Goal: Information Seeking & Learning: Check status

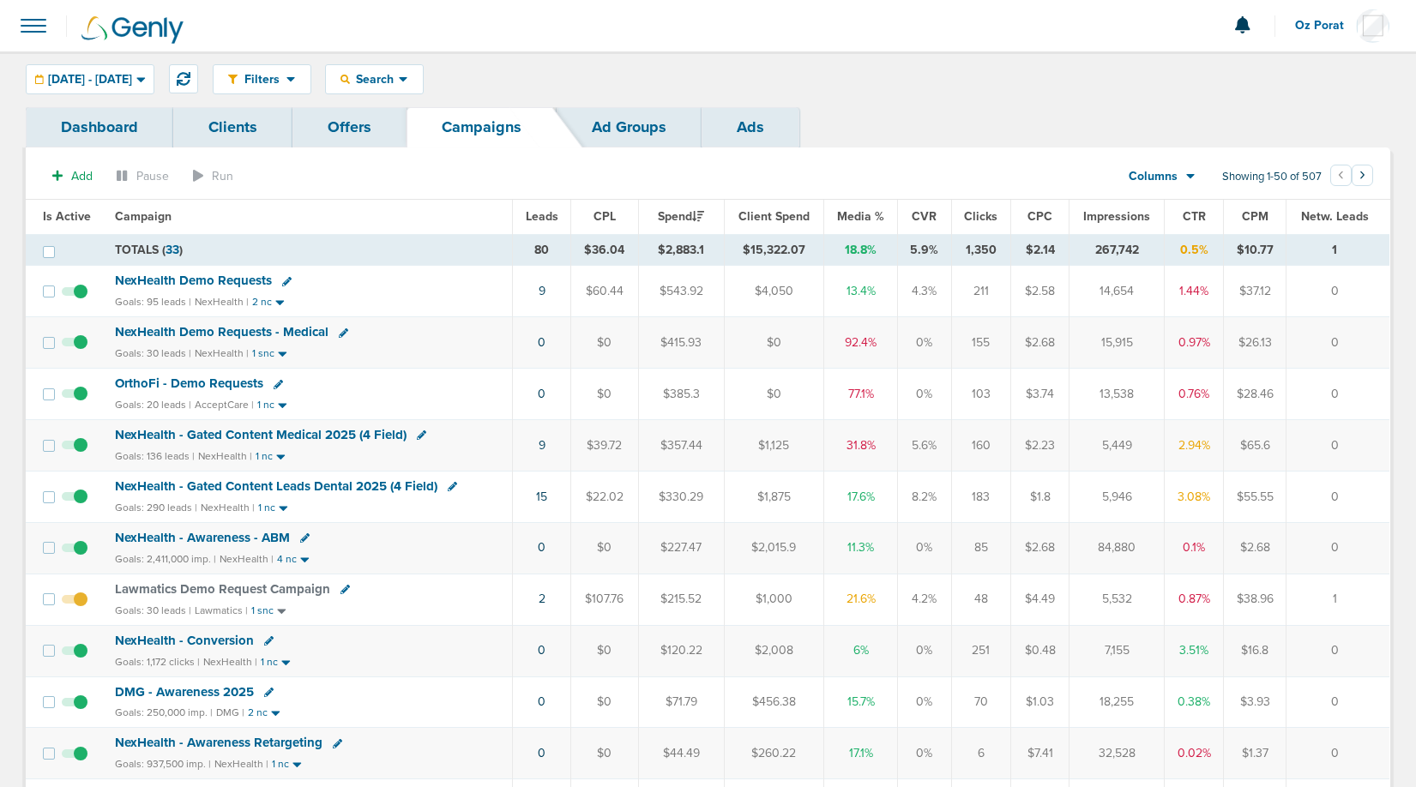
click at [554, 215] on span "Leads" at bounding box center [542, 216] width 33 height 15
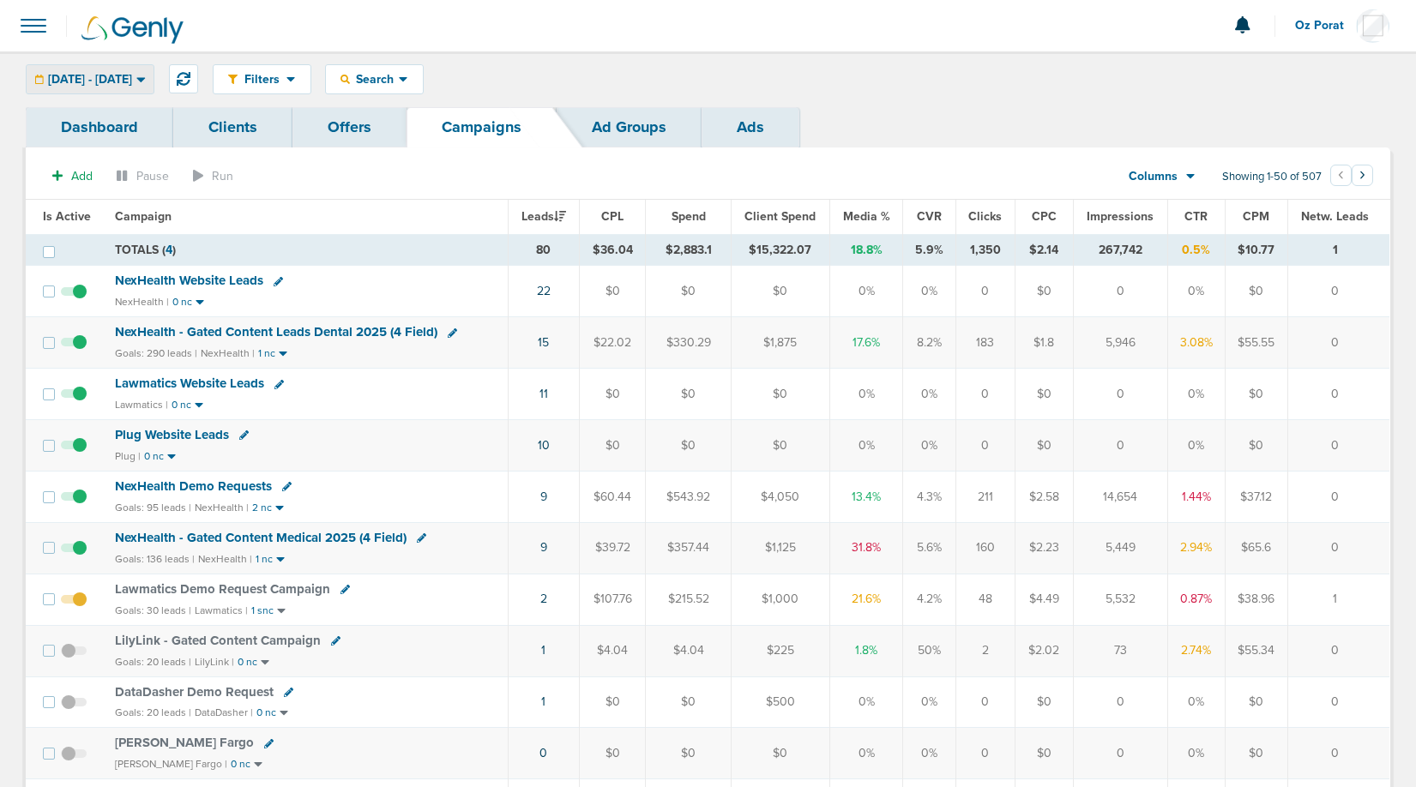
click at [132, 85] on span "[DATE] - [DATE]" at bounding box center [90, 80] width 84 height 12
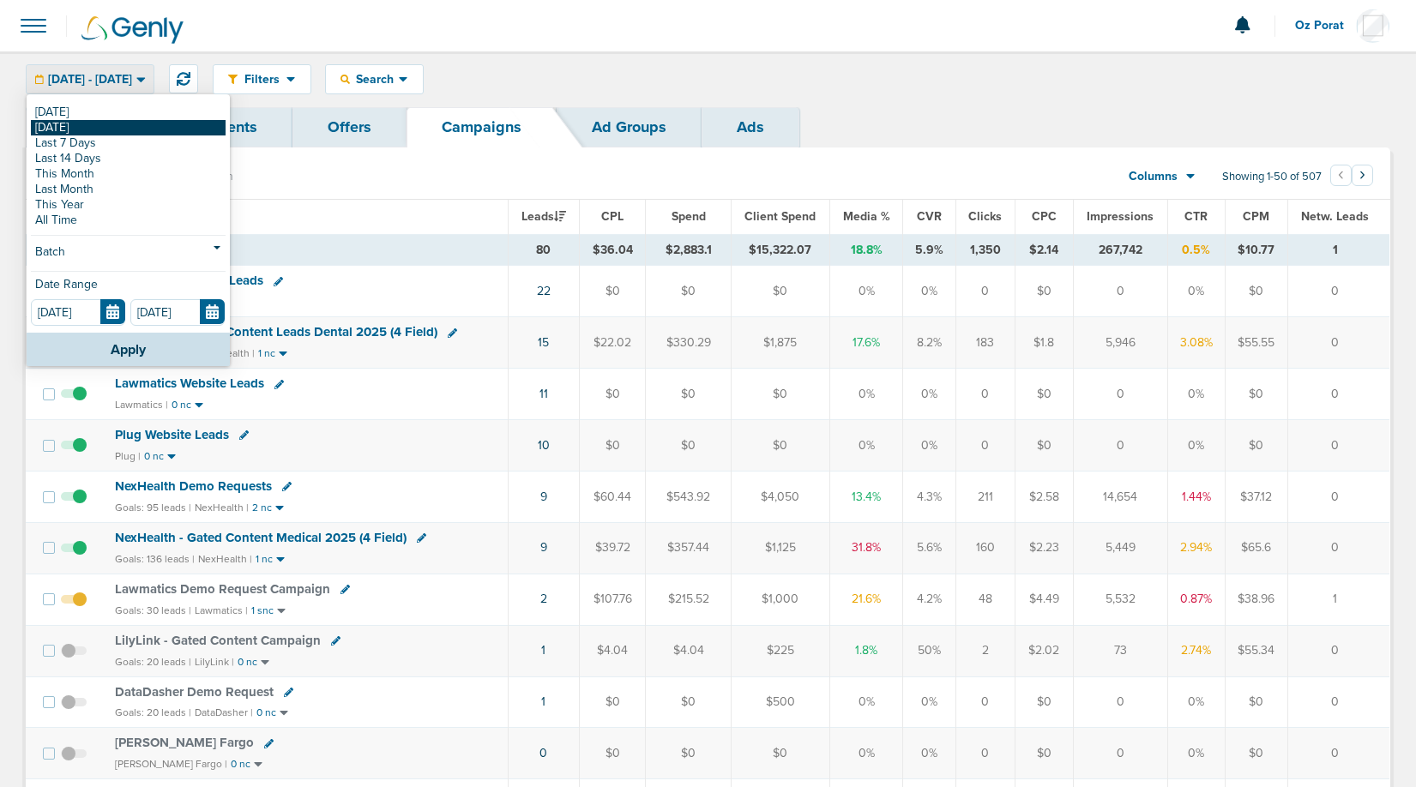
click at [85, 124] on link "[DATE]" at bounding box center [128, 127] width 195 height 15
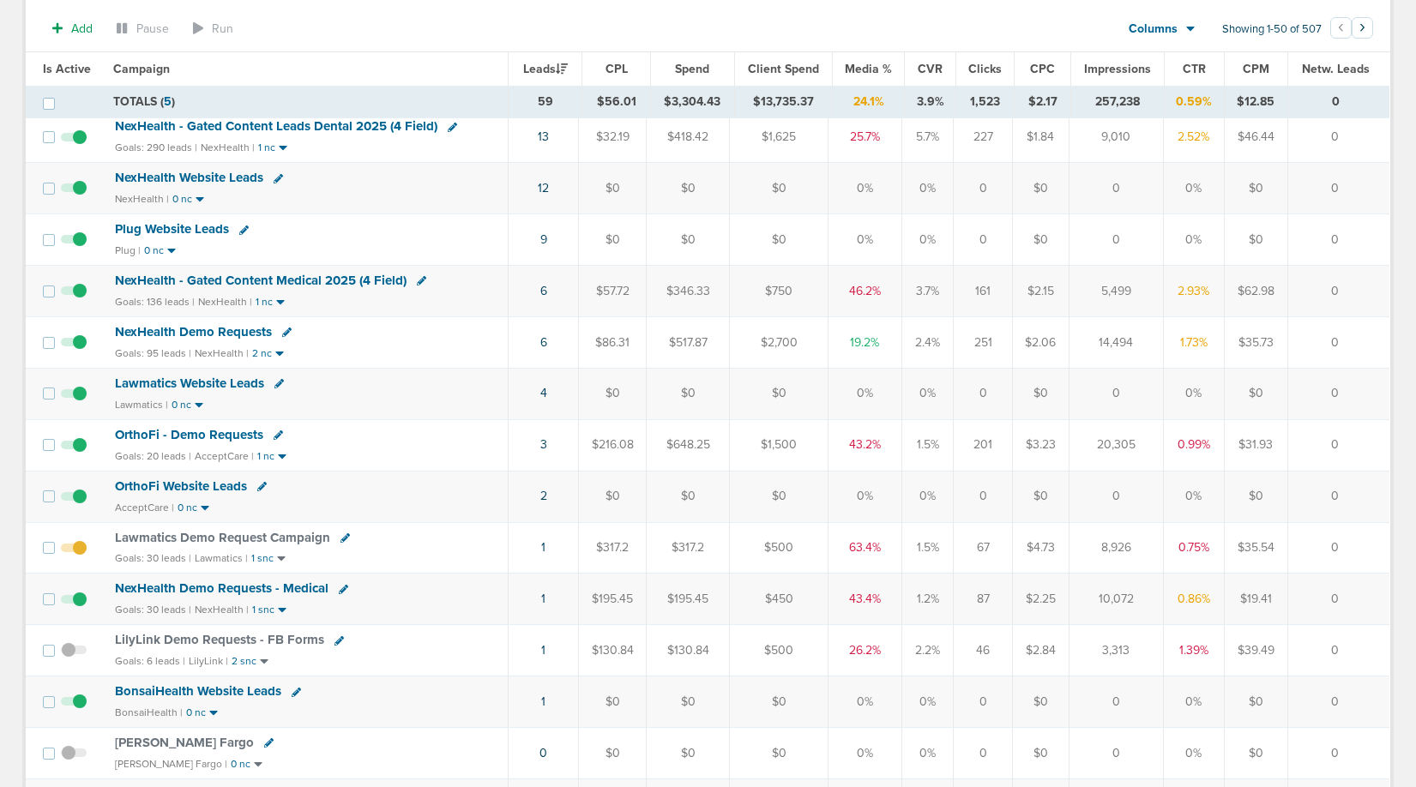
scroll to position [162, 0]
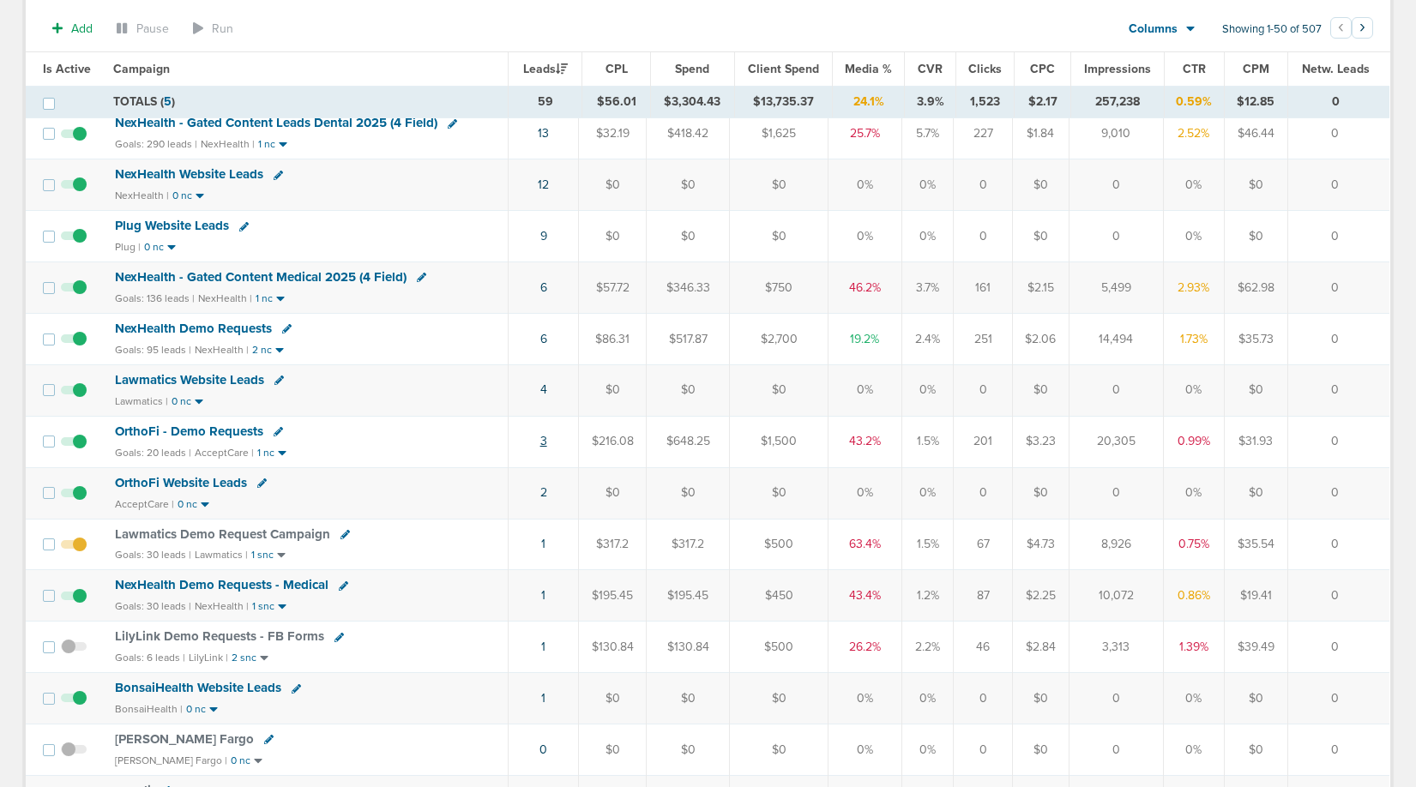
click at [542, 438] on link "3" at bounding box center [543, 441] width 7 height 15
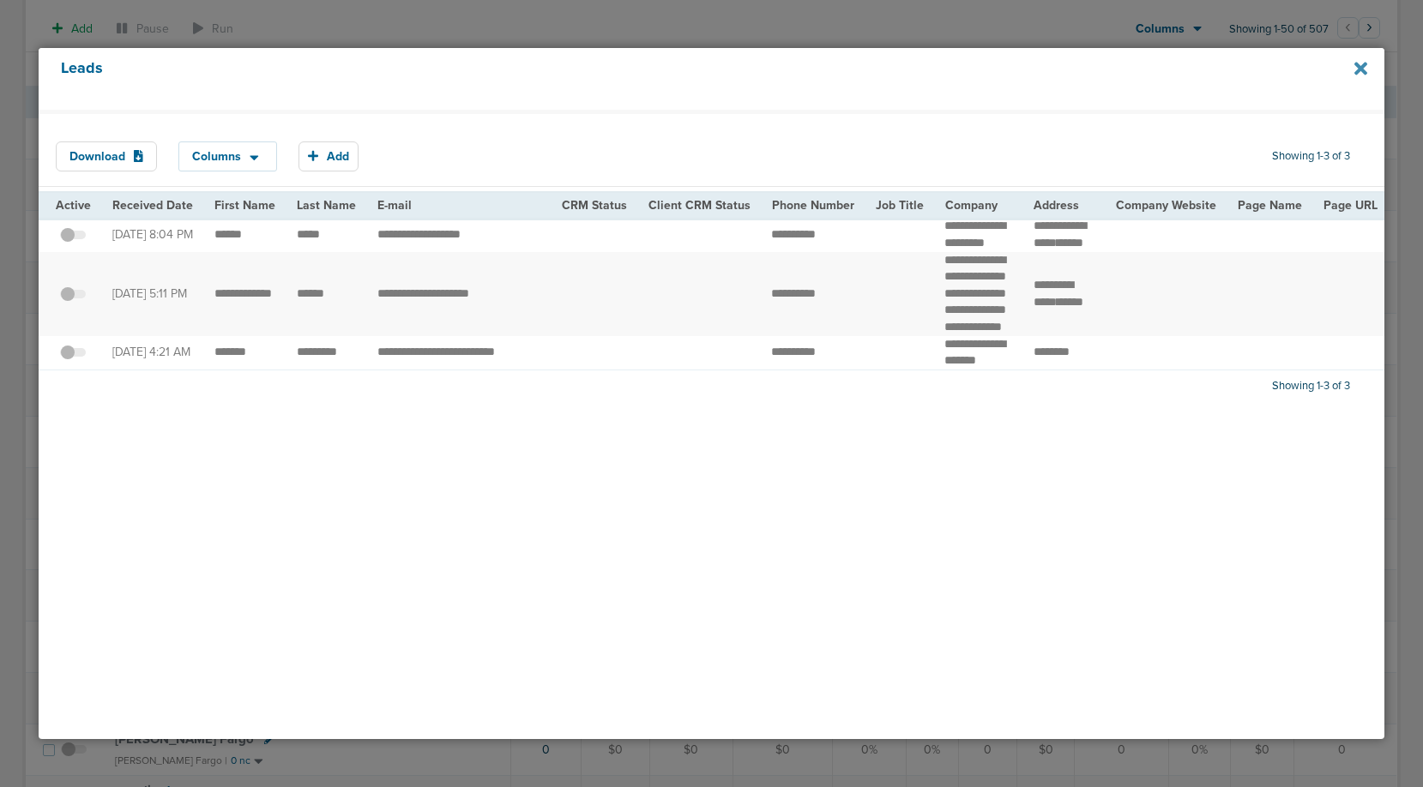
click at [1364, 68] on icon at bounding box center [1361, 68] width 13 height 19
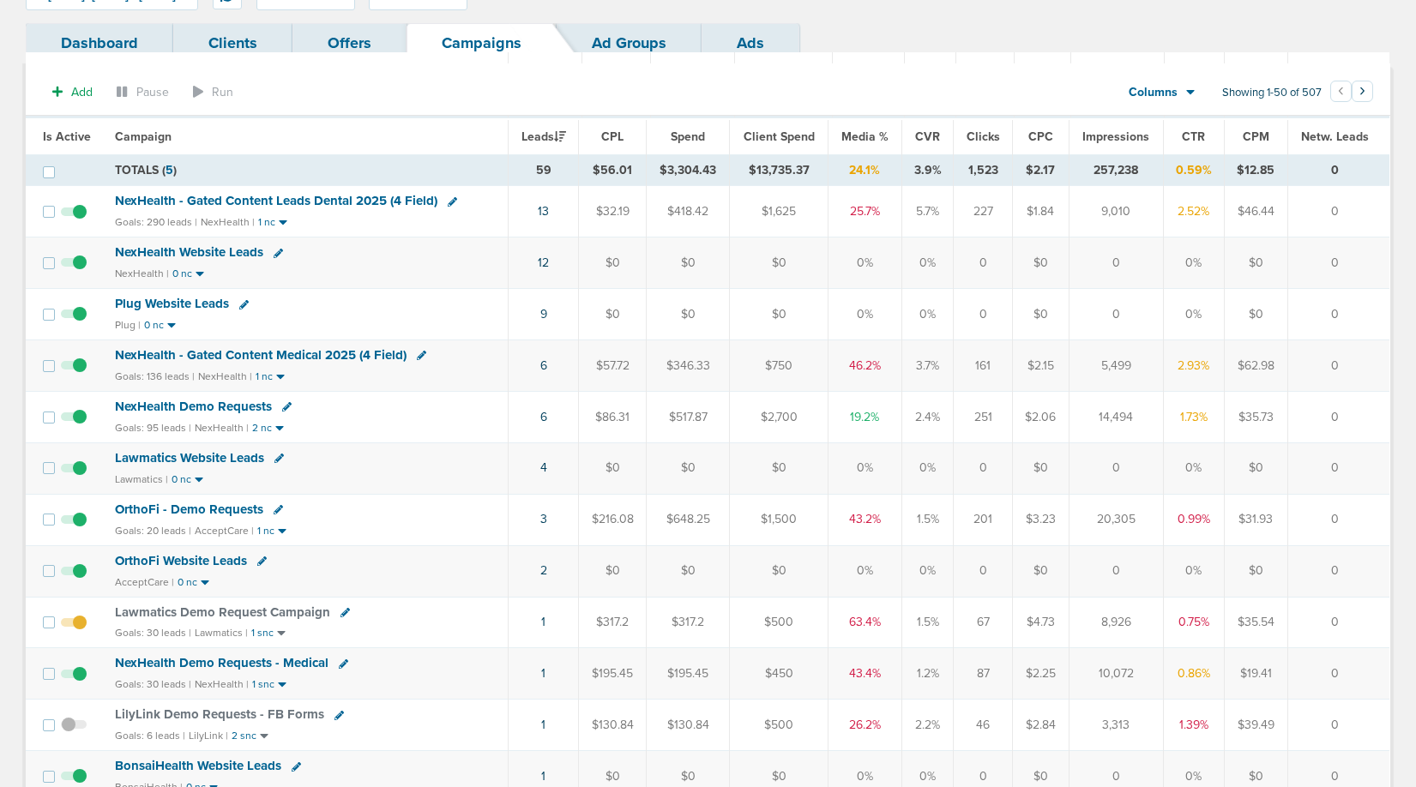
scroll to position [0, 0]
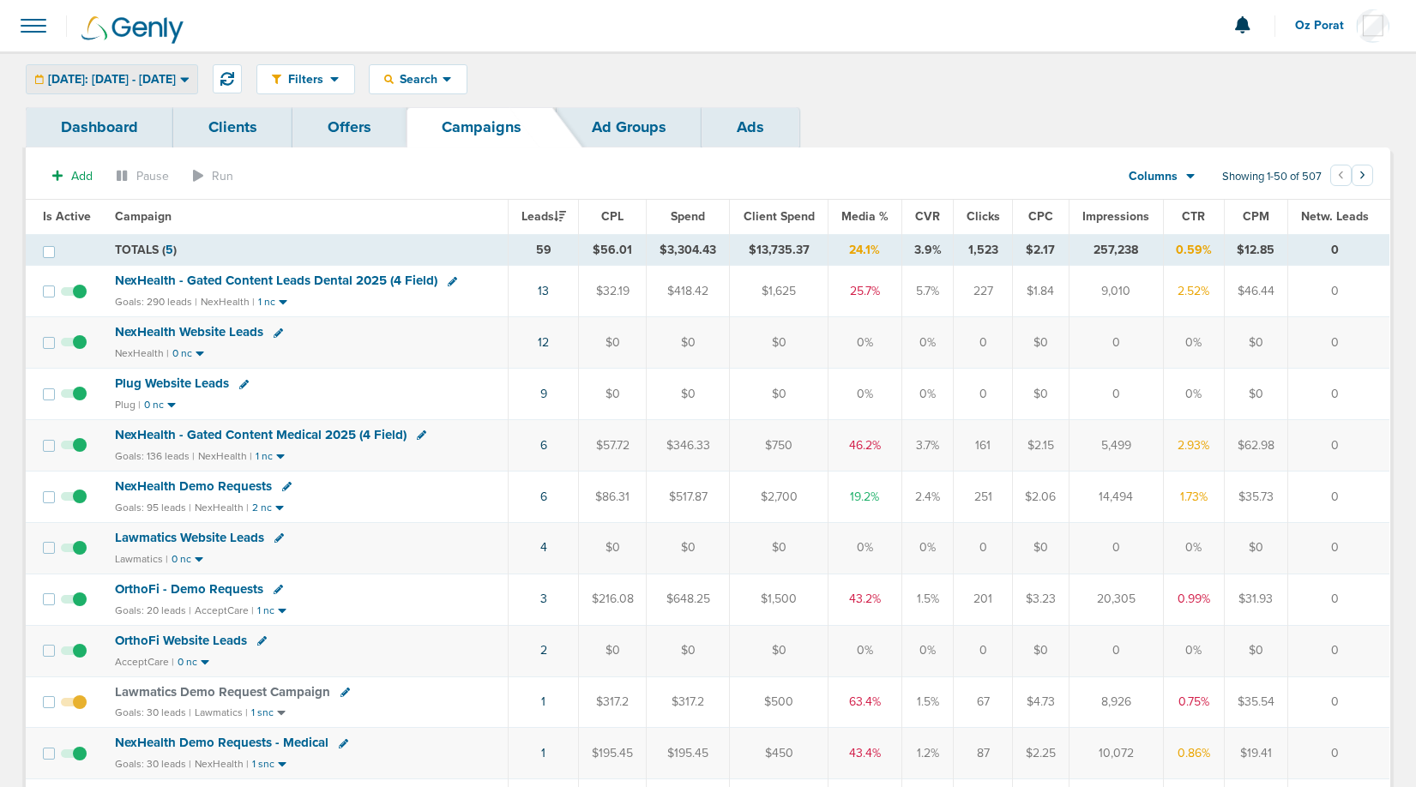
click at [159, 80] on span "[DATE]: [DATE] - [DATE]" at bounding box center [112, 80] width 128 height 12
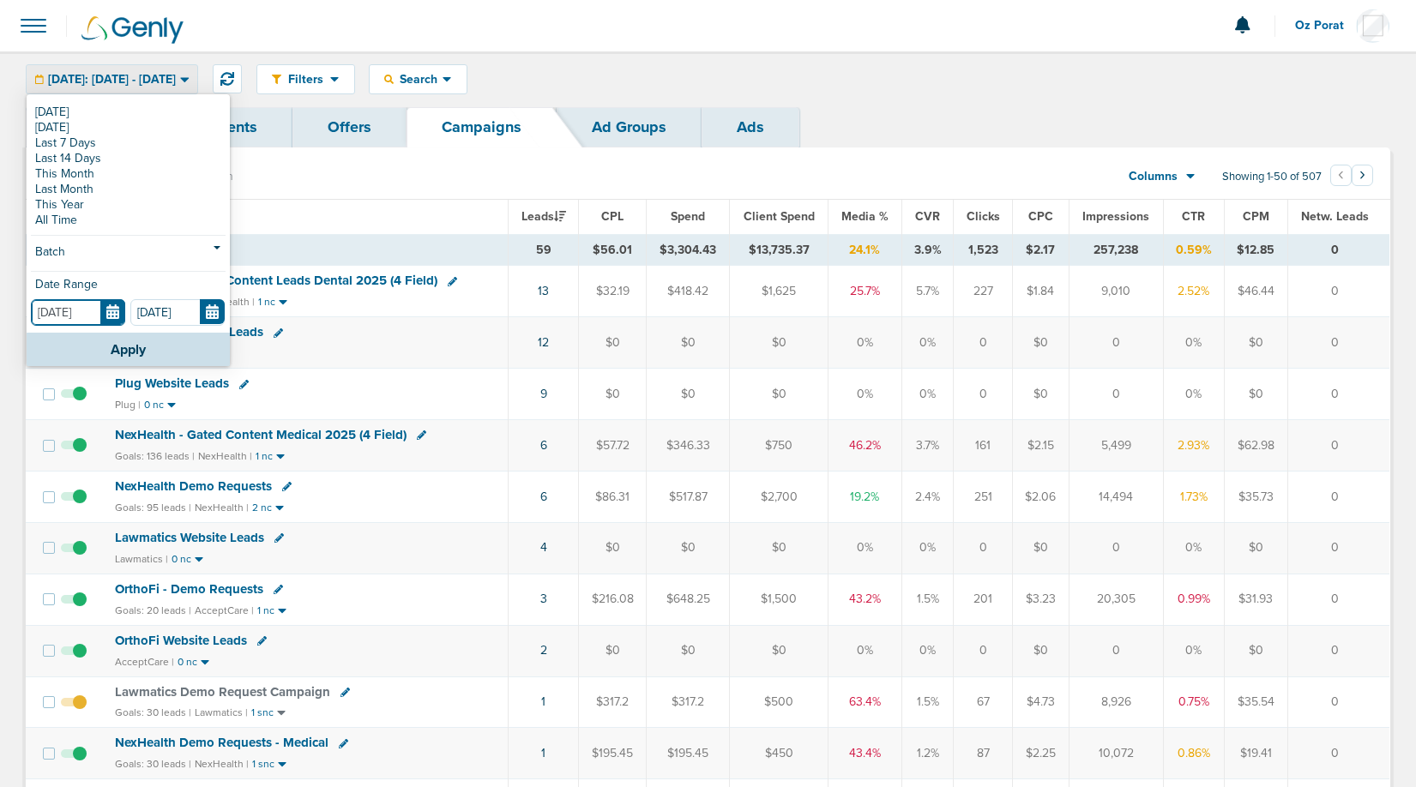
click at [109, 315] on input "[DATE]" at bounding box center [78, 312] width 94 height 27
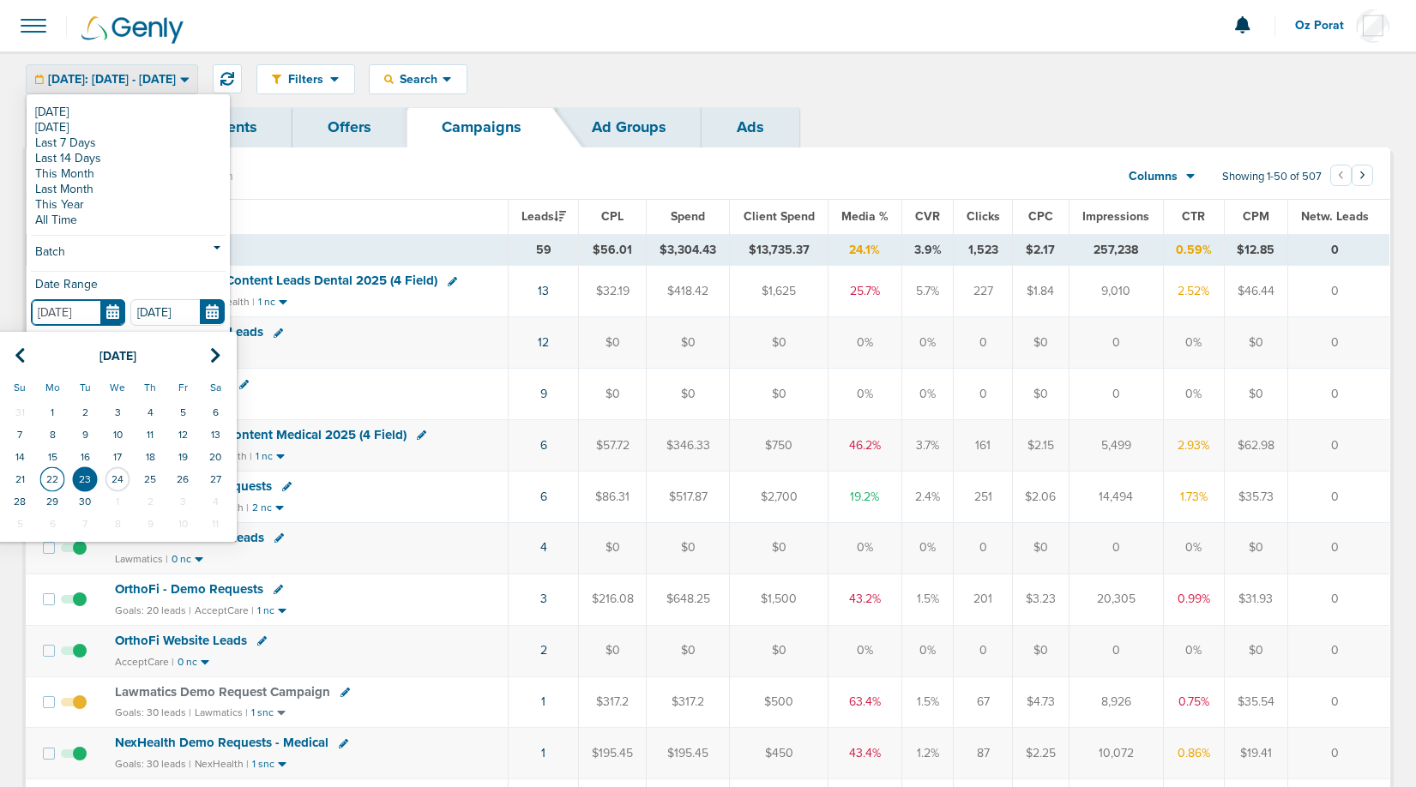
click at [51, 477] on td "22" at bounding box center [52, 479] width 33 height 22
type input "[DATE]"
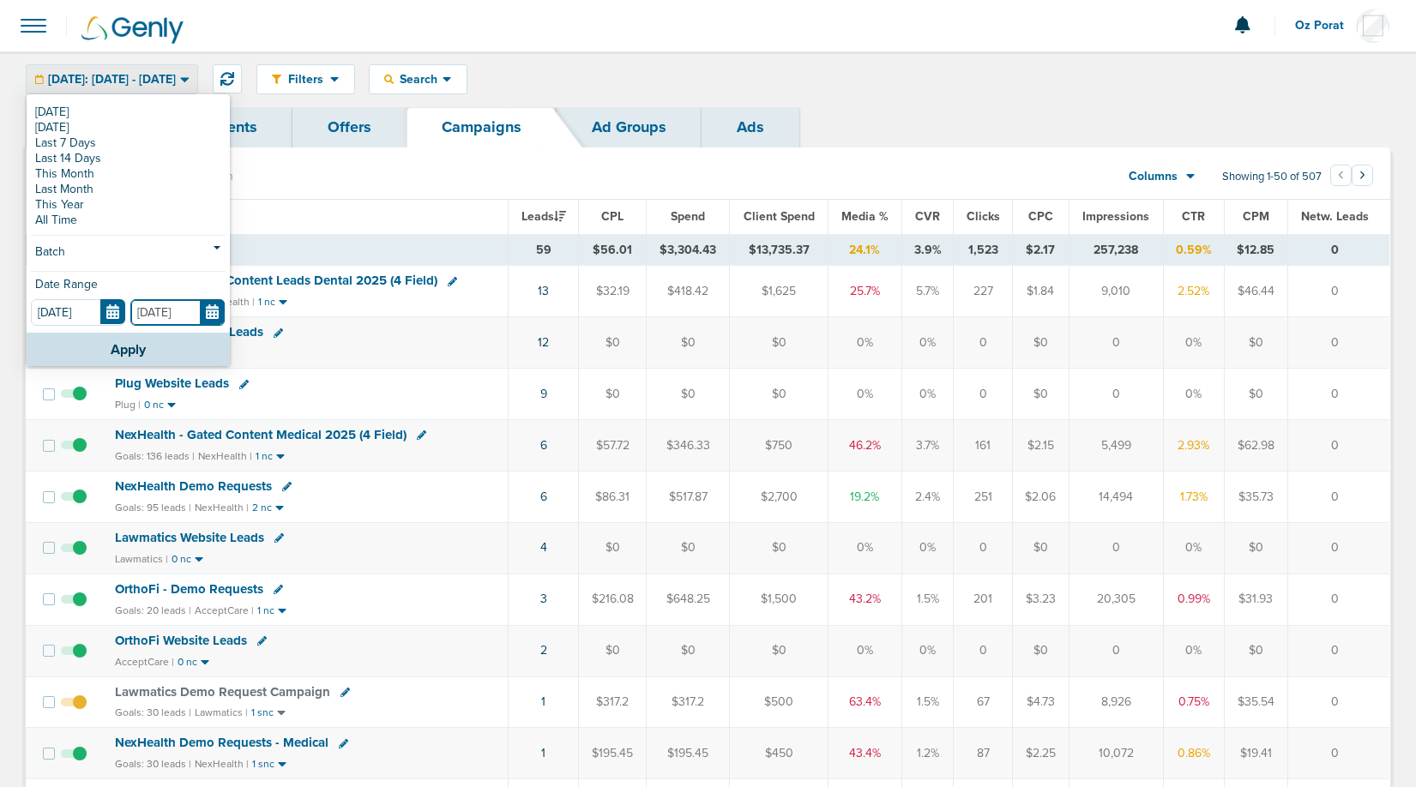
click at [208, 314] on input "[DATE]" at bounding box center [177, 312] width 94 height 27
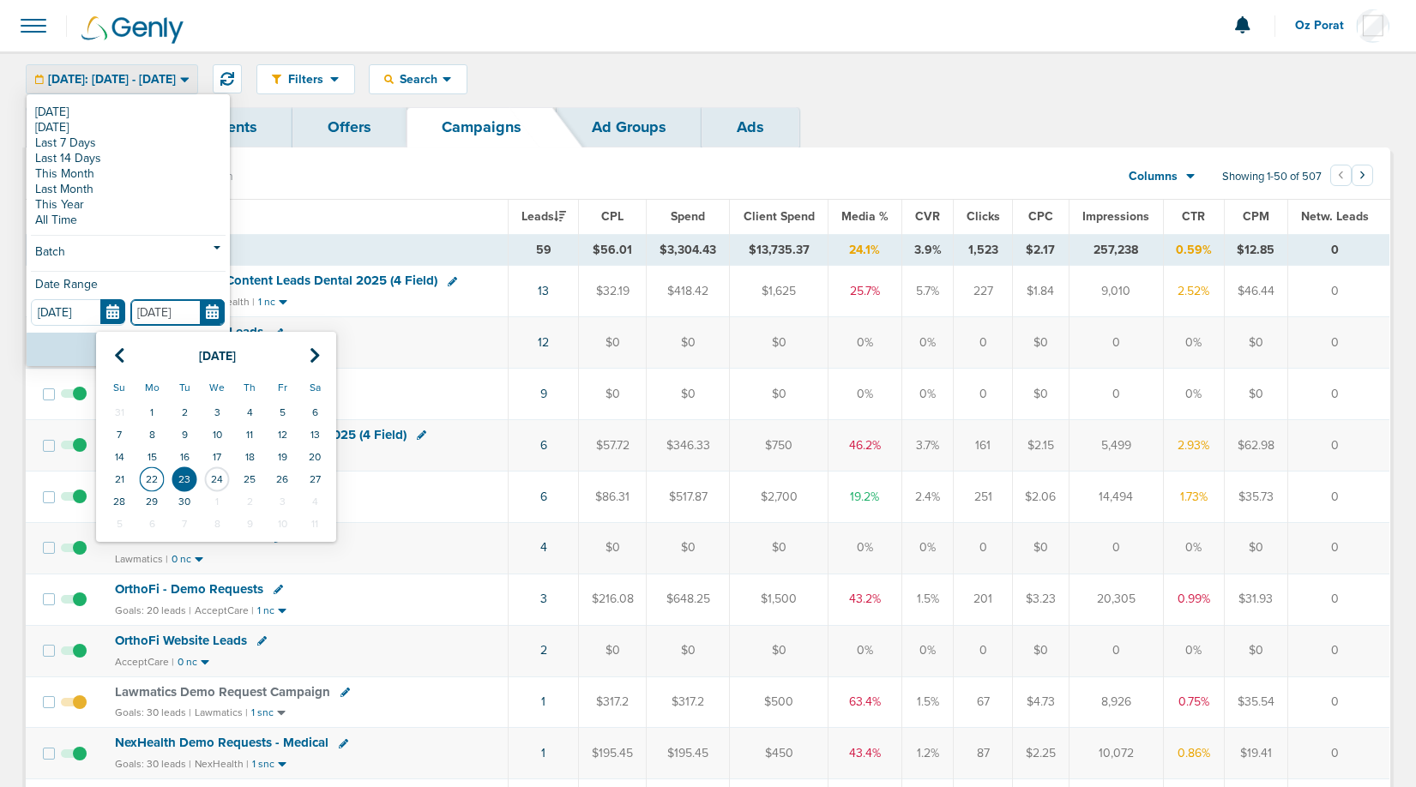
click at [149, 474] on td "22" at bounding box center [152, 479] width 33 height 22
type input "[DATE]"
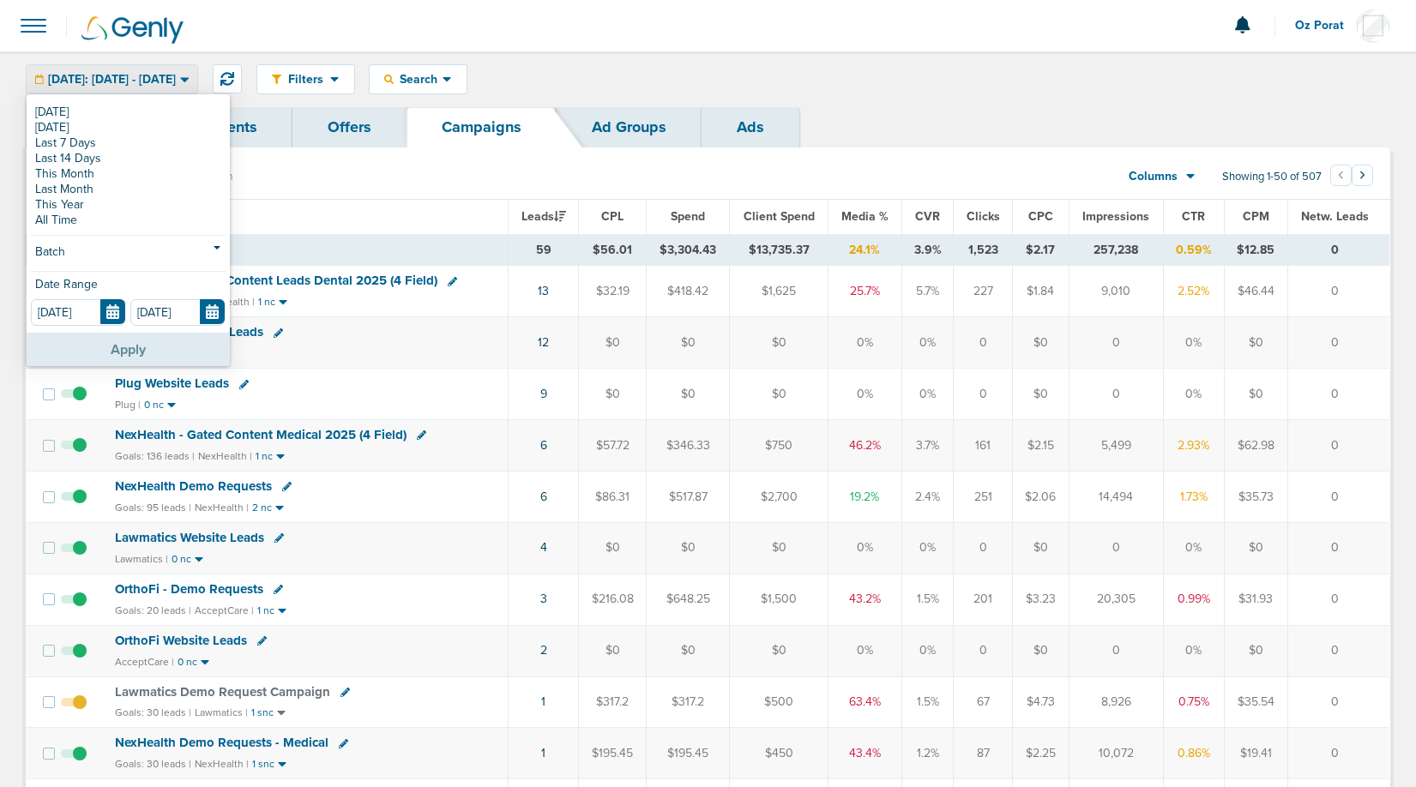
click at [107, 346] on button "Apply" at bounding box center [128, 349] width 203 height 33
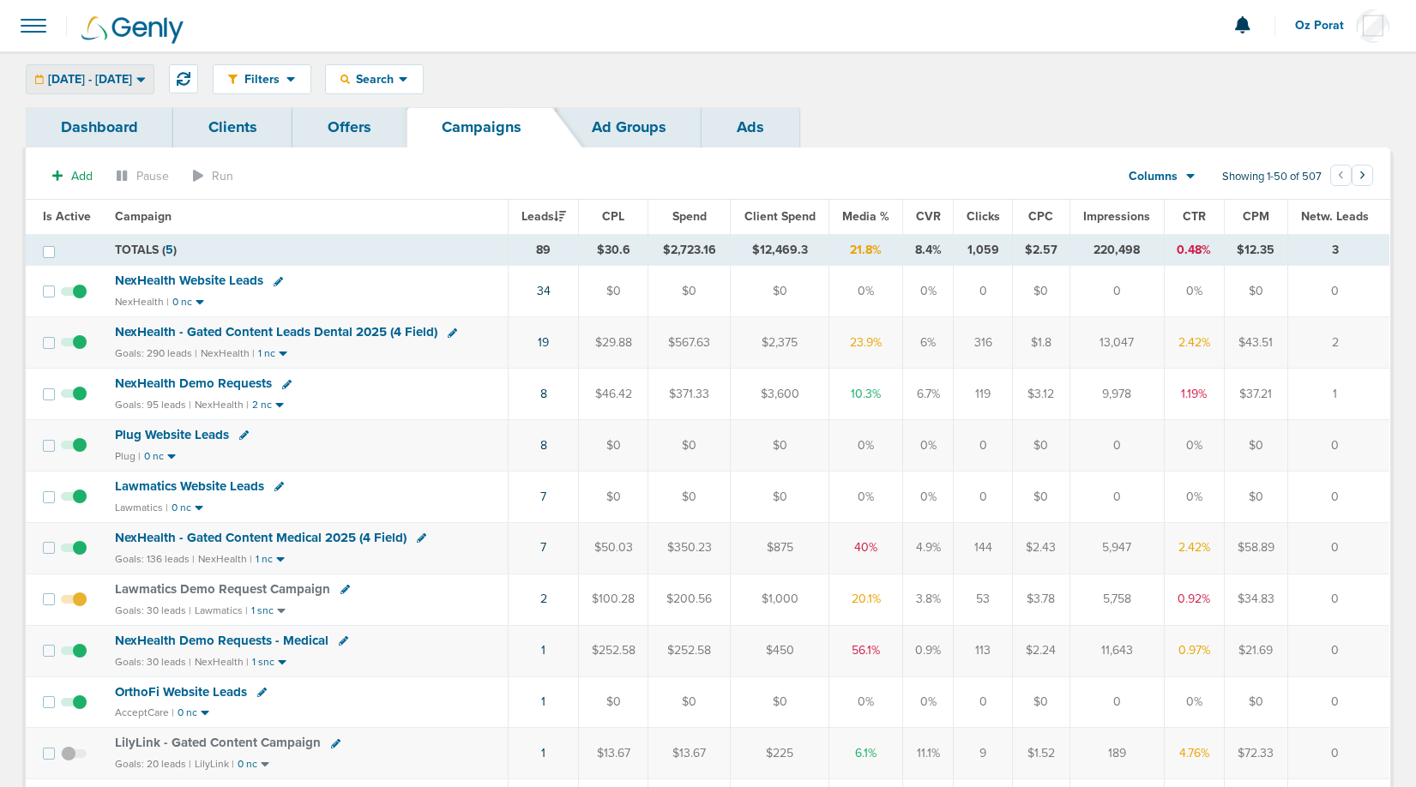
click at [132, 81] on span "[DATE] - [DATE]" at bounding box center [90, 80] width 84 height 12
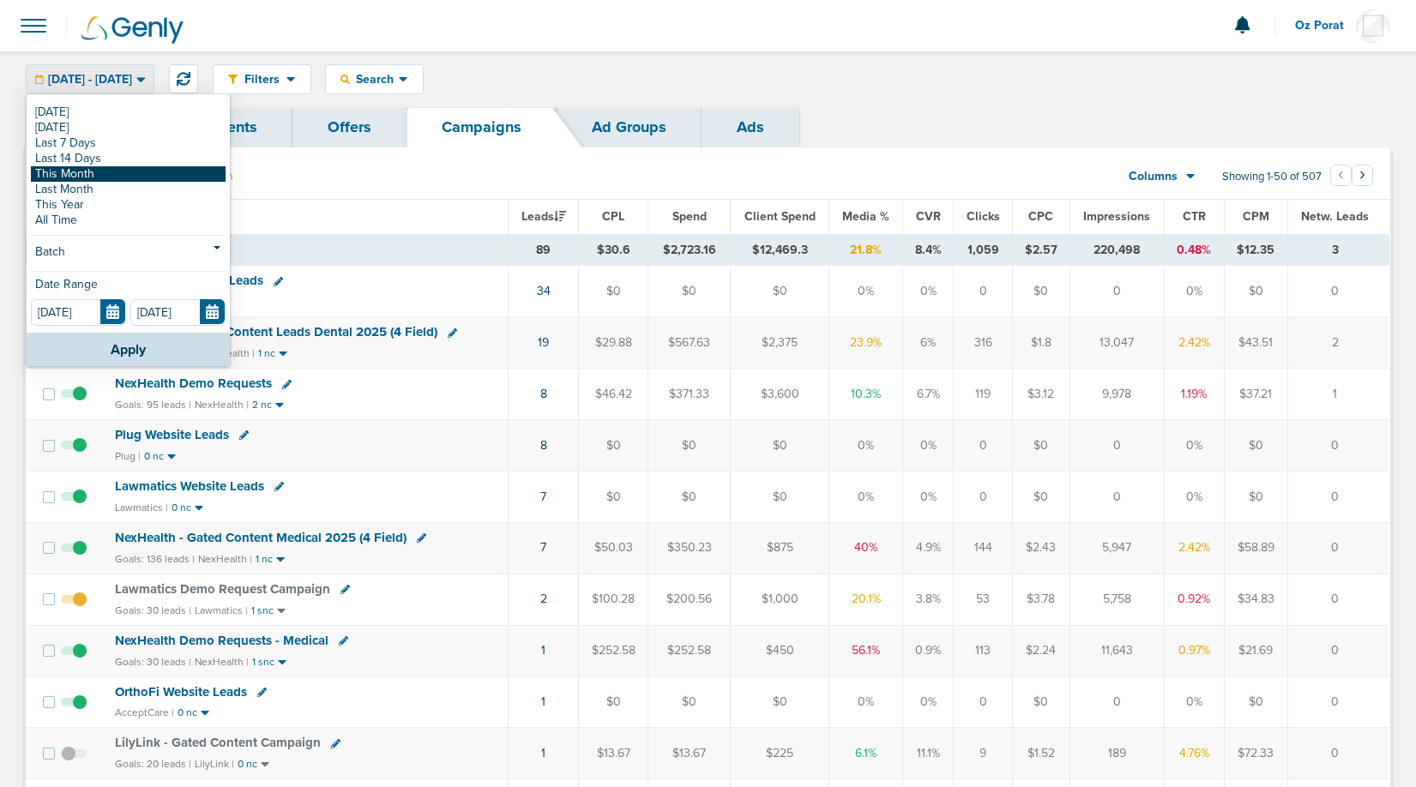
click at [107, 174] on link "This Month" at bounding box center [128, 173] width 195 height 15
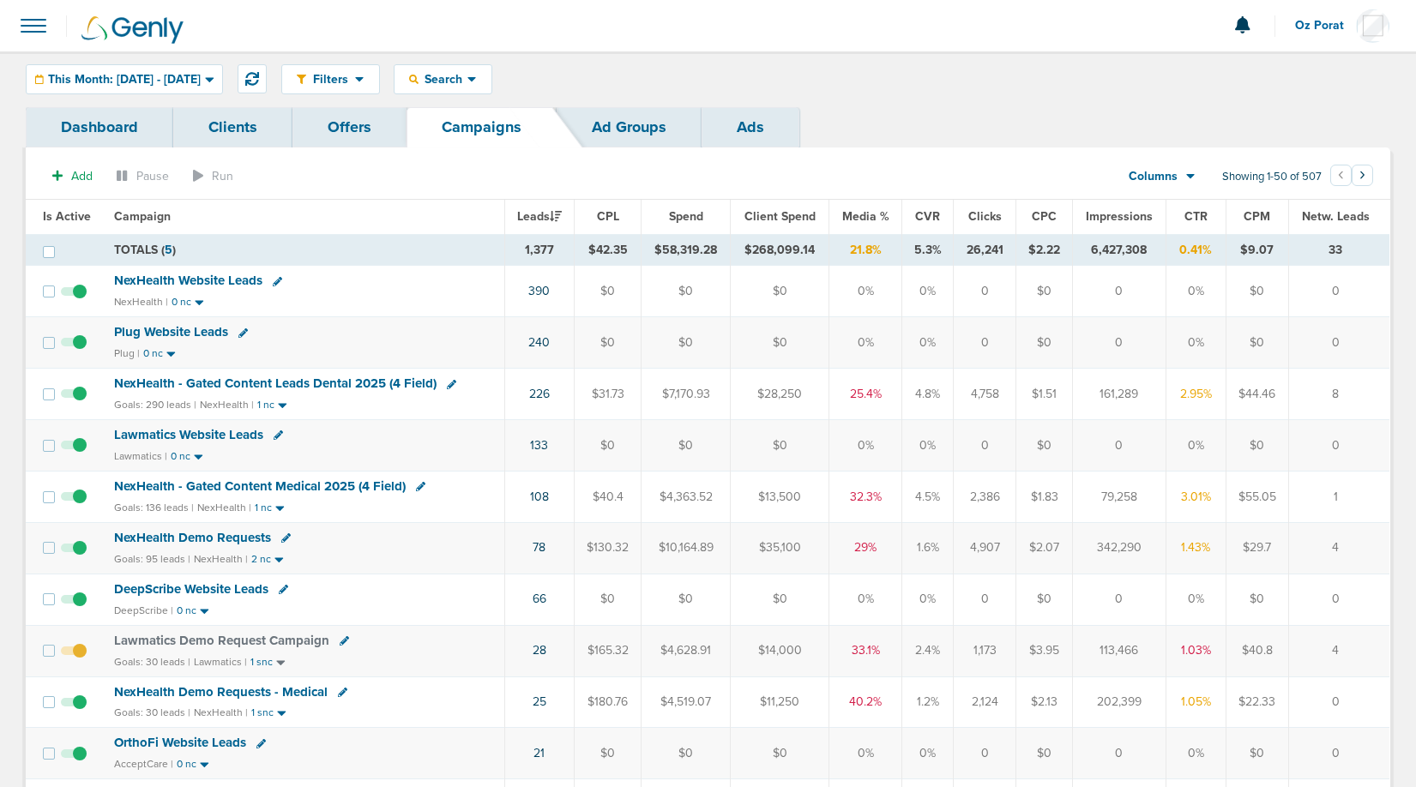
click at [1175, 181] on span "Columns" at bounding box center [1153, 176] width 49 height 17
click at [1180, 218] on link "Sales Performance" at bounding box center [1201, 227] width 172 height 21
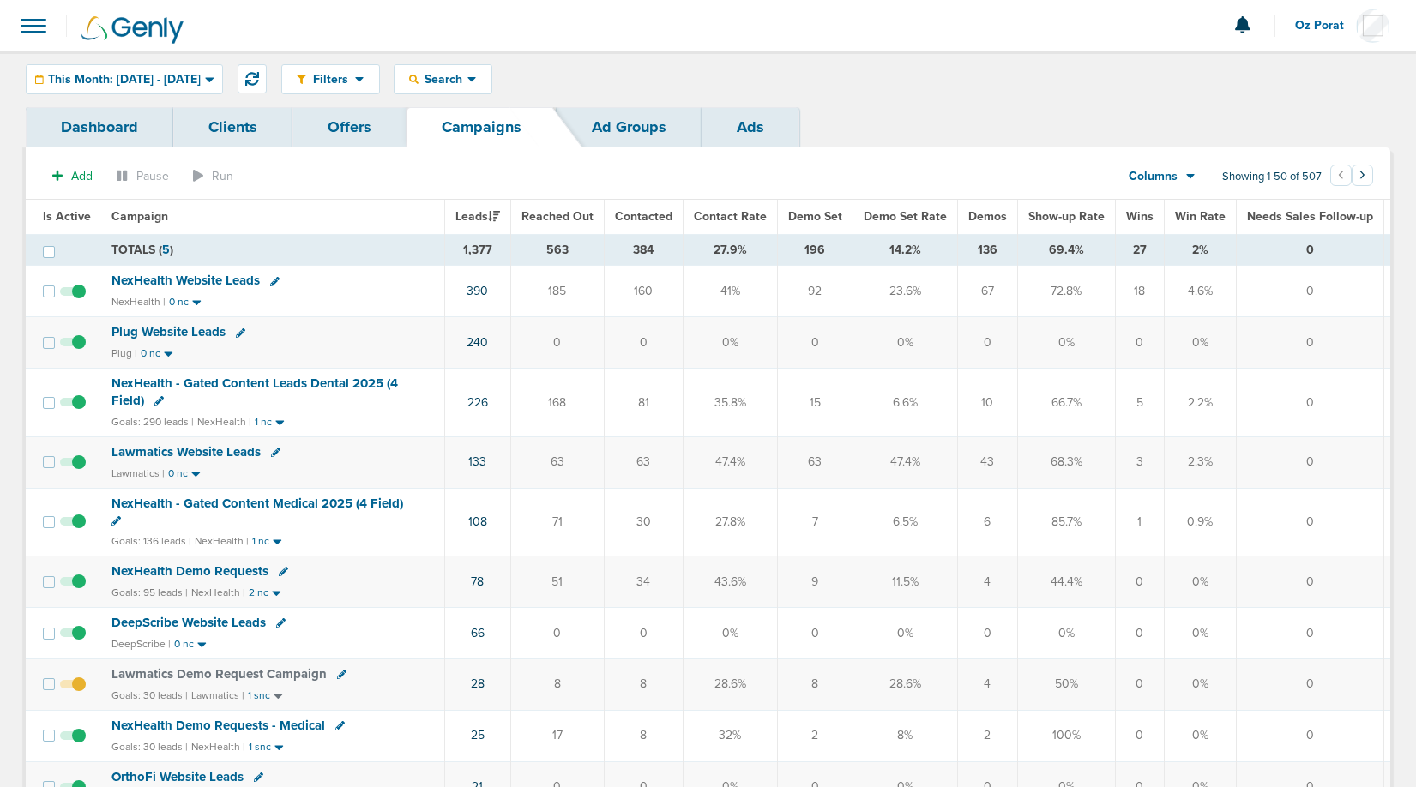
click at [1191, 176] on icon at bounding box center [1190, 177] width 9 height 5
click at [1180, 205] on link "Media Stats" at bounding box center [1201, 206] width 172 height 21
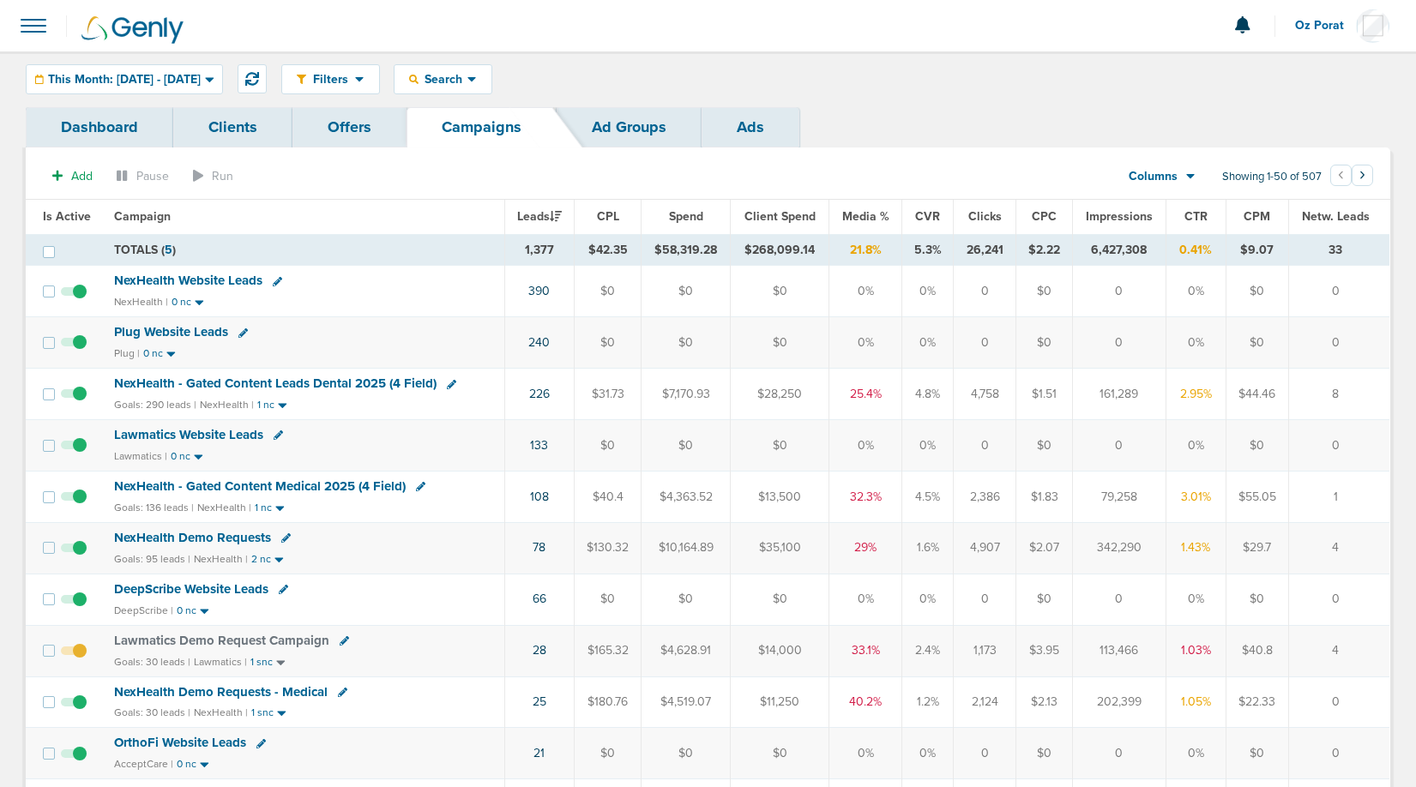
click at [219, 284] on span "NexHealth Website Leads" at bounding box center [188, 280] width 148 height 15
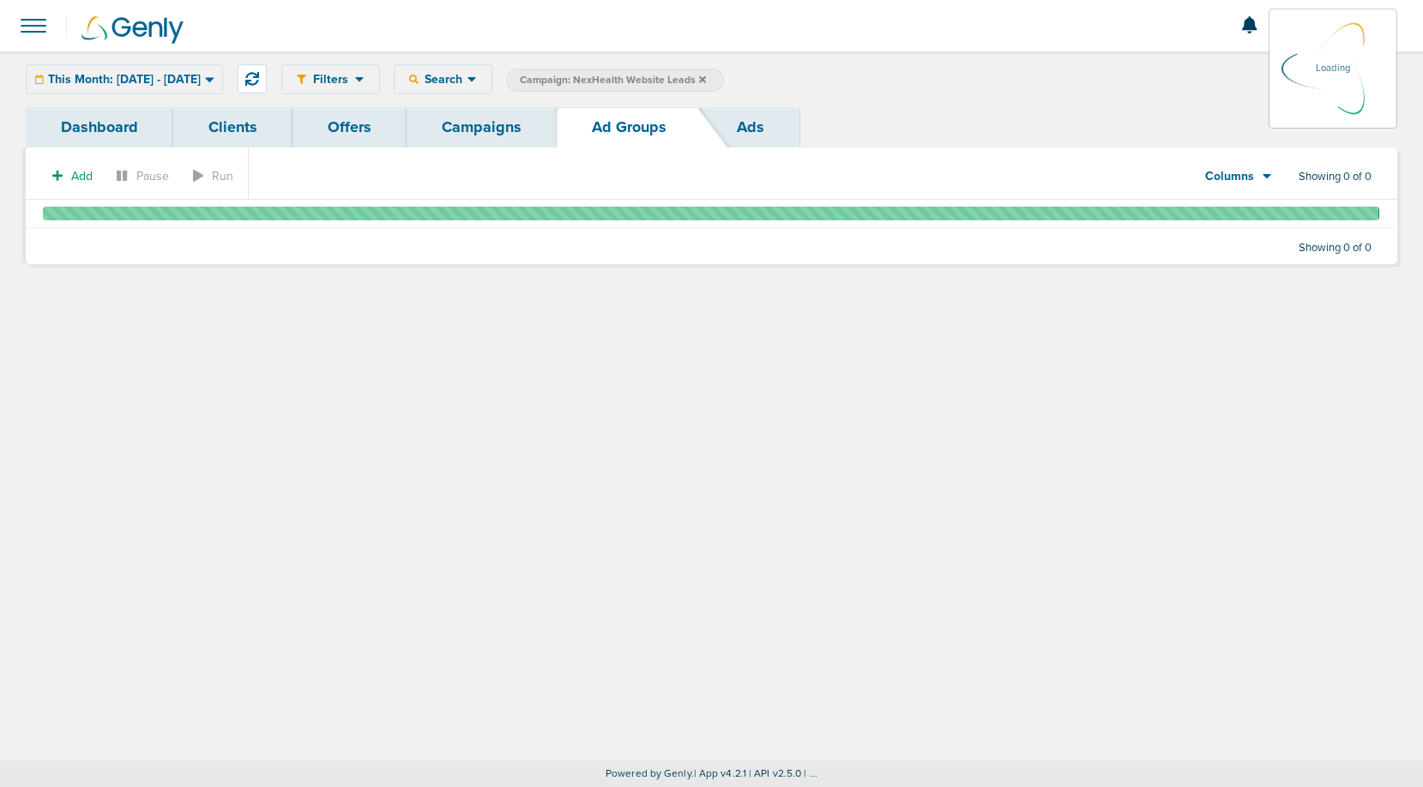
click at [120, 131] on link "Dashboard" at bounding box center [100, 127] width 148 height 40
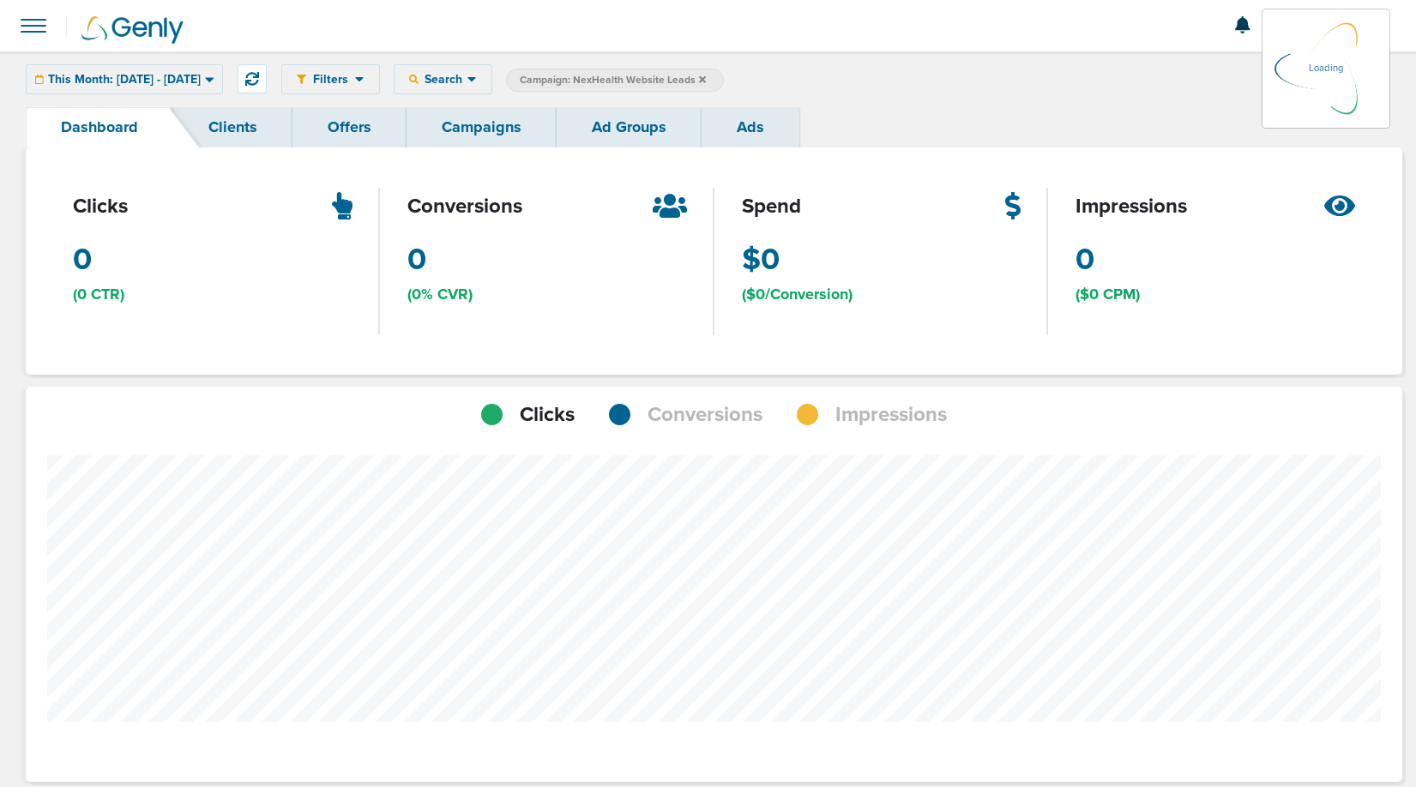
scroll to position [1275, 1365]
click at [655, 401] on span "Conversions" at bounding box center [705, 415] width 115 height 29
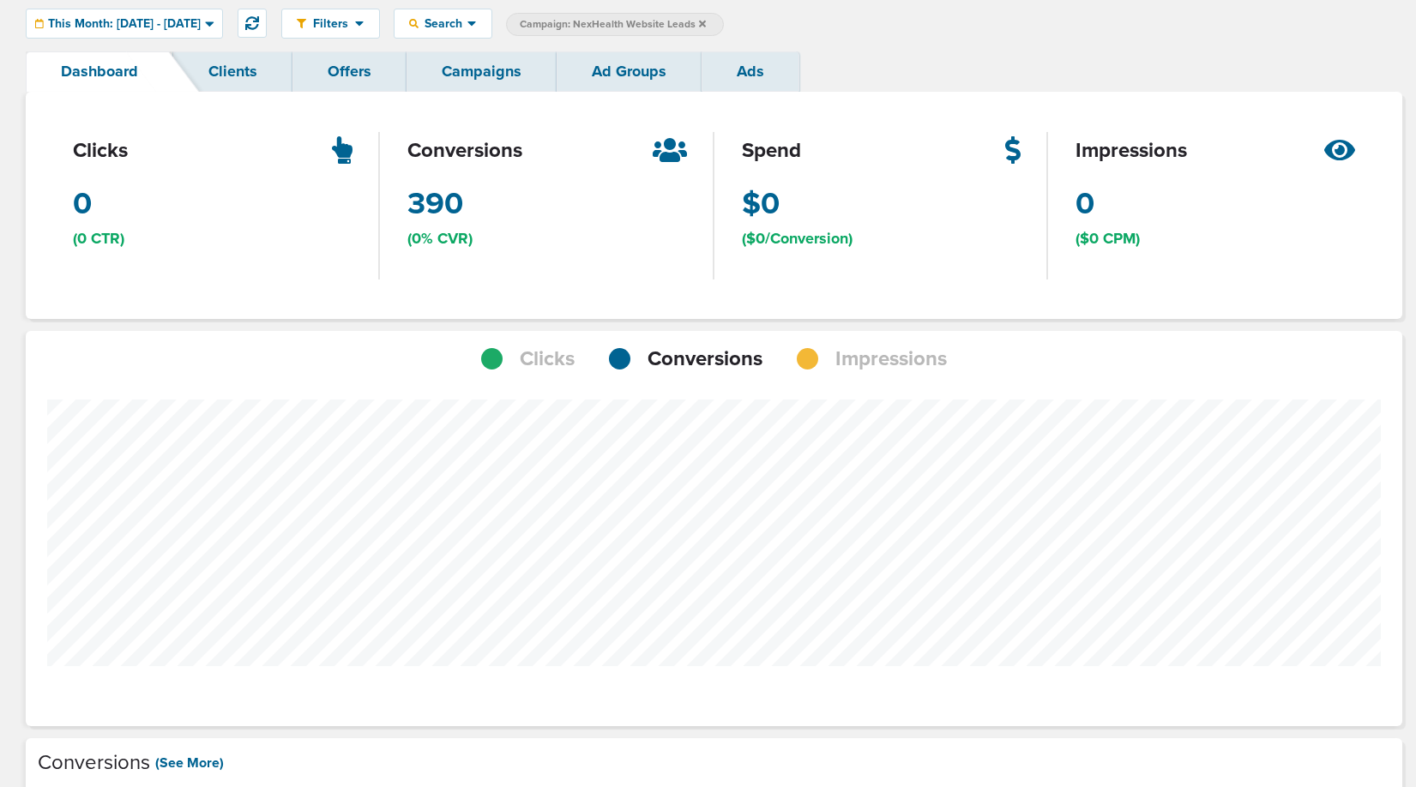
scroll to position [65, 0]
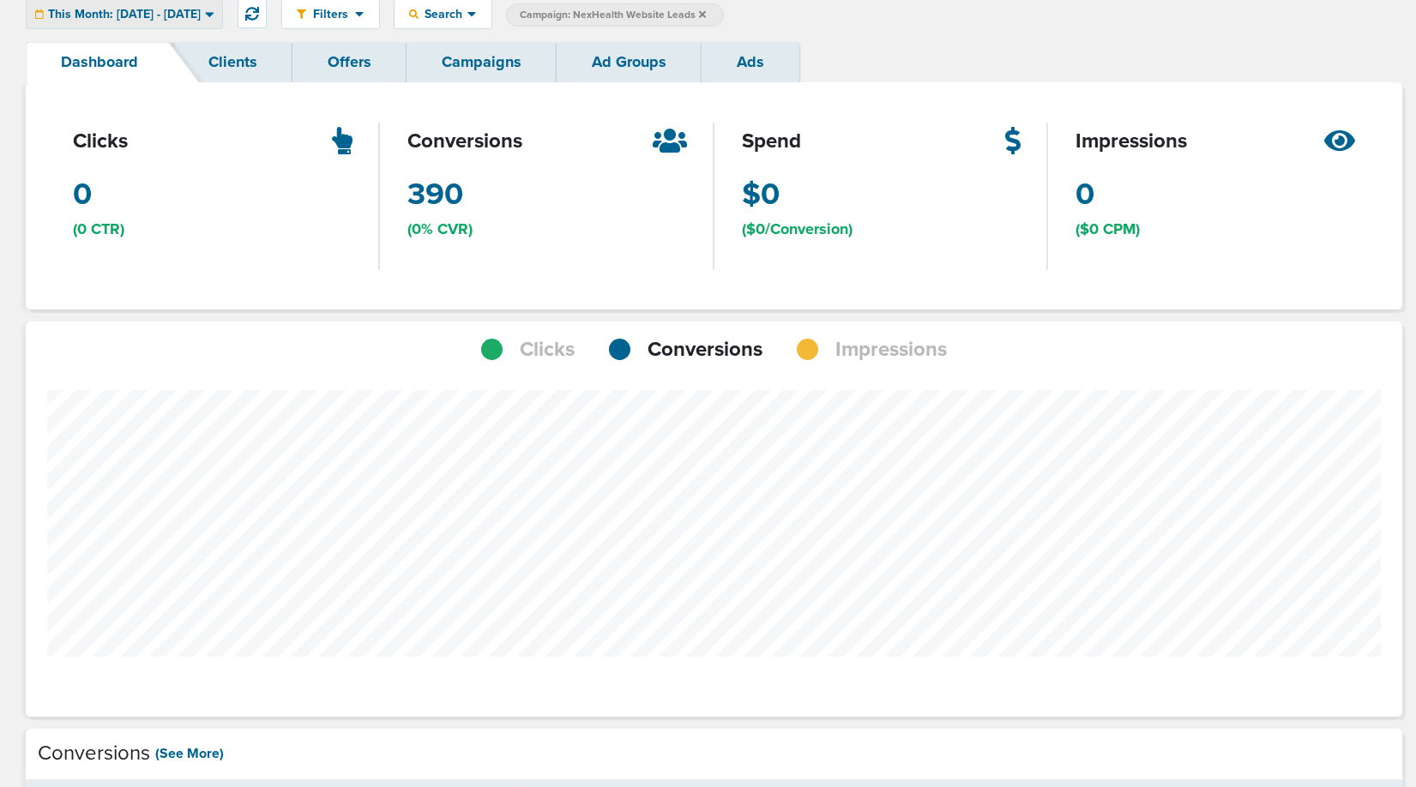
click at [201, 11] on span "This Month: [DATE] - [DATE]" at bounding box center [124, 15] width 153 height 12
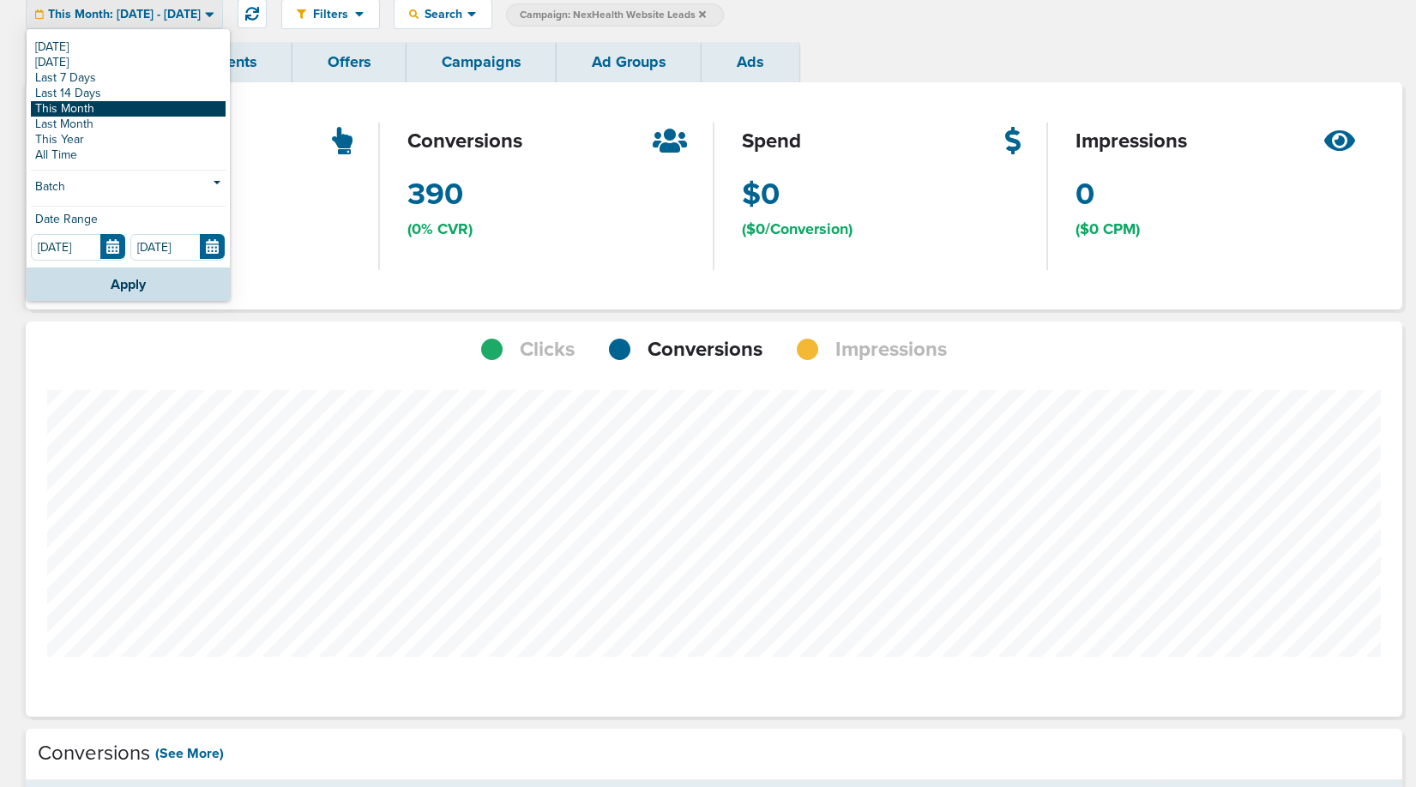
click at [129, 110] on link "This Month" at bounding box center [128, 108] width 195 height 15
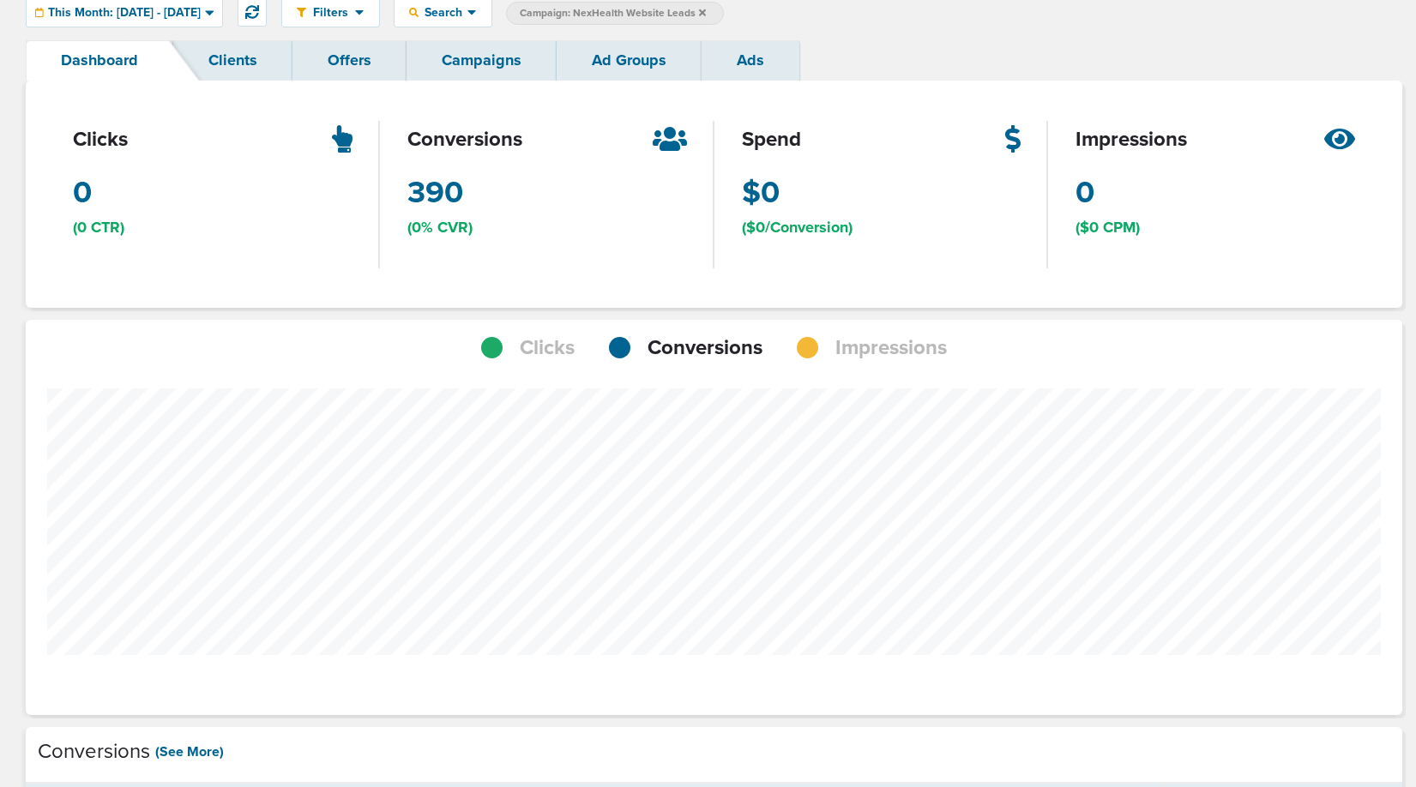
scroll to position [0, 0]
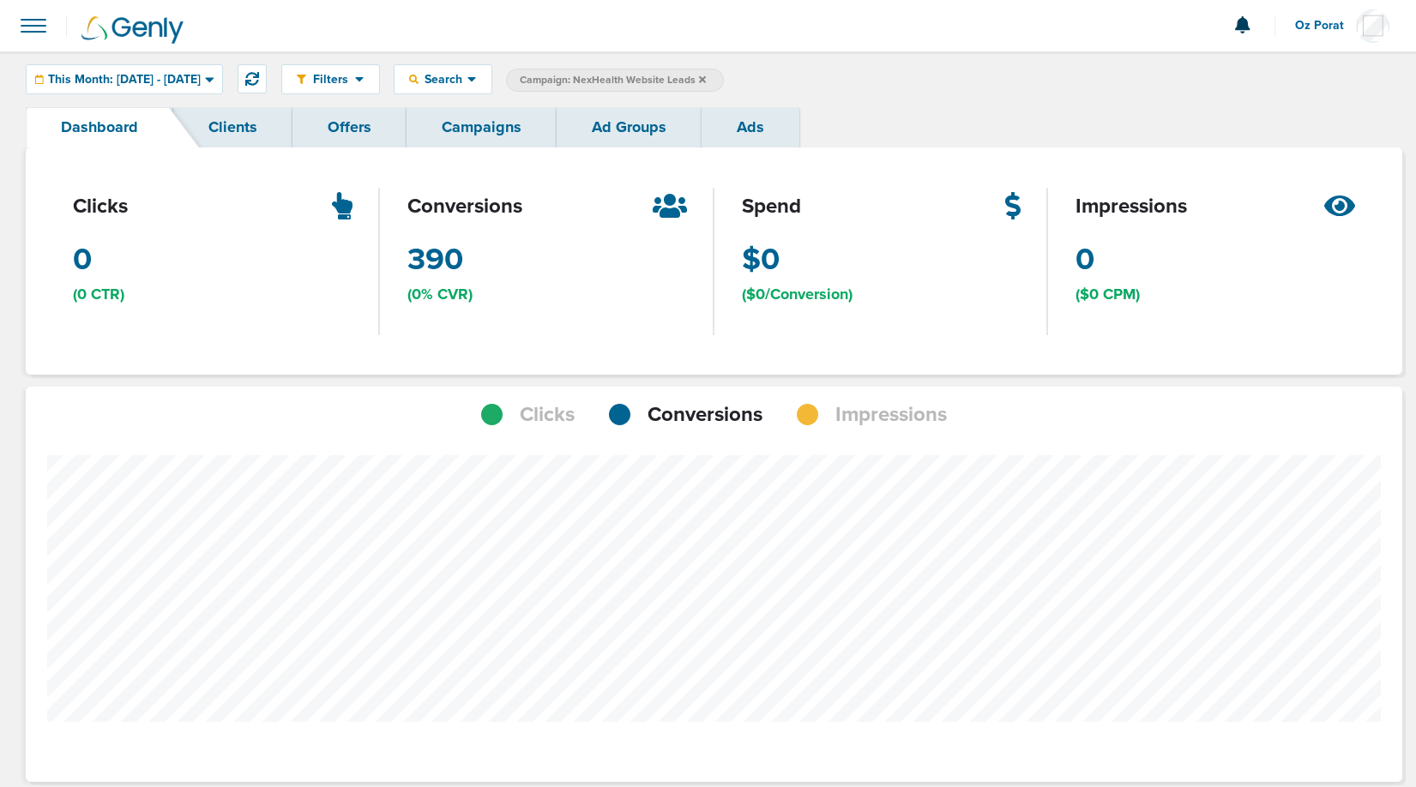
click at [541, 416] on span "Clicks" at bounding box center [547, 415] width 55 height 29
click at [703, 425] on span "Conversions" at bounding box center [705, 415] width 115 height 29
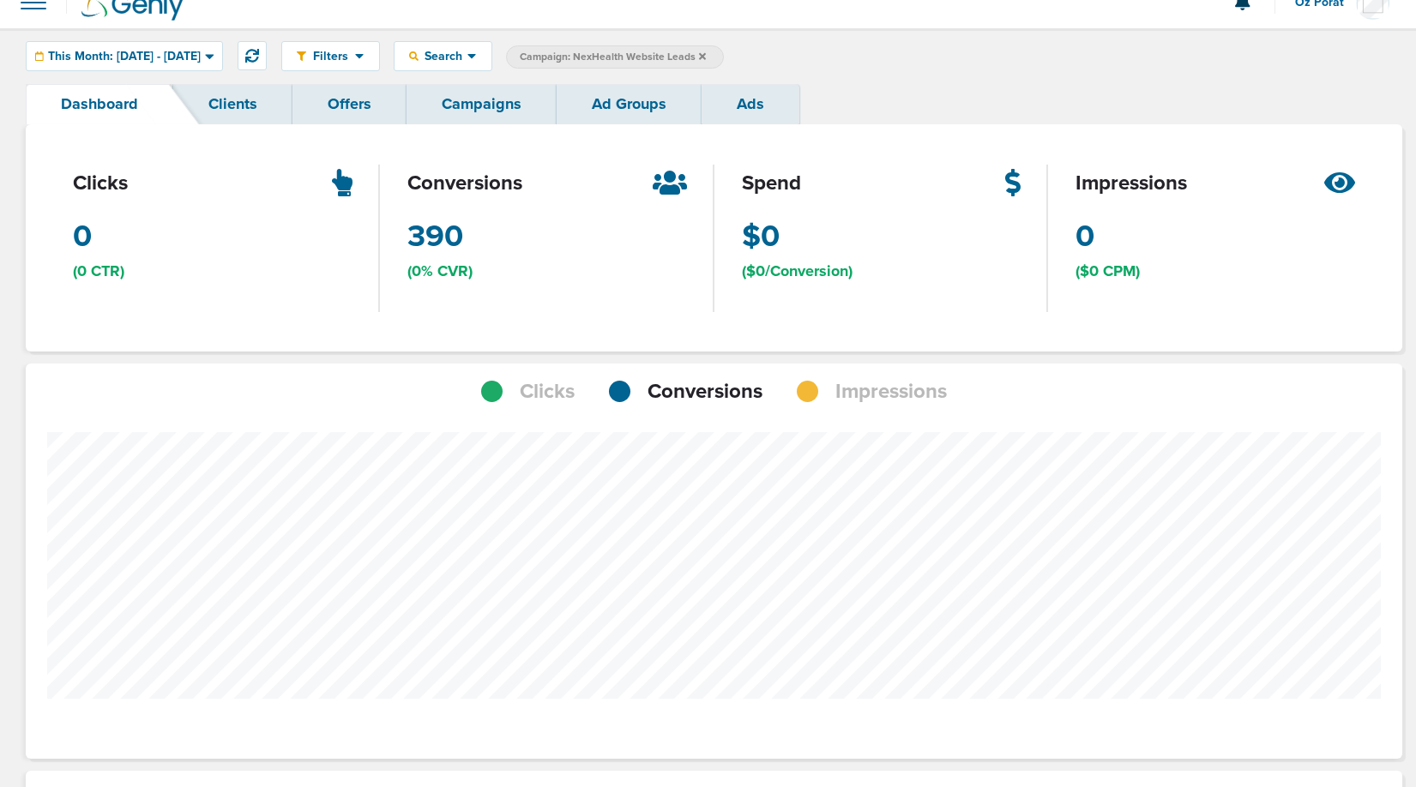
scroll to position [0, 0]
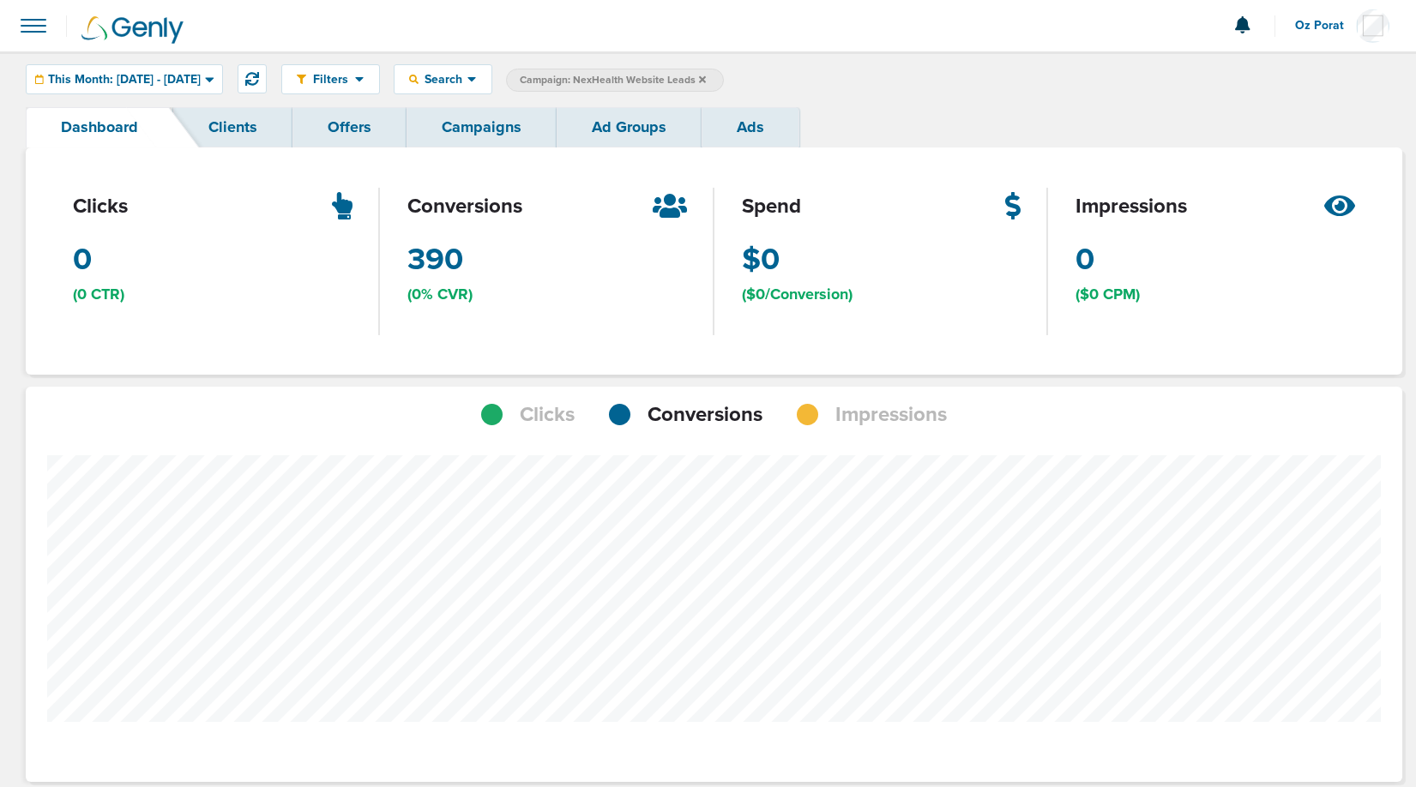
click at [465, 140] on link "Campaigns" at bounding box center [482, 127] width 150 height 40
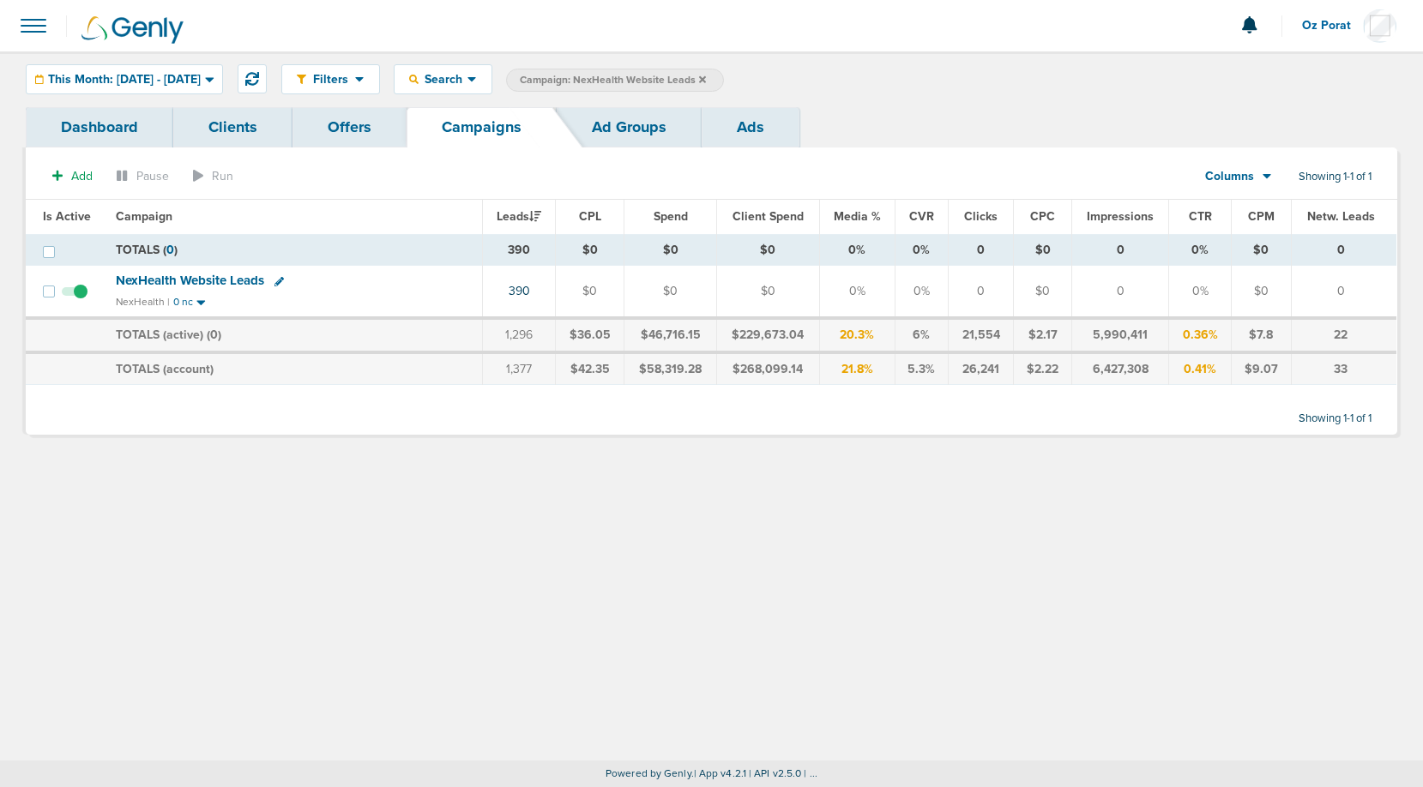
click at [706, 76] on icon at bounding box center [702, 78] width 7 height 7
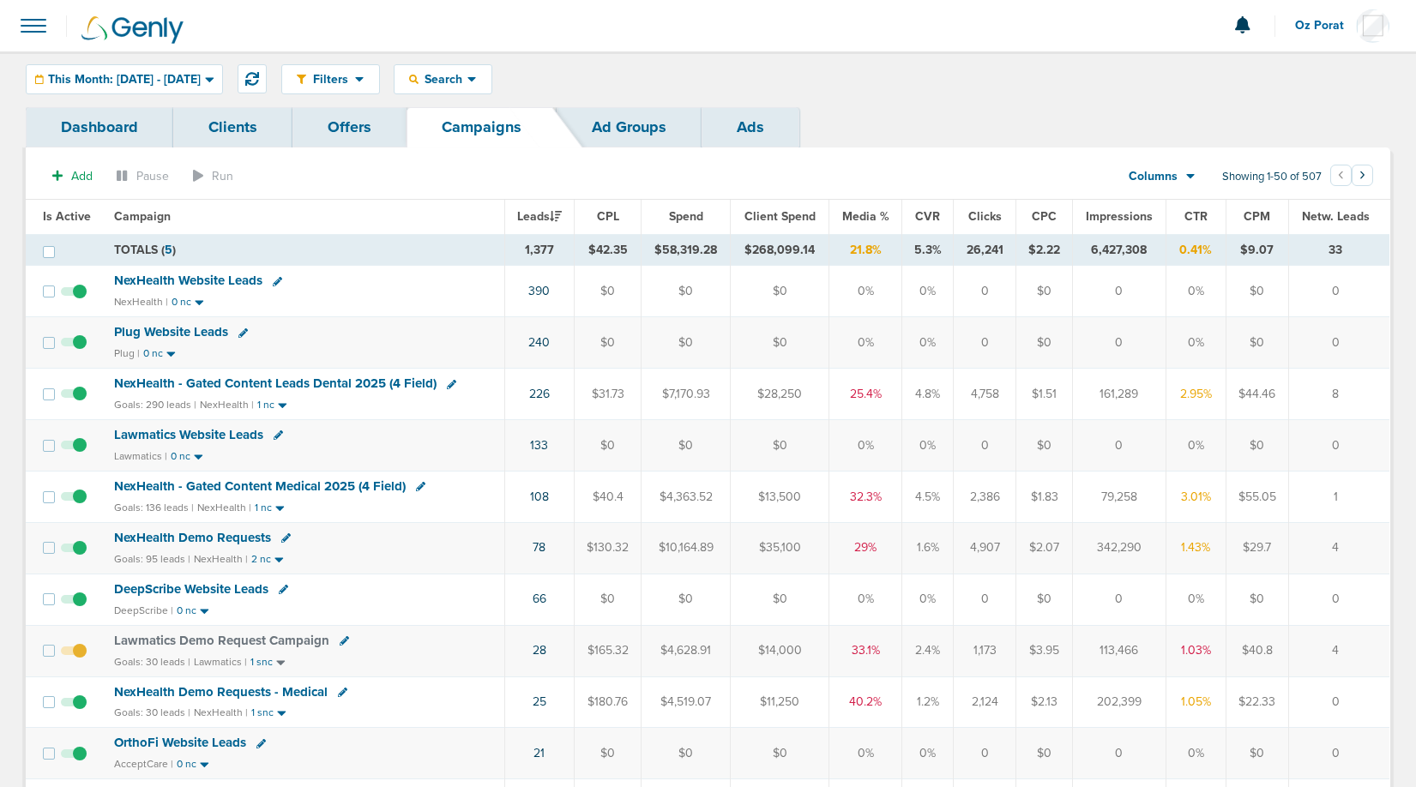
click at [688, 210] on span "Spend" at bounding box center [686, 216] width 34 height 15
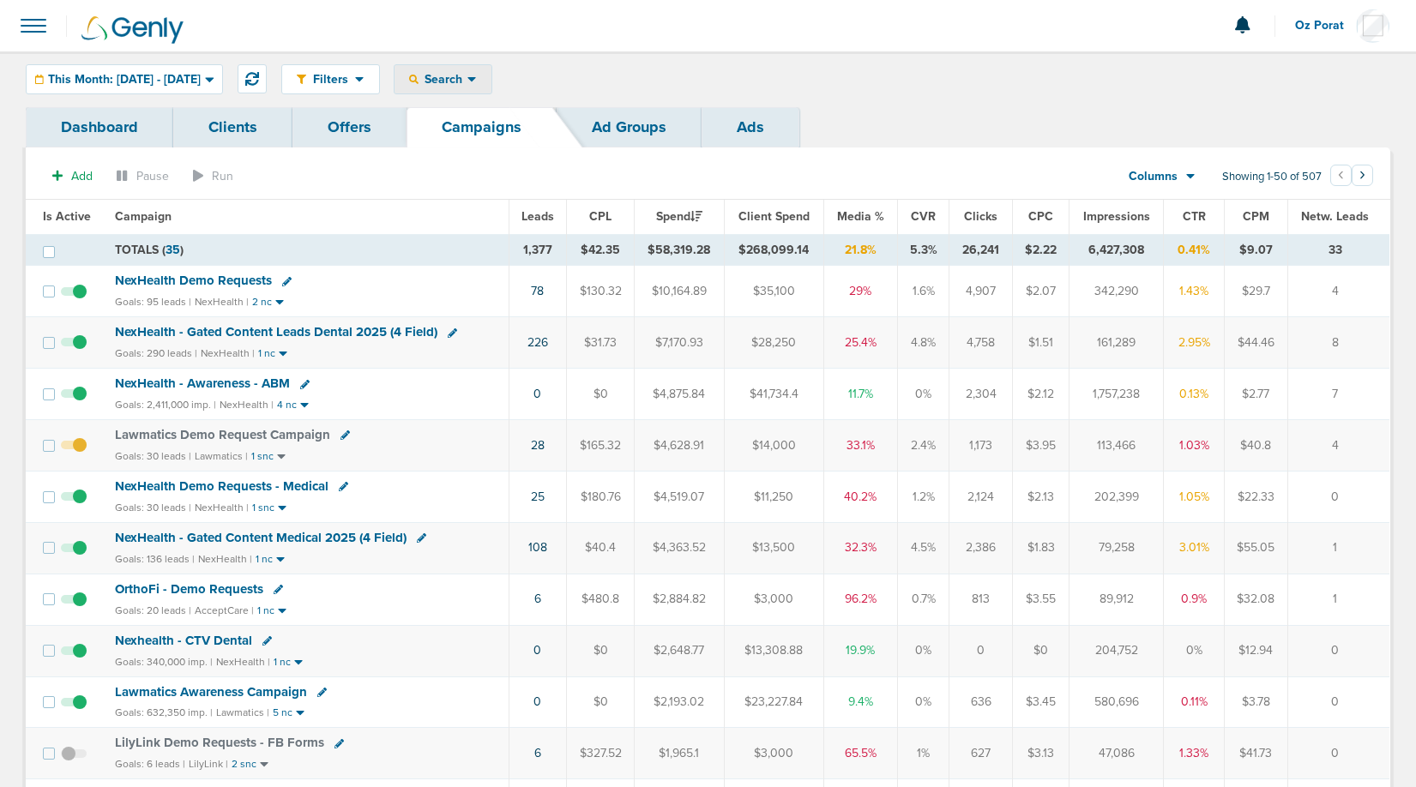
click at [468, 81] on span "Search" at bounding box center [443, 79] width 49 height 15
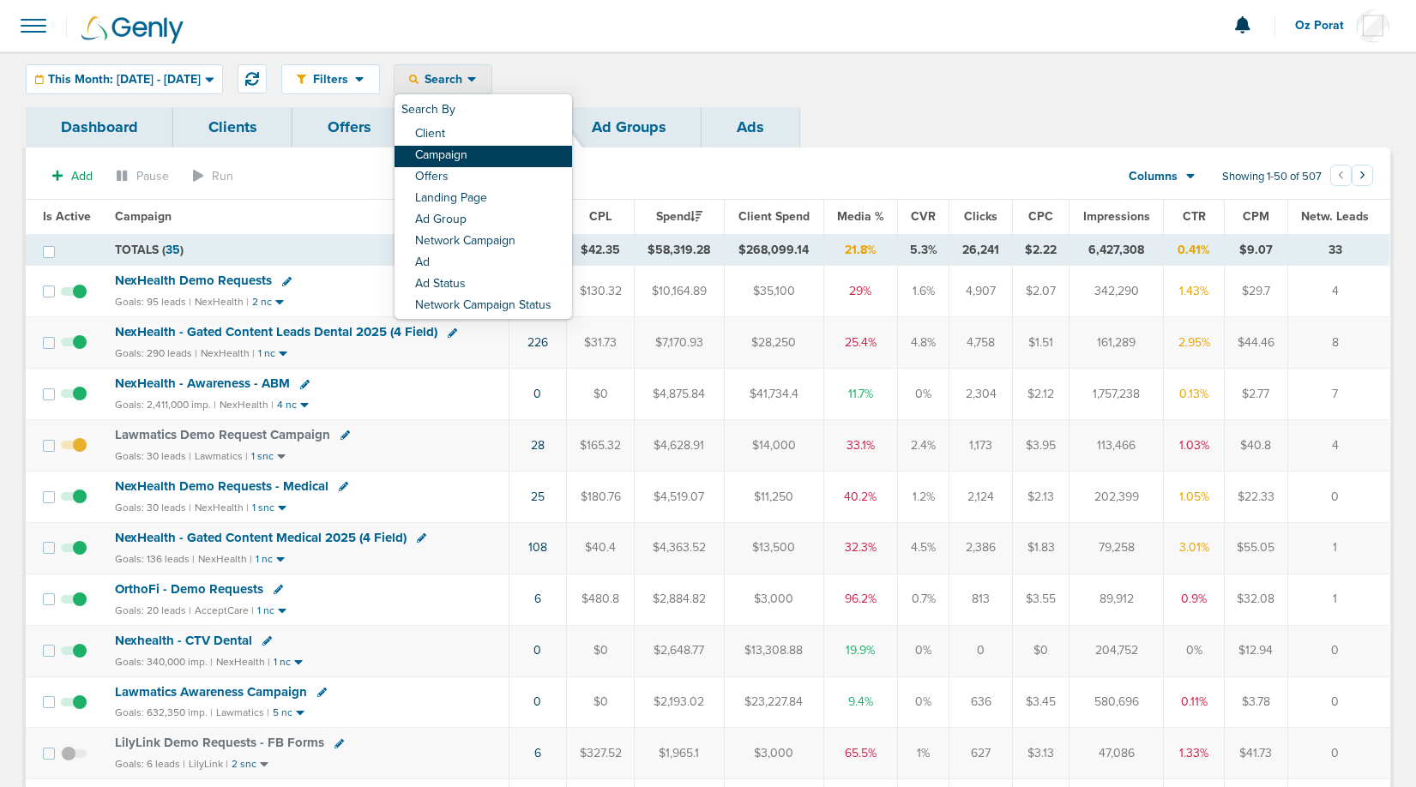
click at [497, 156] on link "Campaign" at bounding box center [484, 156] width 178 height 21
select select "cmpName"
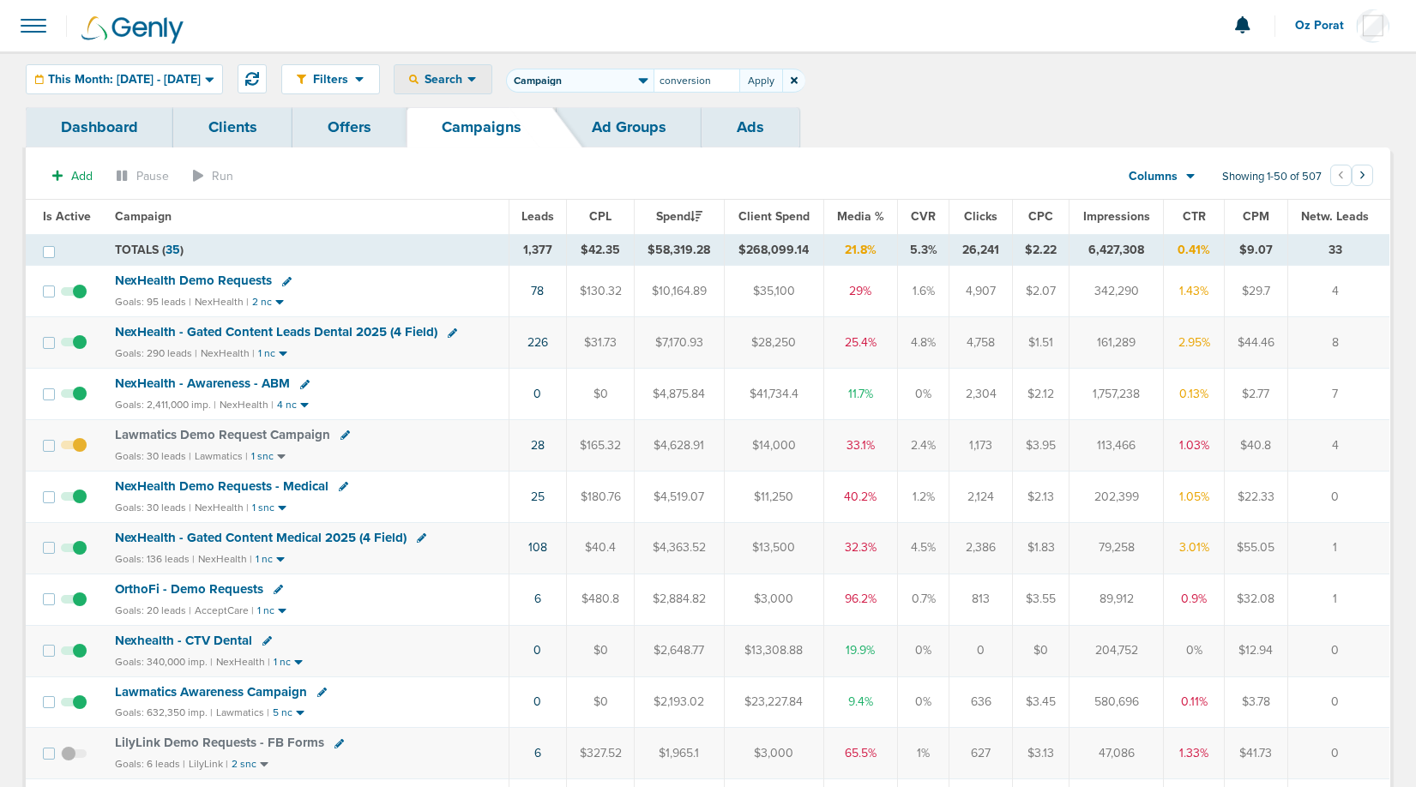
type input "conversion"
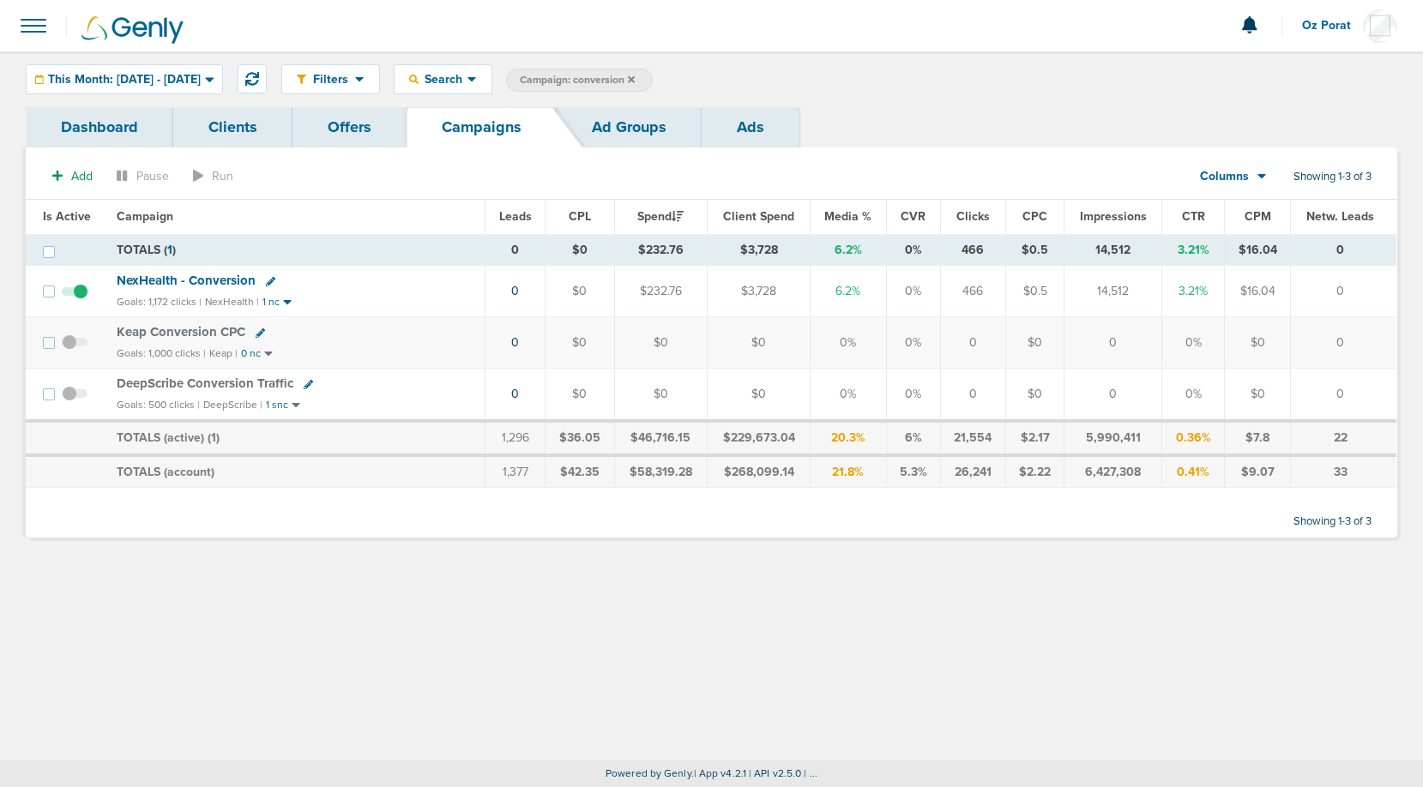
click at [94, 122] on link "Dashboard" at bounding box center [100, 127] width 148 height 40
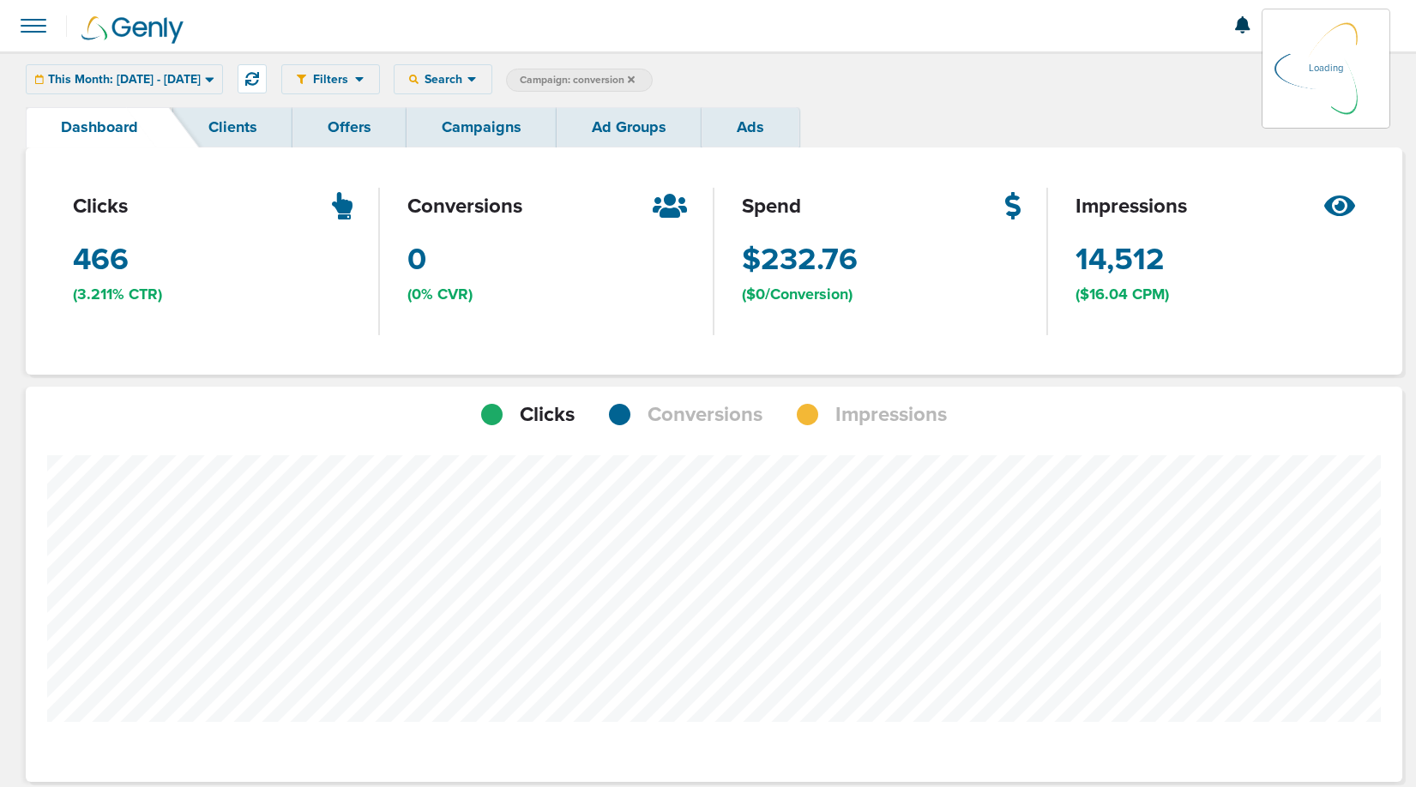
scroll to position [856620, 856466]
click at [706, 419] on span "Conversions" at bounding box center [705, 415] width 115 height 29
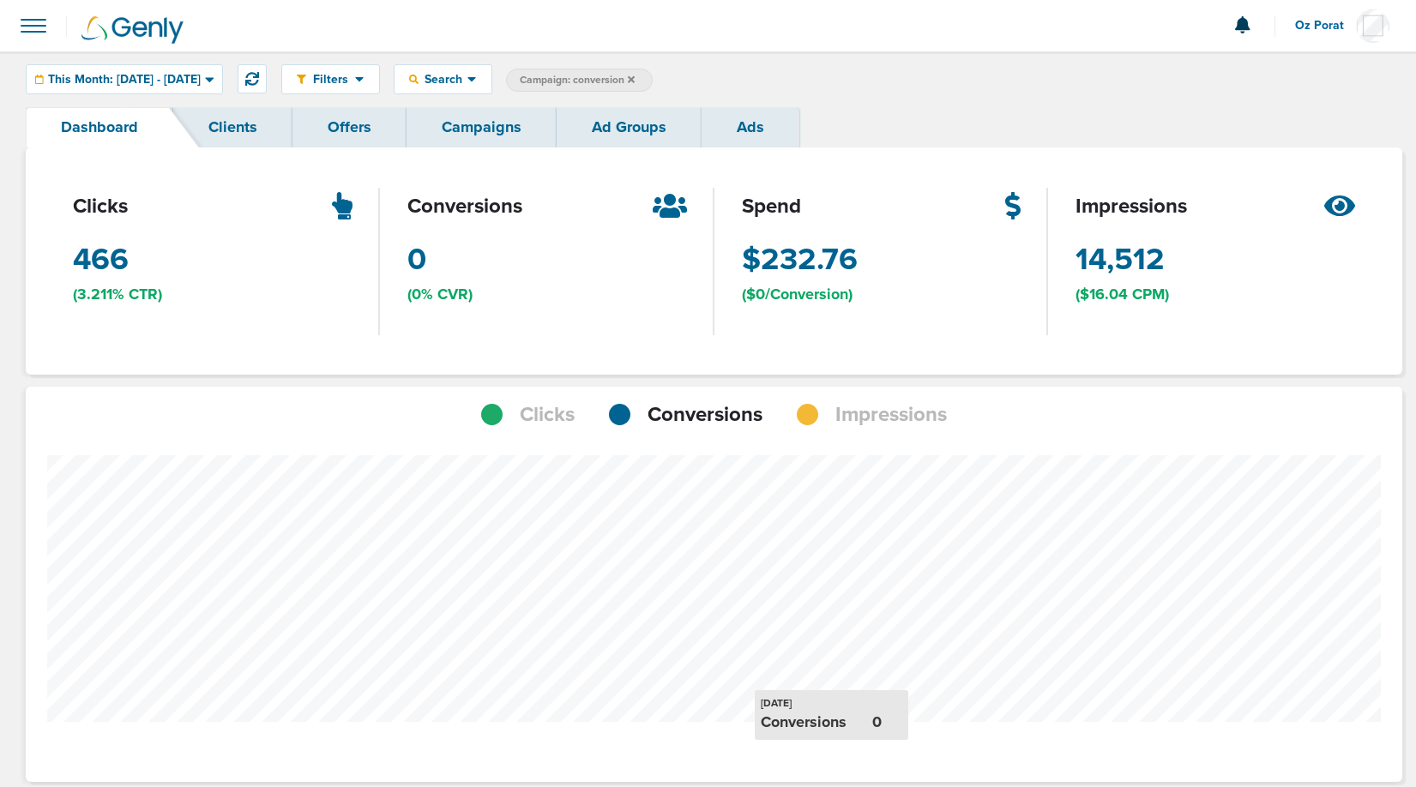
scroll to position [1211, 1365]
click at [548, 424] on span "Clicks" at bounding box center [547, 415] width 55 height 29
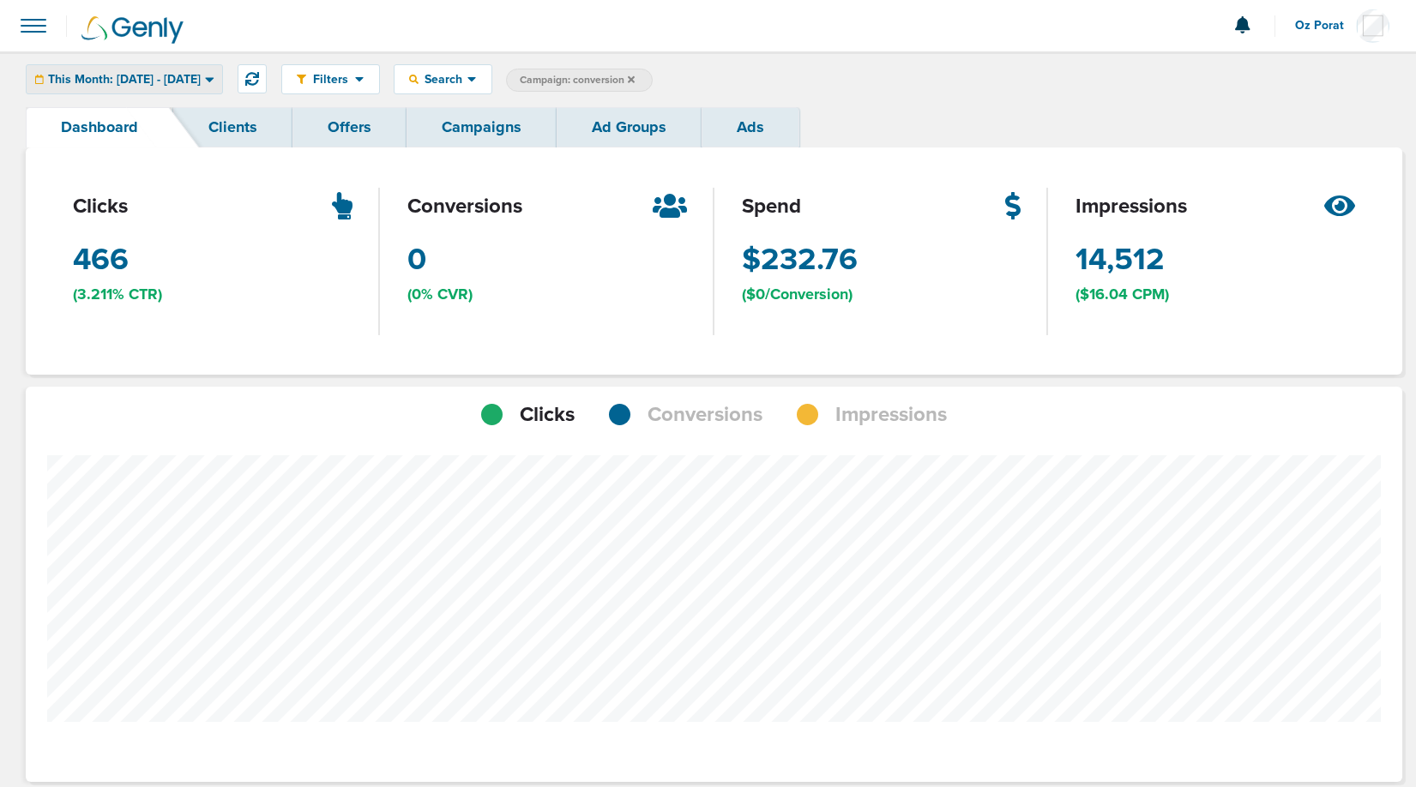
click at [126, 69] on div "This Month: [DATE] - [DATE]" at bounding box center [125, 79] width 196 height 28
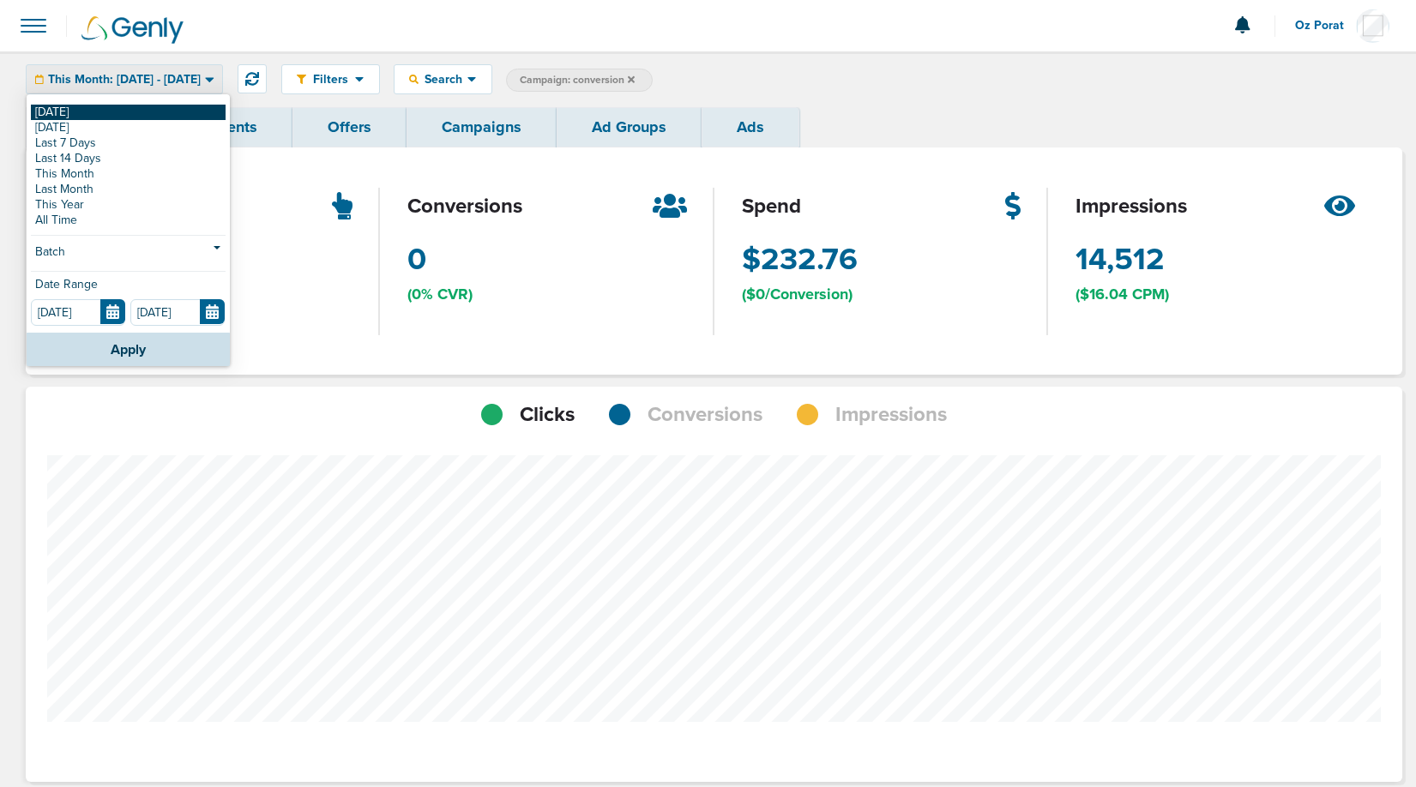
click at [92, 106] on link "[DATE]" at bounding box center [128, 112] width 195 height 15
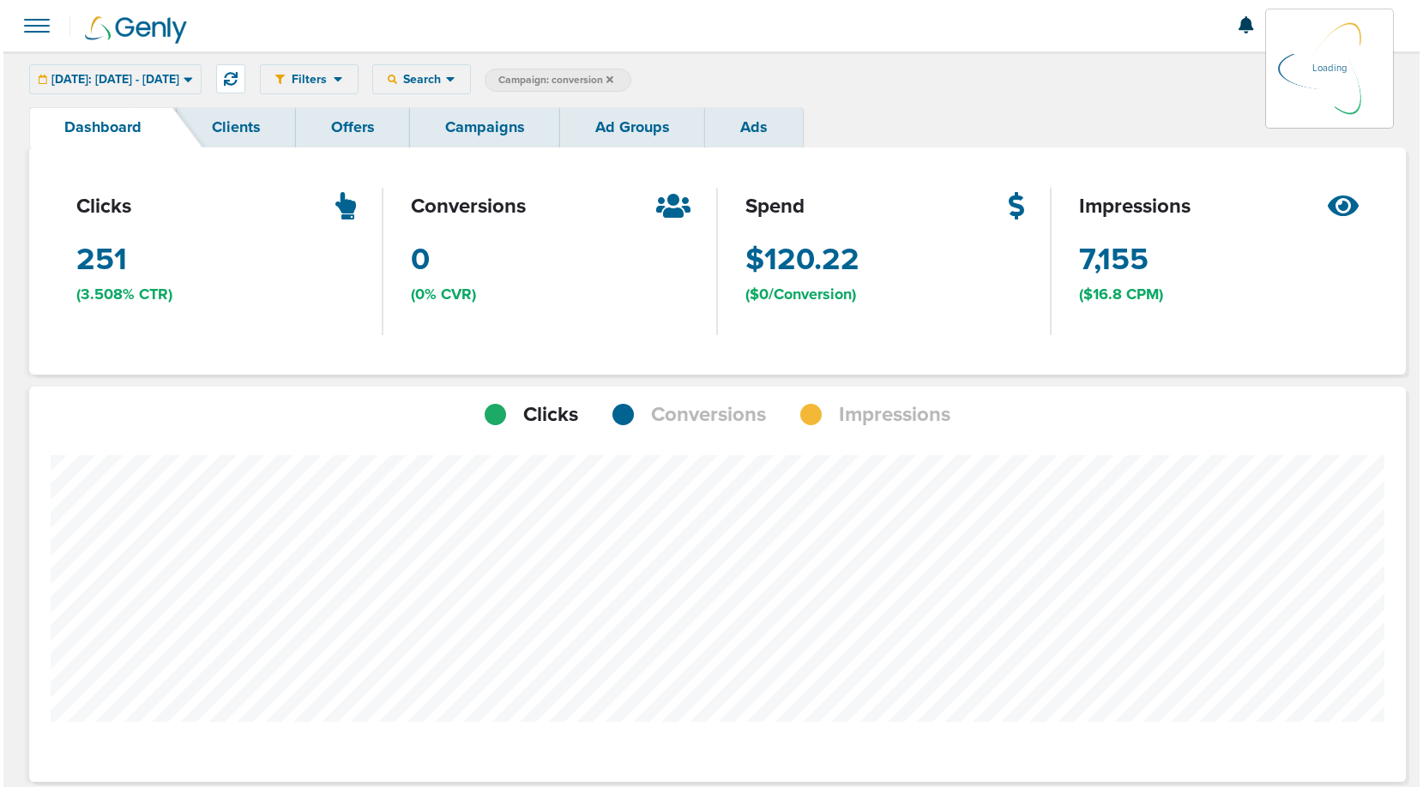
scroll to position [1211, 1365]
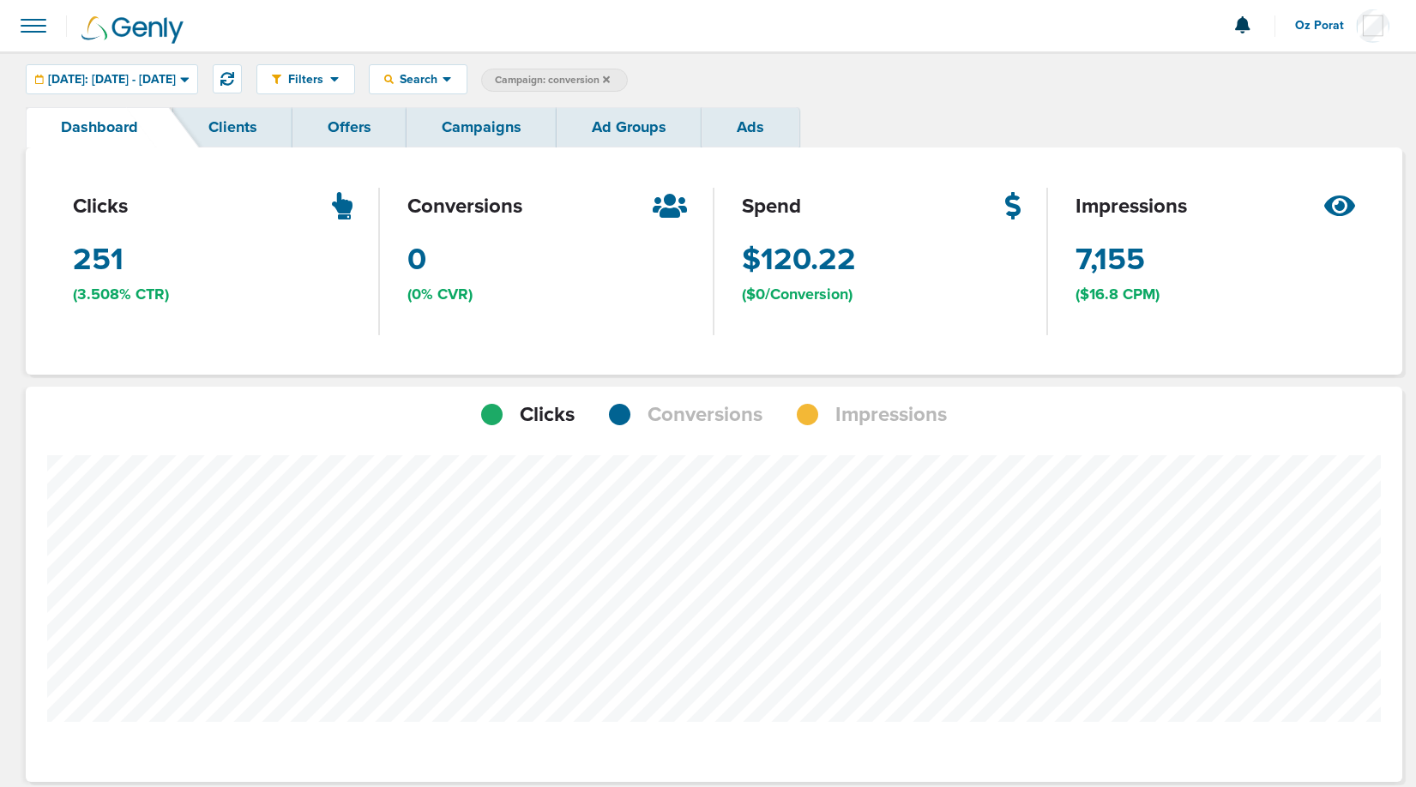
click at [540, 119] on link "Campaigns" at bounding box center [482, 127] width 150 height 40
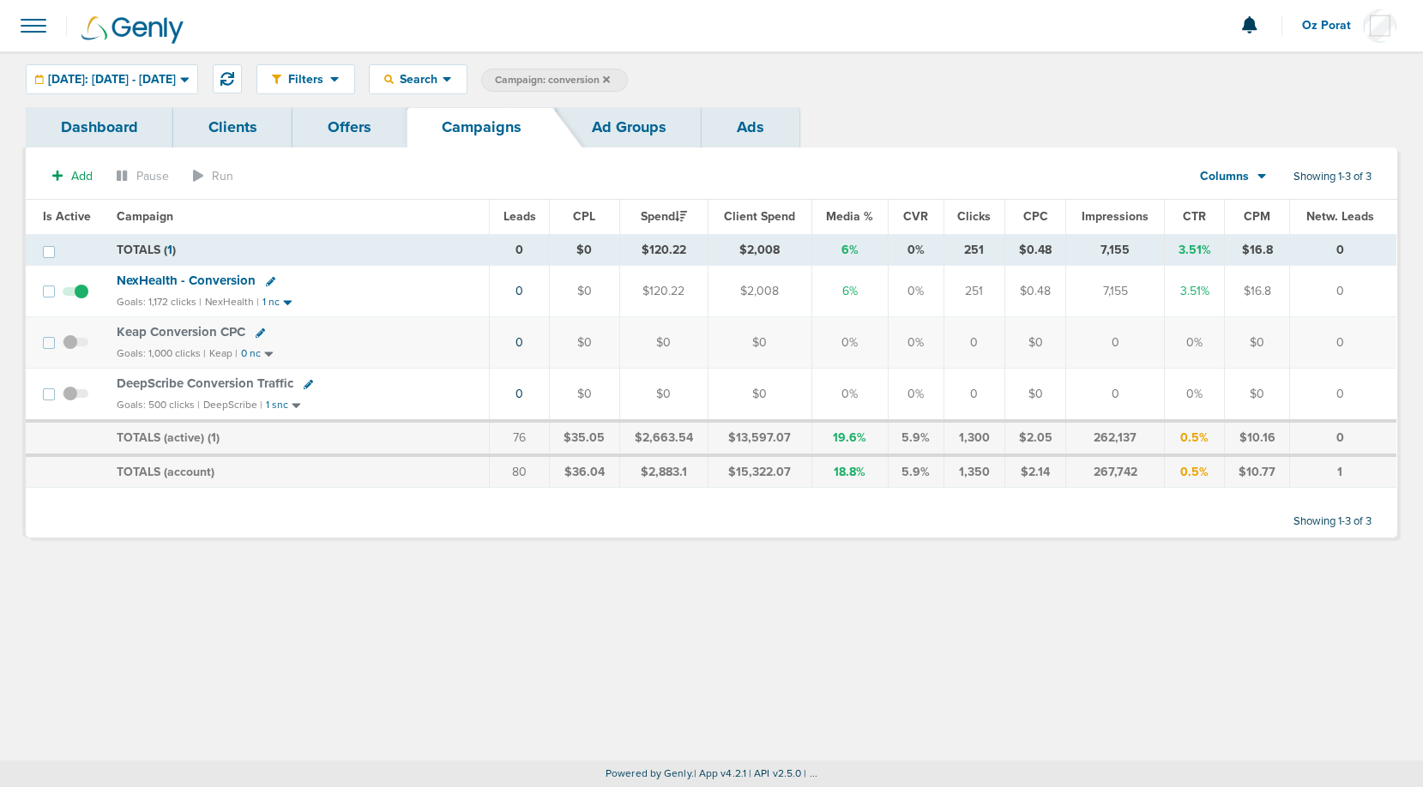
click at [610, 76] on icon at bounding box center [606, 80] width 7 height 10
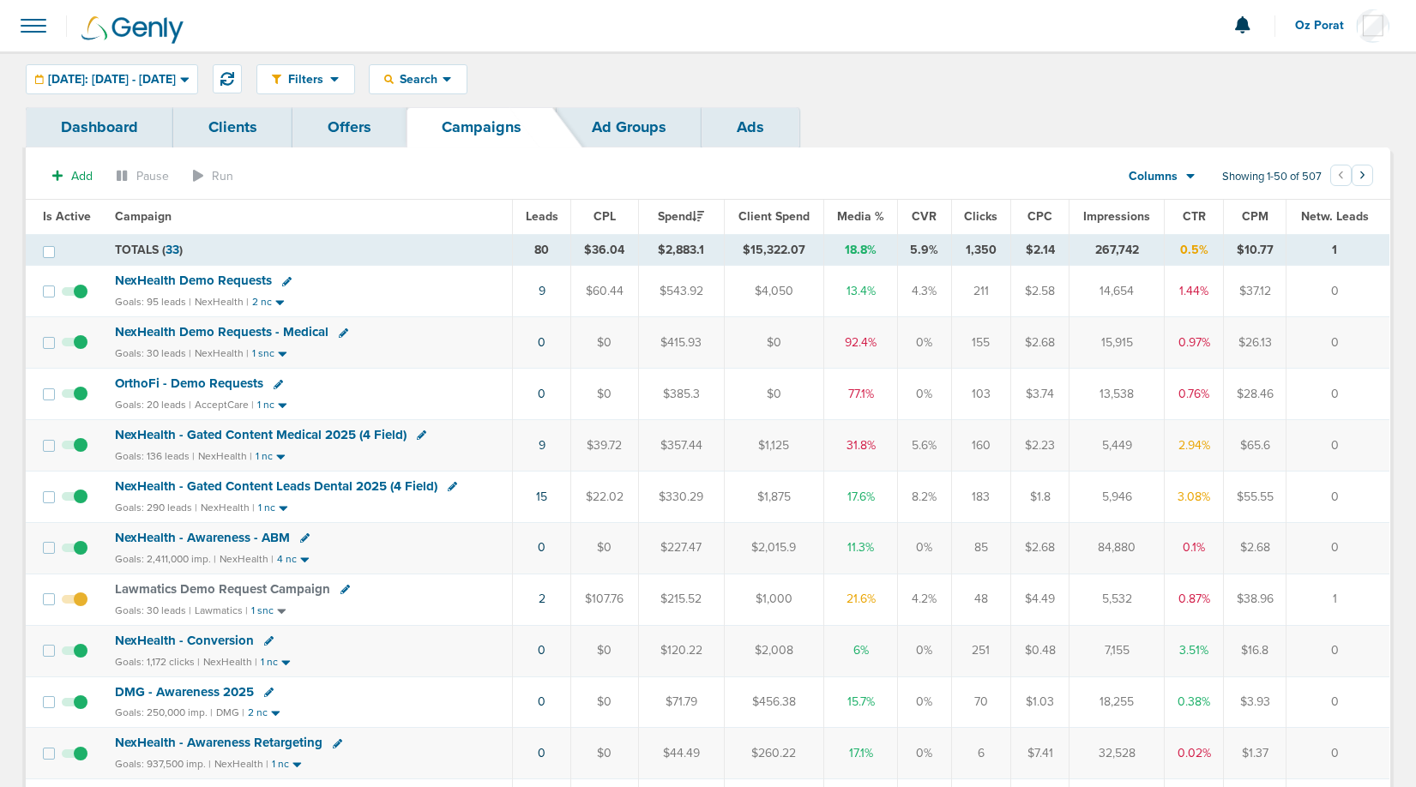
click at [540, 210] on span "Leads" at bounding box center [542, 216] width 33 height 15
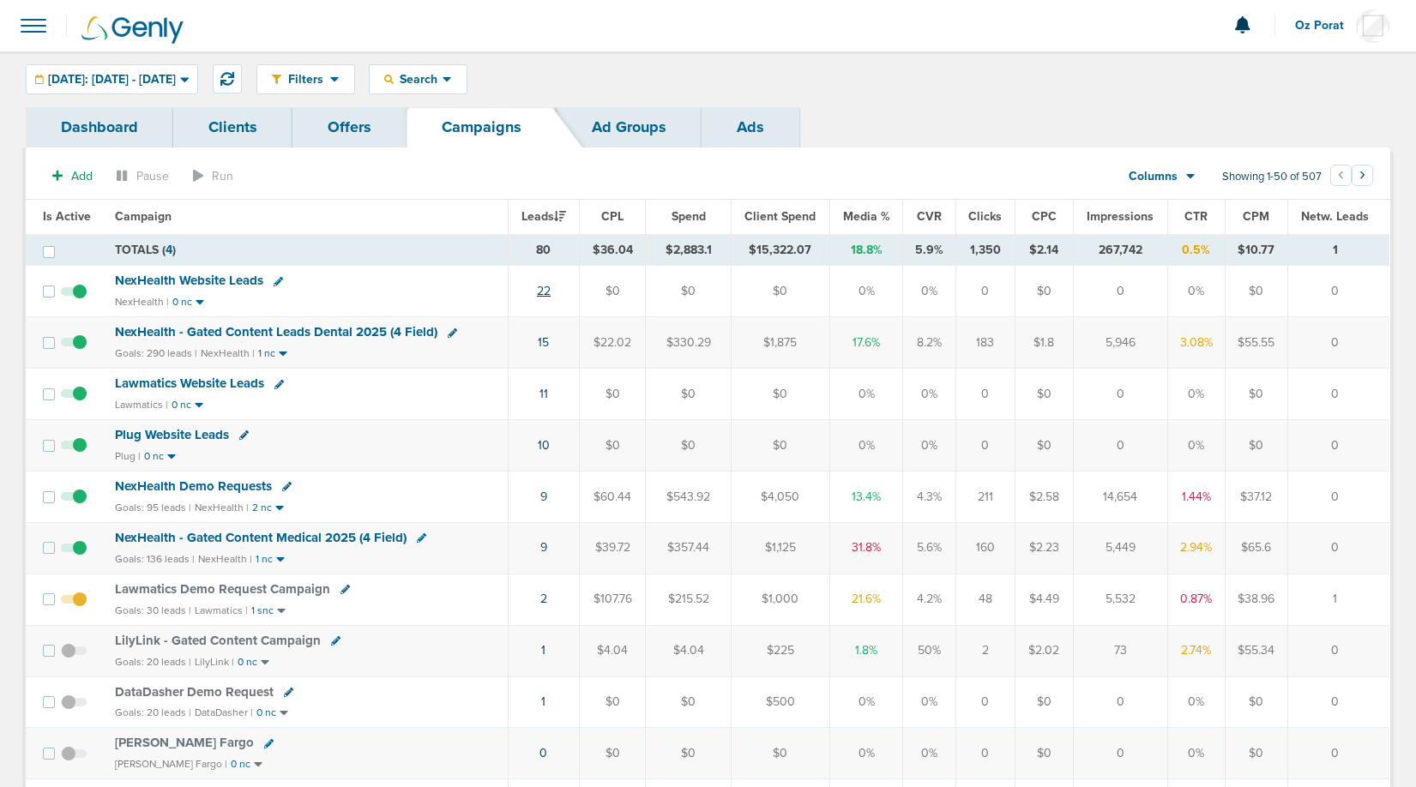
click at [543, 293] on link "22" at bounding box center [544, 291] width 14 height 15
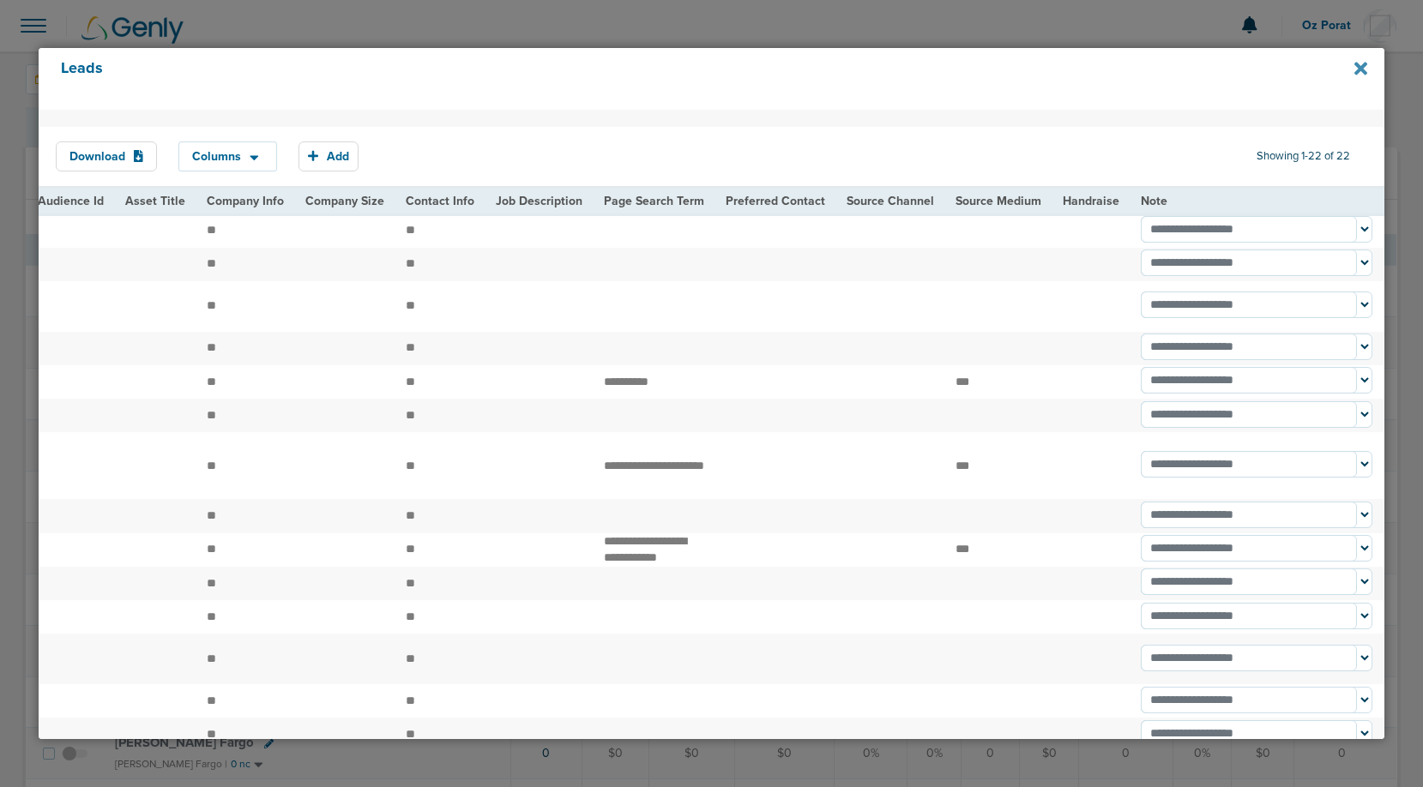
click at [1359, 68] on icon at bounding box center [1361, 68] width 13 height 13
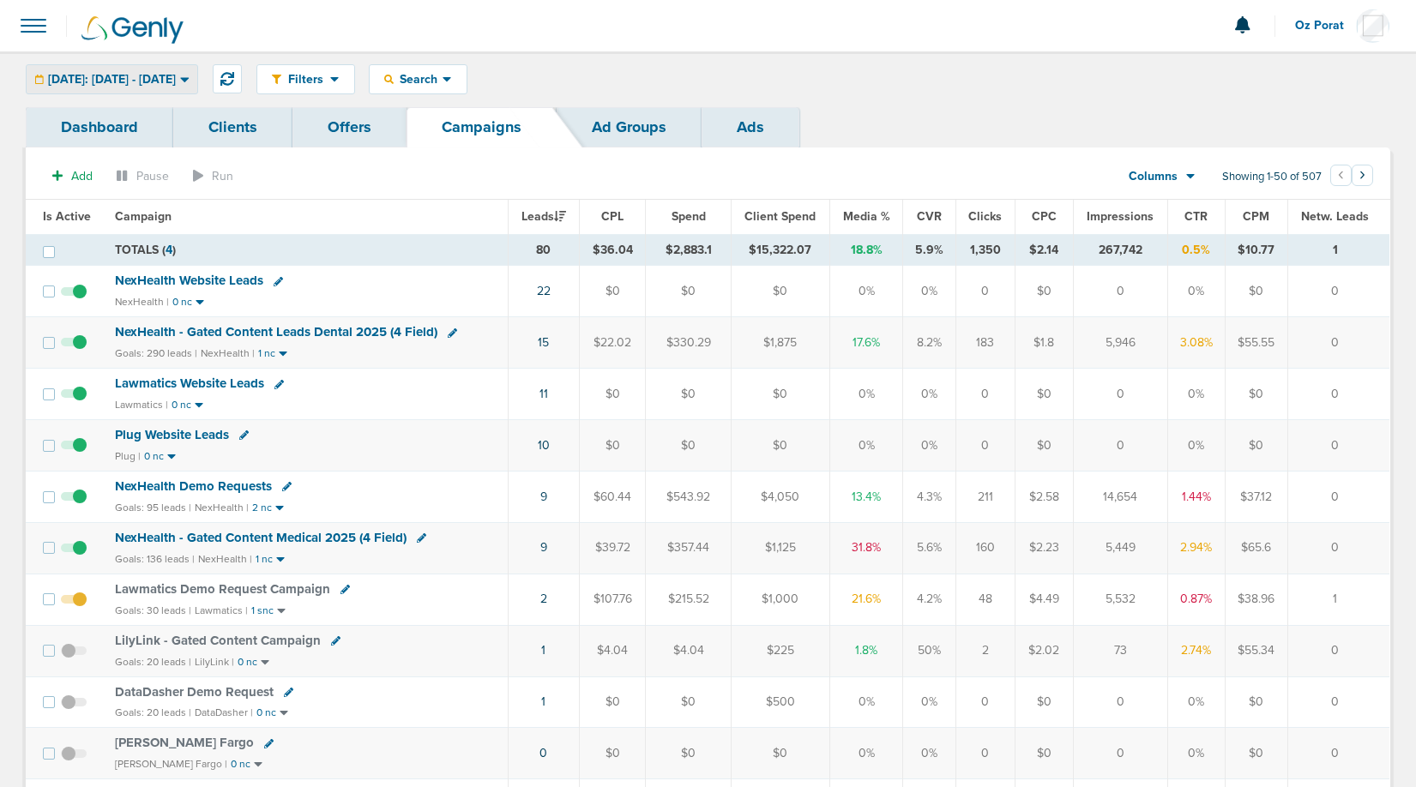
click at [126, 88] on div "[DATE]: [DATE] - [DATE]" at bounding box center [112, 79] width 171 height 28
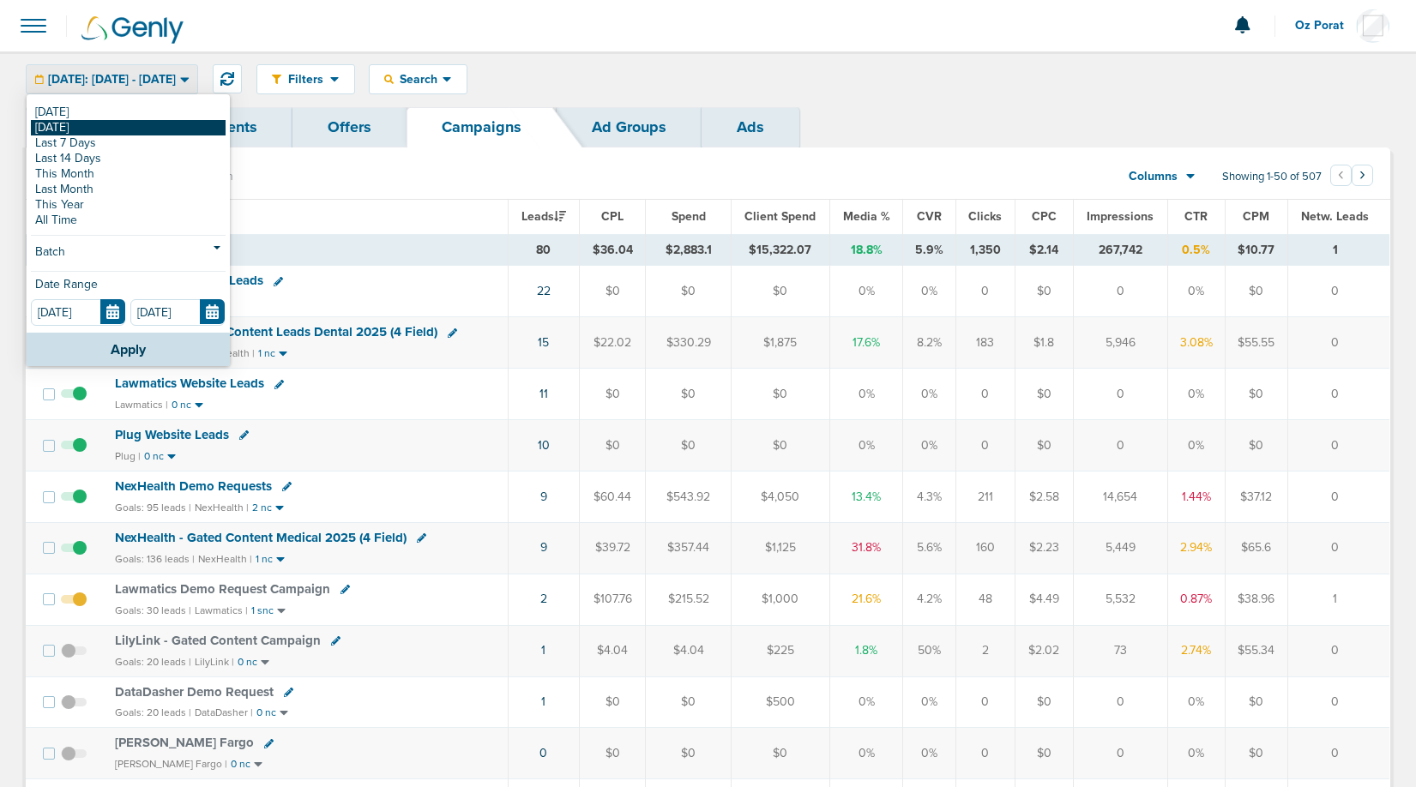
click at [109, 130] on link "[DATE]" at bounding box center [128, 127] width 195 height 15
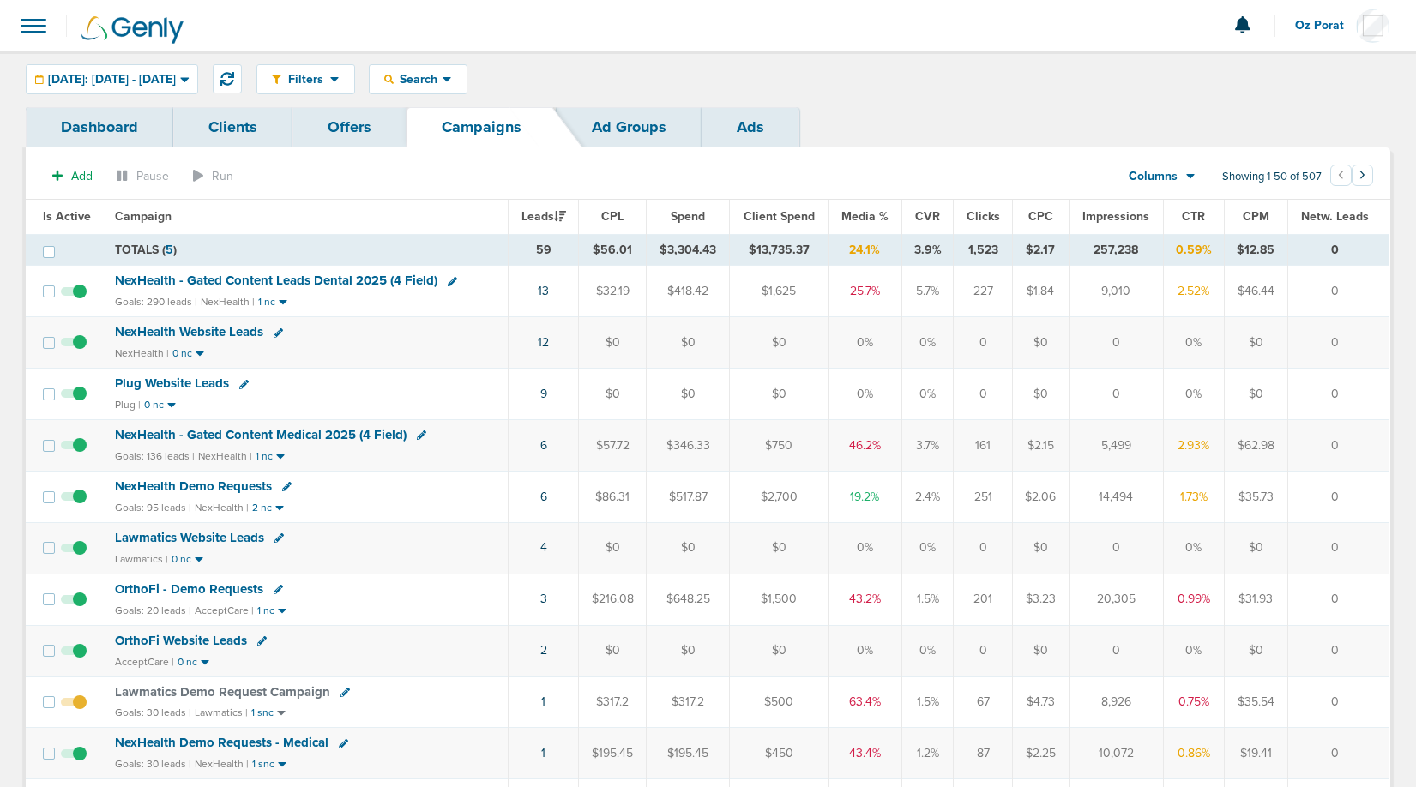
drag, startPoint x: 532, startPoint y: 208, endPoint x: 663, endPoint y: 178, distance: 134.8
click at [803, 173] on section "Add Pause Run Columns Media Stats Sales Performance Custom Showing 1-50 of 507 …" at bounding box center [708, 179] width 1365 height 39
click at [543, 342] on link "12" at bounding box center [543, 342] width 11 height 15
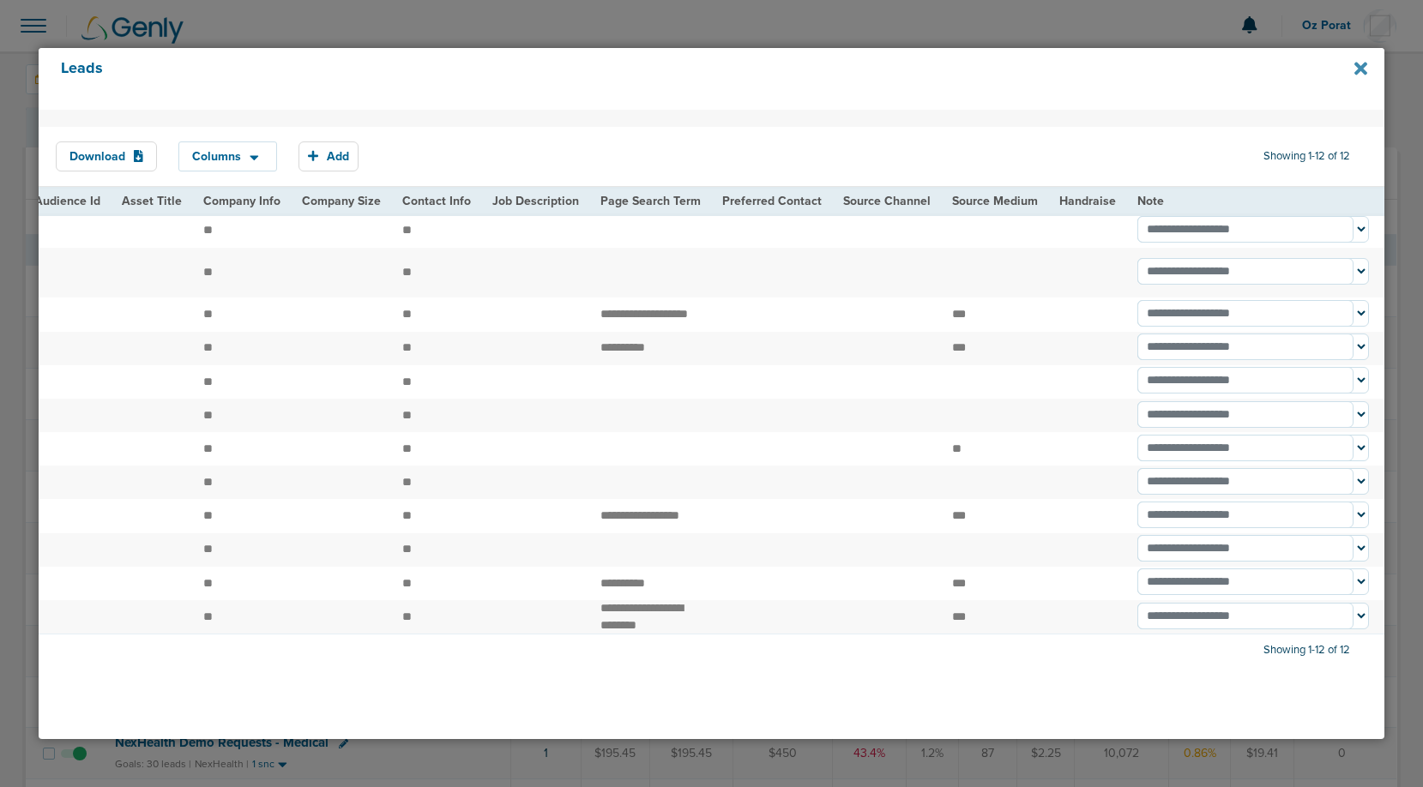
click at [1356, 66] on icon at bounding box center [1361, 68] width 13 height 13
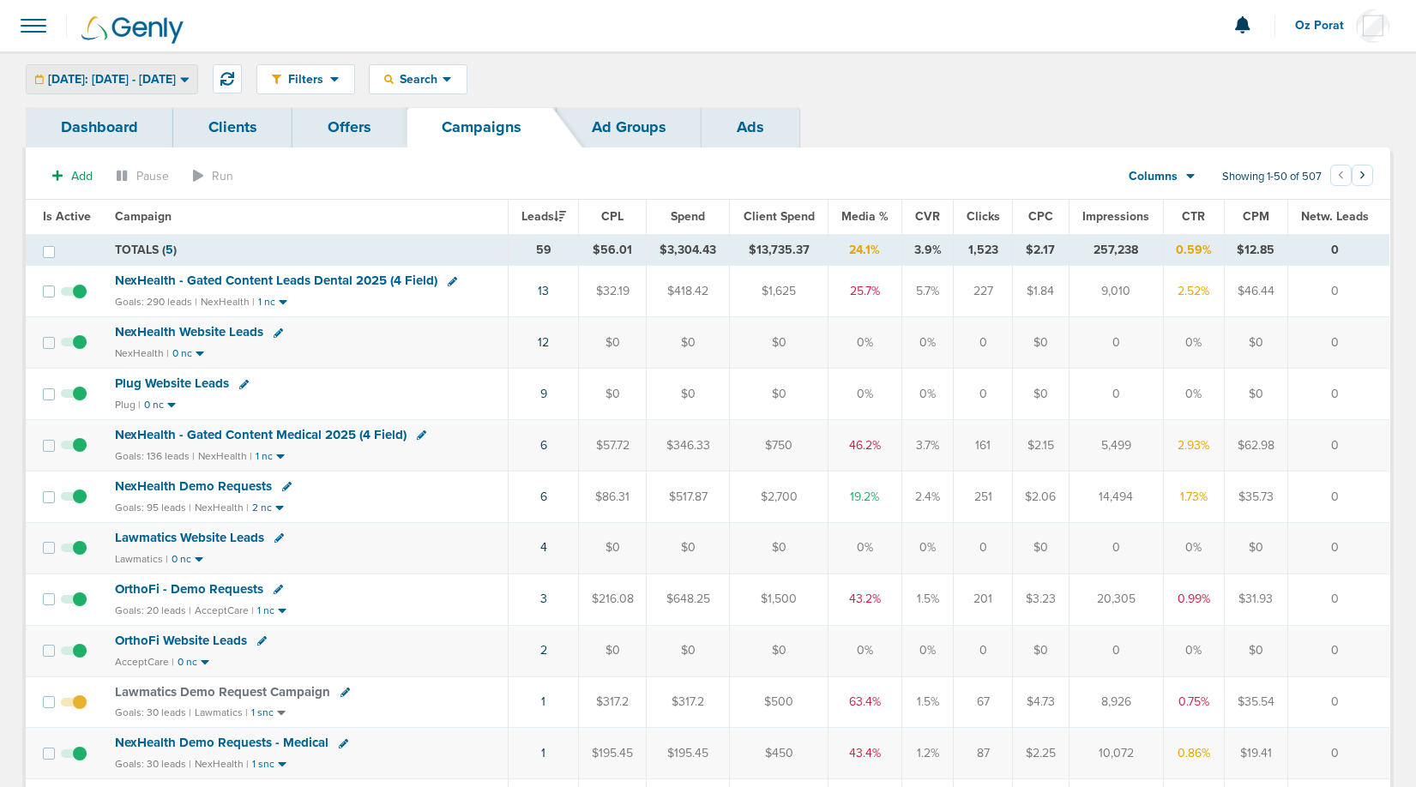
click at [148, 80] on span "[DATE]: [DATE] - [DATE]" at bounding box center [112, 80] width 128 height 12
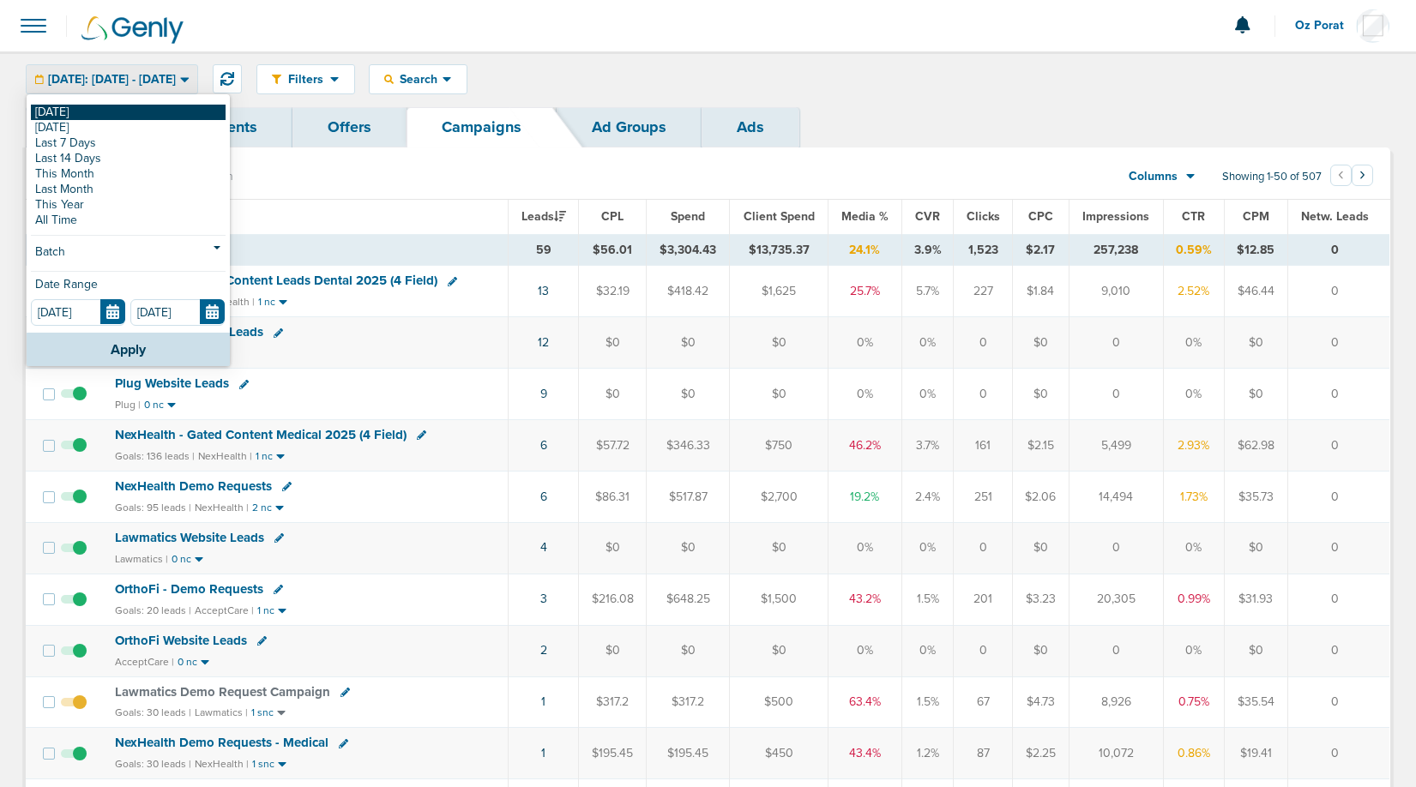
click at [117, 112] on link "[DATE]" at bounding box center [128, 112] width 195 height 15
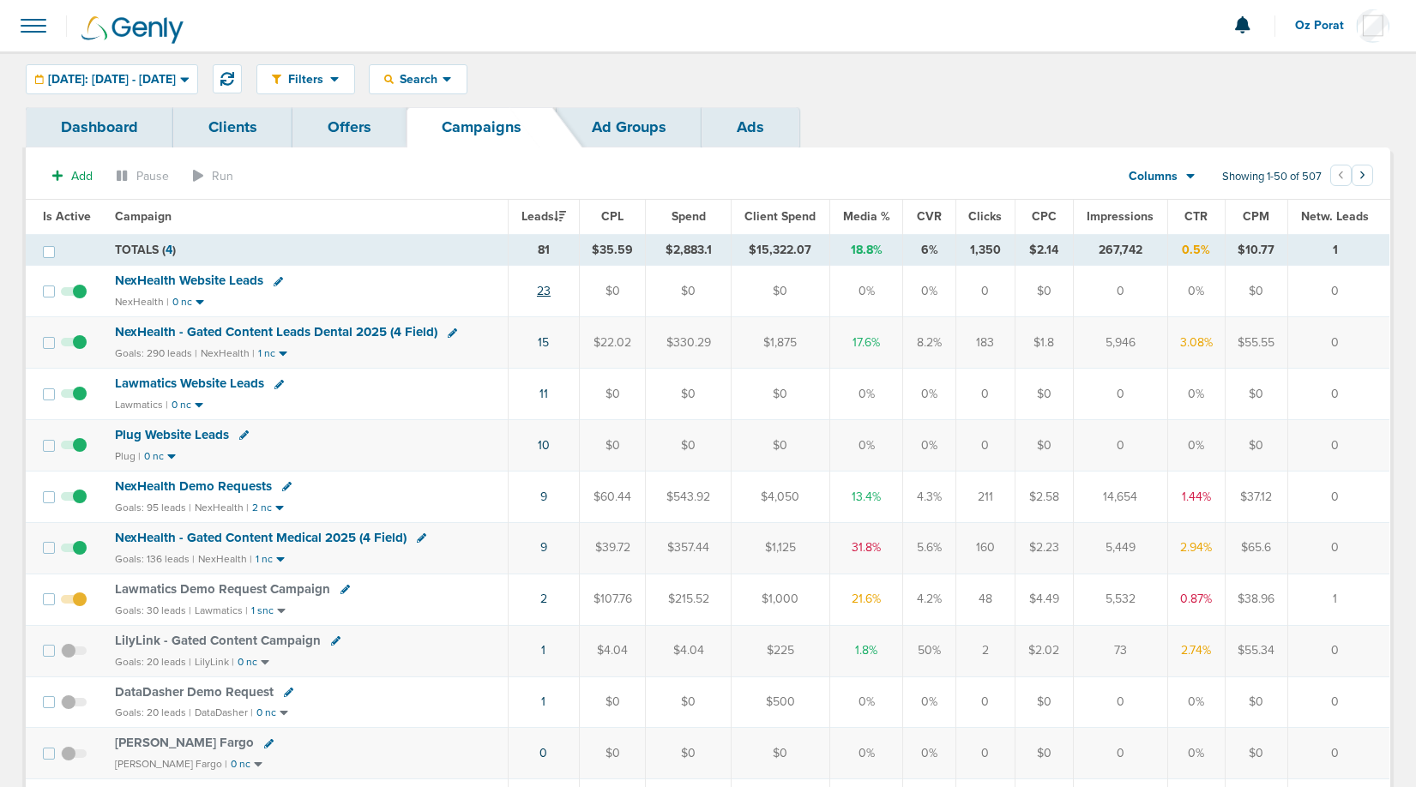
click at [551, 293] on link "23" at bounding box center [544, 291] width 14 height 15
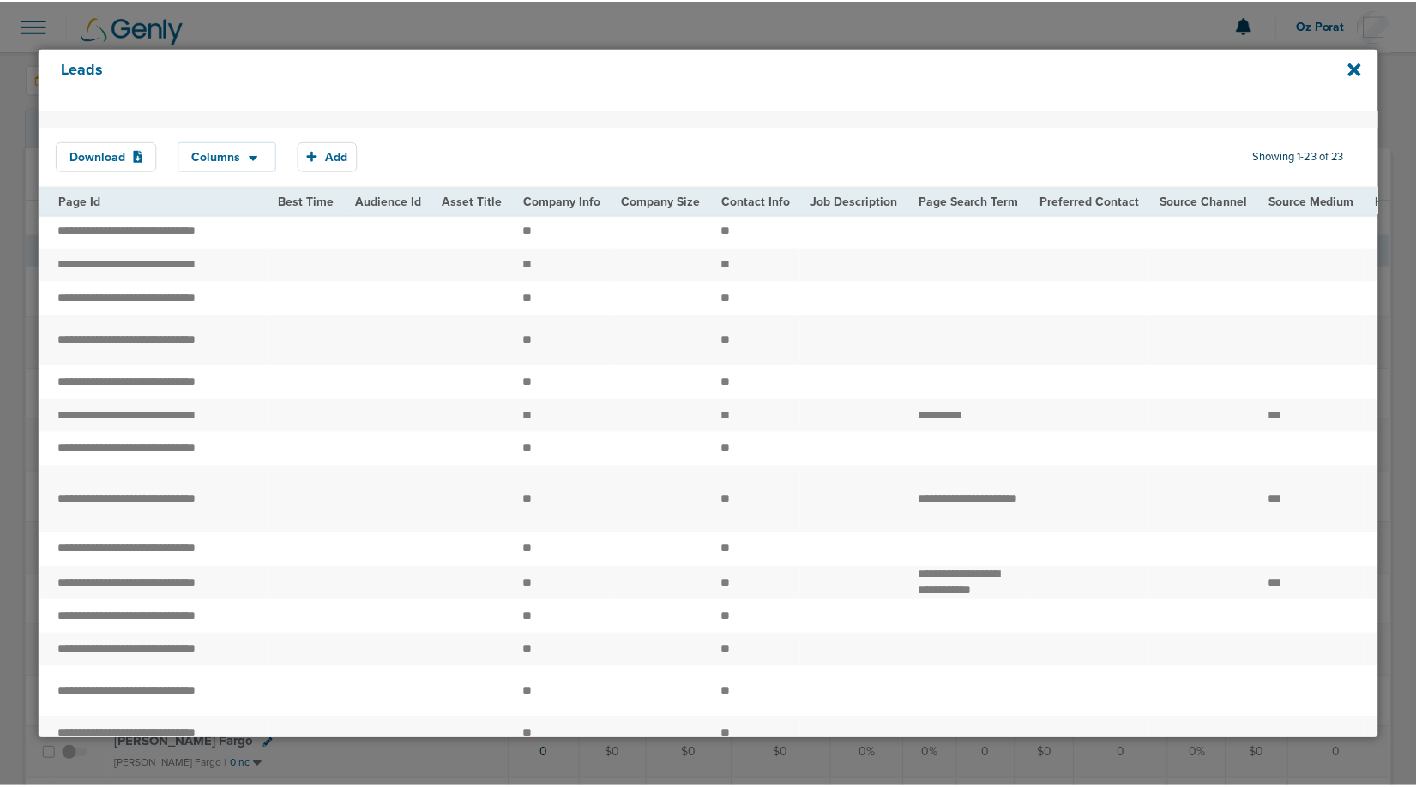
scroll to position [0, 2223]
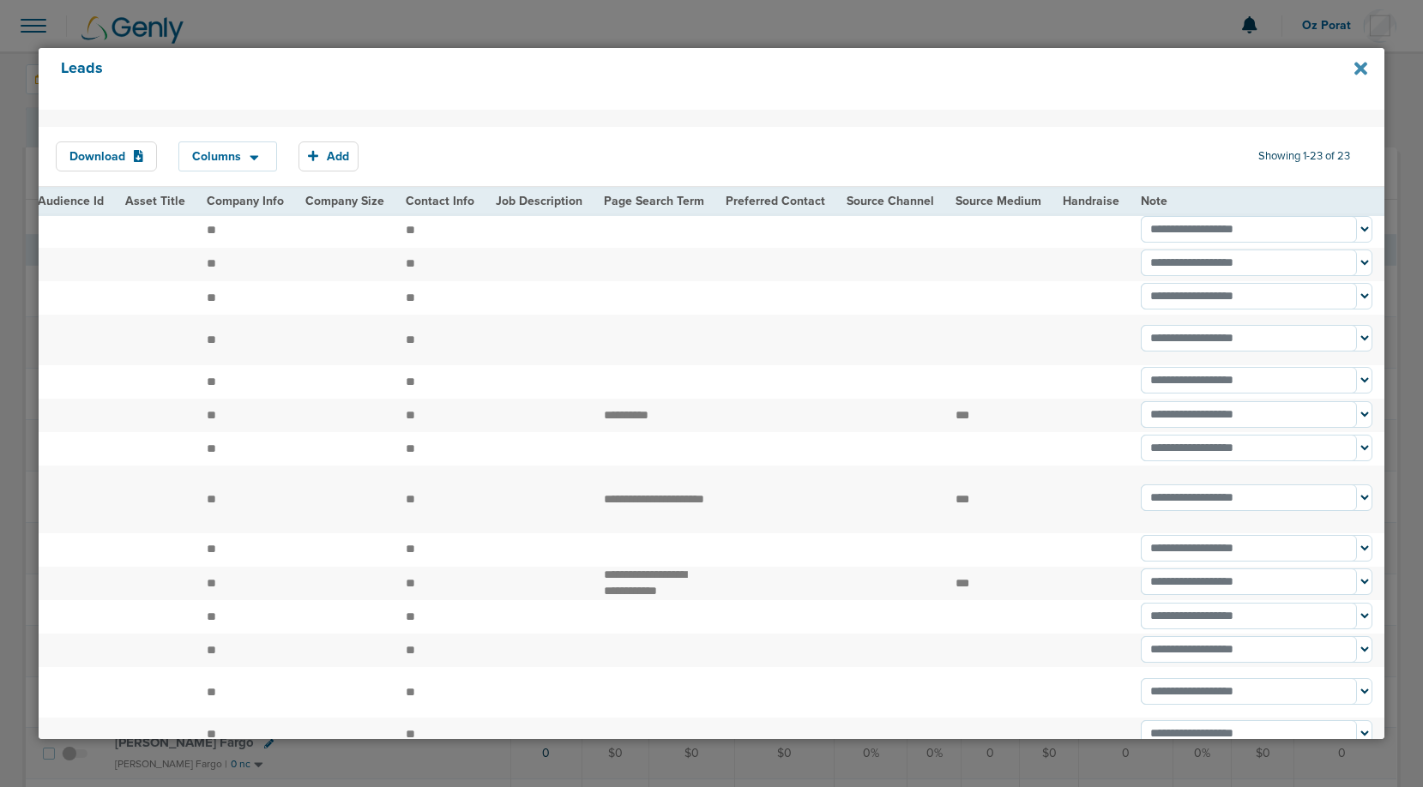
click at [1357, 66] on icon at bounding box center [1361, 68] width 13 height 13
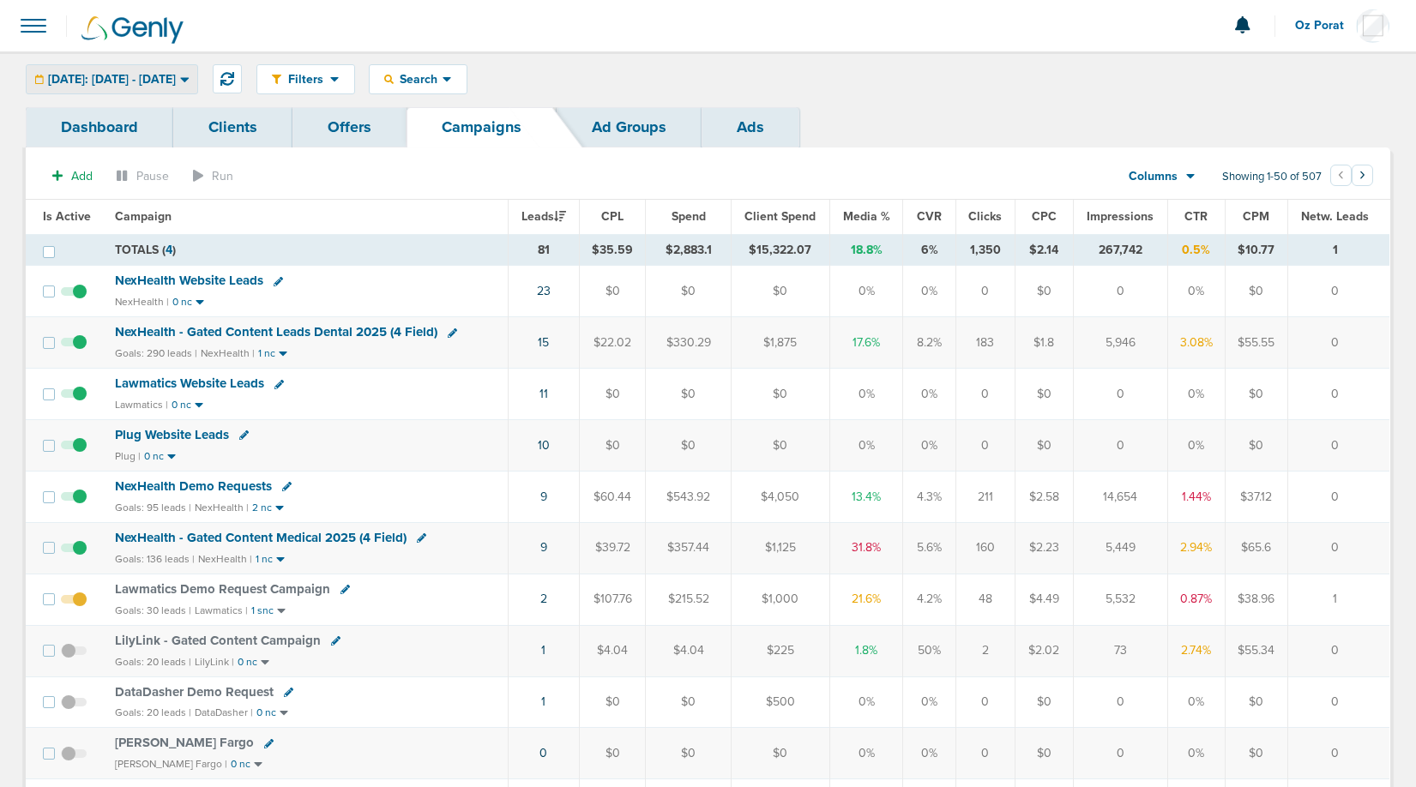
click at [176, 81] on span "[DATE]: [DATE] - [DATE]" at bounding box center [112, 80] width 128 height 12
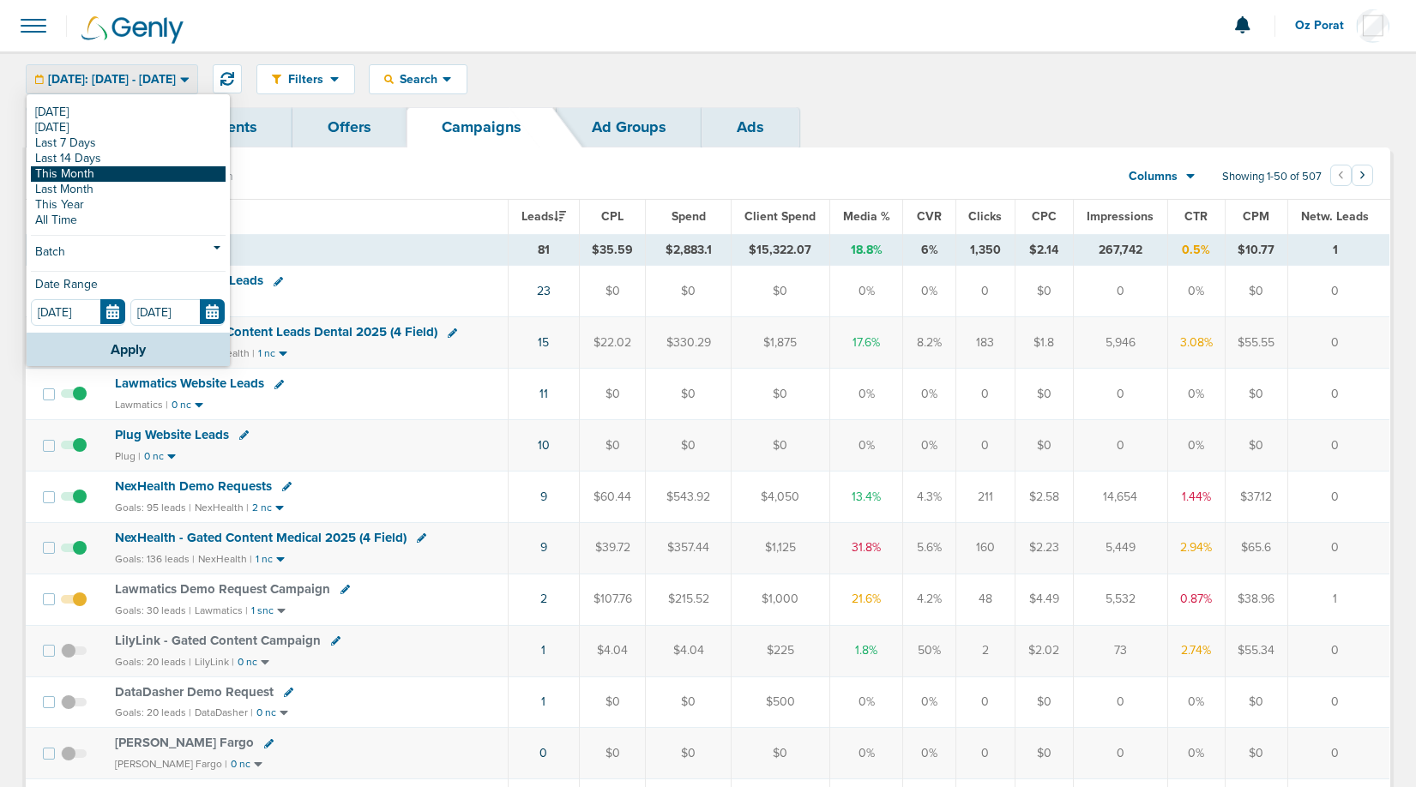
click at [111, 175] on link "This Month" at bounding box center [128, 173] width 195 height 15
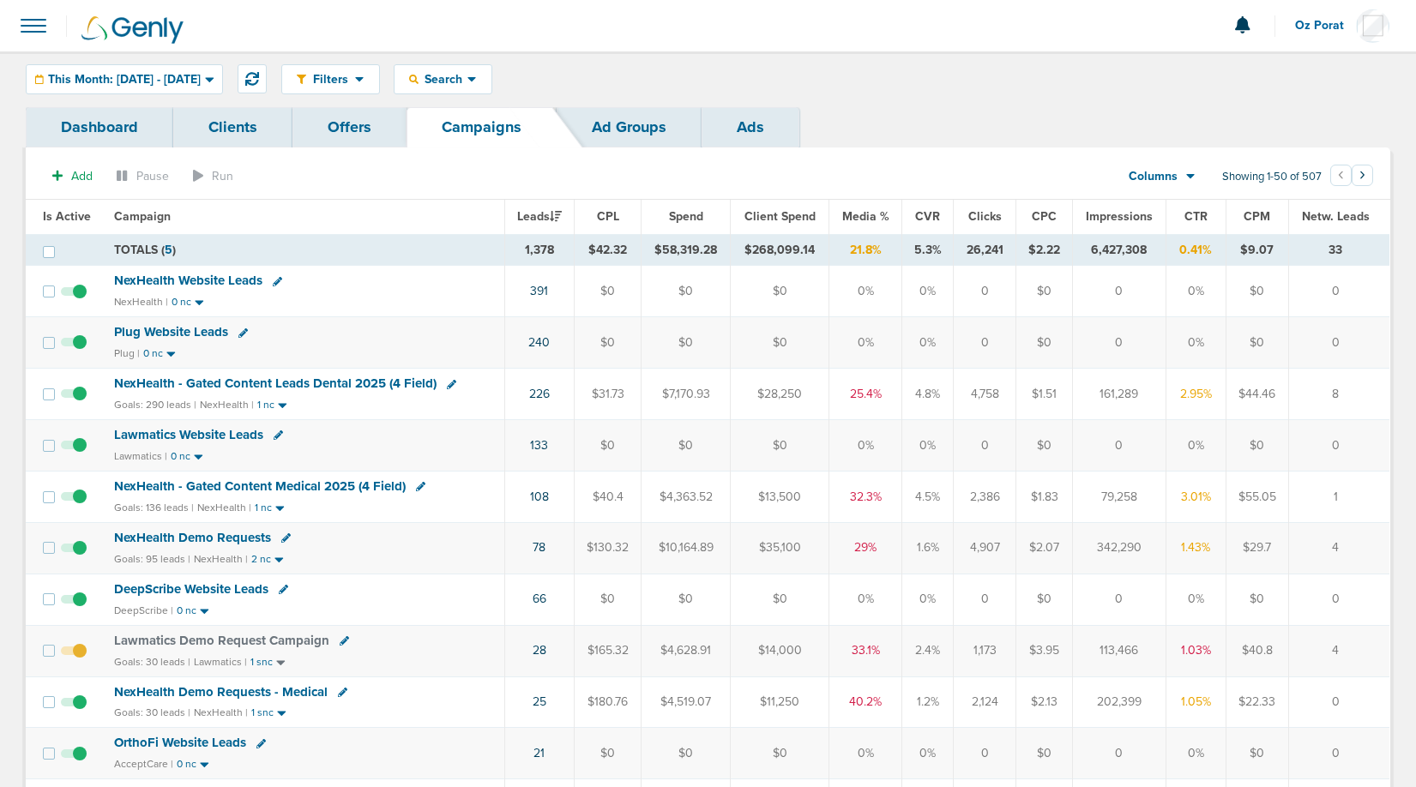
click at [1179, 178] on div "Columns" at bounding box center [1152, 176] width 75 height 17
click at [1181, 226] on link "Sales Performance" at bounding box center [1201, 227] width 172 height 21
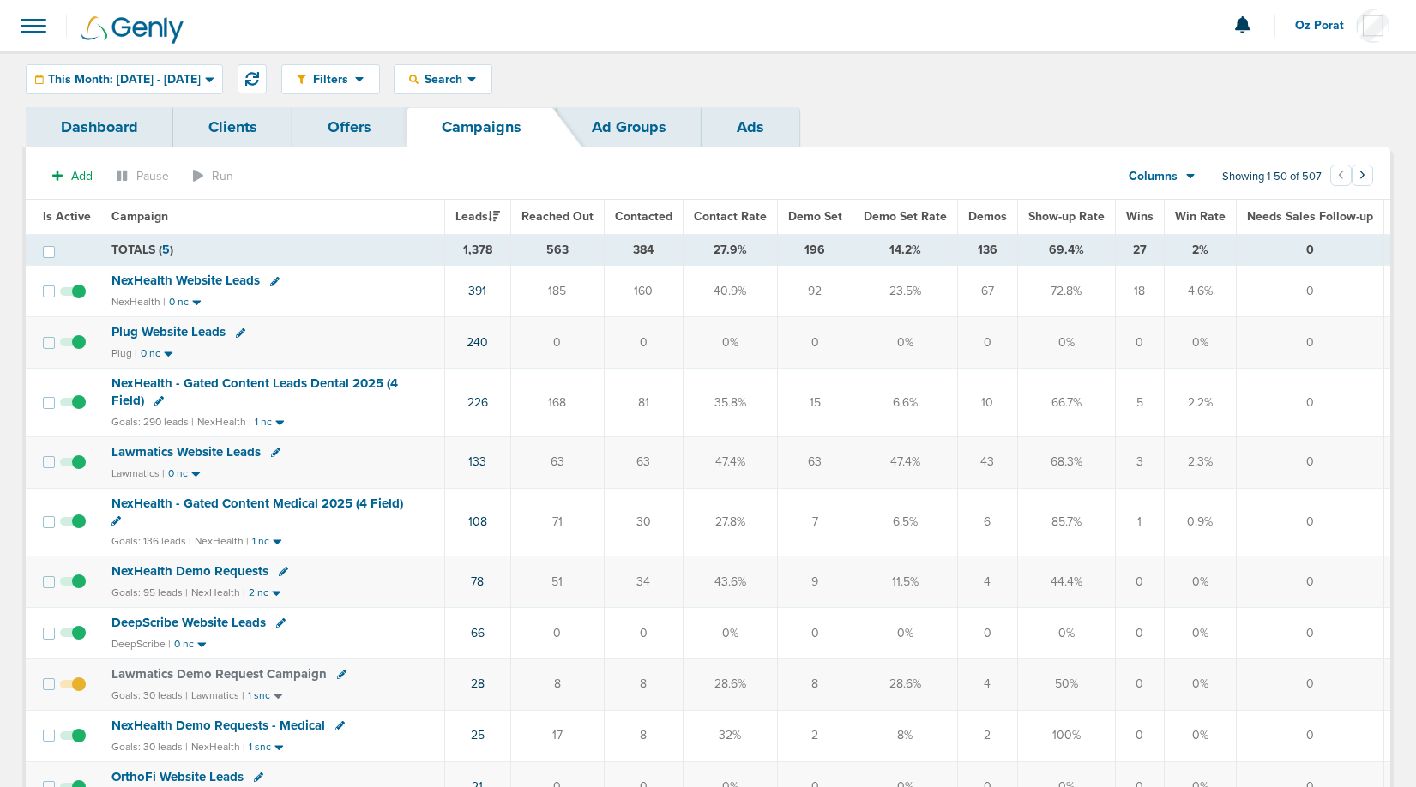
click at [1133, 217] on span "Wins" at bounding box center [1139, 216] width 27 height 15
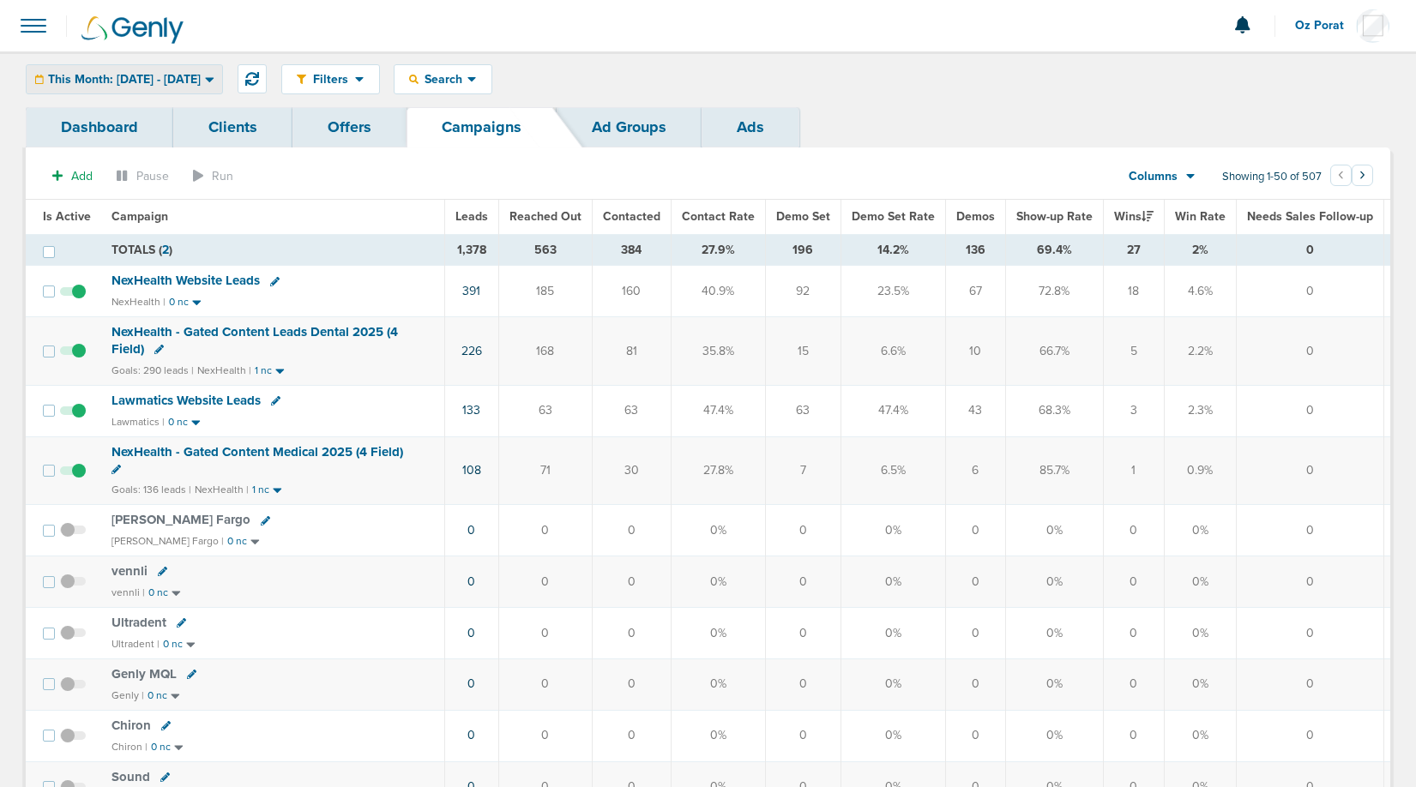
click at [184, 83] on span "This Month: [DATE] - [DATE]" at bounding box center [124, 80] width 153 height 12
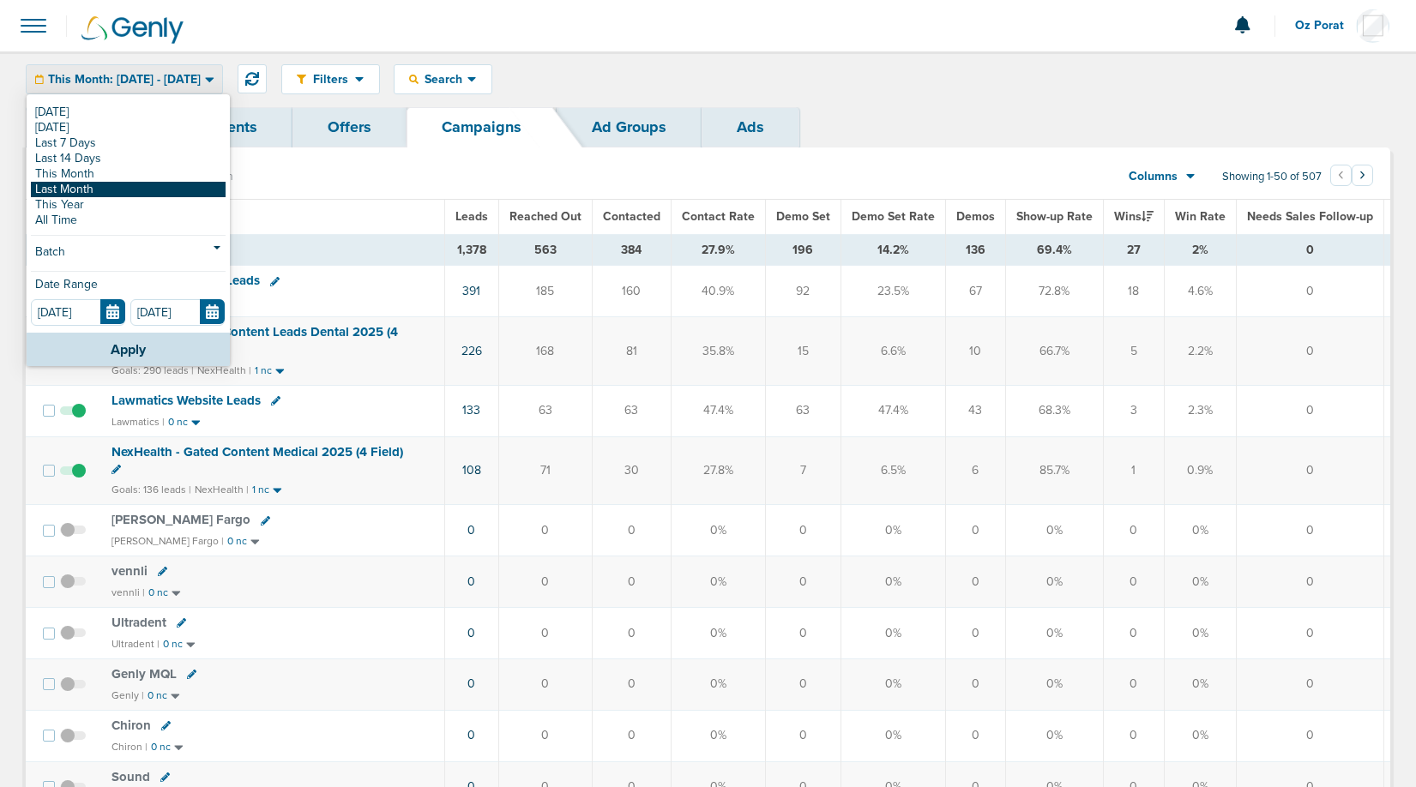
click at [142, 193] on link "Last Month" at bounding box center [128, 189] width 195 height 15
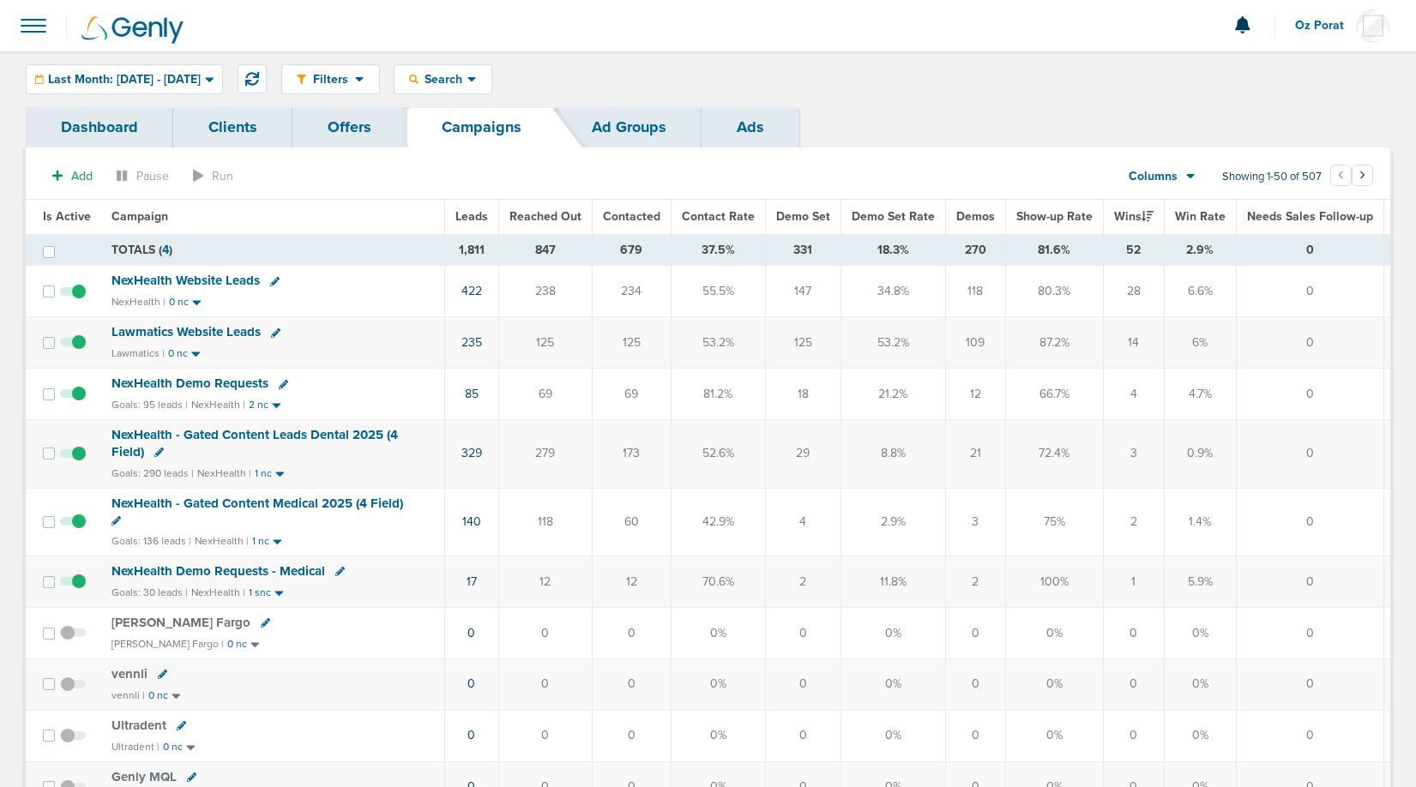
click at [208, 385] on span "NexHealth Demo Requests" at bounding box center [190, 383] width 157 height 15
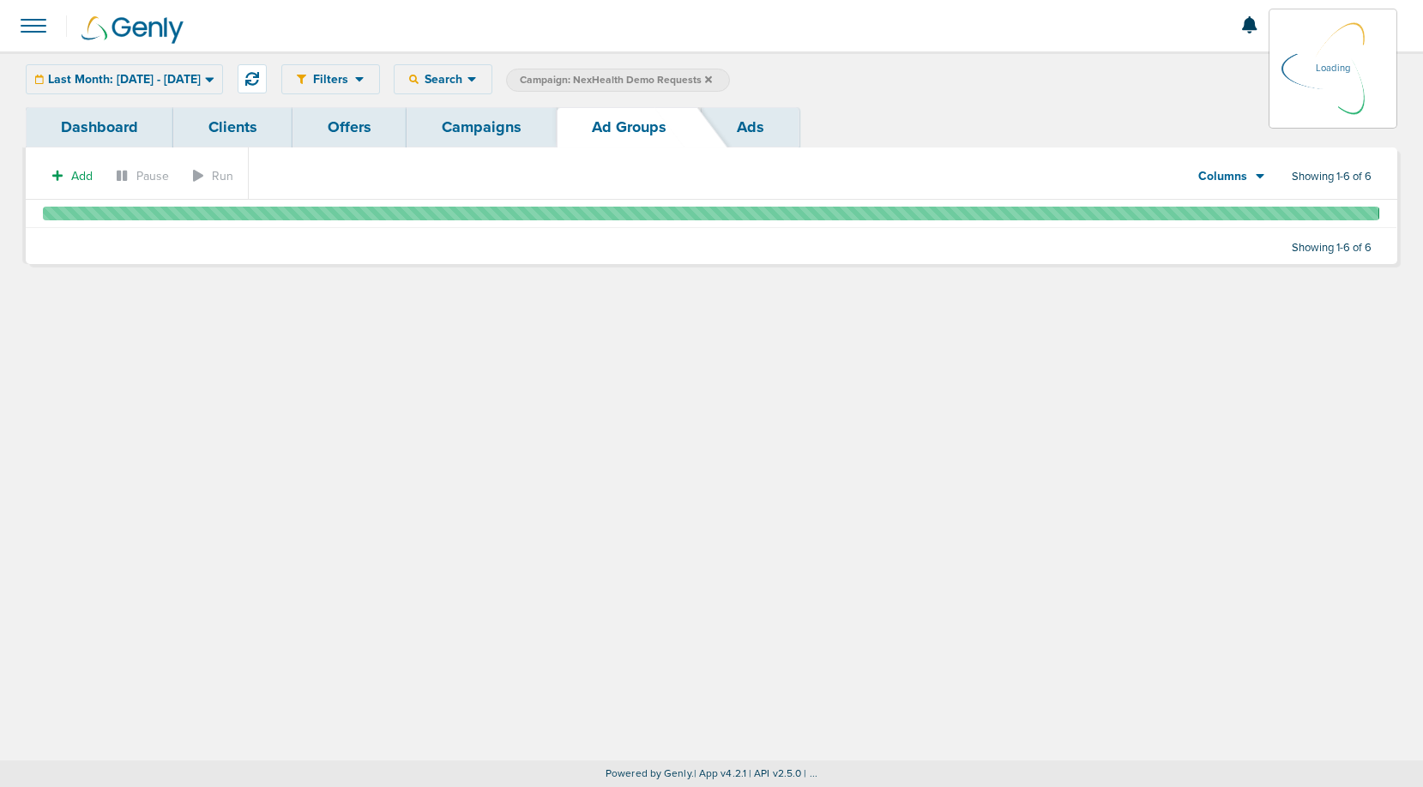
click at [474, 135] on link "Campaigns" at bounding box center [482, 127] width 150 height 40
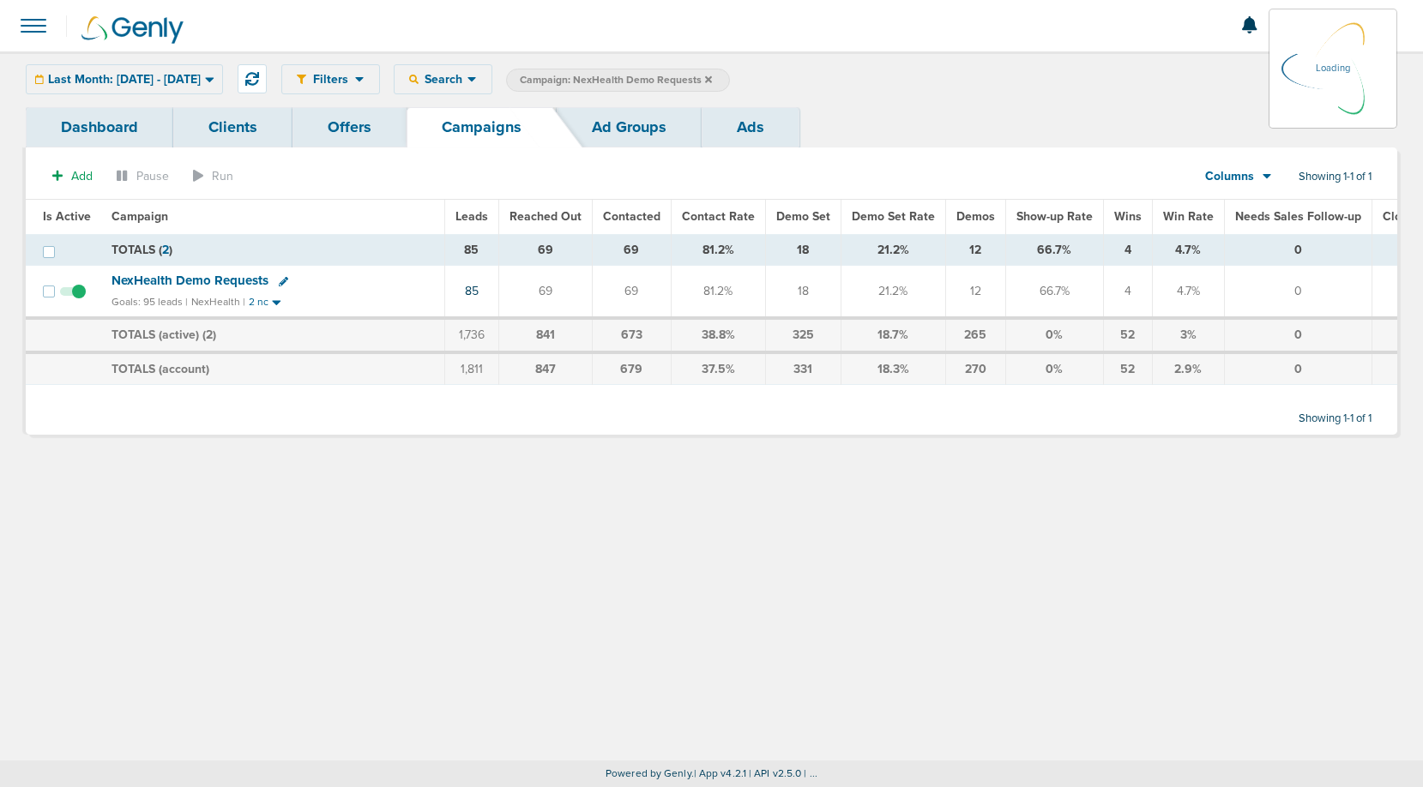
click at [180, 75] on div "Last Month: [DATE] - [DATE] [DATE] [DATE] Last 7 Days Last 14 Days This Month L…" at bounding box center [124, 79] width 197 height 30
click at [196, 76] on span "Last Month: [DATE] - [DATE]" at bounding box center [124, 80] width 153 height 12
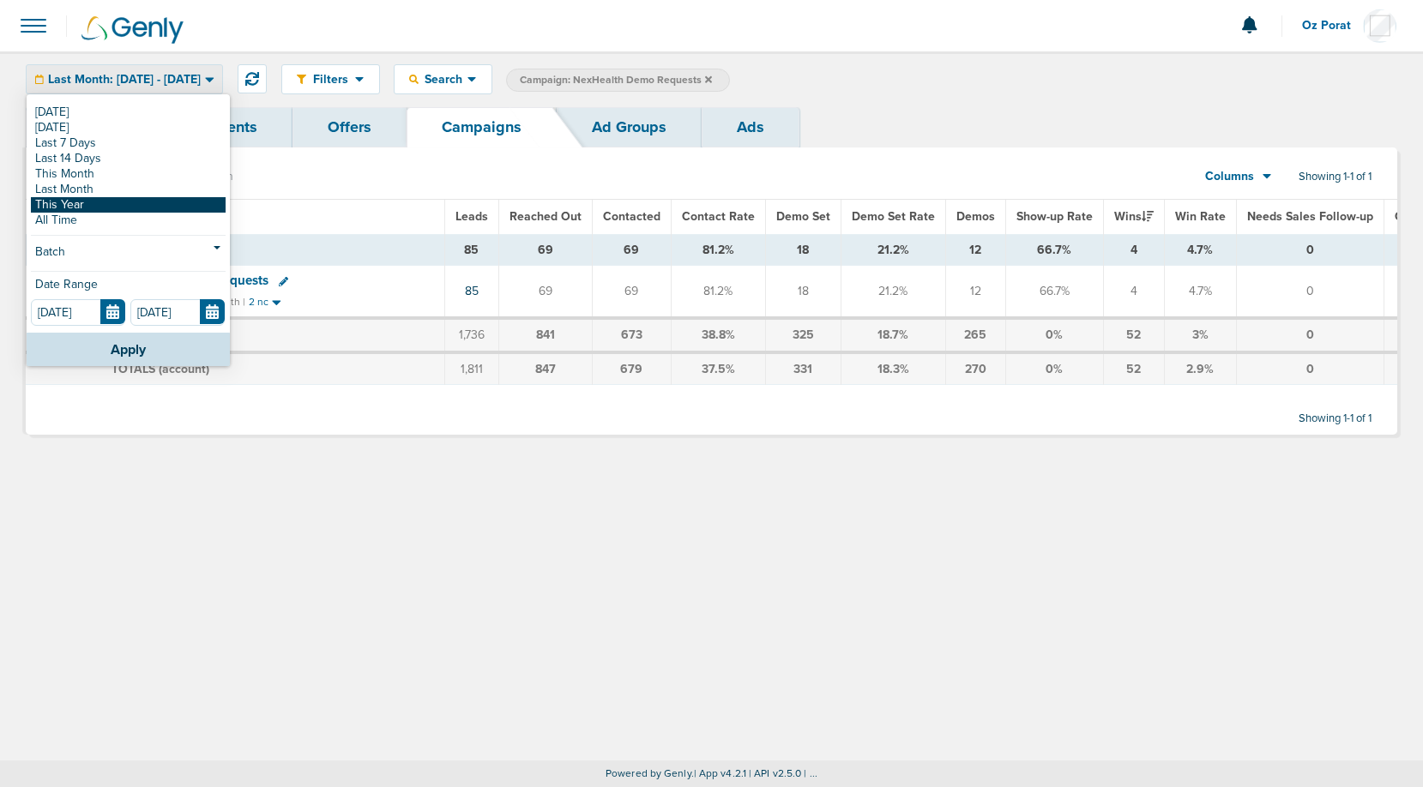
click at [111, 200] on link "This Year" at bounding box center [128, 204] width 195 height 15
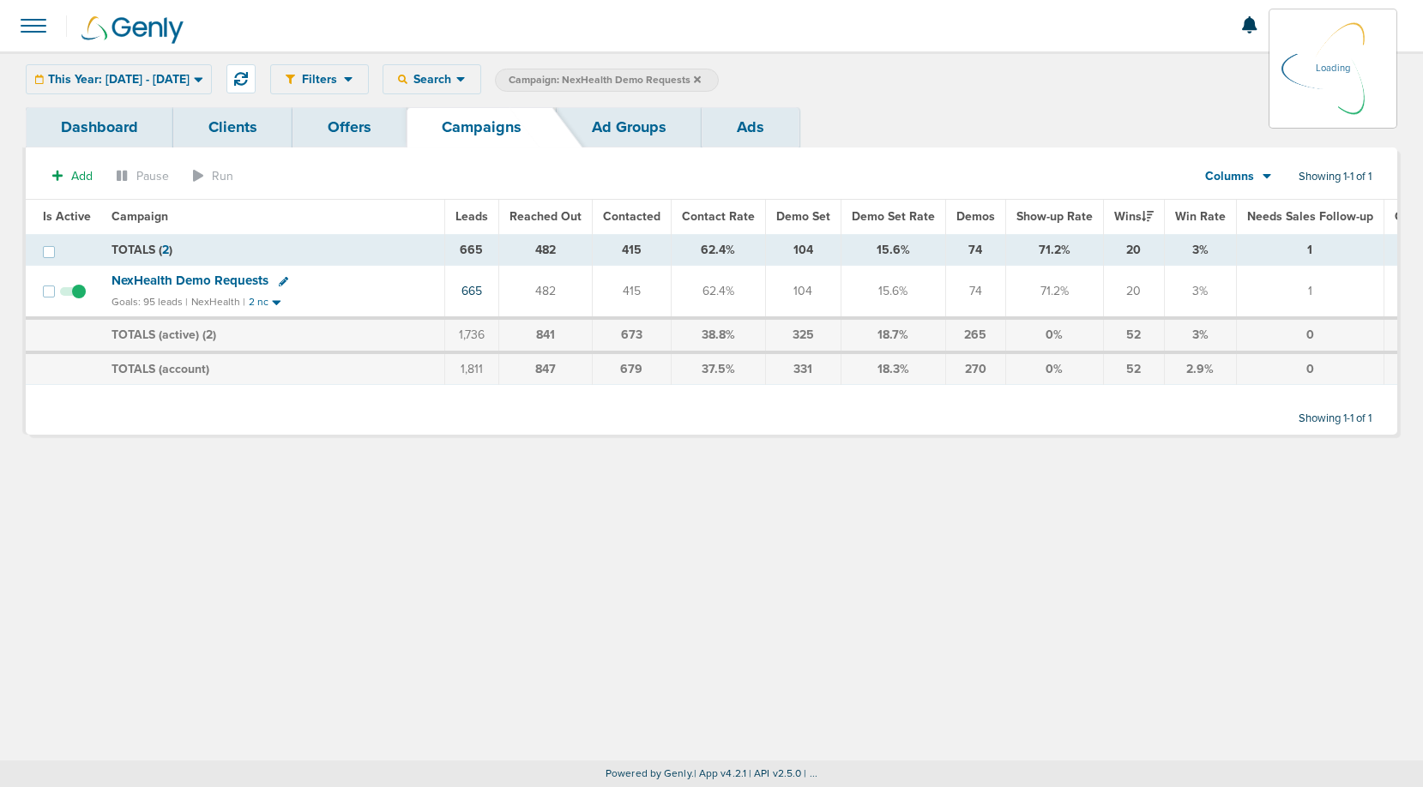
click at [166, 79] on div "This Year: [DATE] - [DATE] [DATE] [DATE] Last 7 Days Last 14 Days This Month La…" at bounding box center [119, 79] width 186 height 30
click at [183, 78] on span "This Year: [DATE] - [DATE]" at bounding box center [119, 80] width 142 height 12
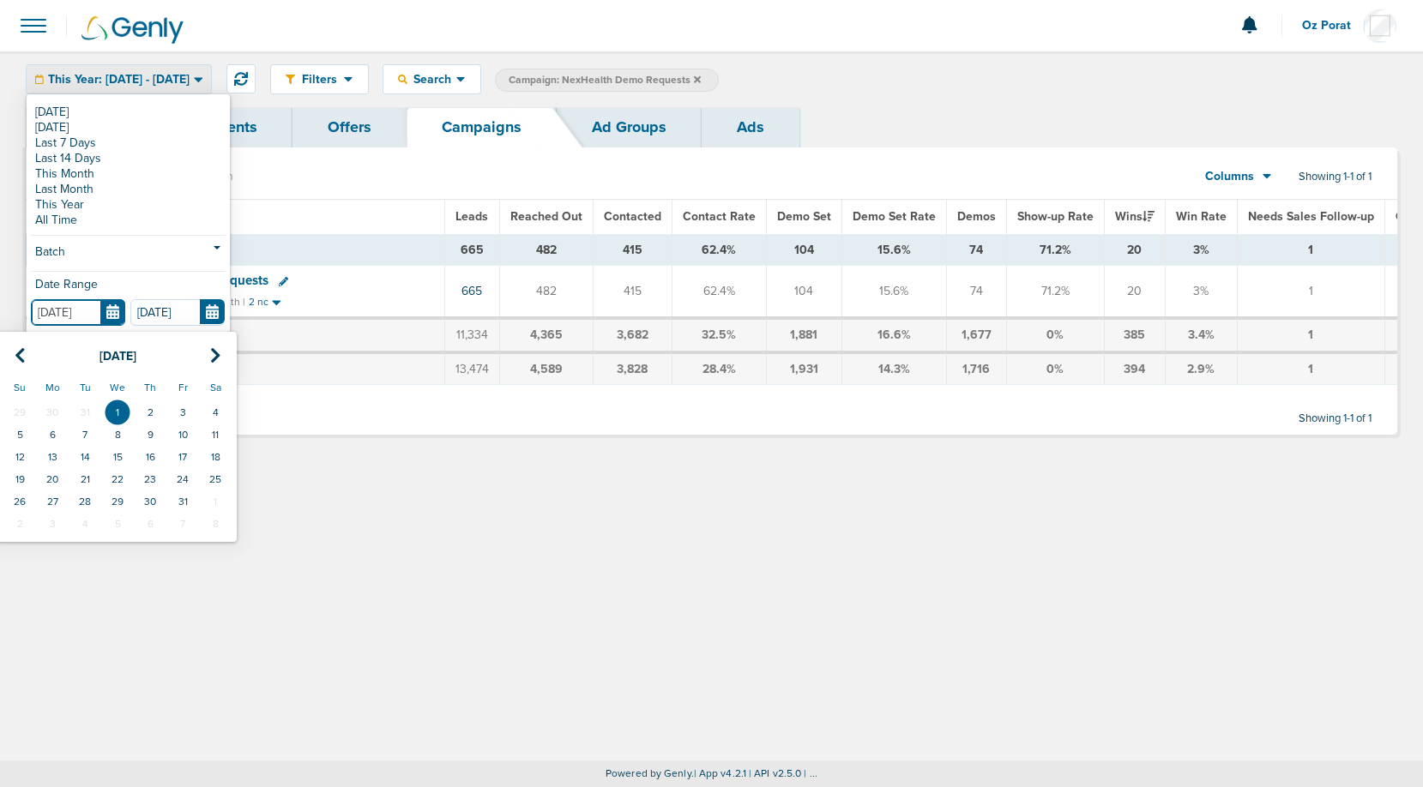
click at [113, 322] on input "[DATE]" at bounding box center [78, 312] width 94 height 27
click at [214, 352] on icon at bounding box center [215, 355] width 11 height 17
click at [87, 413] on td "1" at bounding box center [85, 412] width 33 height 22
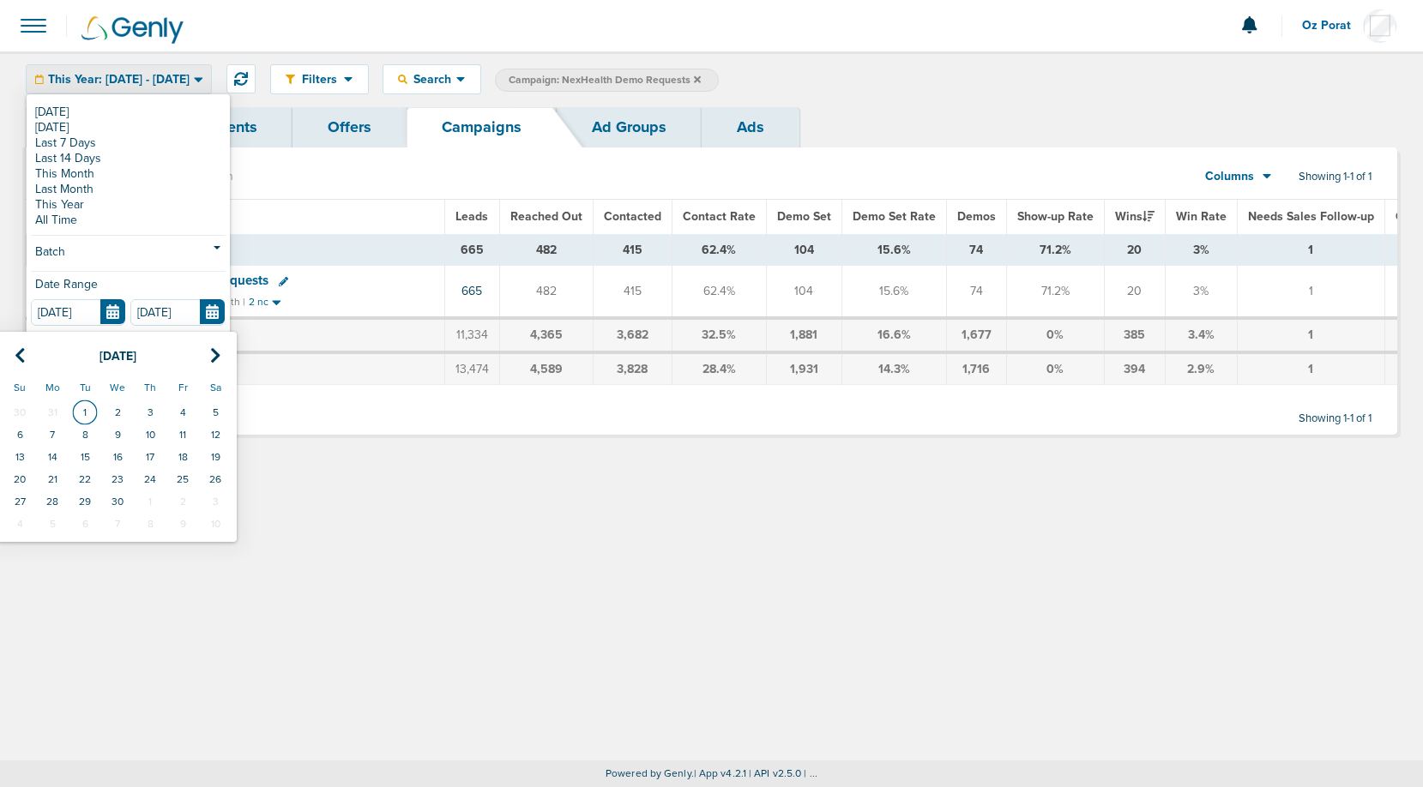
type input "[DATE]"
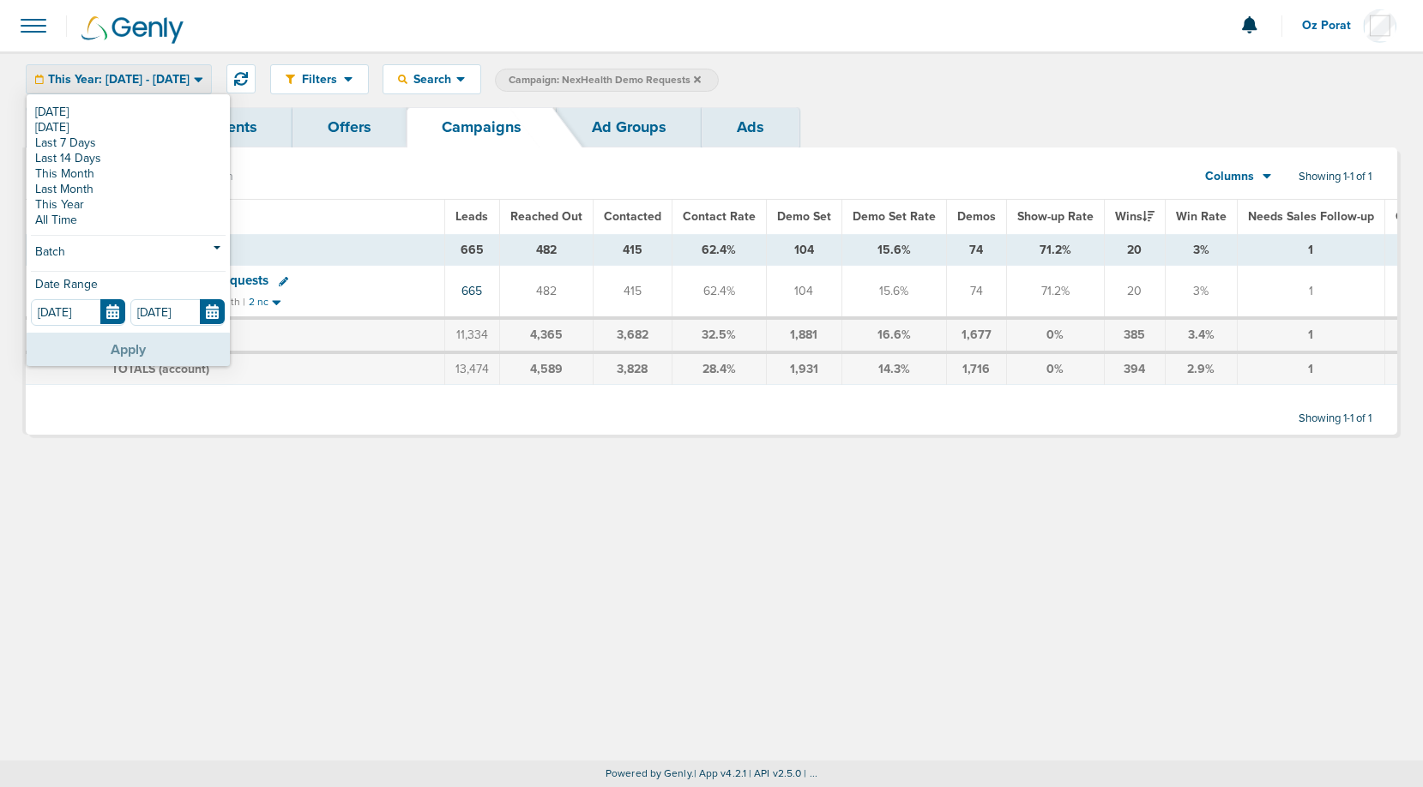
click at [105, 343] on button "Apply" at bounding box center [128, 349] width 203 height 33
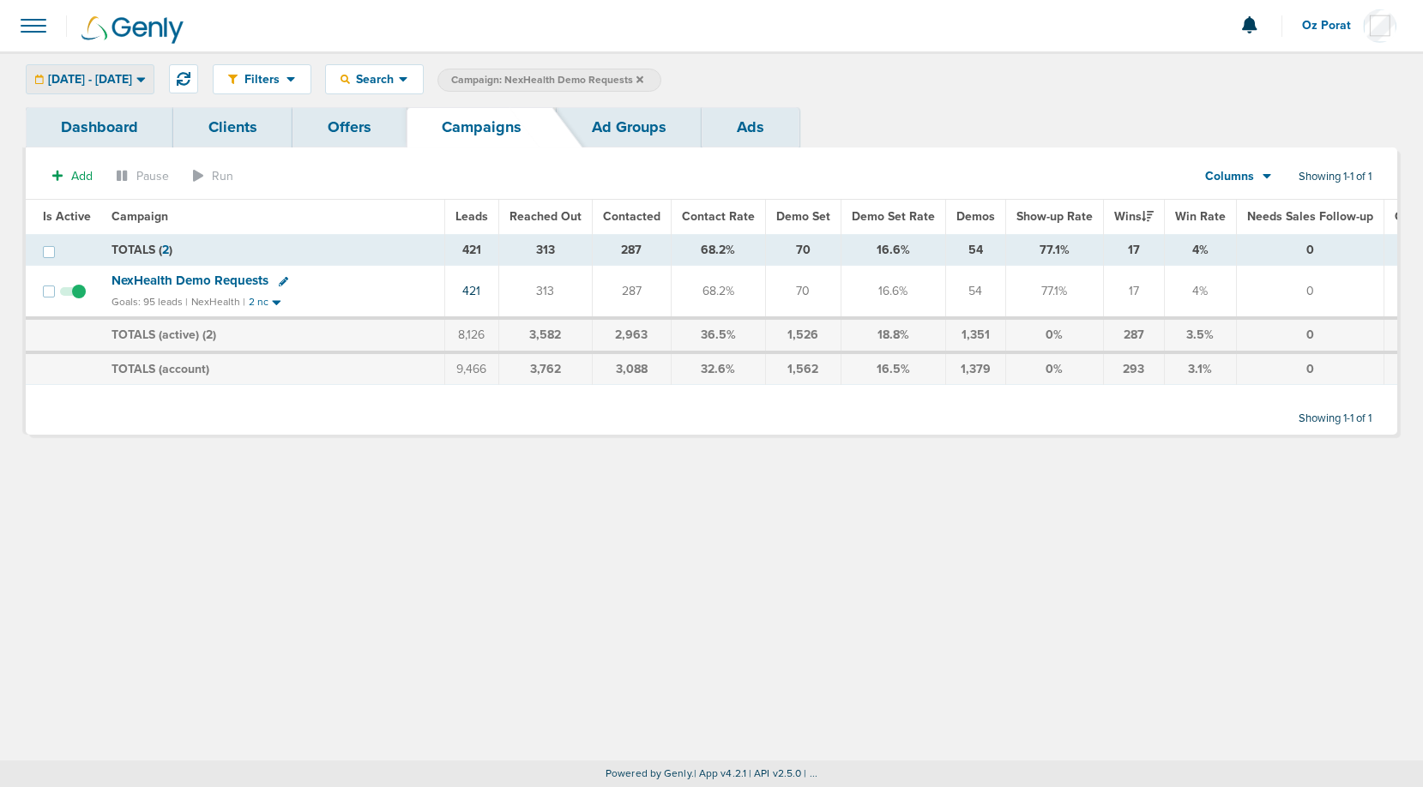
click at [118, 80] on span "[DATE] - [DATE]" at bounding box center [90, 80] width 84 height 12
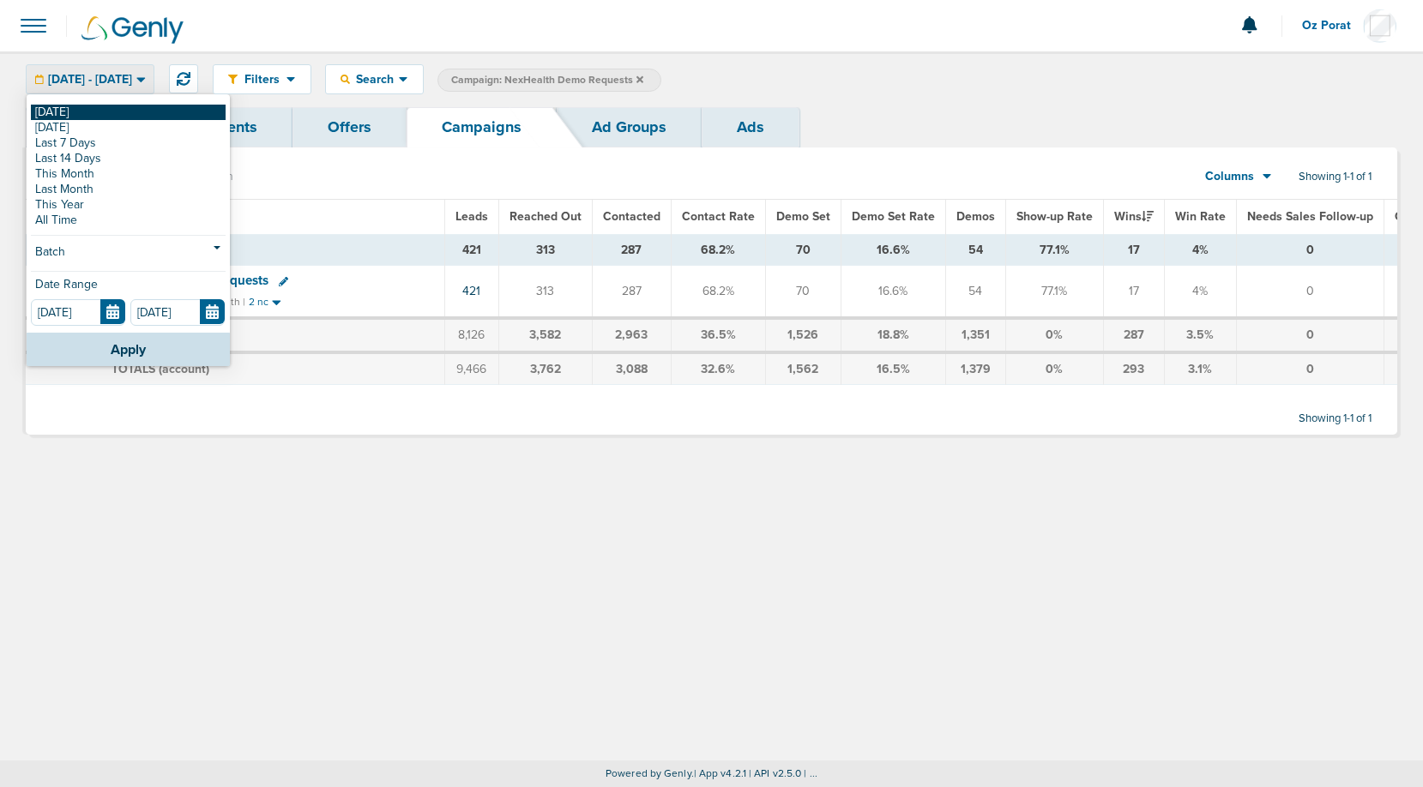
click at [69, 109] on link "[DATE]" at bounding box center [128, 112] width 195 height 15
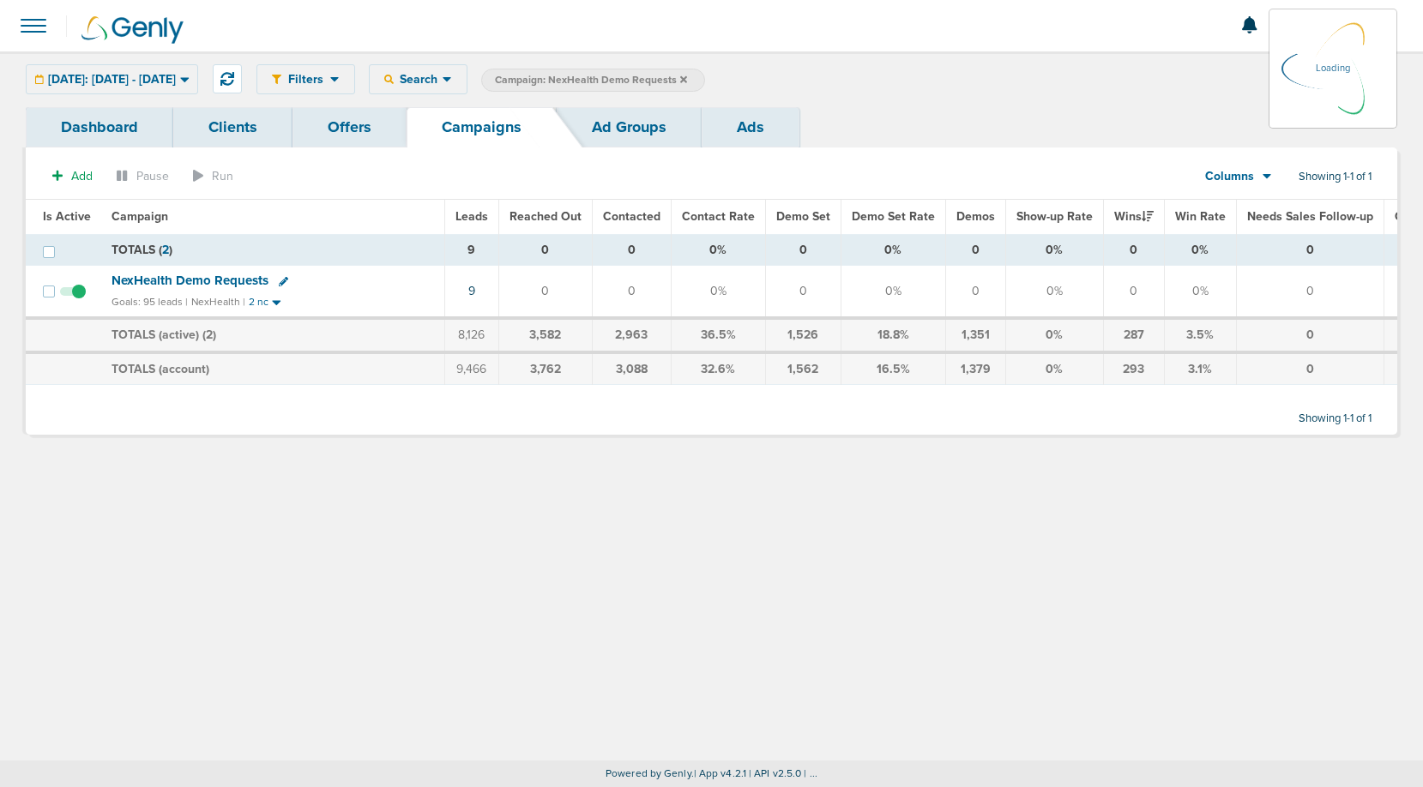
click at [705, 79] on label "Campaign: NexHealth Demo Requests" at bounding box center [593, 80] width 224 height 23
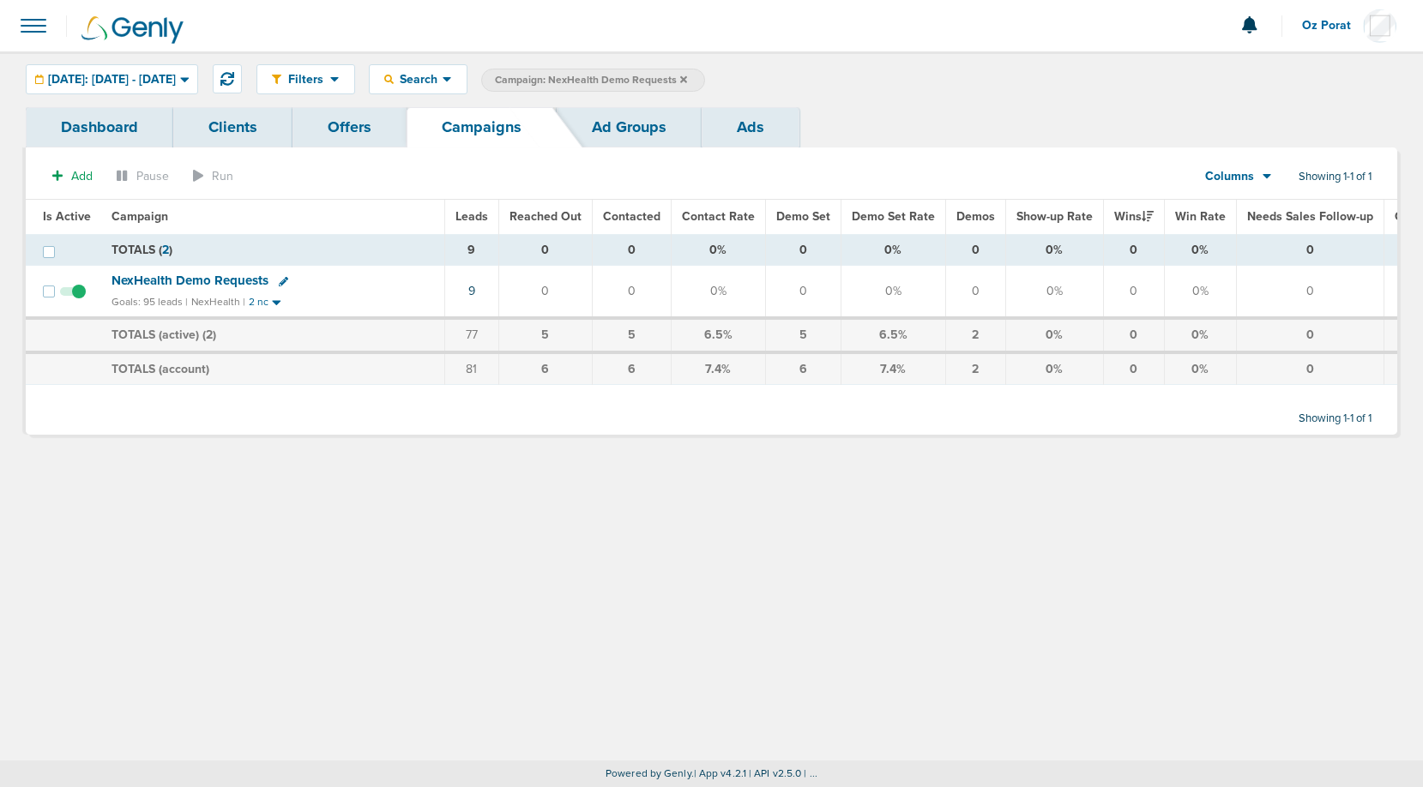
click at [705, 79] on label "Campaign: NexHealth Demo Requests" at bounding box center [593, 80] width 224 height 23
click at [687, 78] on icon at bounding box center [683, 78] width 7 height 7
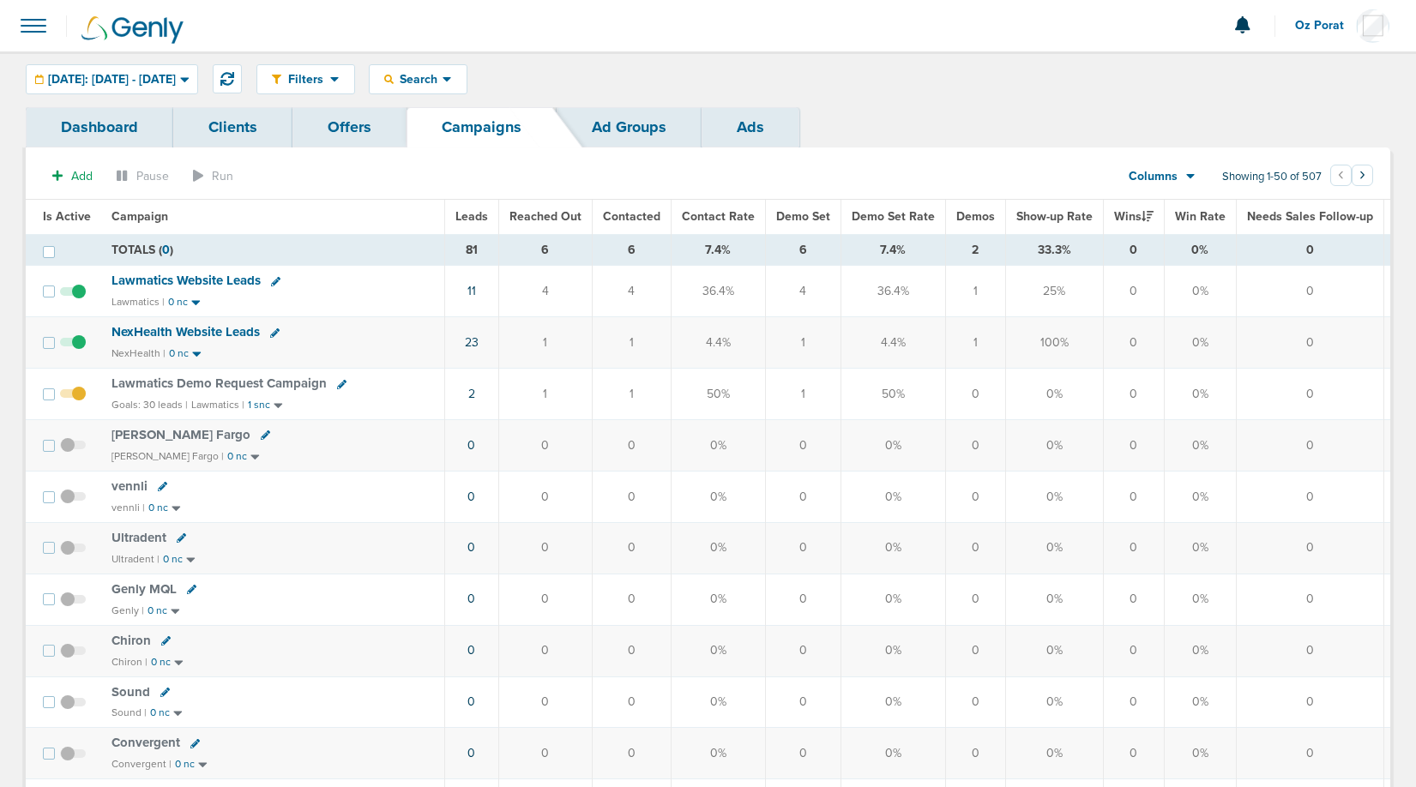
click at [472, 214] on span "Leads" at bounding box center [472, 216] width 33 height 15
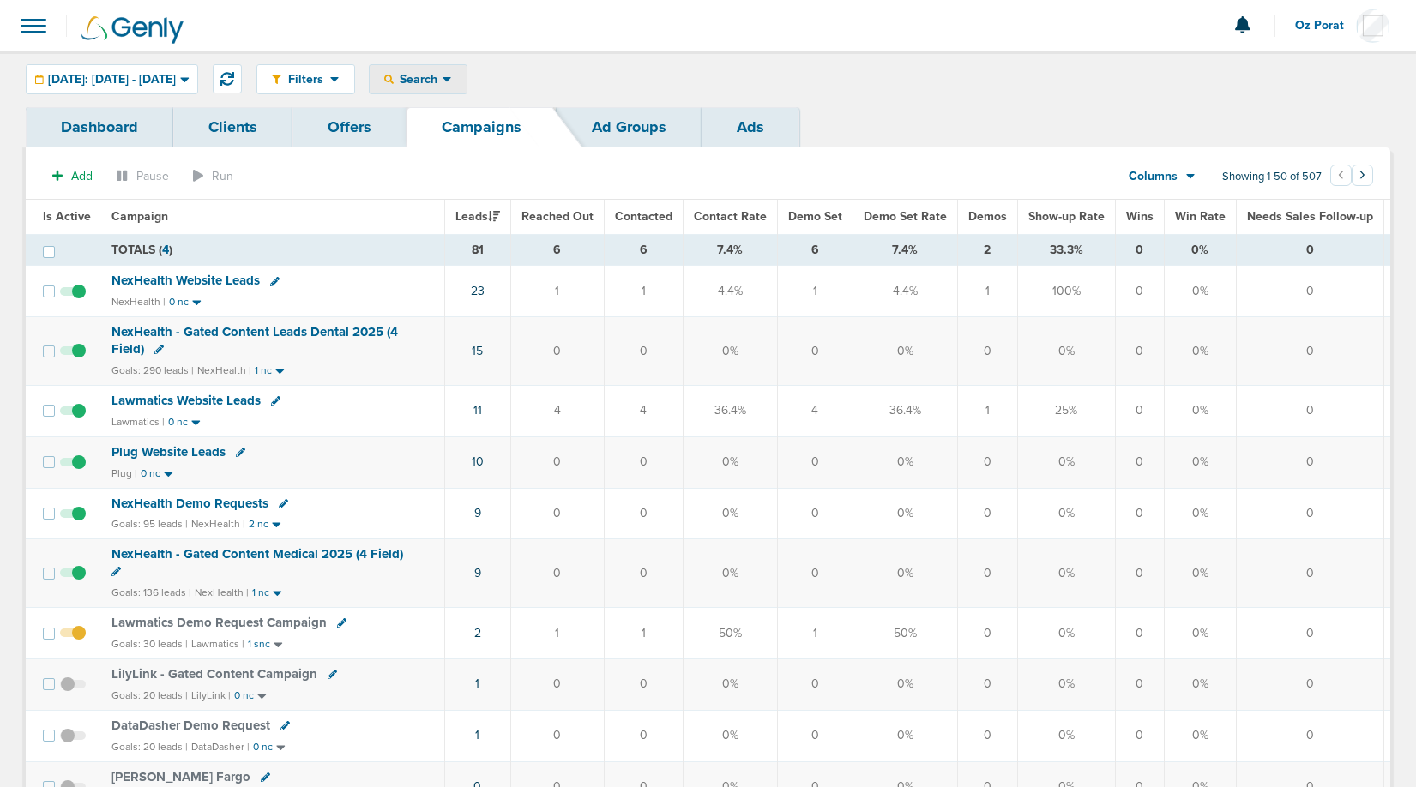
click at [467, 89] on div "Search" at bounding box center [418, 79] width 97 height 28
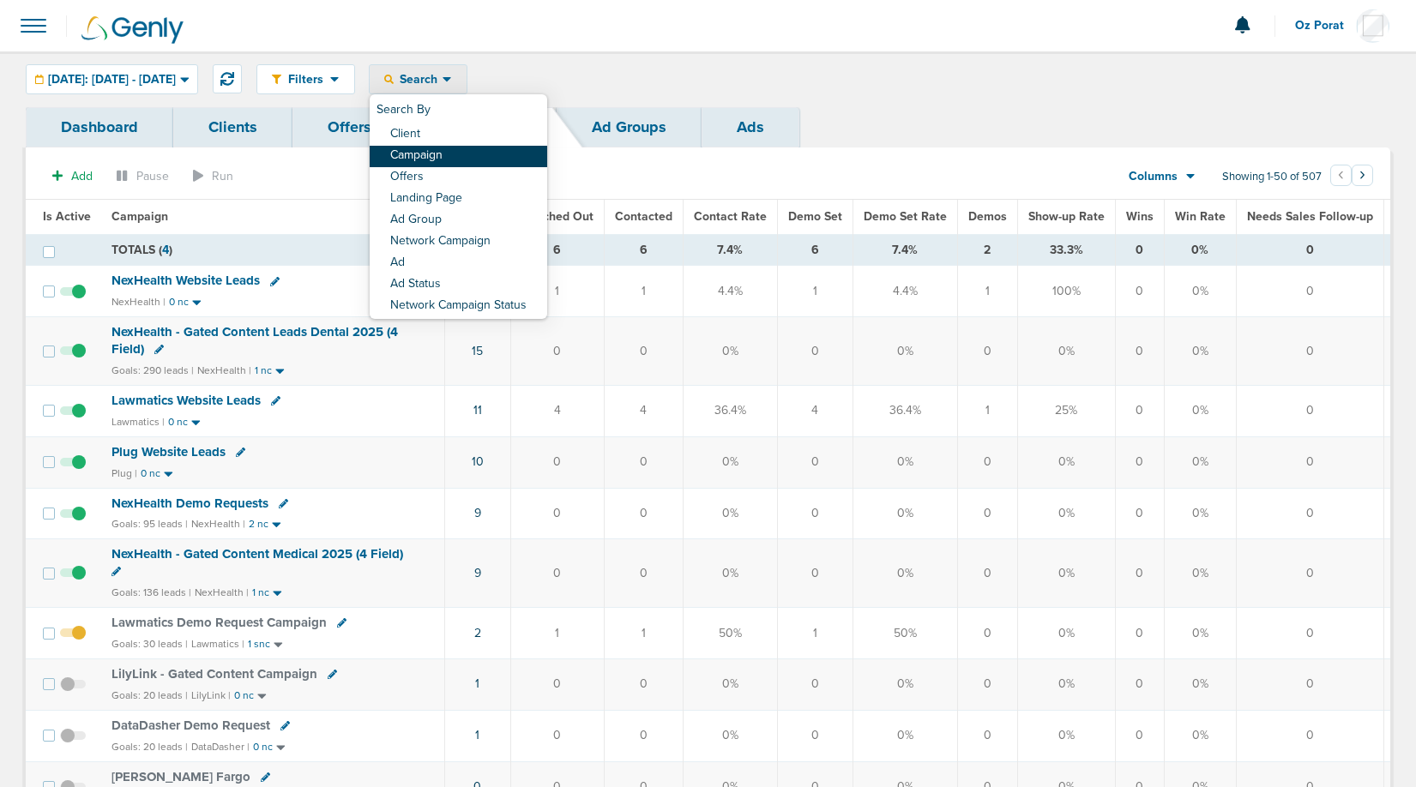
click at [474, 154] on link "Campaign" at bounding box center [459, 156] width 178 height 21
select select "cmpName"
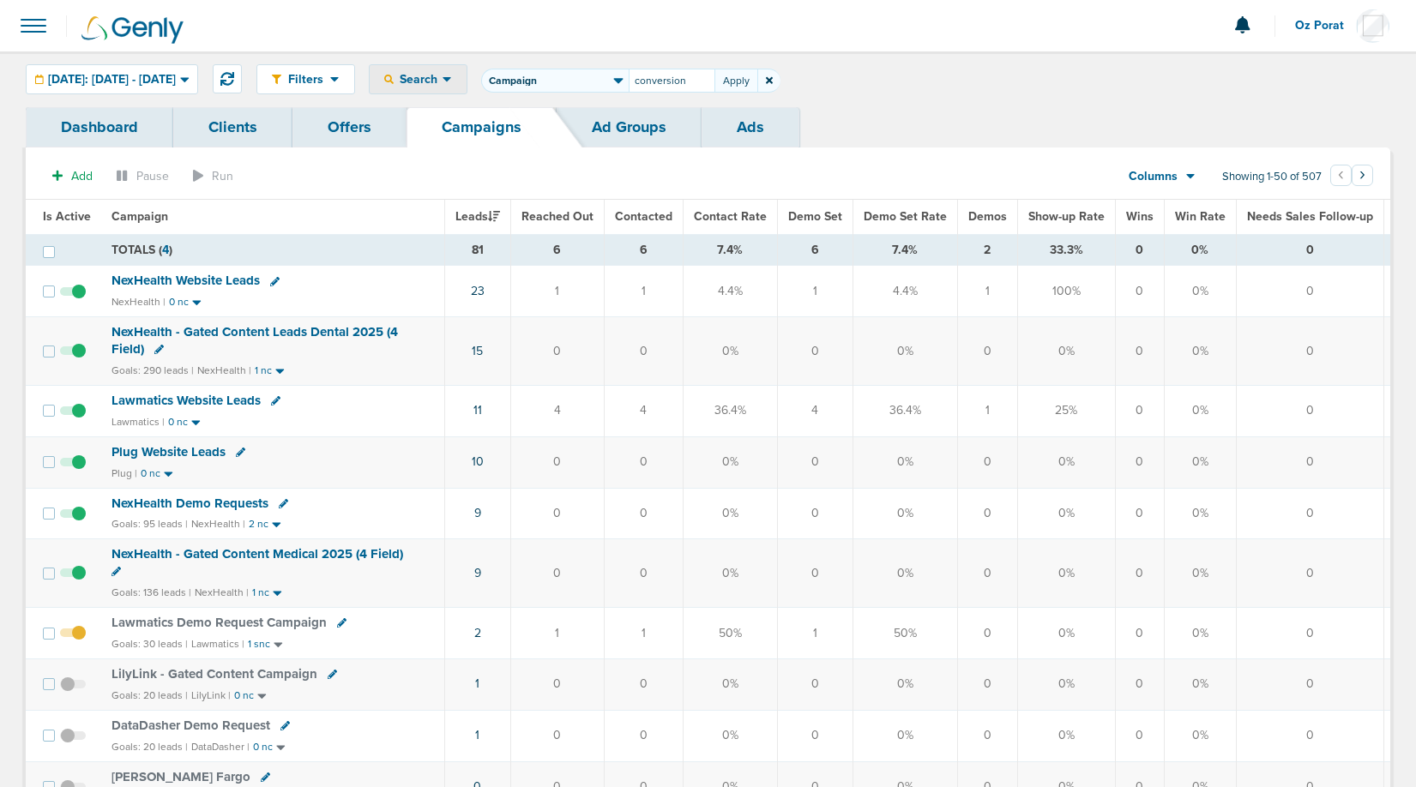
type input "conversion"
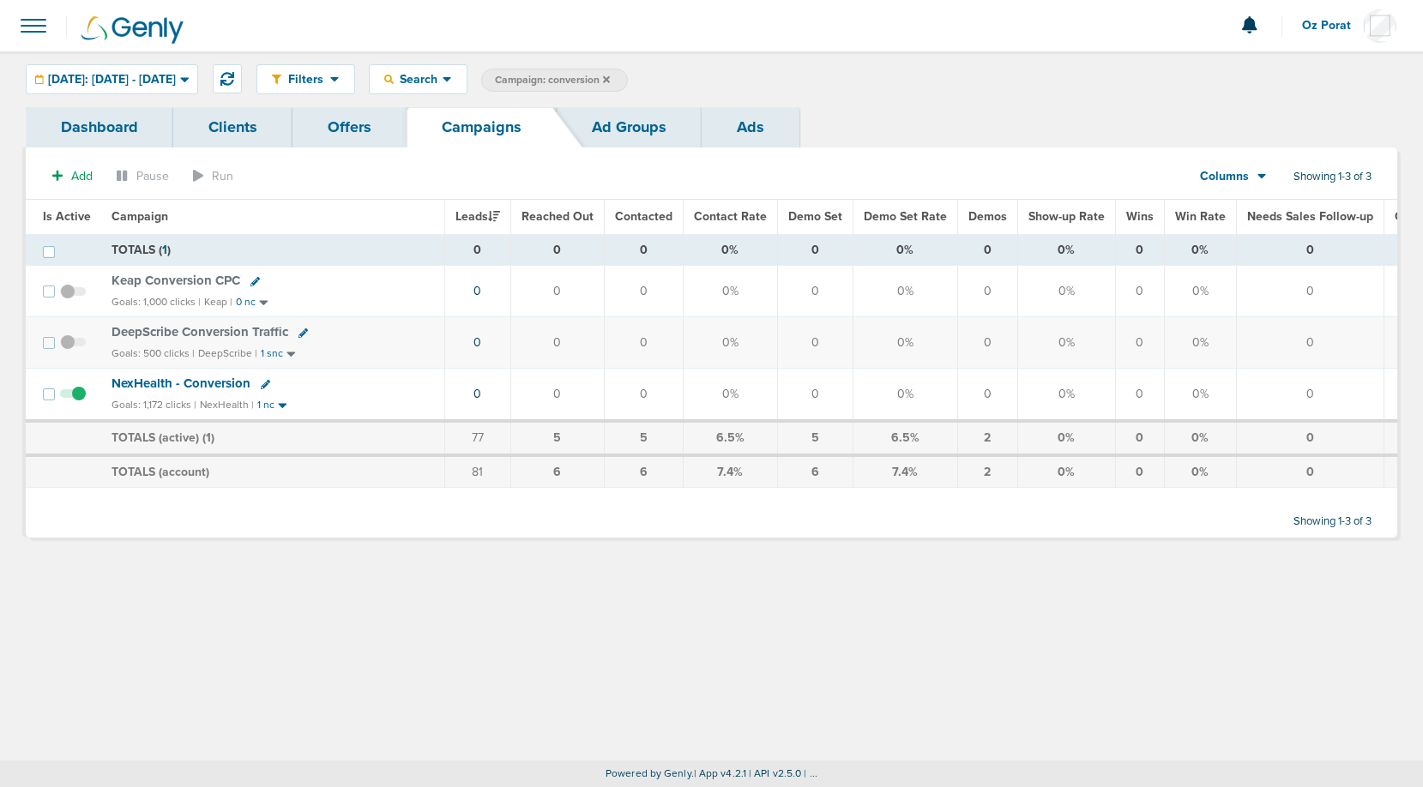
click at [1251, 184] on div "Columns" at bounding box center [1223, 176] width 75 height 17
click at [1252, 202] on link "Media Stats" at bounding box center [1272, 206] width 172 height 21
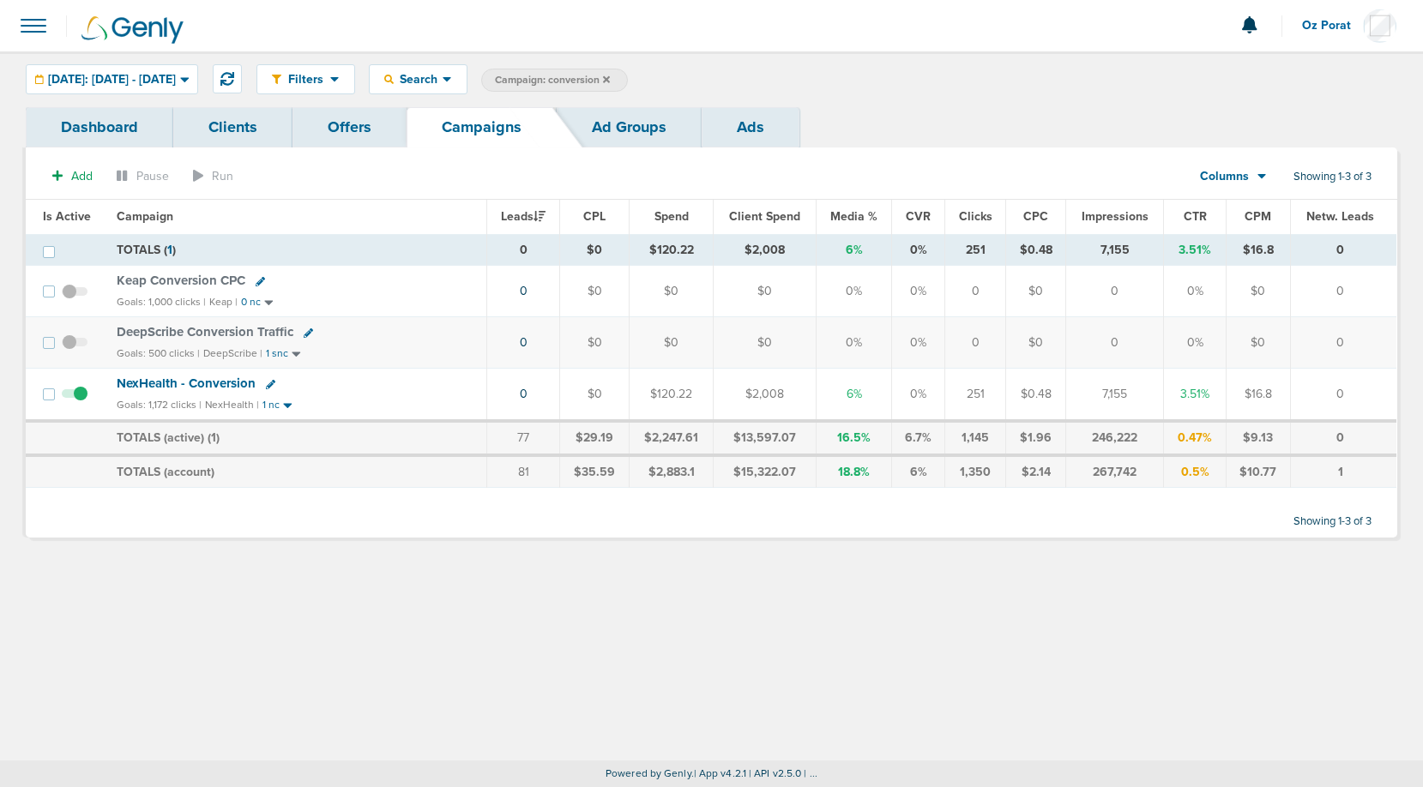
click at [209, 377] on span "NexHealth - Conversion" at bounding box center [186, 383] width 139 height 15
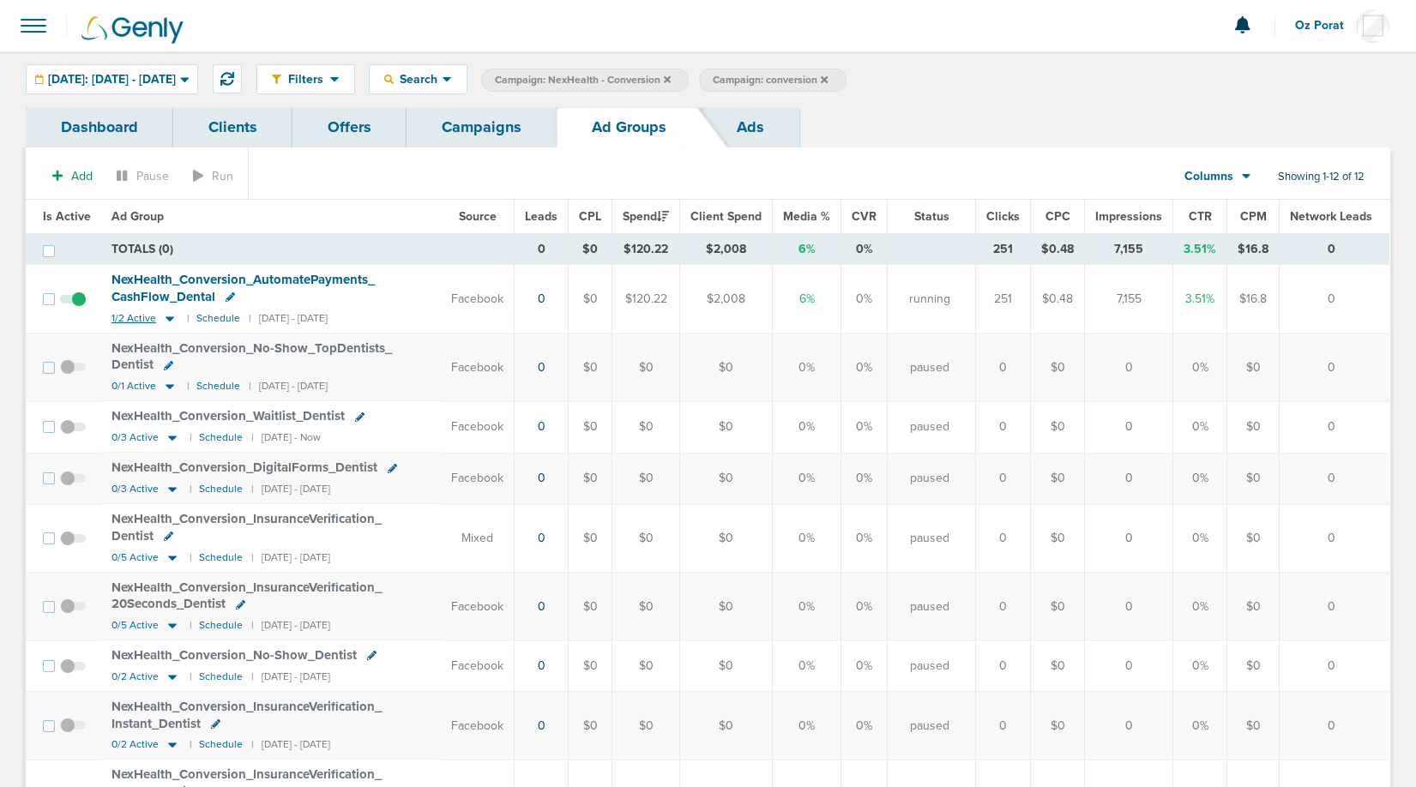
click at [118, 312] on span "1/2 Active" at bounding box center [134, 318] width 45 height 13
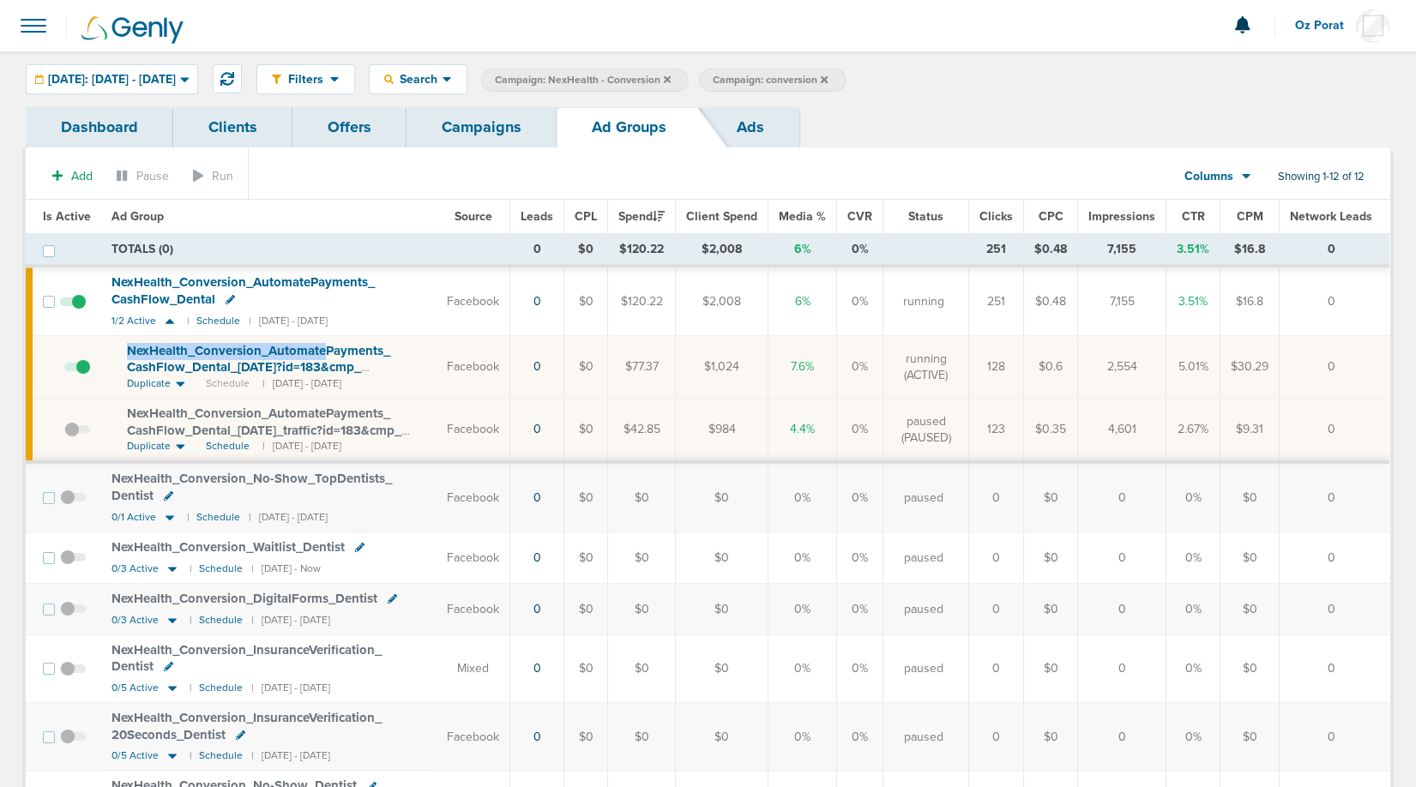
drag, startPoint x: 121, startPoint y: 347, endPoint x: 327, endPoint y: 351, distance: 205.9
click at [327, 351] on td "NexHealth_ Conversion_ AutomatePayments_ CashFlow_ Dental_ [DATE]?id=183&cmp_ i…" at bounding box center [268, 367] width 335 height 63
copy span "NexHealth_ Conversion_ Automate"
click at [443, 84] on span "Search" at bounding box center [418, 79] width 49 height 15
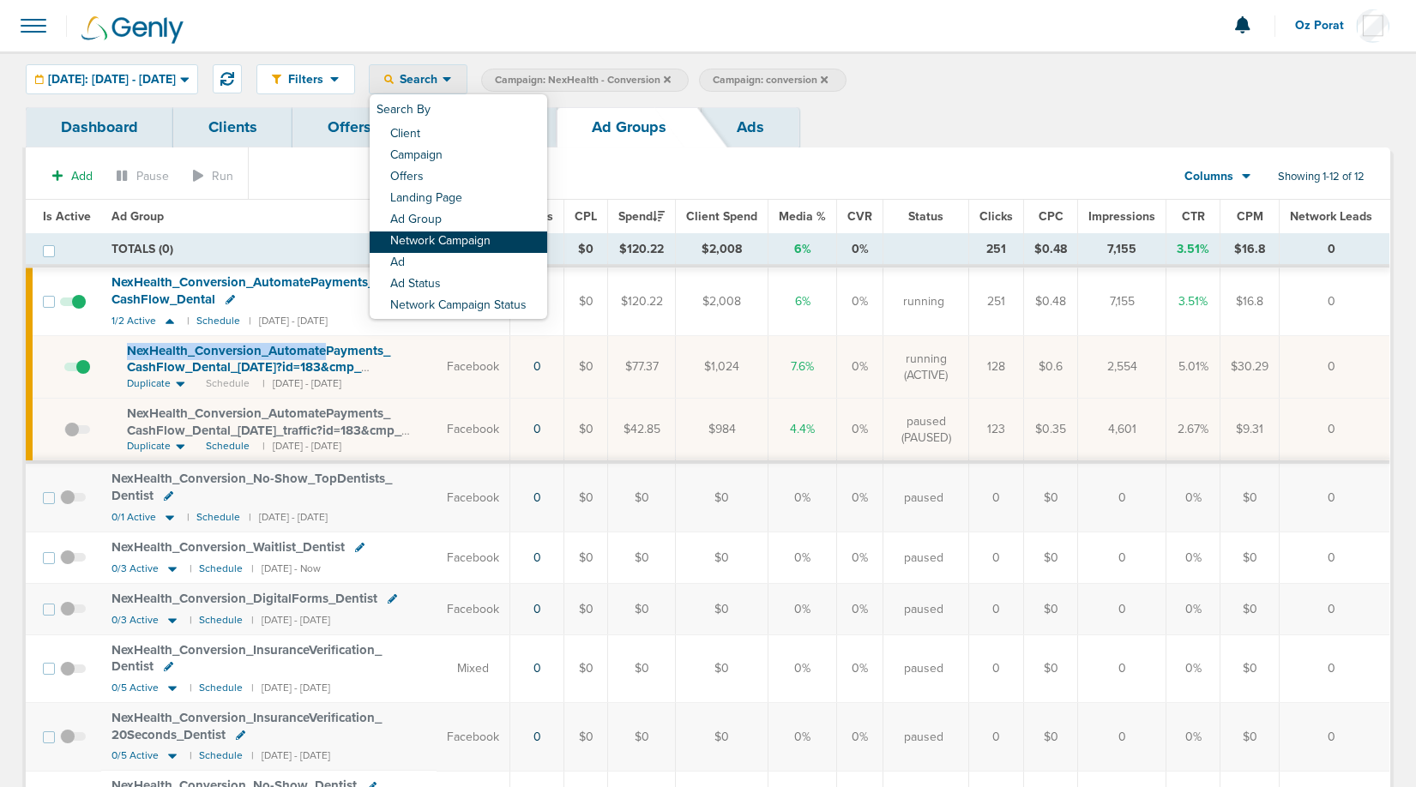
click at [500, 239] on link "Network Campaign" at bounding box center [459, 242] width 178 height 21
select select "netCmpName"
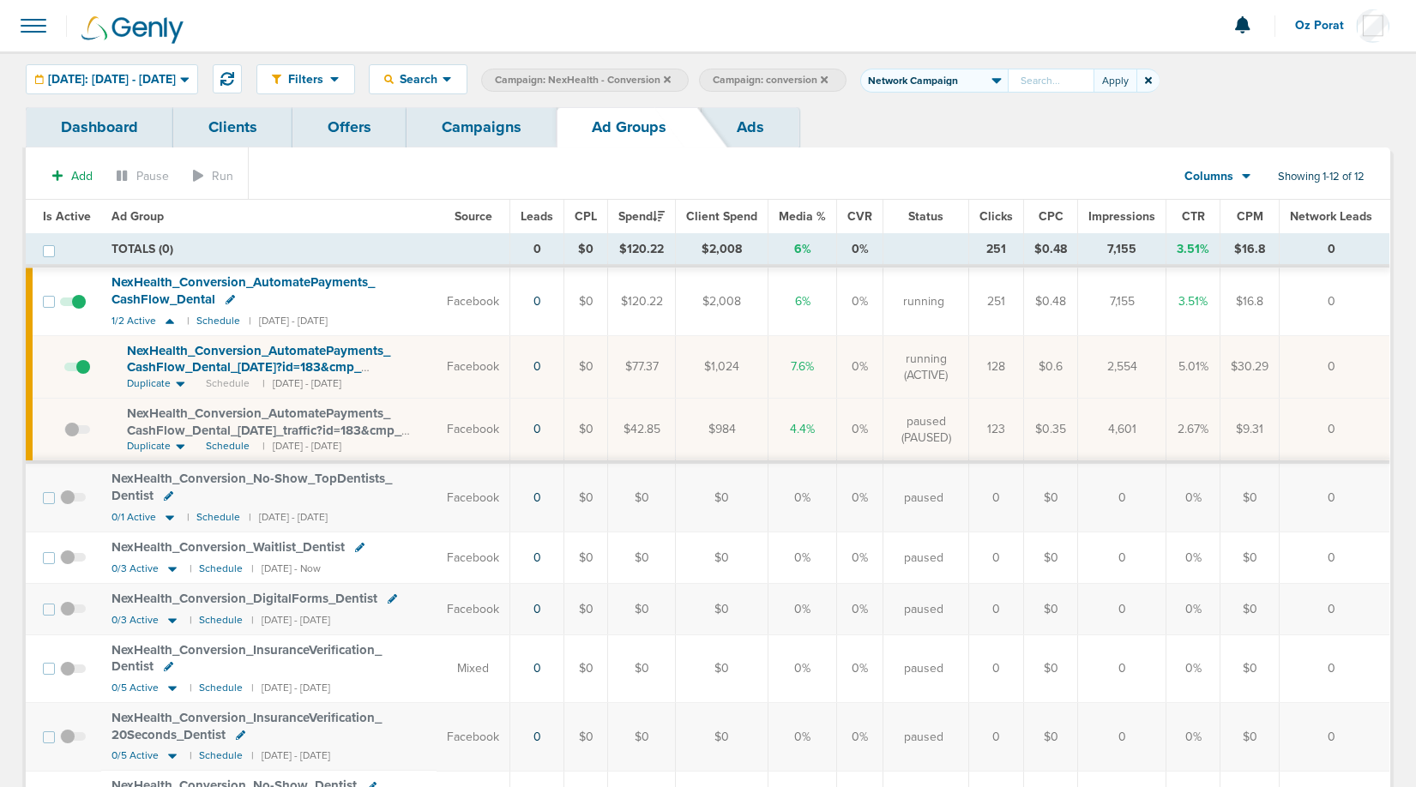
click at [1091, 84] on input "text" at bounding box center [1051, 81] width 86 height 24
type input "NexHealth_Conversion_AutomatePayments_CashFlow_Dental_09.23"
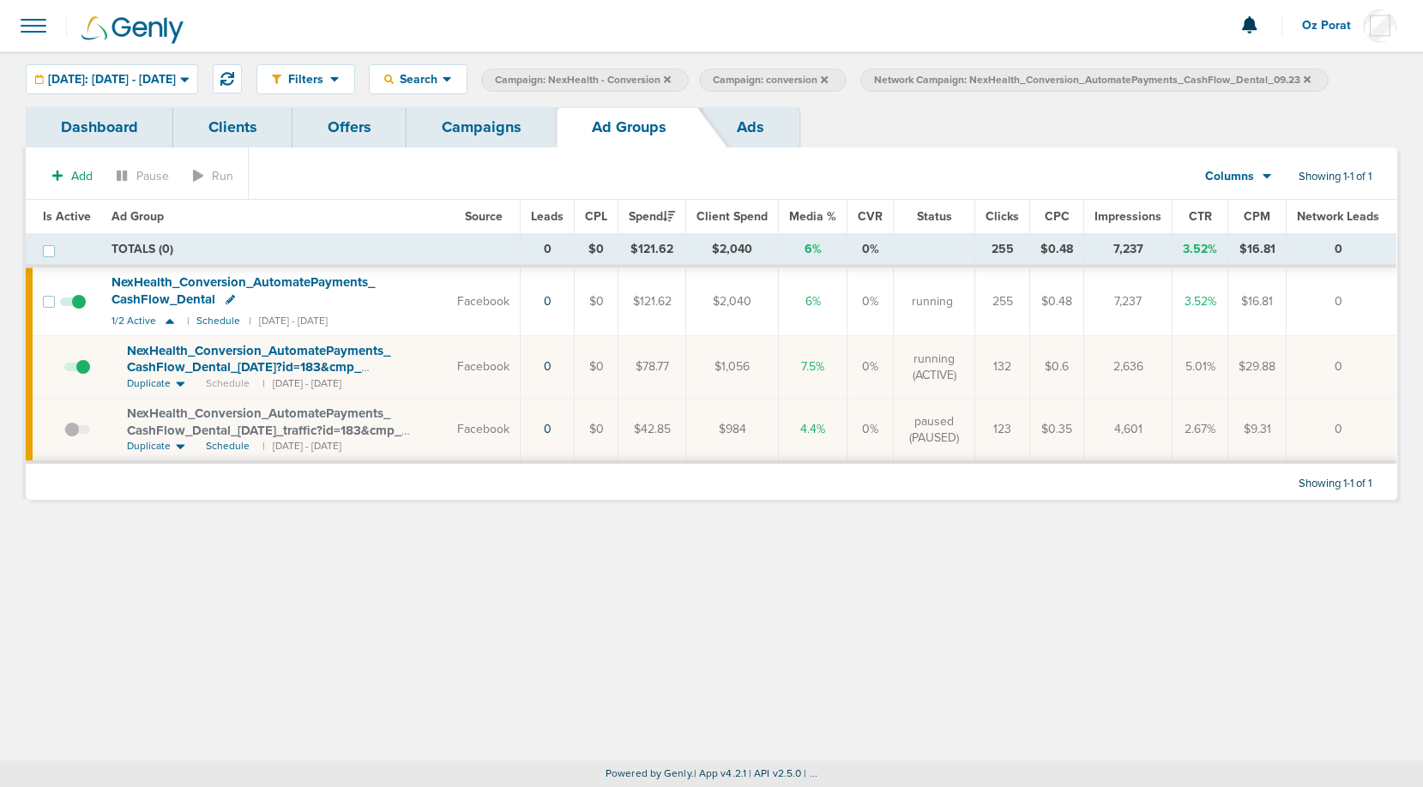
click at [828, 79] on icon at bounding box center [824, 78] width 7 height 7
click at [1149, 81] on icon at bounding box center [1146, 80] width 7 height 10
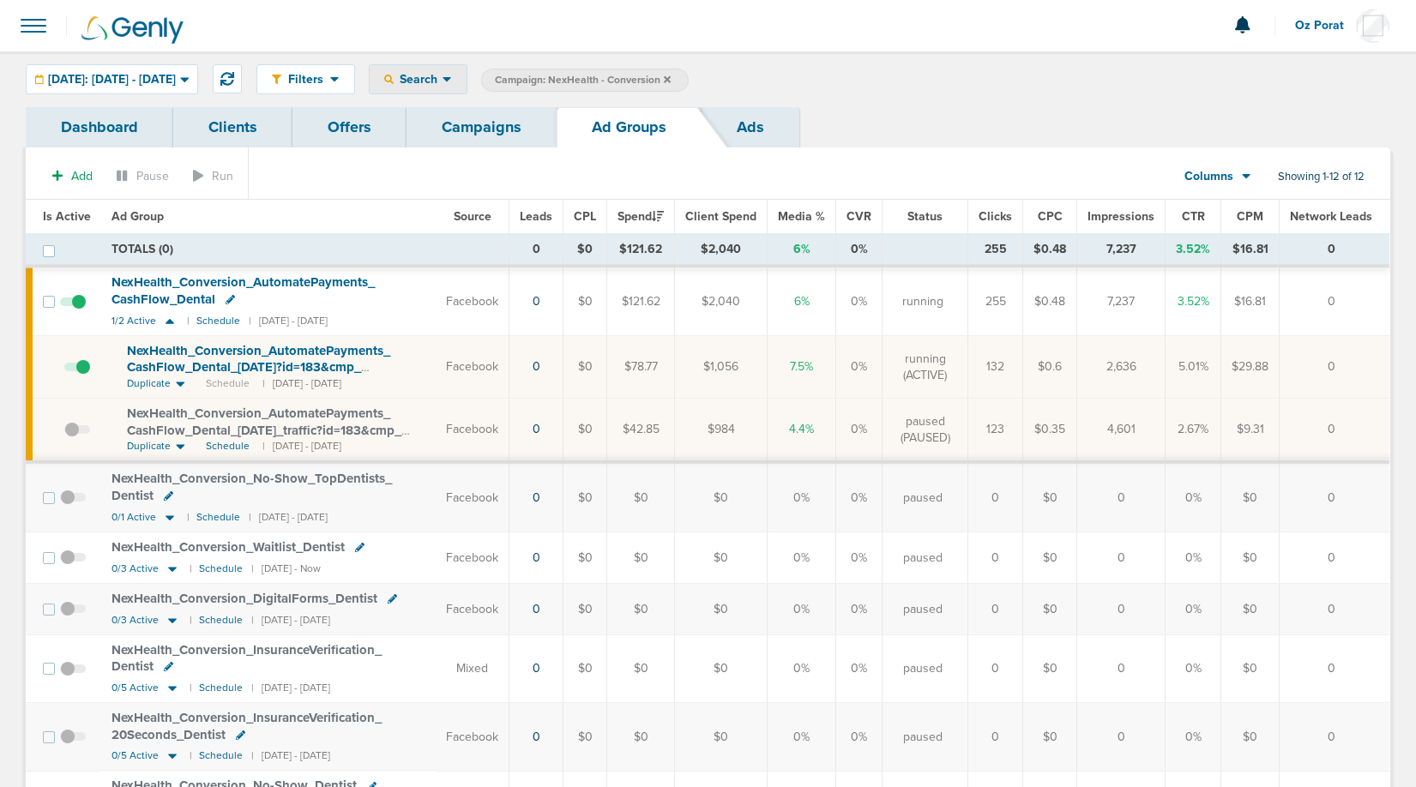
click at [443, 86] on span "Search" at bounding box center [418, 79] width 49 height 15
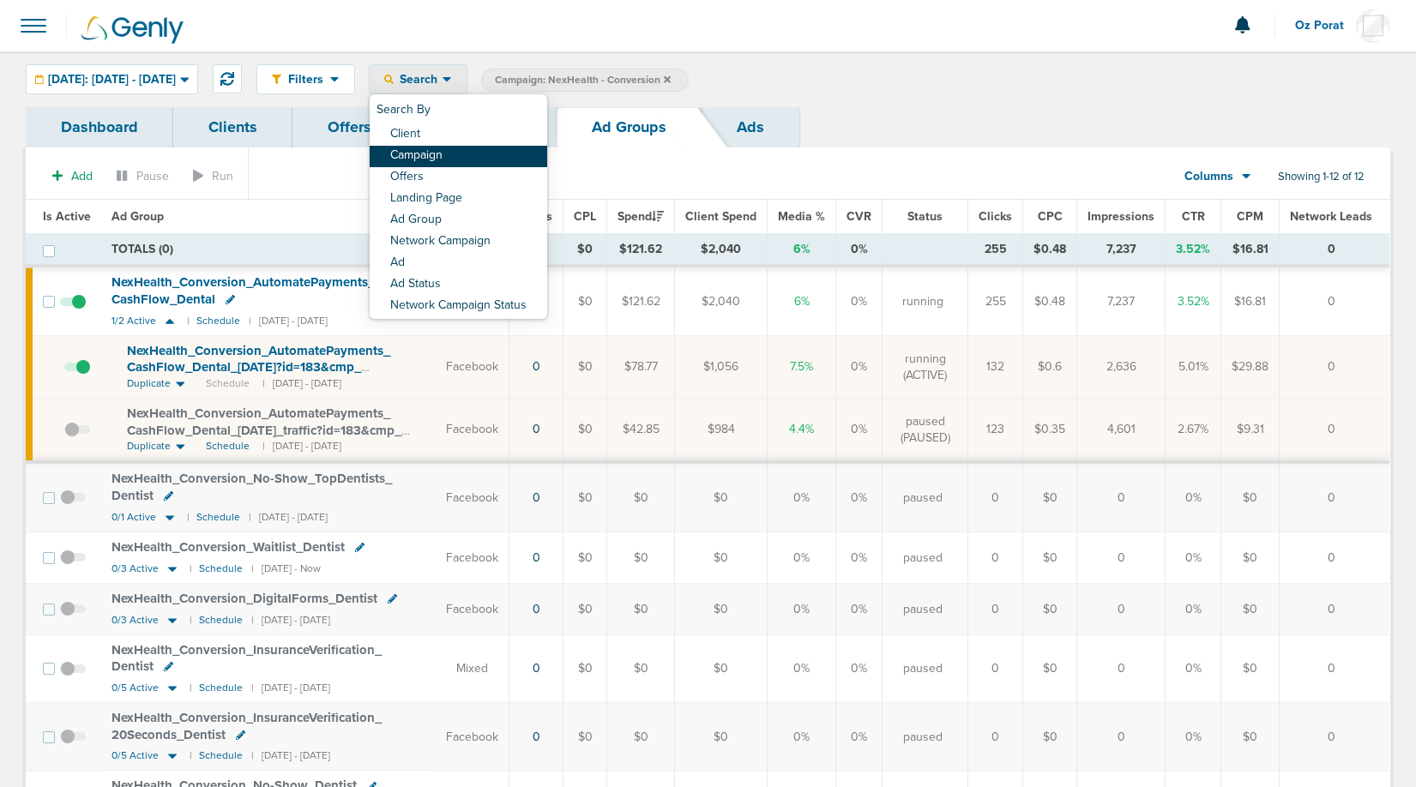
click at [473, 151] on link "Campaign" at bounding box center [459, 156] width 178 height 21
select select "cmpName"
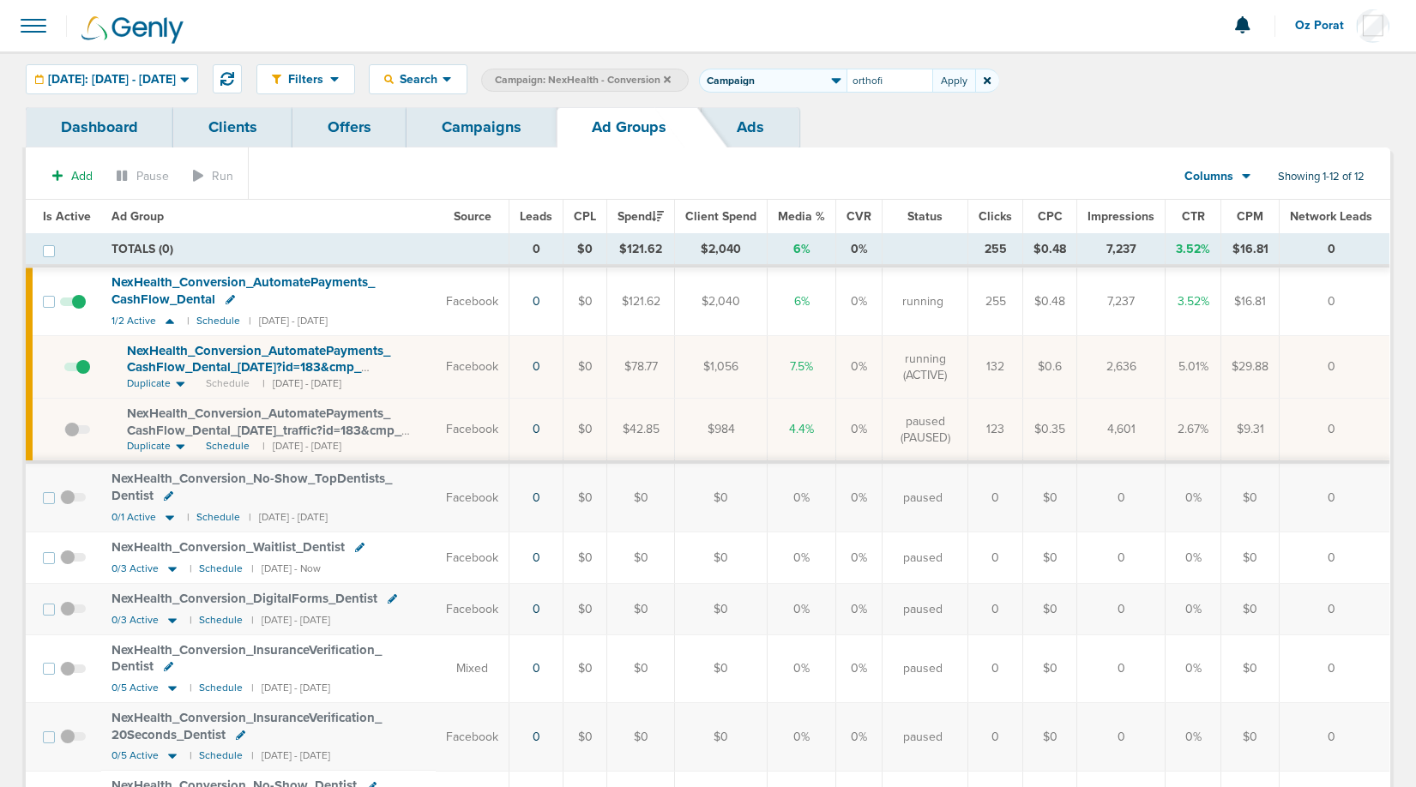
type input "orthofi"
click at [787, 79] on select "Client Campaign Offers Landing Page Ad Group Network Campaign Ad Ad Status Netw…" at bounding box center [773, 81] width 148 height 24
select select "clientName"
click at [748, 69] on select "Client Campaign Offers Landing Page Ad Group Network Campaign Ad Ad Status Netw…" at bounding box center [773, 81] width 148 height 24
click at [917, 71] on input "orthofi" at bounding box center [890, 81] width 86 height 24
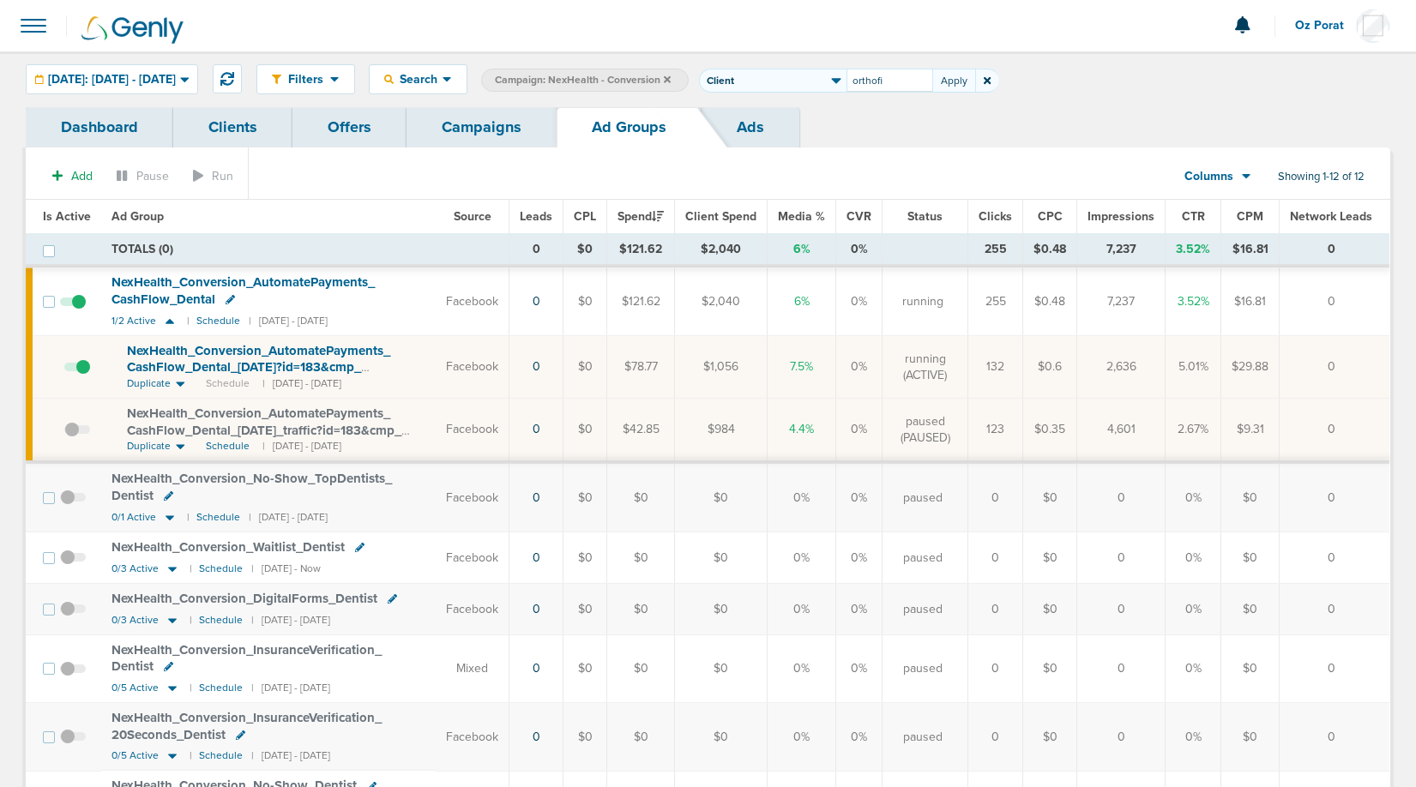
click at [917, 71] on input "orthofi" at bounding box center [890, 81] width 86 height 24
type input "accept"
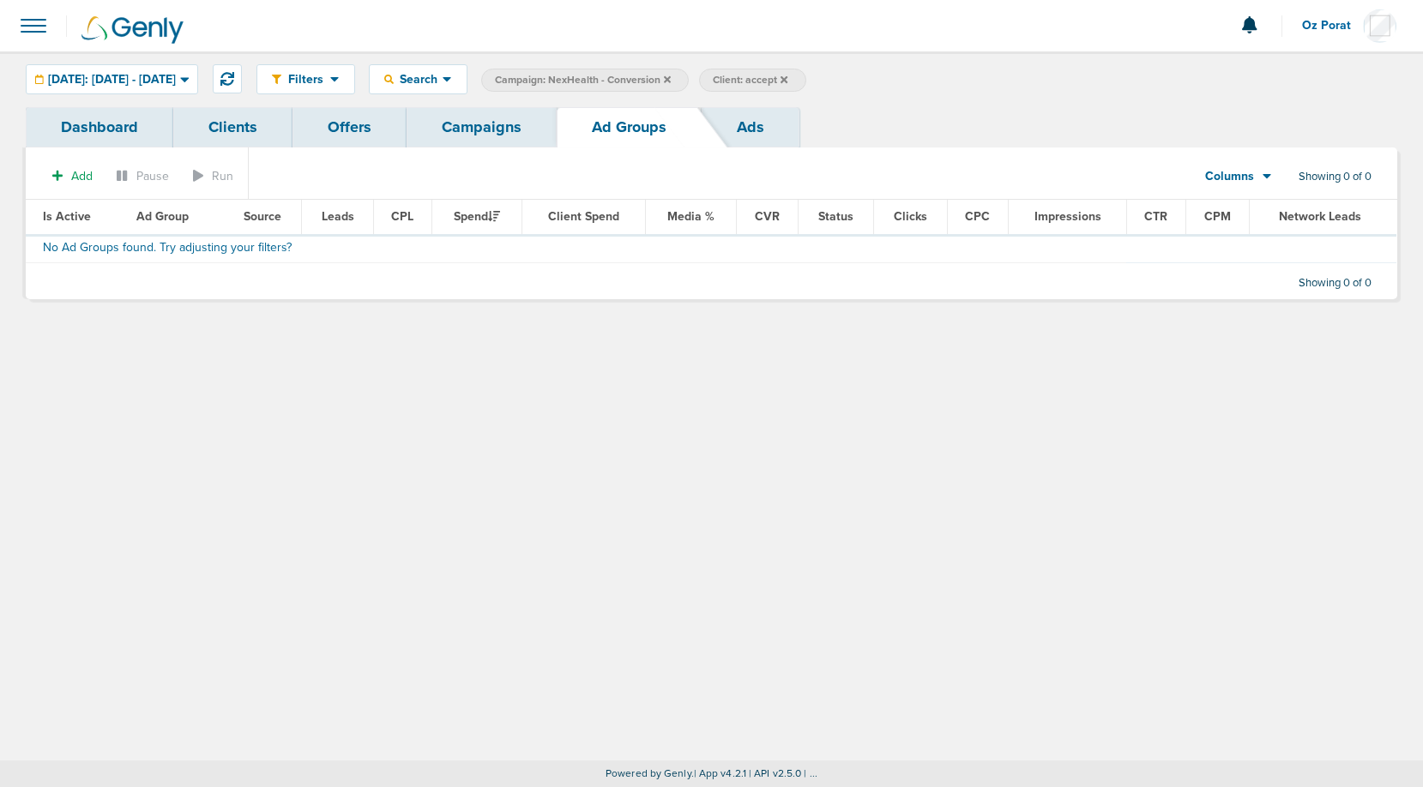
click at [671, 78] on icon at bounding box center [667, 80] width 7 height 10
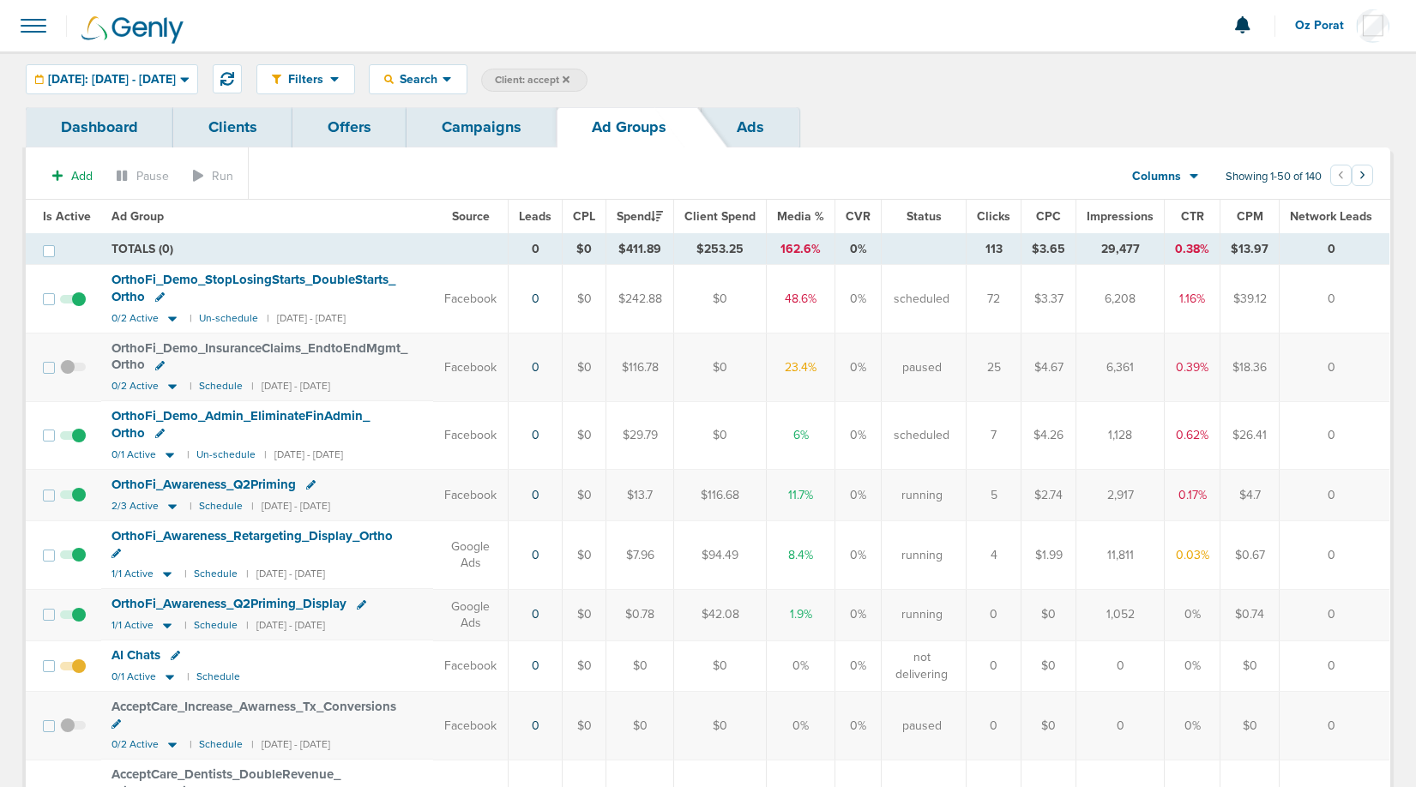
click at [476, 125] on link "Campaigns" at bounding box center [482, 127] width 150 height 40
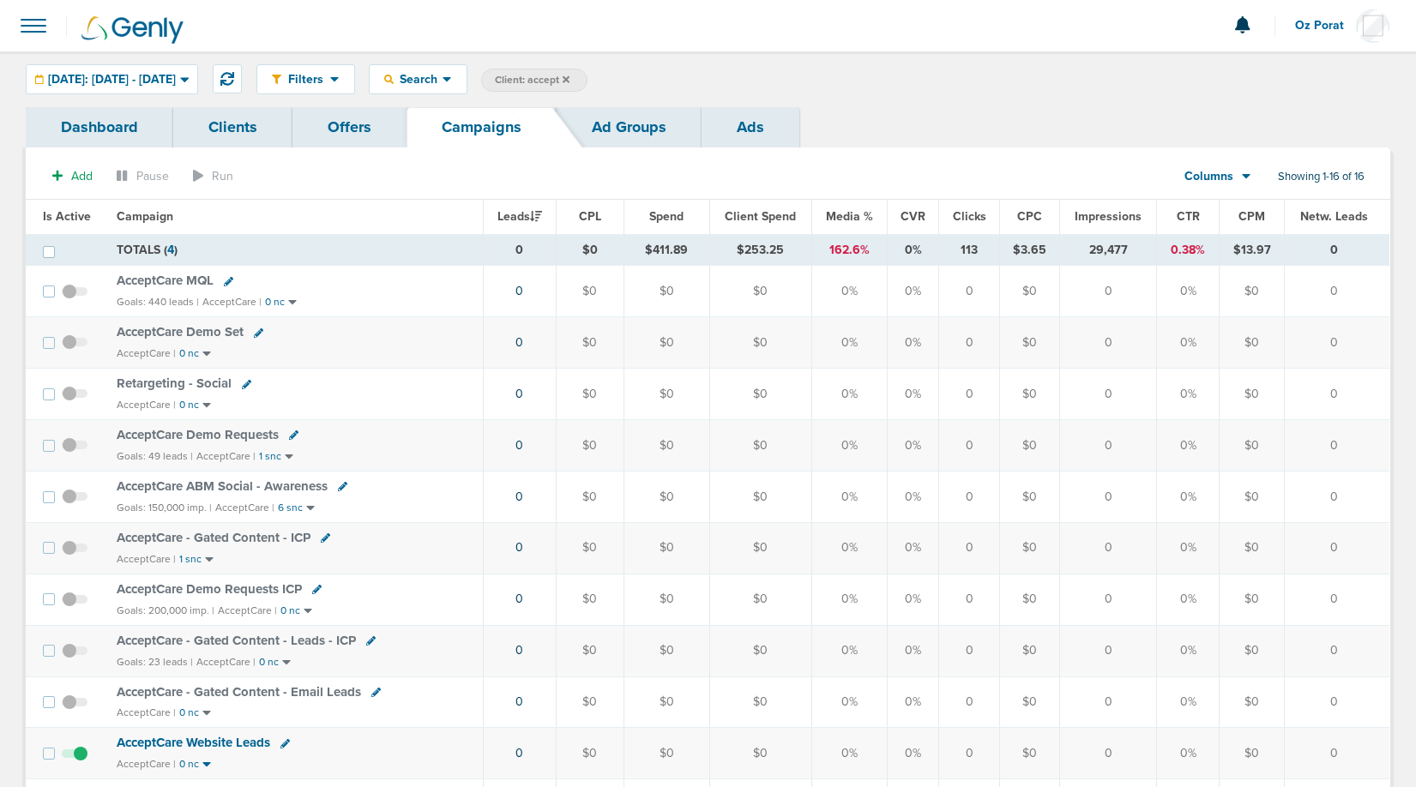
click at [679, 217] on span "Spend" at bounding box center [666, 216] width 34 height 15
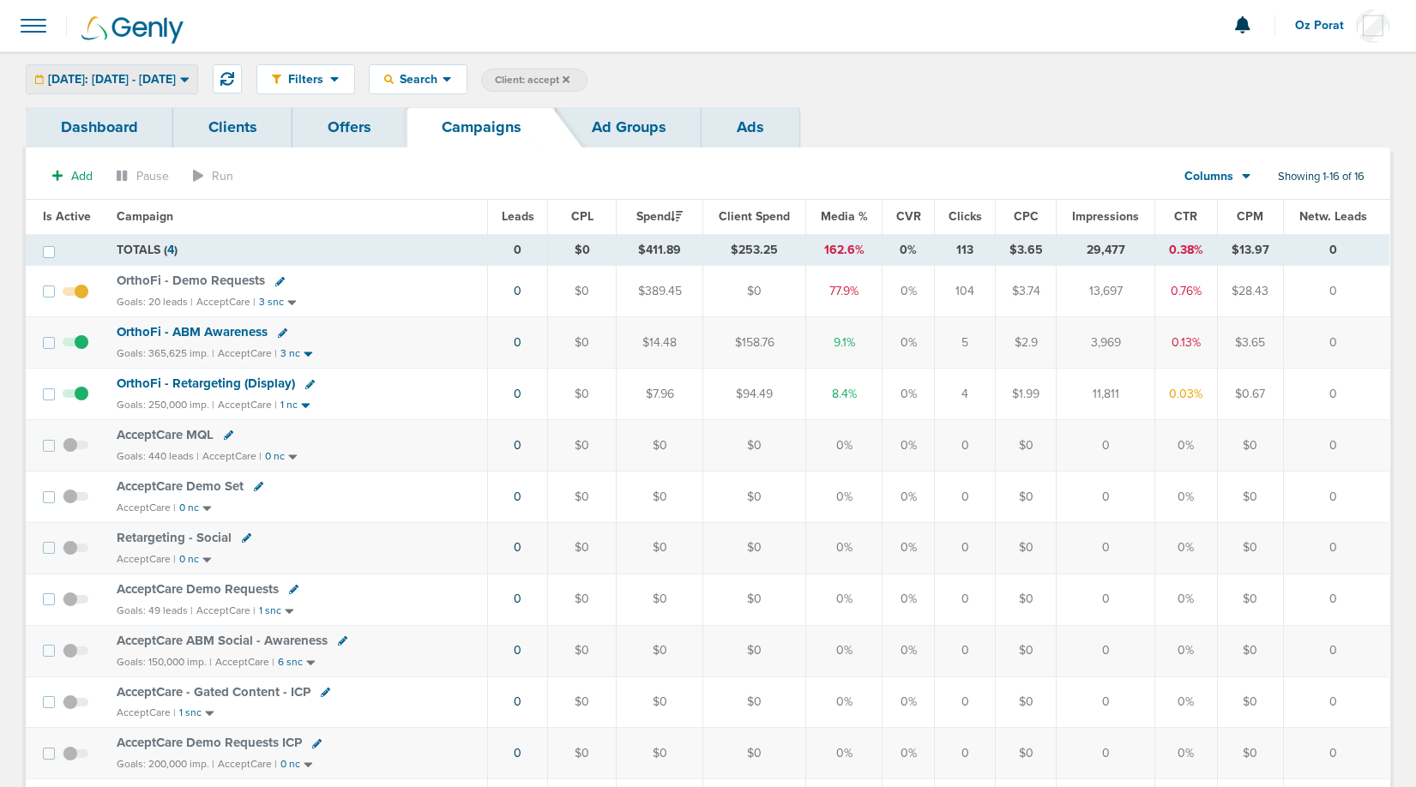
click at [176, 74] on span "[DATE]: [DATE] - [DATE]" at bounding box center [112, 80] width 128 height 12
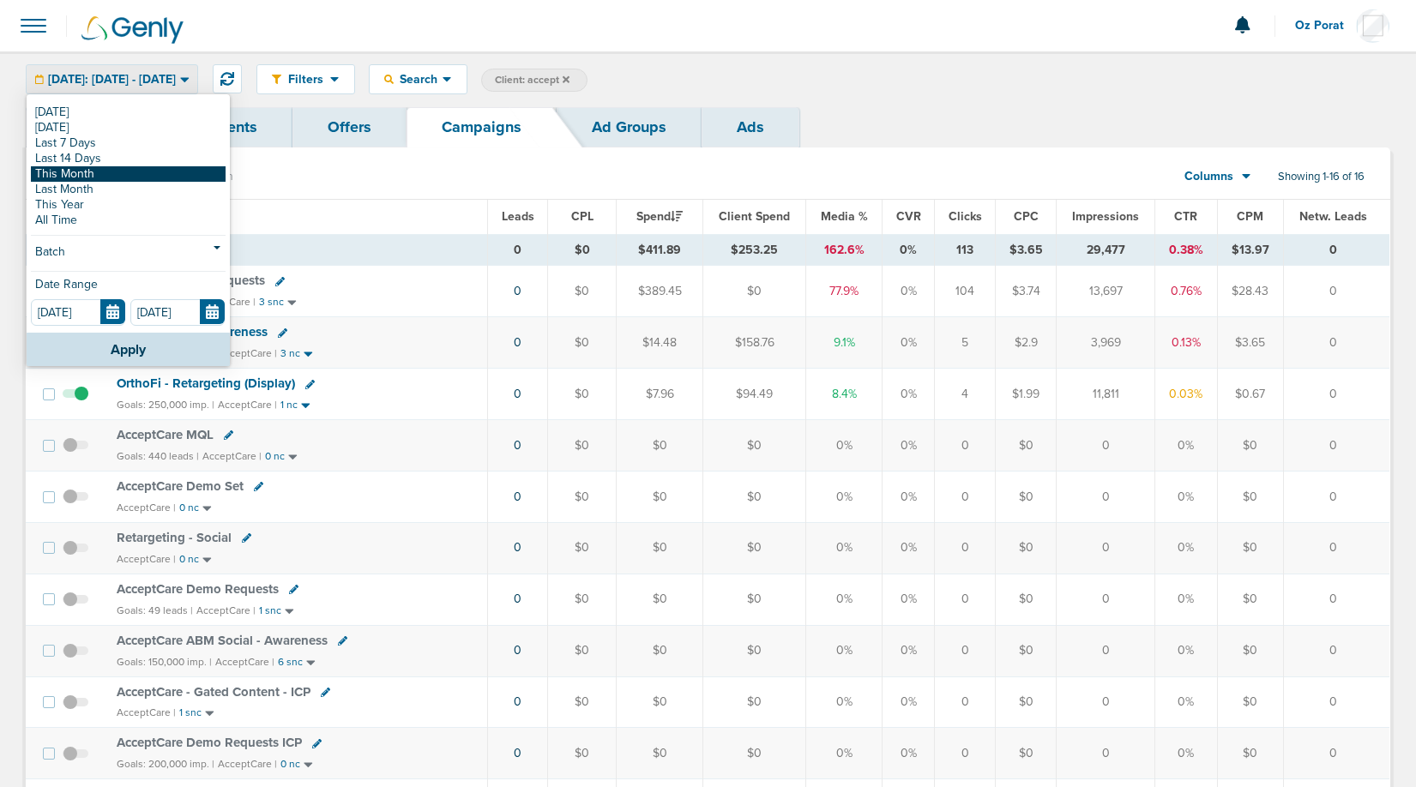
click at [119, 172] on link "This Month" at bounding box center [128, 173] width 195 height 15
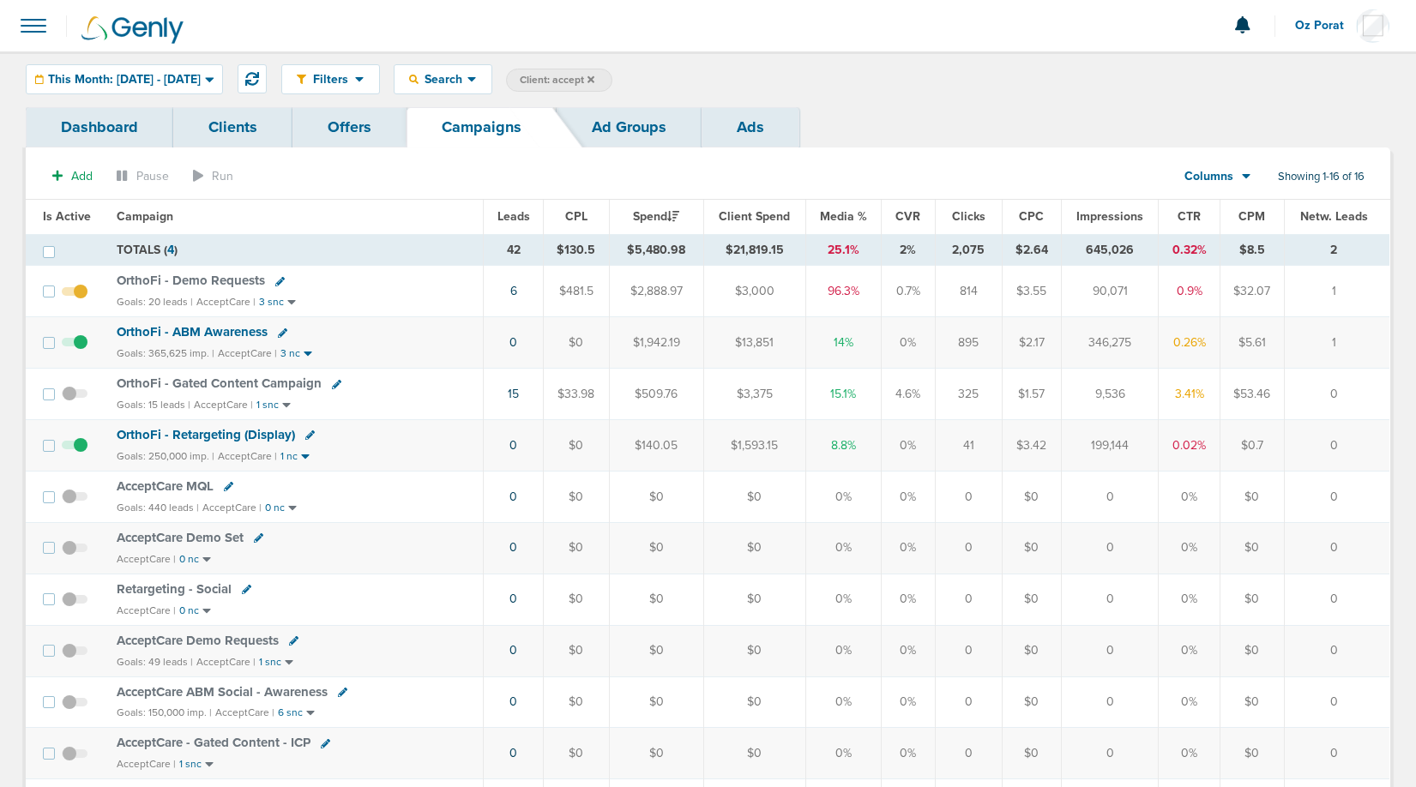
click at [520, 192] on section "Add Pause Run Columns Media Stats Sales Performance Custom Showing 1-16 of 16" at bounding box center [708, 179] width 1365 height 39
click at [520, 216] on span "Leads" at bounding box center [514, 216] width 33 height 15
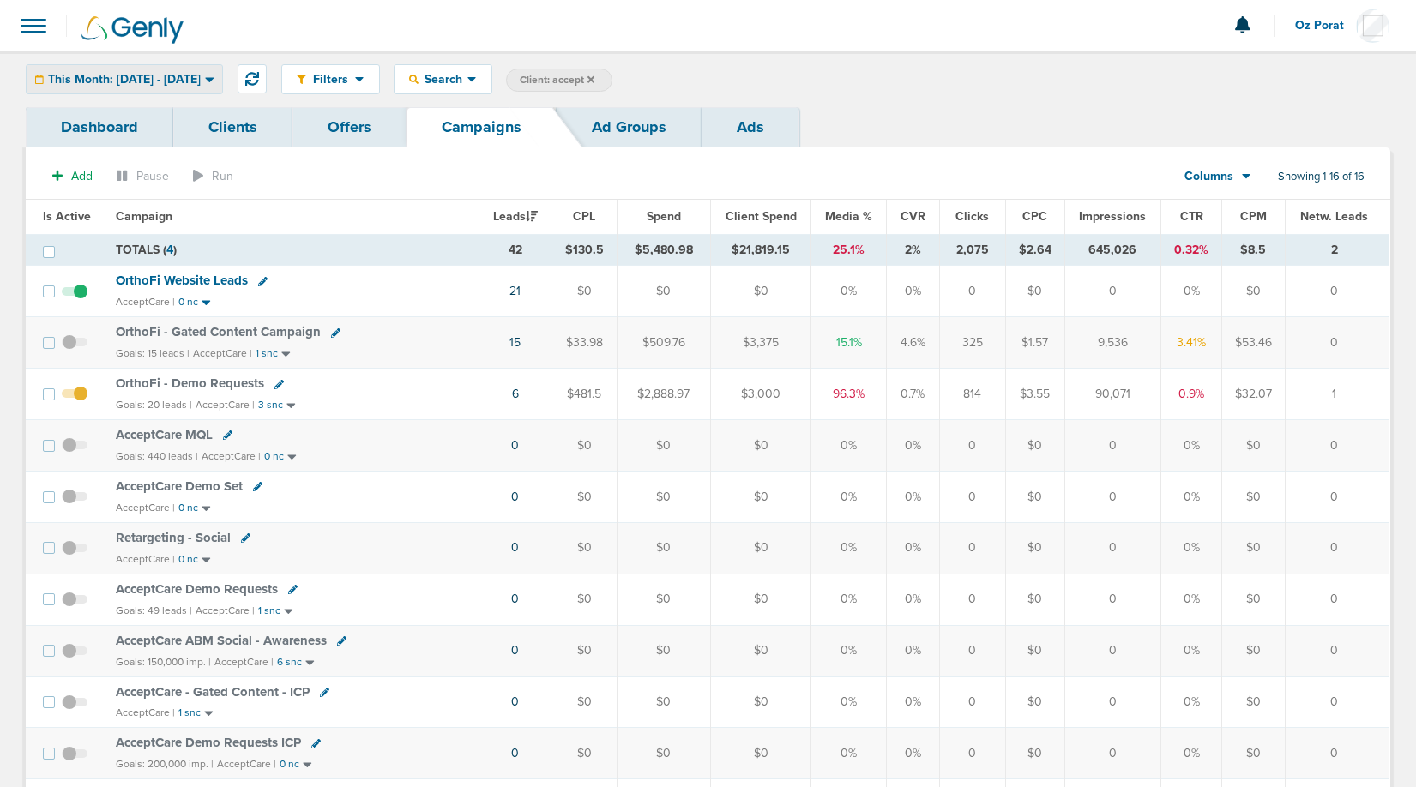
click at [201, 75] on span "This Month: [DATE] - [DATE]" at bounding box center [124, 80] width 153 height 12
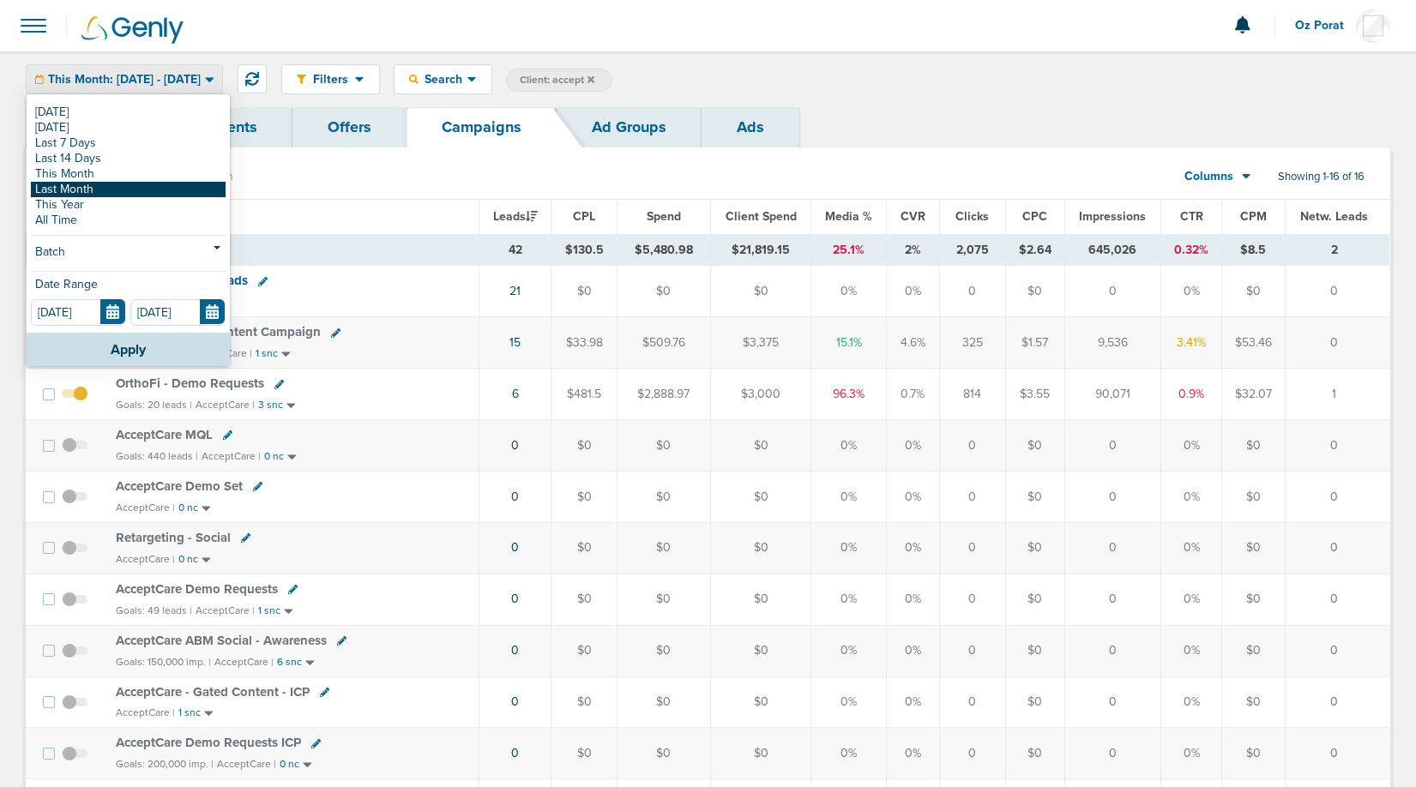
click at [108, 191] on link "Last Month" at bounding box center [128, 189] width 195 height 15
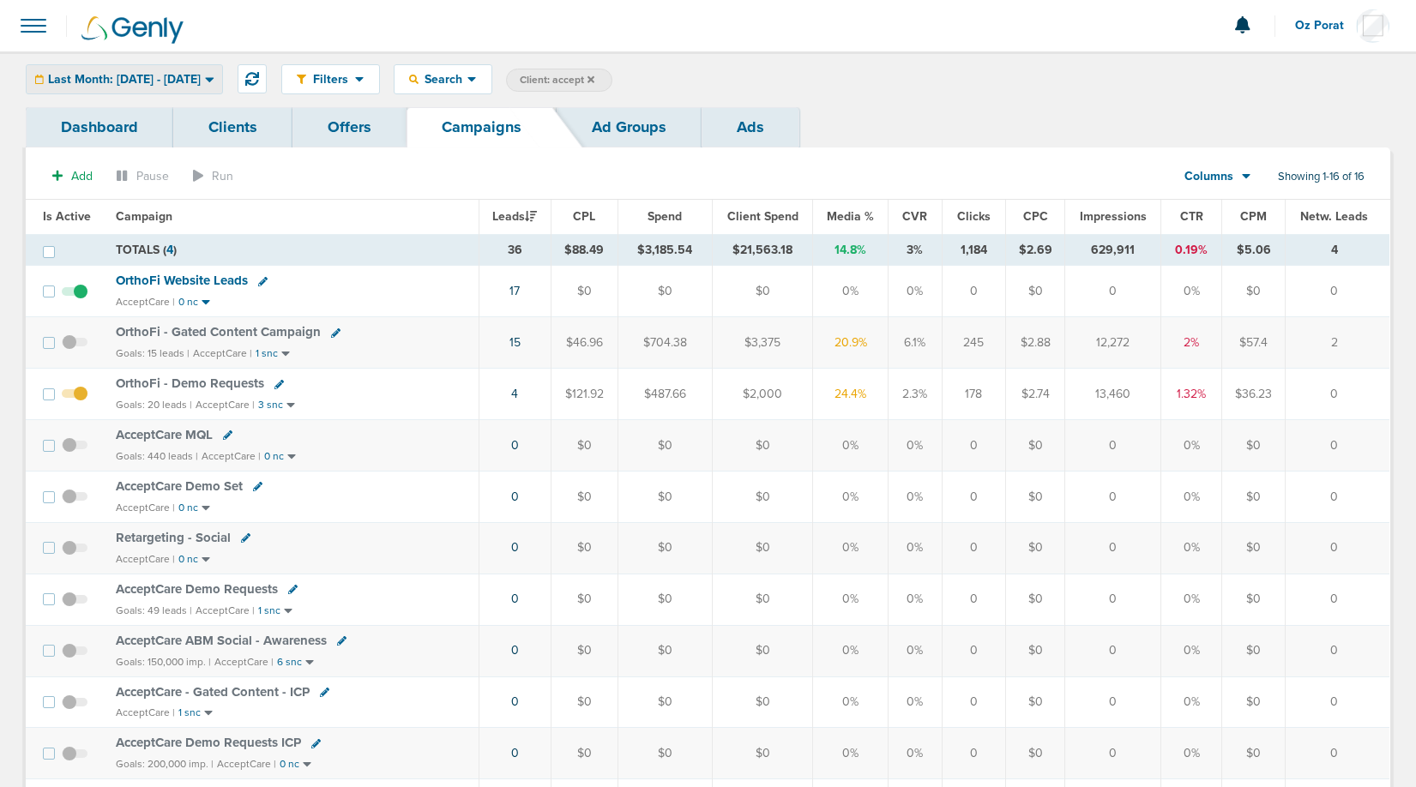
click at [182, 90] on div "Last Month: [DATE] - [DATE]" at bounding box center [125, 79] width 196 height 28
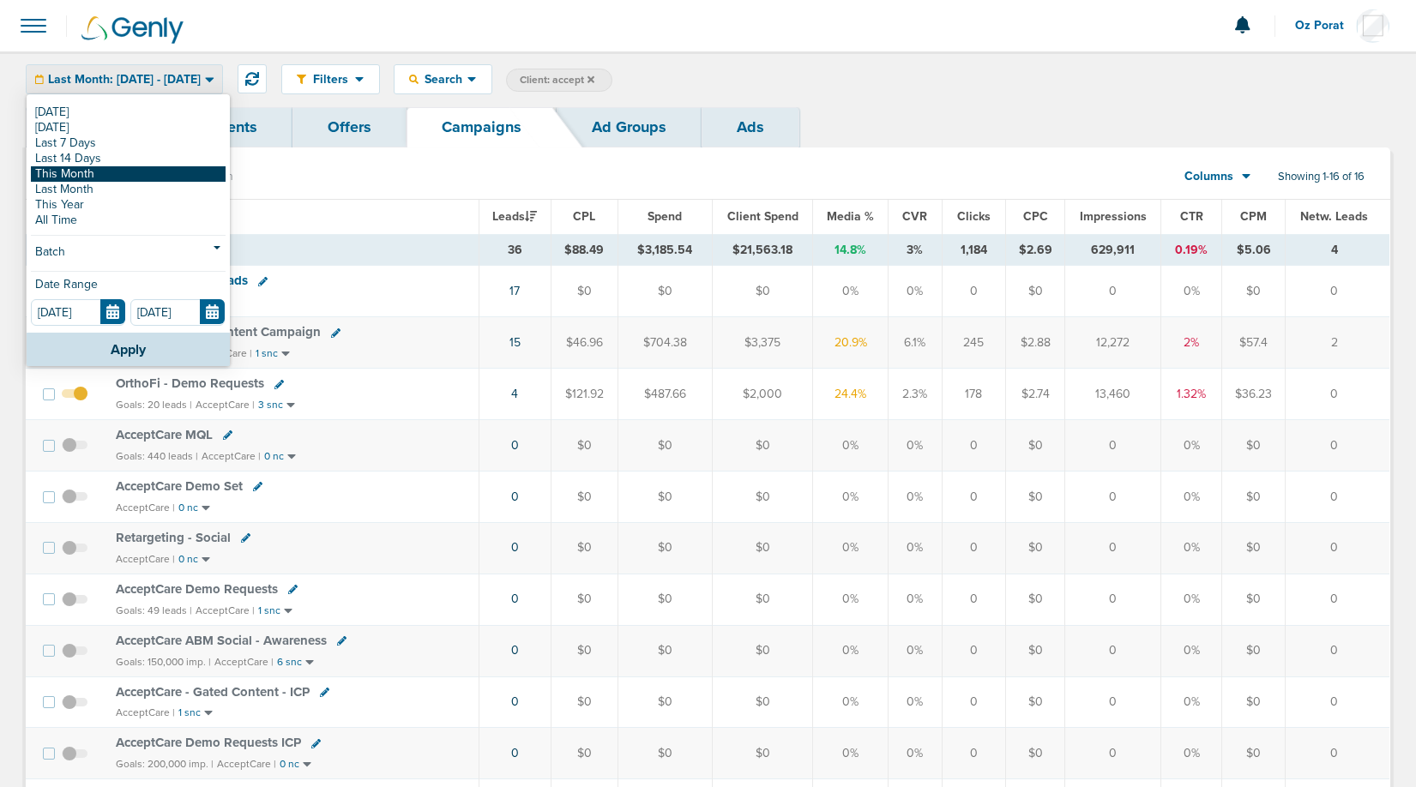
click at [107, 175] on link "This Month" at bounding box center [128, 173] width 195 height 15
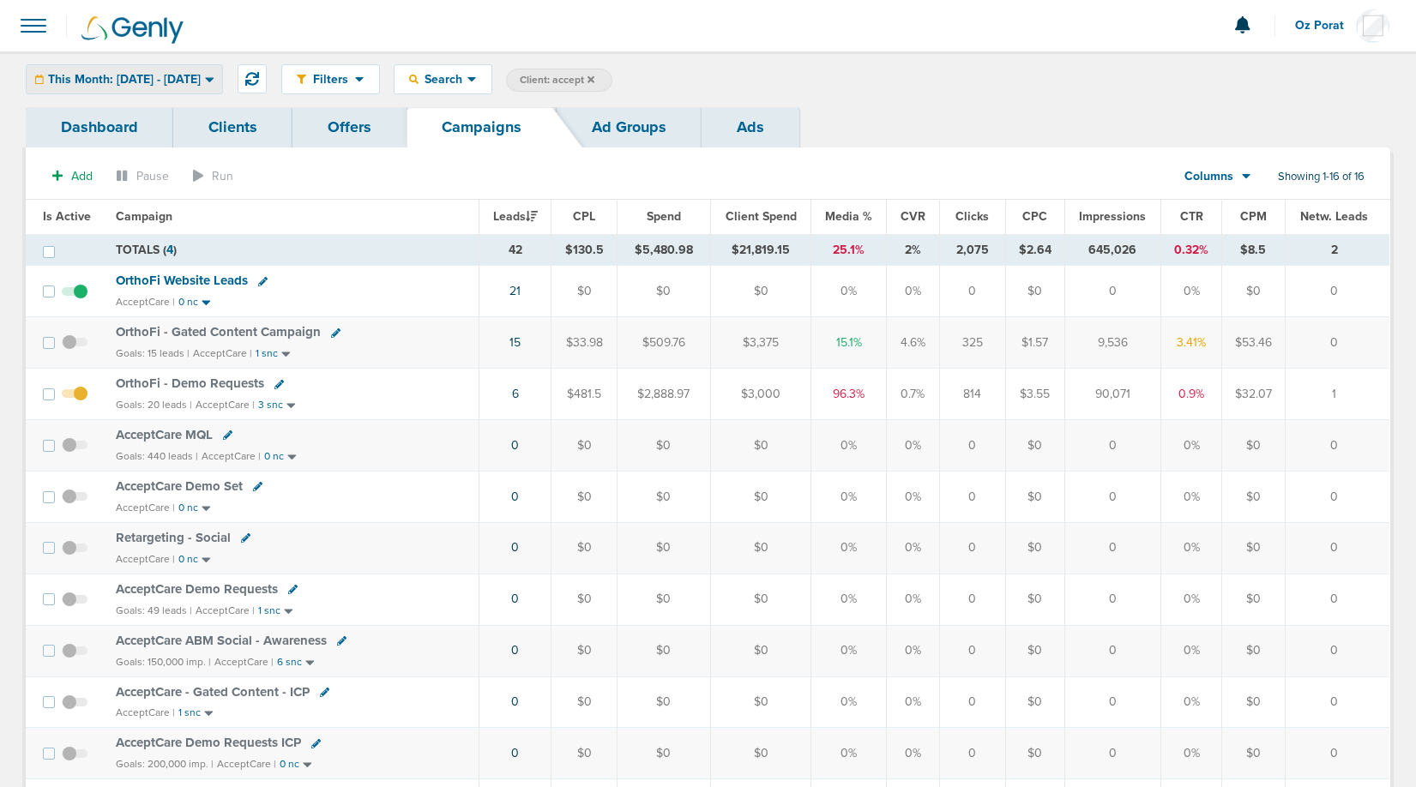
click at [174, 74] on span "This Month: [DATE] - [DATE]" at bounding box center [124, 80] width 153 height 12
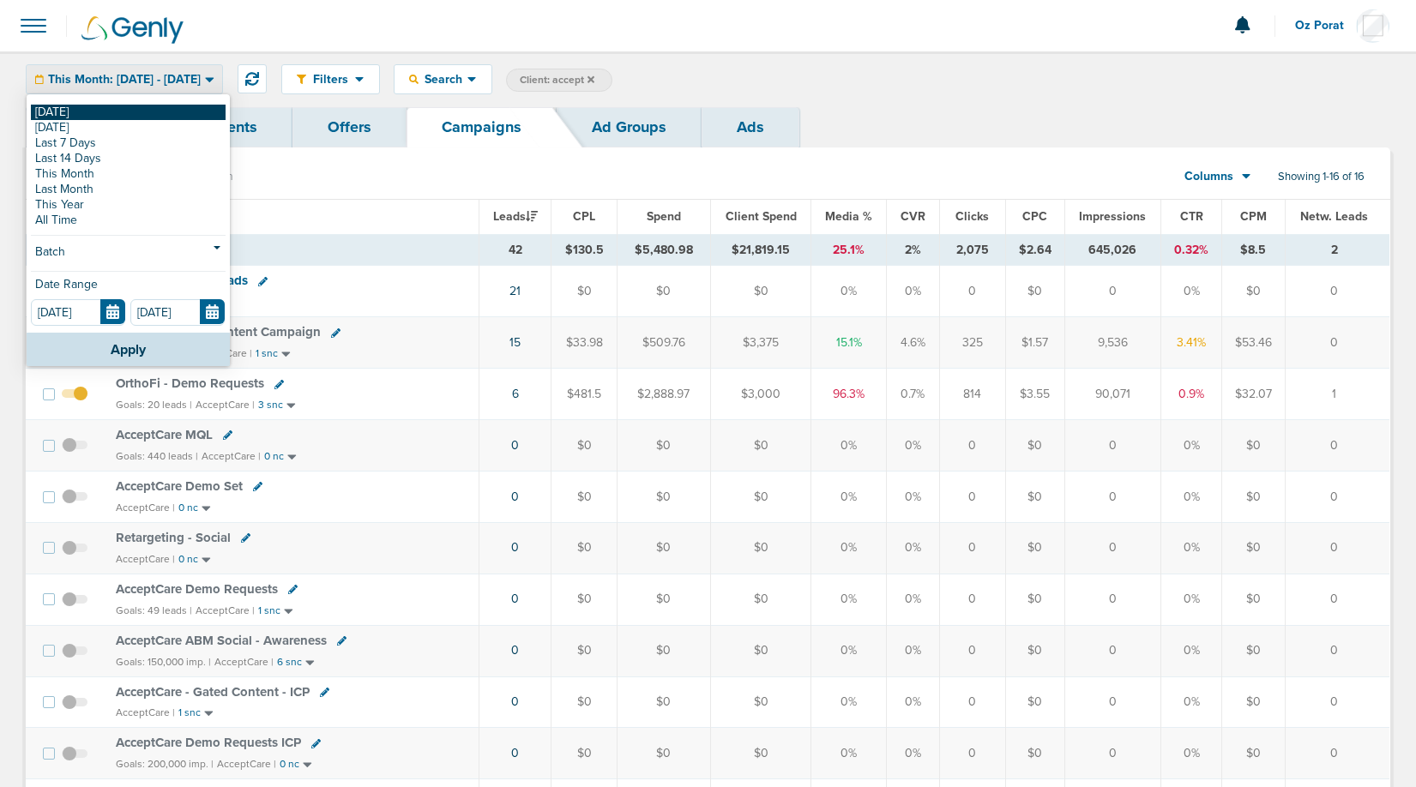
click at [108, 113] on link "[DATE]" at bounding box center [128, 112] width 195 height 15
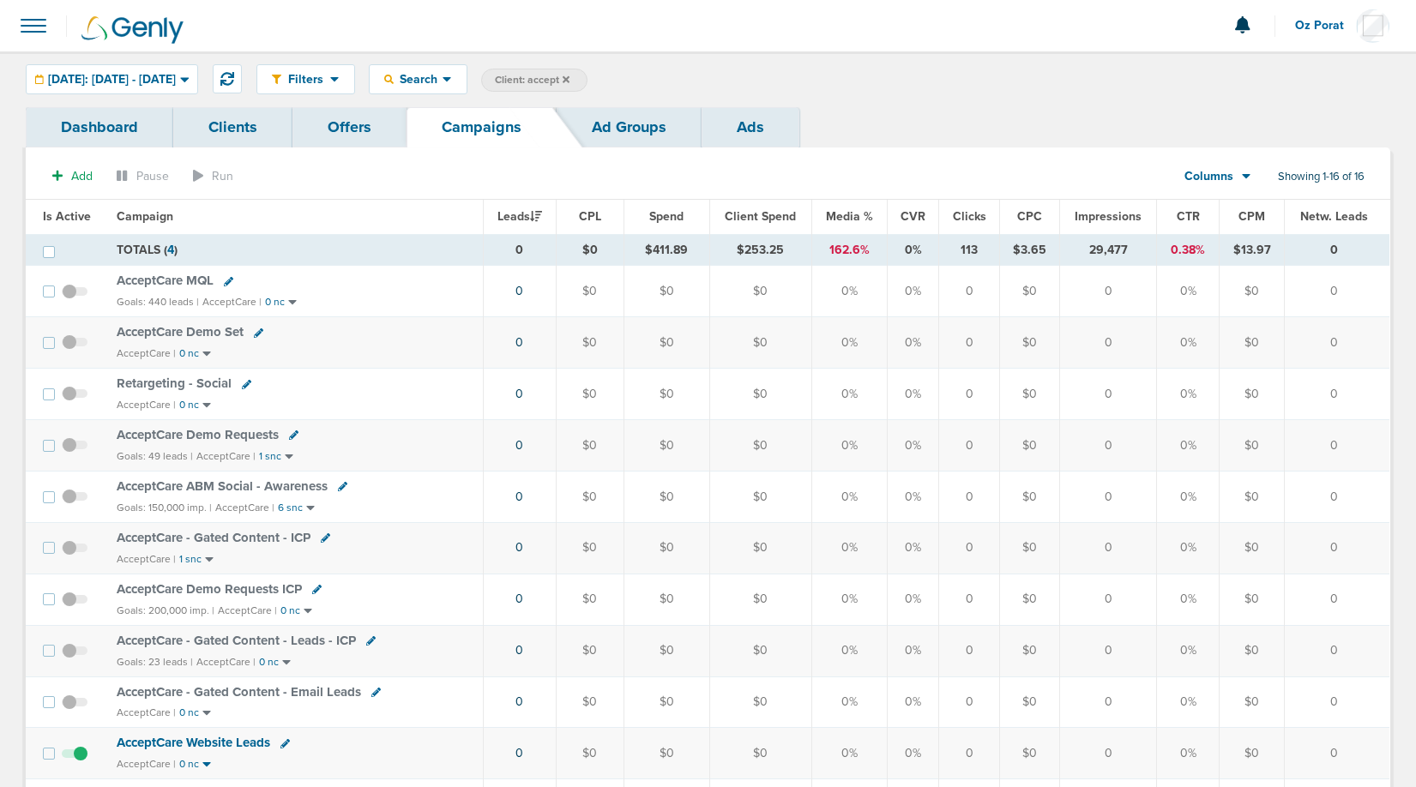
click at [588, 77] on label "Client: accept" at bounding box center [534, 80] width 106 height 23
click at [570, 81] on span "Client: accept" at bounding box center [532, 80] width 75 height 15
click at [781, 82] on span at bounding box center [768, 81] width 23 height 24
click at [773, 82] on icon at bounding box center [769, 80] width 7 height 7
click at [816, 82] on div "Filters Active Only Settings Status Active Inactive Objectives MQL SQL Traffic …" at bounding box center [823, 79] width 1134 height 30
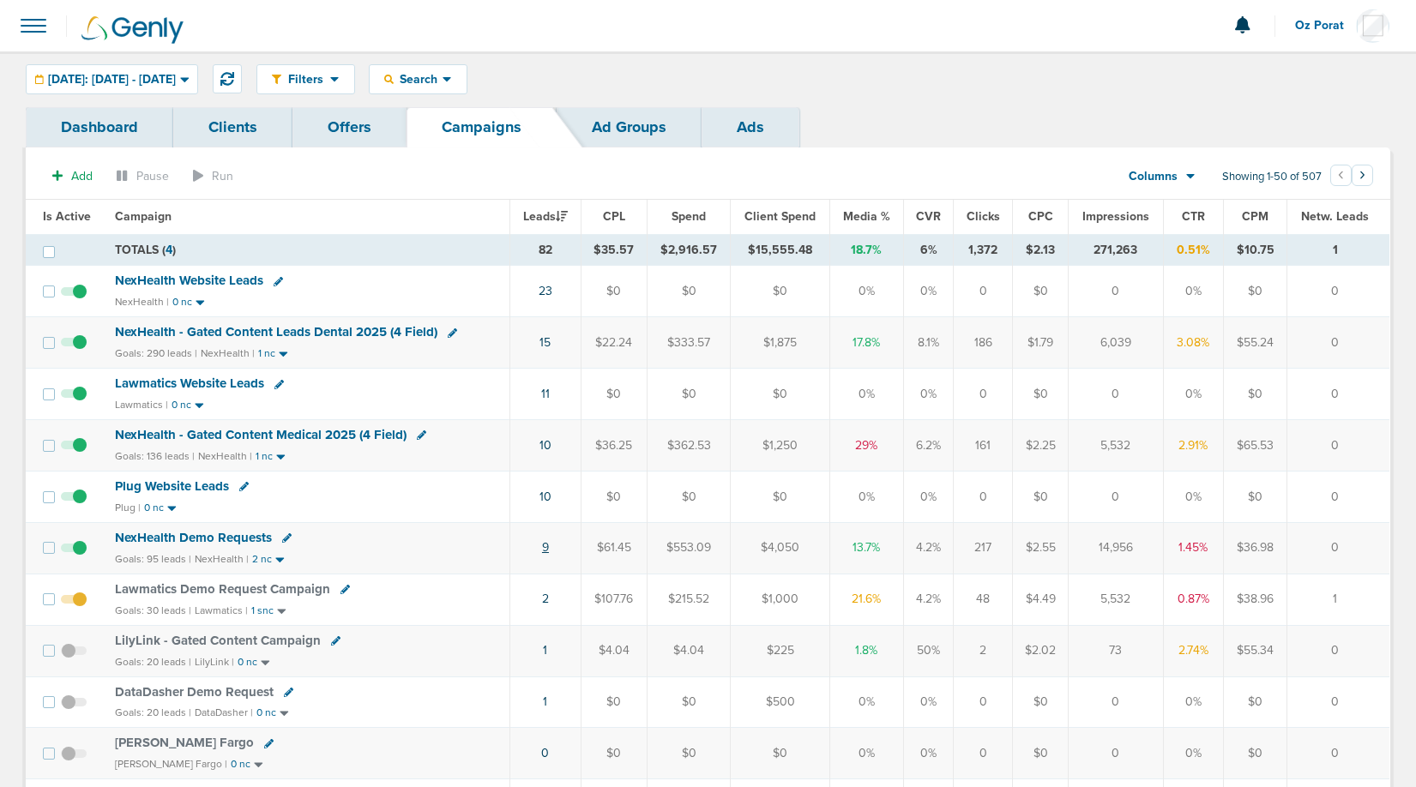
click at [546, 546] on link "9" at bounding box center [545, 547] width 7 height 15
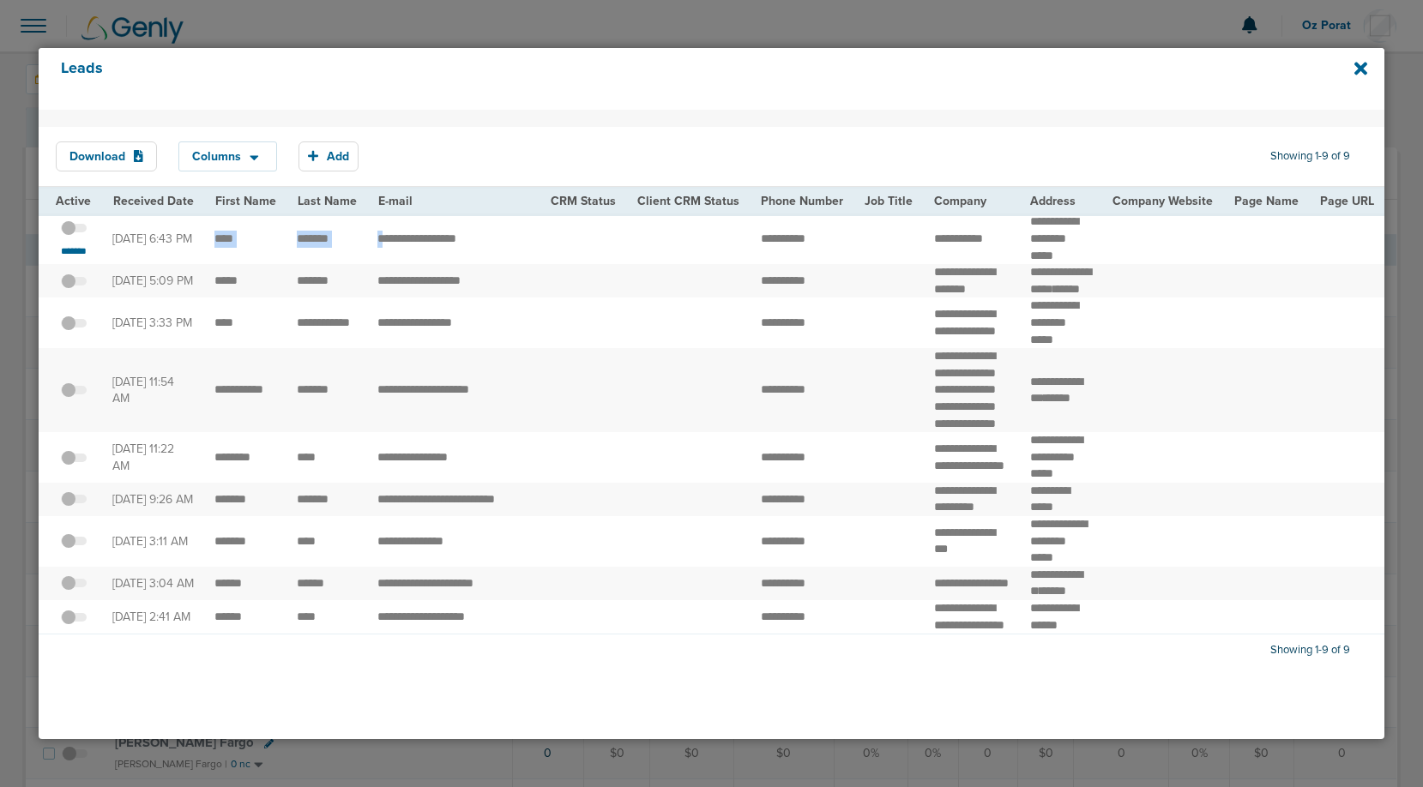
drag, startPoint x: 208, startPoint y: 240, endPoint x: 374, endPoint y: 244, distance: 165.6
copy tr "**********"
click at [487, 240] on td "**********" at bounding box center [453, 239] width 172 height 51
drag, startPoint x: 344, startPoint y: 240, endPoint x: 210, endPoint y: 236, distance: 133.9
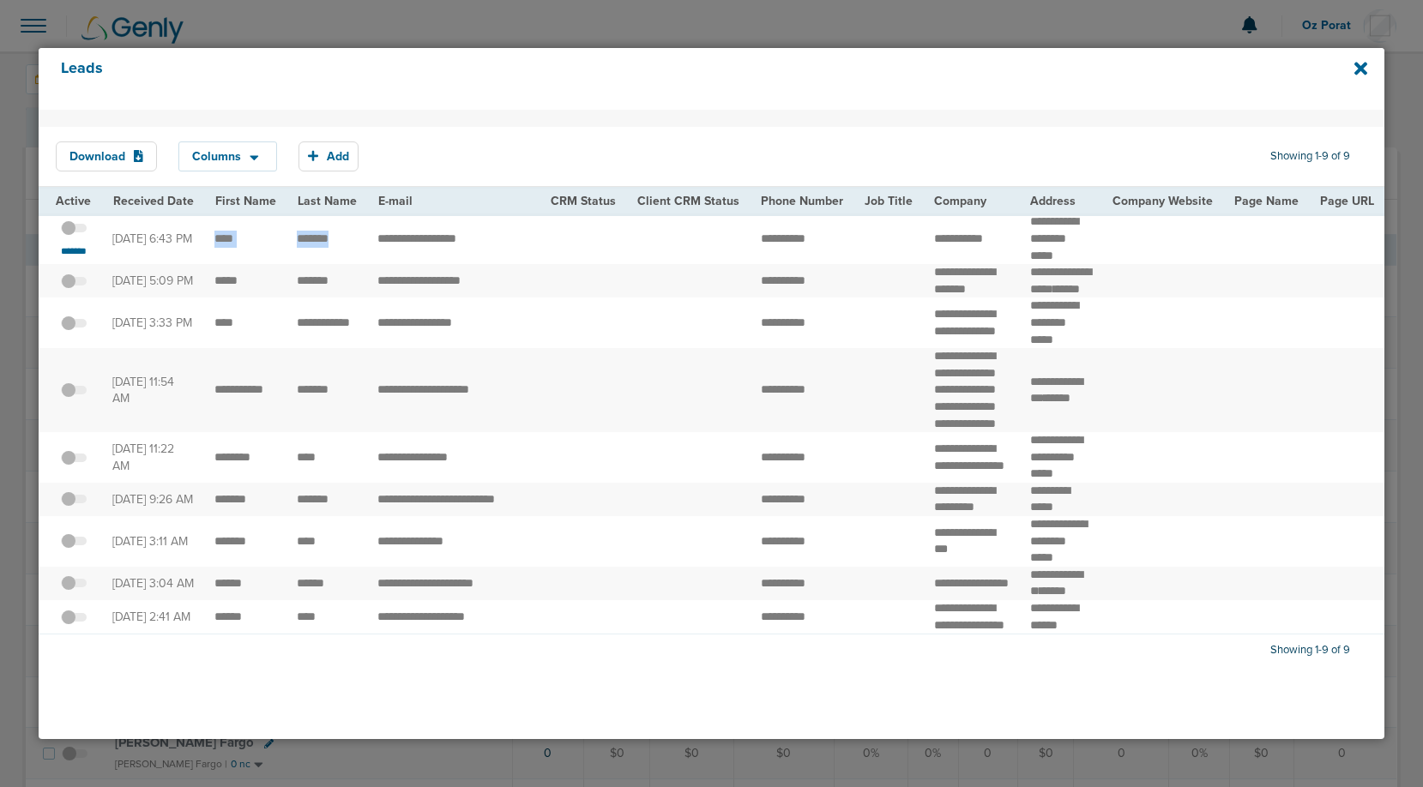
click at [72, 250] on small "*******" at bounding box center [74, 251] width 36 height 14
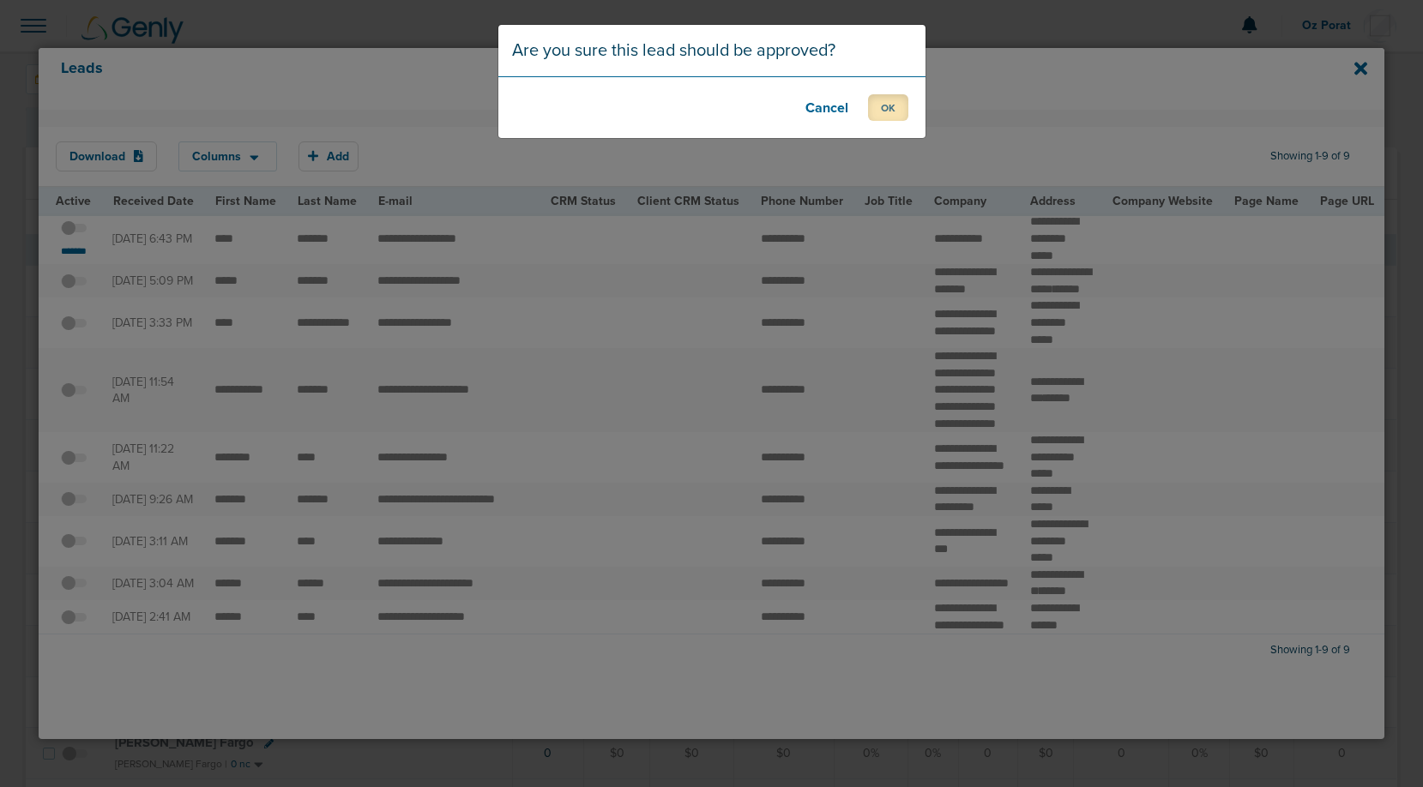
click at [883, 102] on button "OK" at bounding box center [888, 107] width 40 height 27
click at [899, 111] on button "OK" at bounding box center [888, 107] width 40 height 27
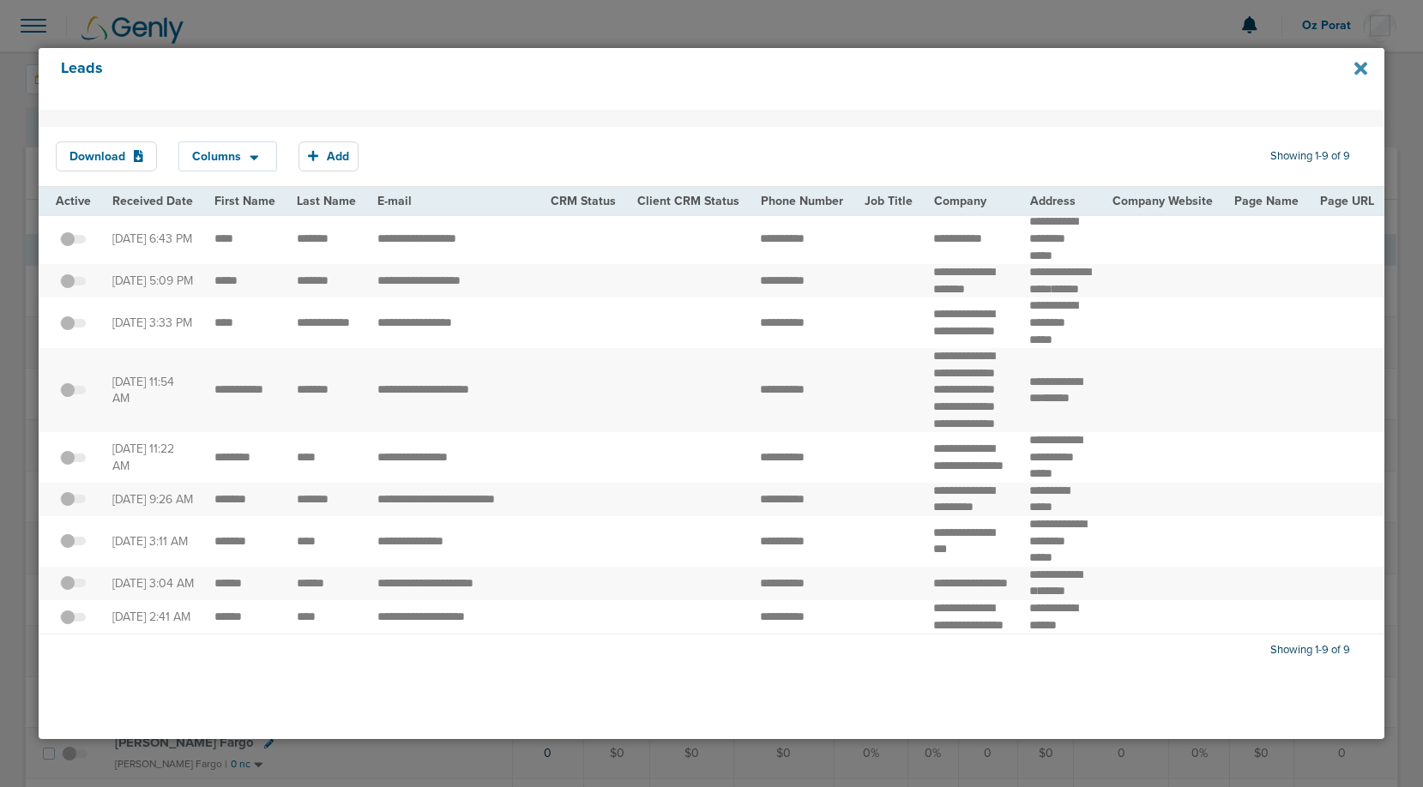
click at [1360, 71] on icon at bounding box center [1361, 68] width 13 height 19
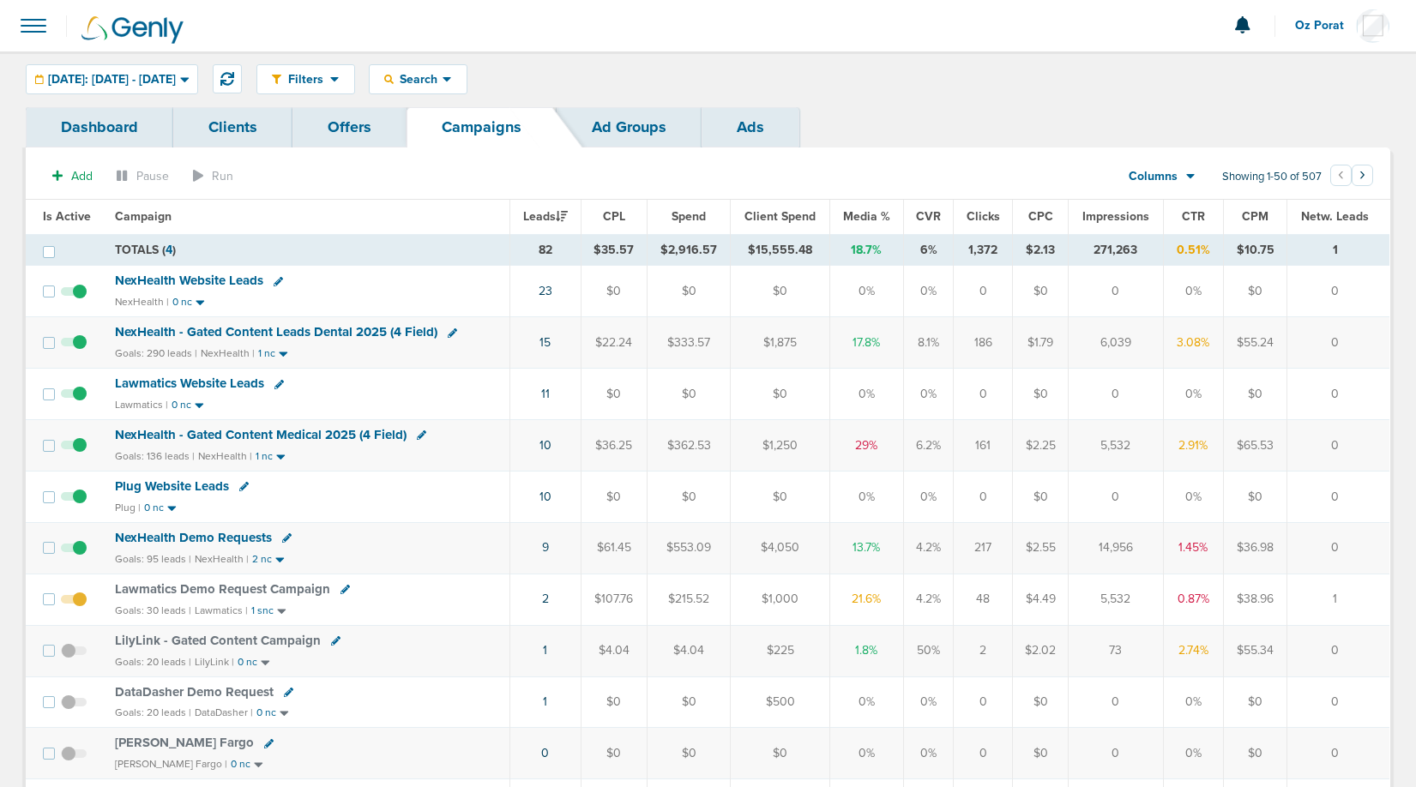
click at [208, 535] on span "NexHealth Demo Requests" at bounding box center [193, 537] width 157 height 15
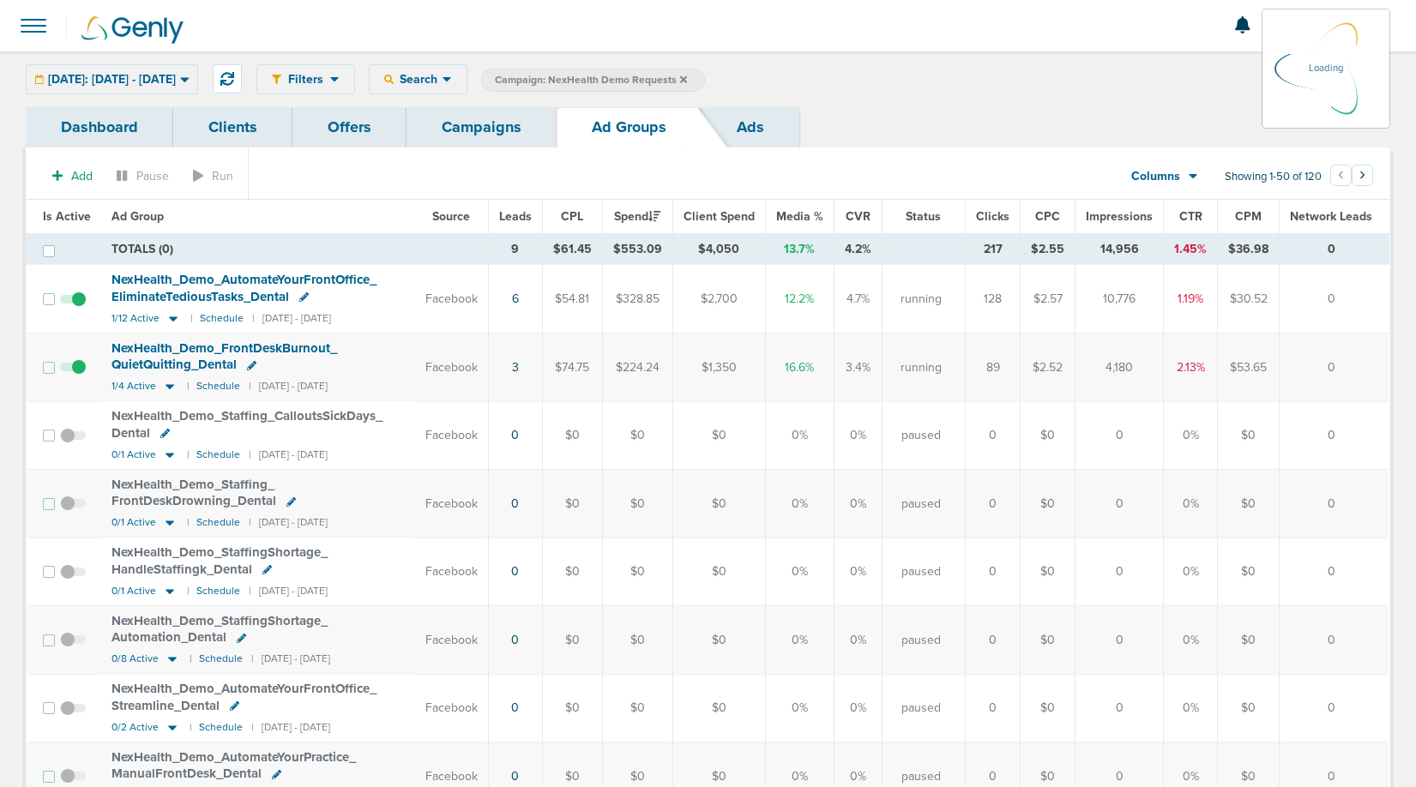
click at [756, 128] on link "Ads" at bounding box center [751, 127] width 98 height 40
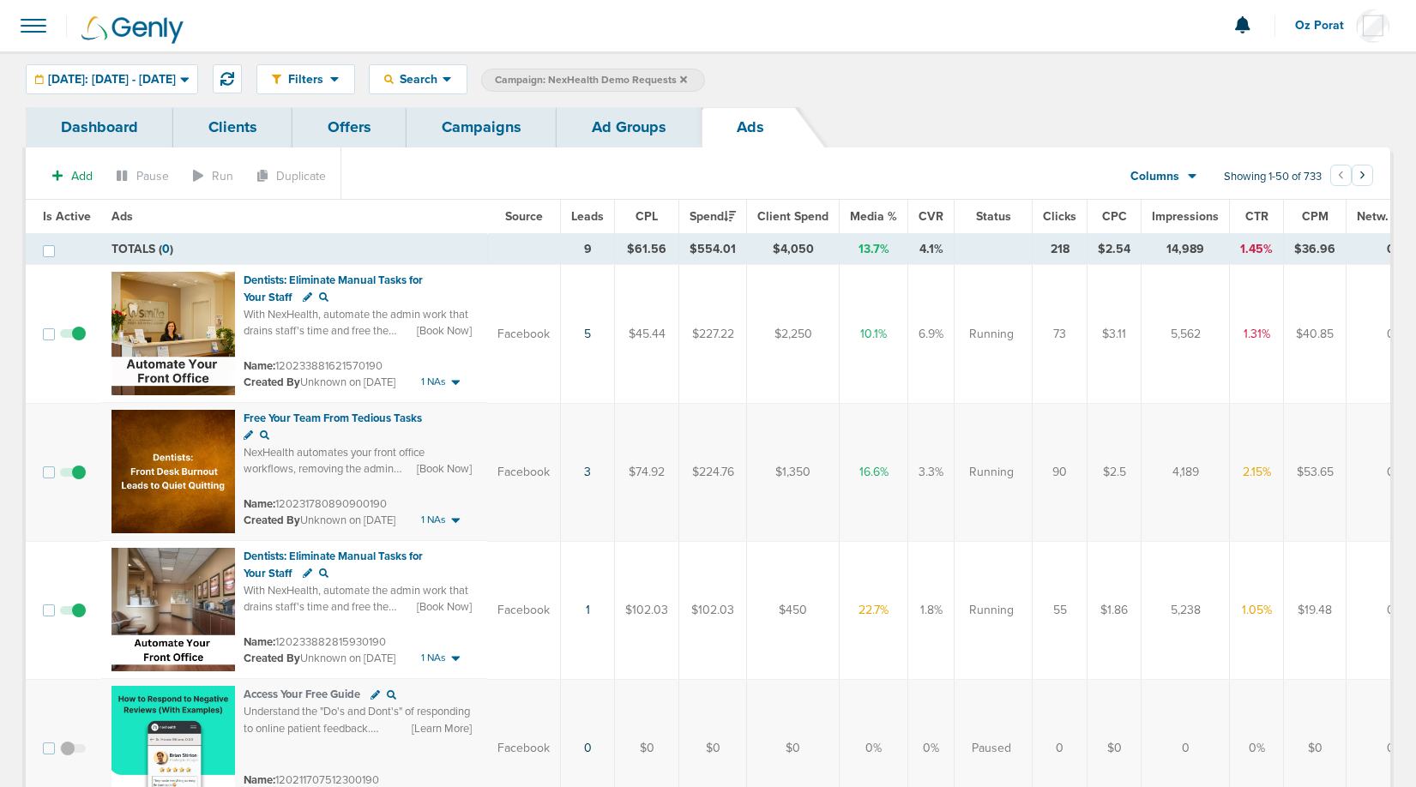
click at [478, 129] on link "Campaigns" at bounding box center [482, 127] width 150 height 40
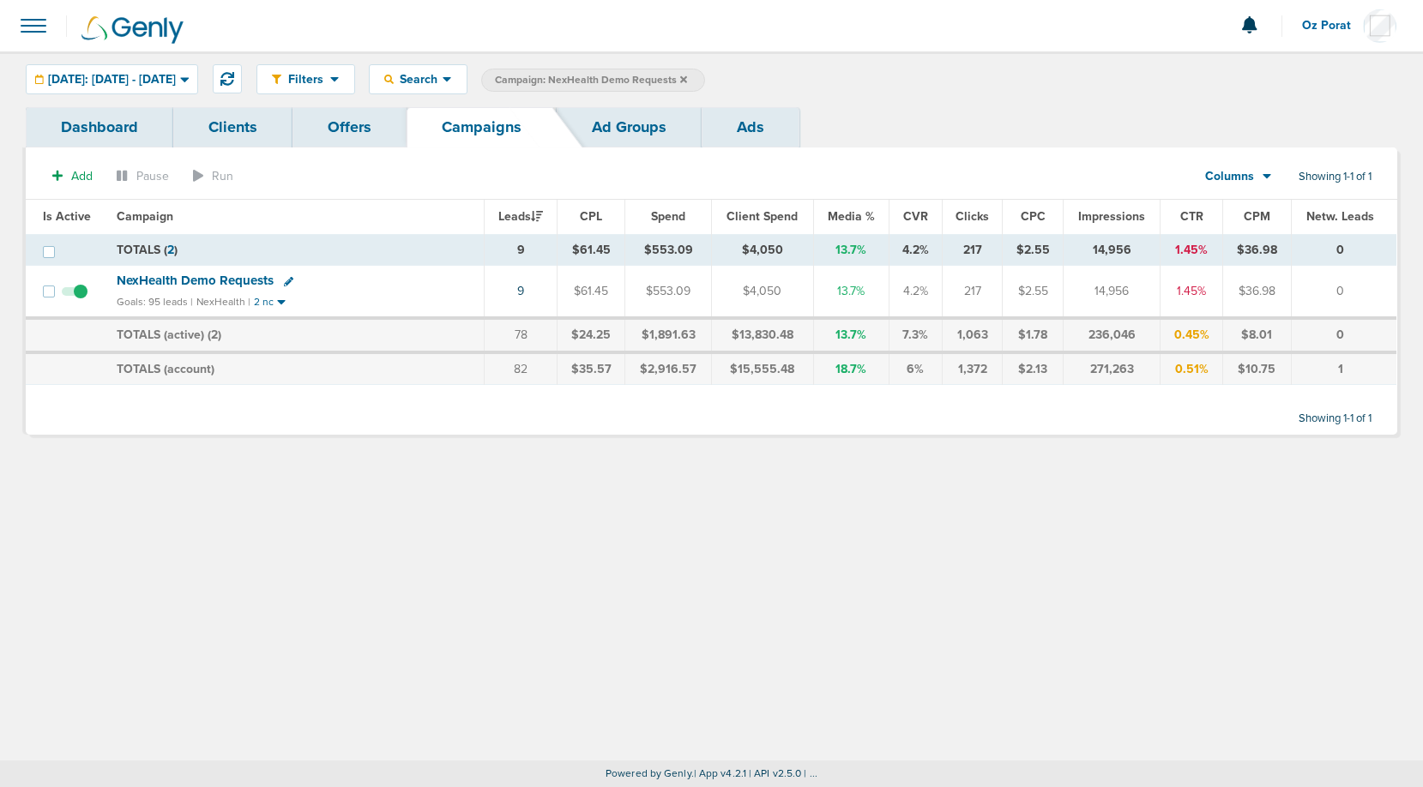
click at [687, 78] on icon at bounding box center [683, 78] width 7 height 7
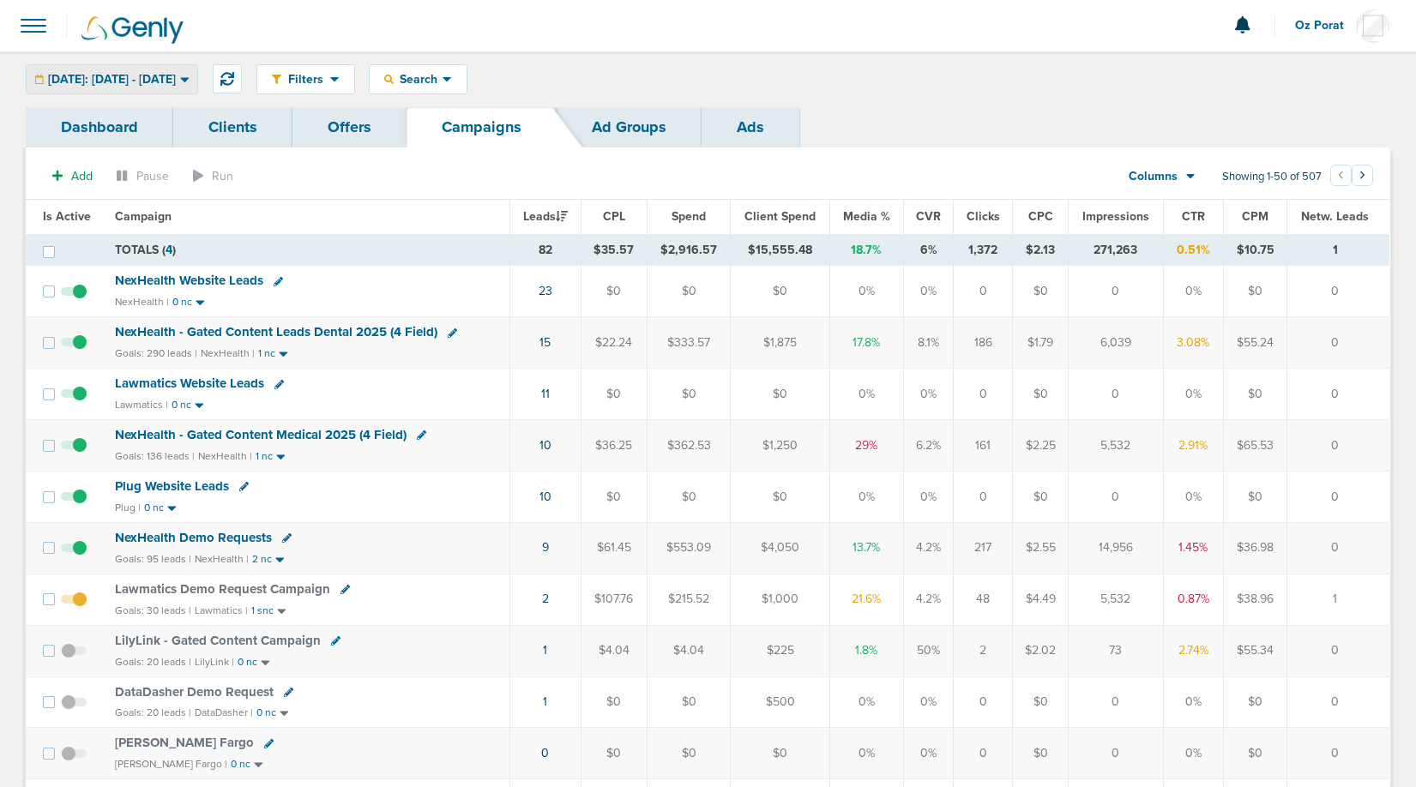
click at [166, 75] on span "[DATE]: [DATE] - [DATE]" at bounding box center [112, 80] width 128 height 12
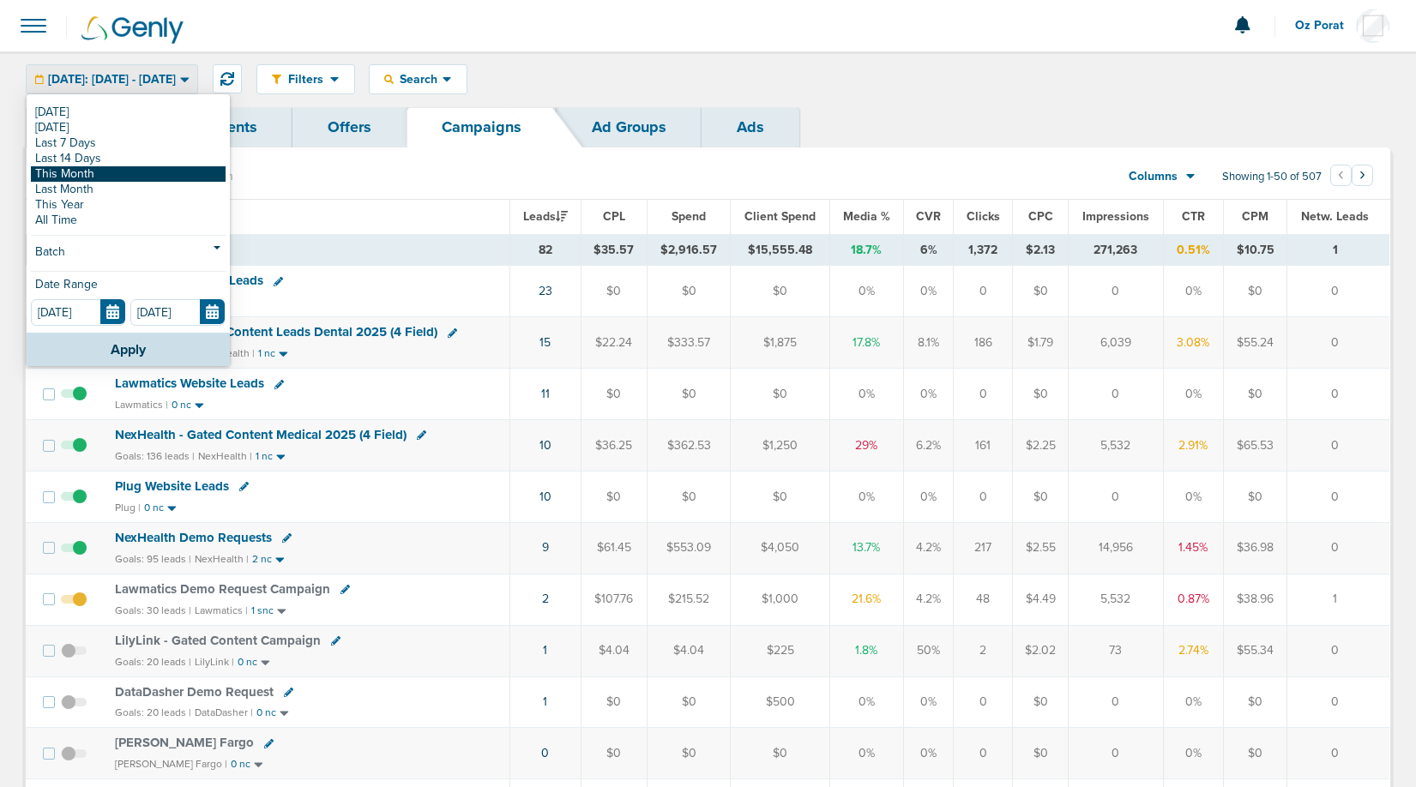
click at [110, 170] on link "This Month" at bounding box center [128, 173] width 195 height 15
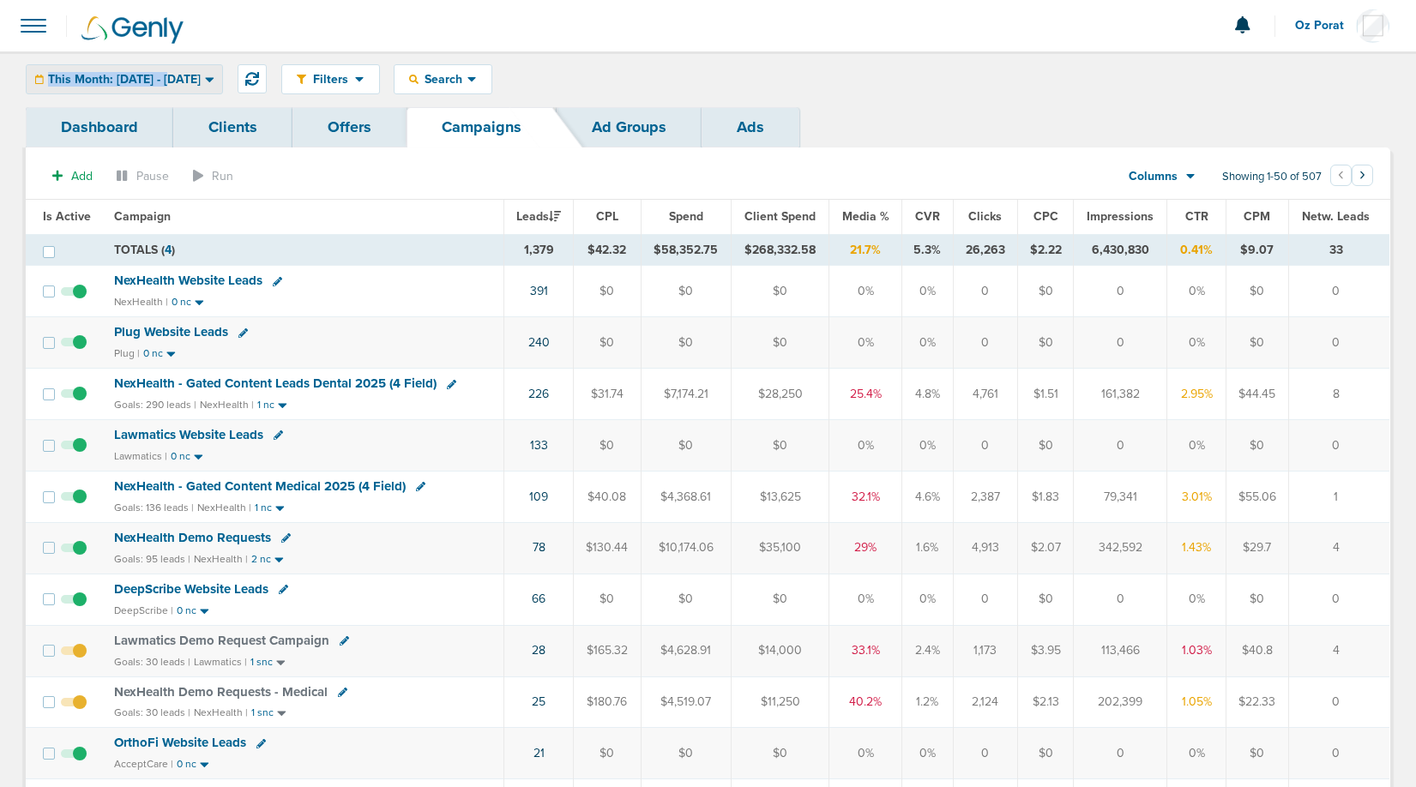
click at [173, 74] on span "This Month: [DATE] - [DATE]" at bounding box center [124, 80] width 153 height 12
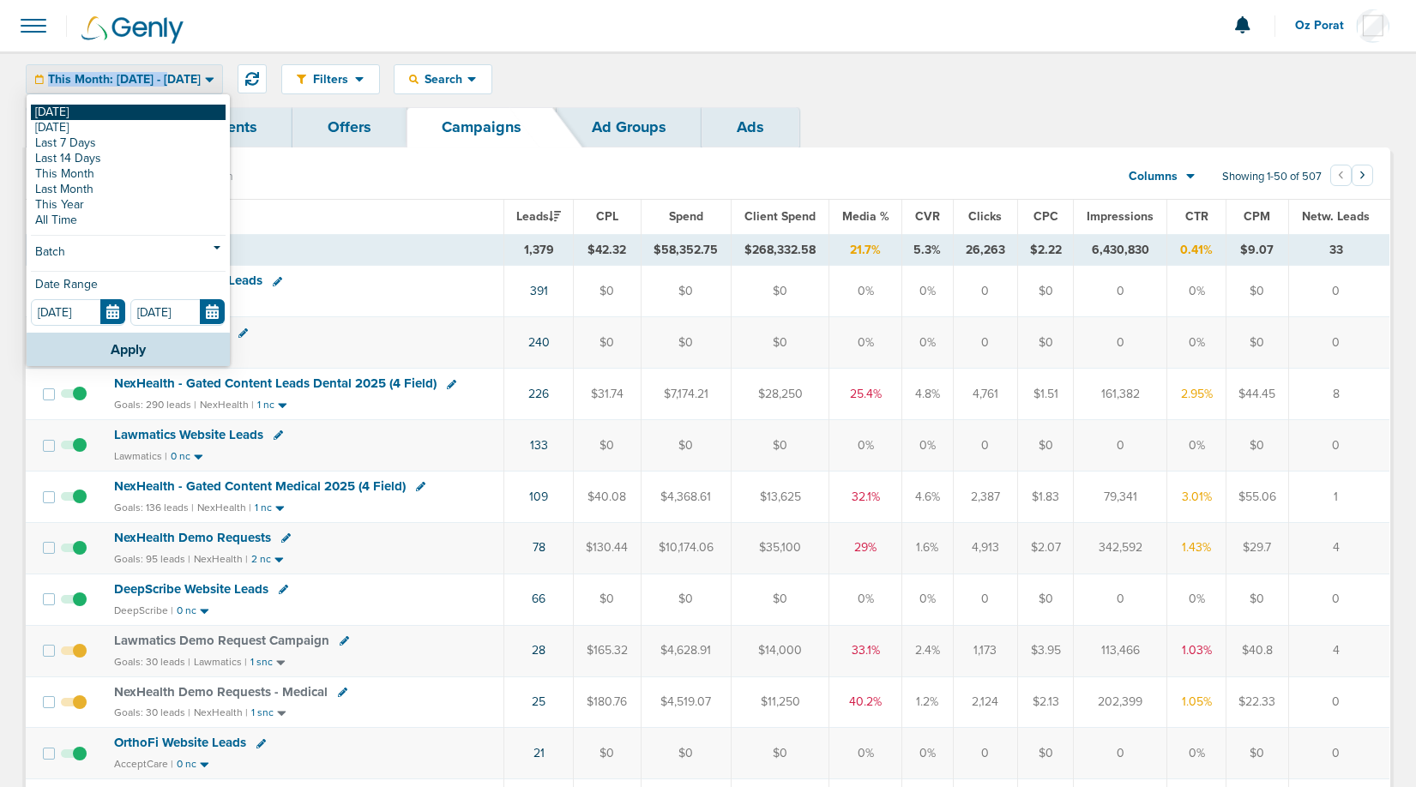
click at [142, 113] on link "[DATE]" at bounding box center [128, 112] width 195 height 15
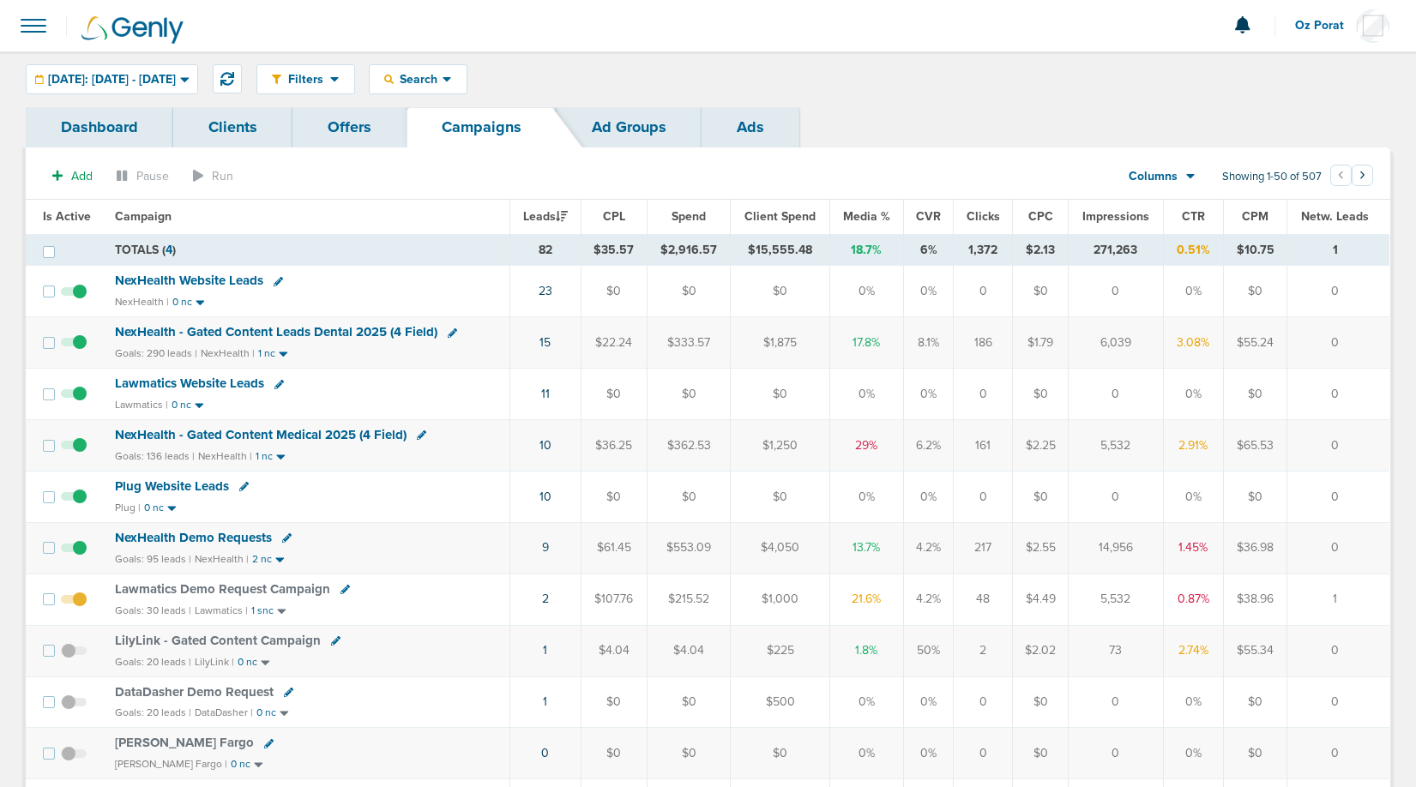
click at [321, 329] on span "NexHealth - Gated Content Leads Dental 2025 (4 Field)" at bounding box center [276, 331] width 323 height 15
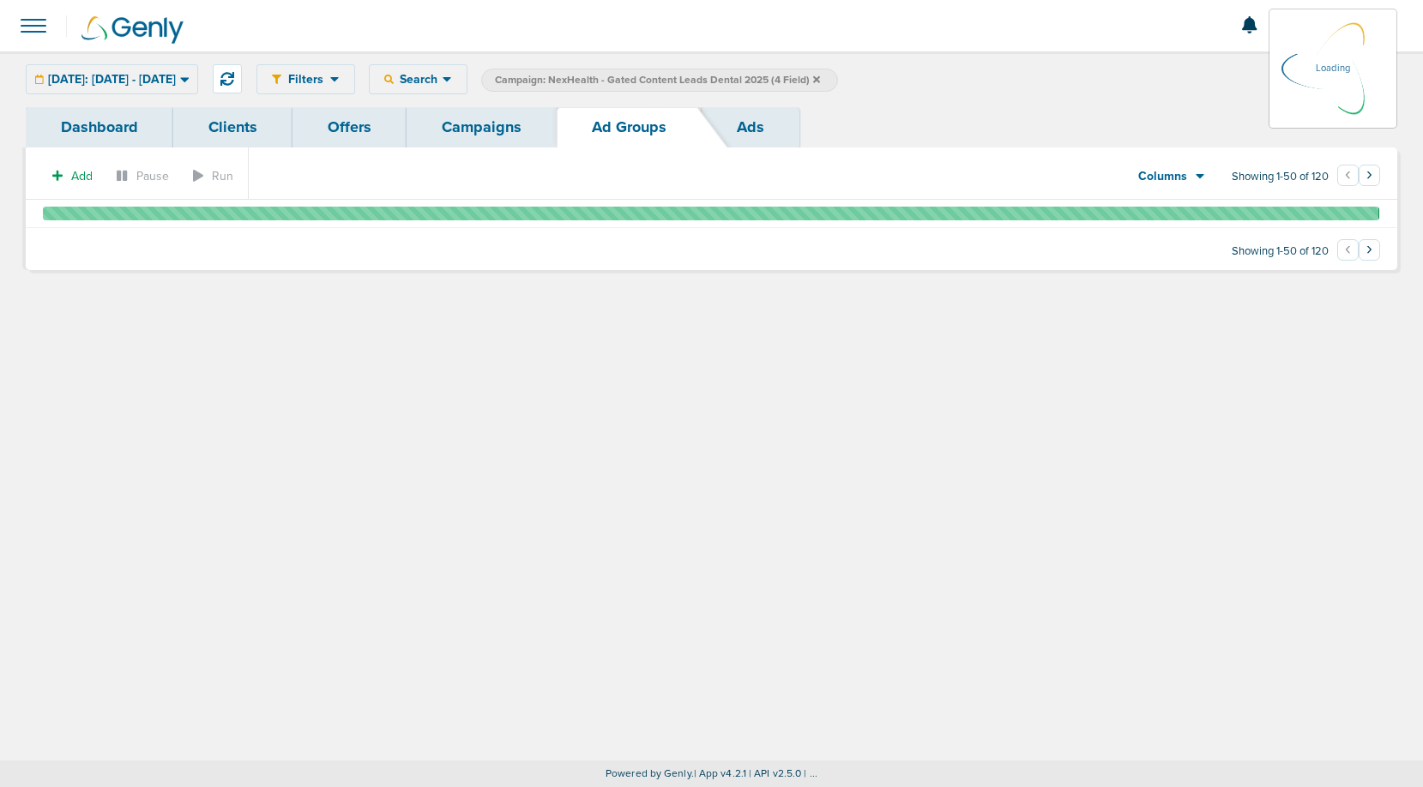
click at [758, 127] on link "Ads" at bounding box center [751, 127] width 98 height 40
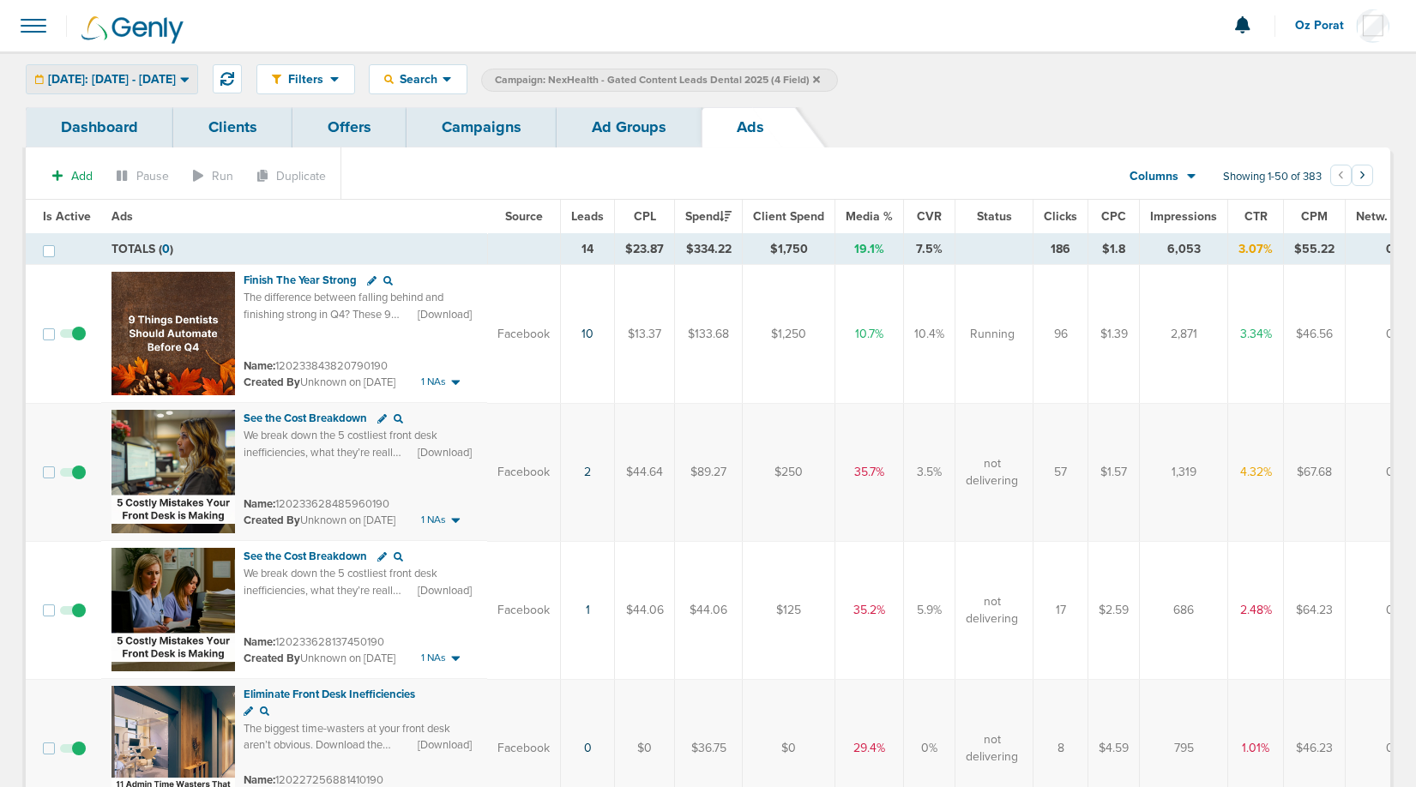
click at [176, 83] on span "[DATE]: [DATE] - [DATE]" at bounding box center [112, 80] width 128 height 12
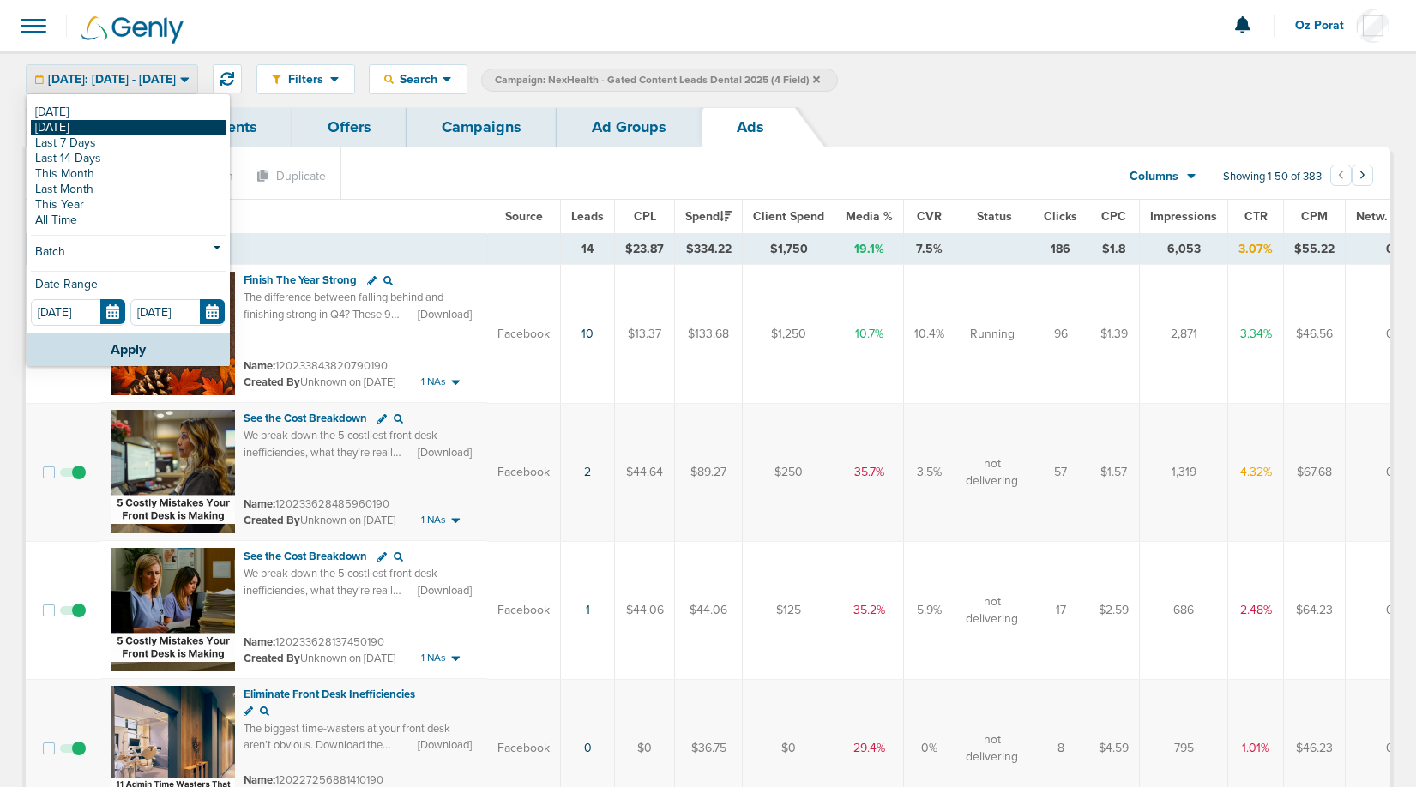
click at [140, 127] on link "[DATE]" at bounding box center [128, 127] width 195 height 15
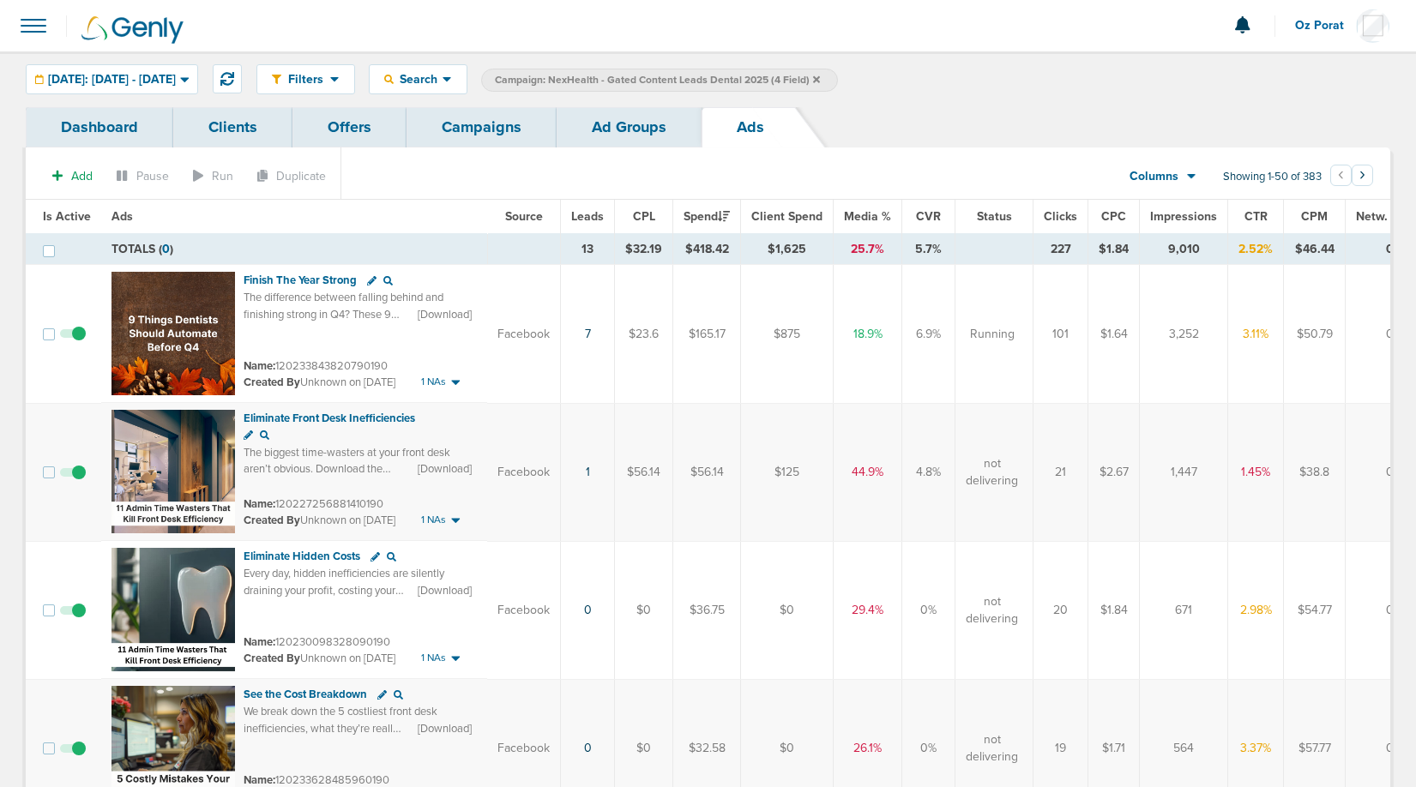
click at [592, 213] on span "Leads" at bounding box center [587, 216] width 33 height 15
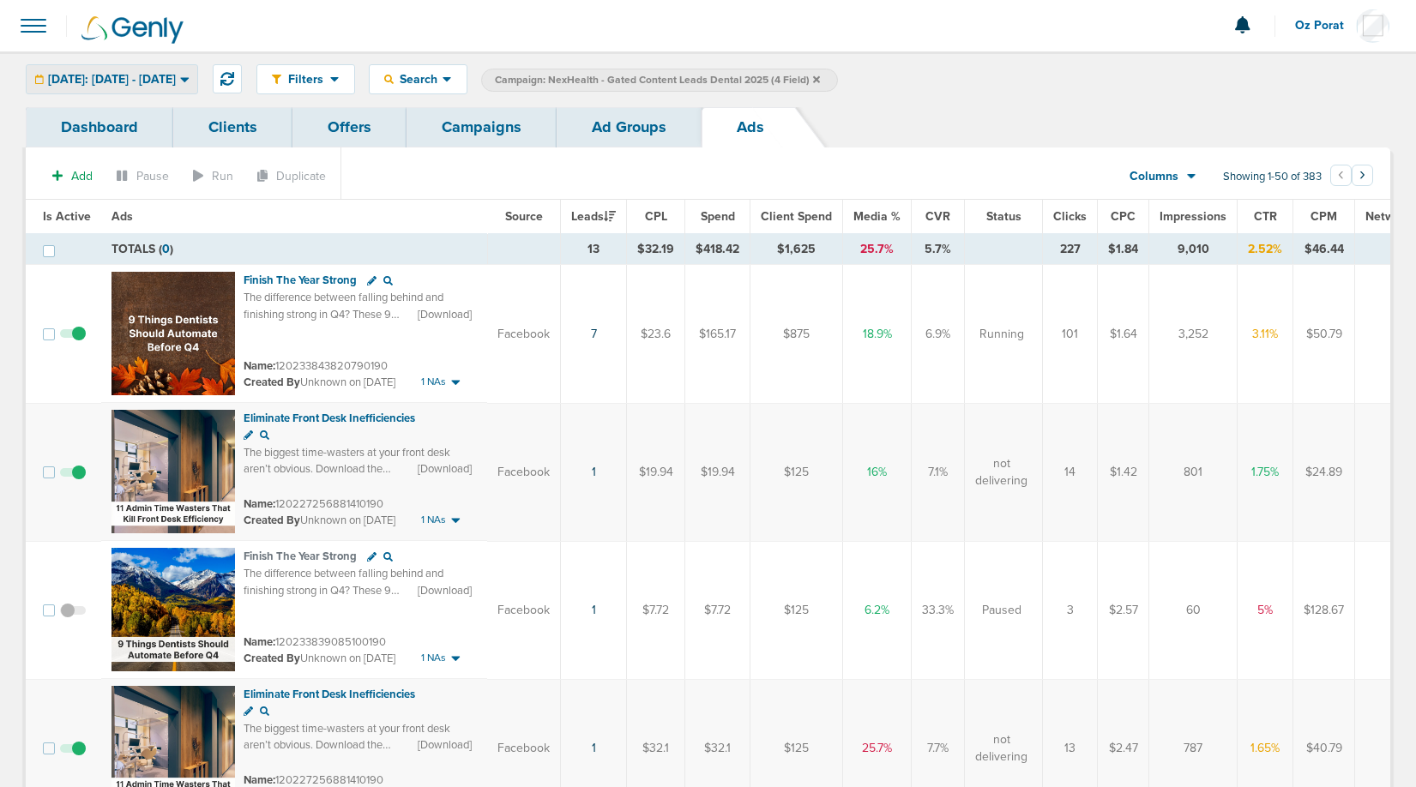
click at [176, 74] on span "[DATE]: [DATE] - [DATE]" at bounding box center [112, 80] width 128 height 12
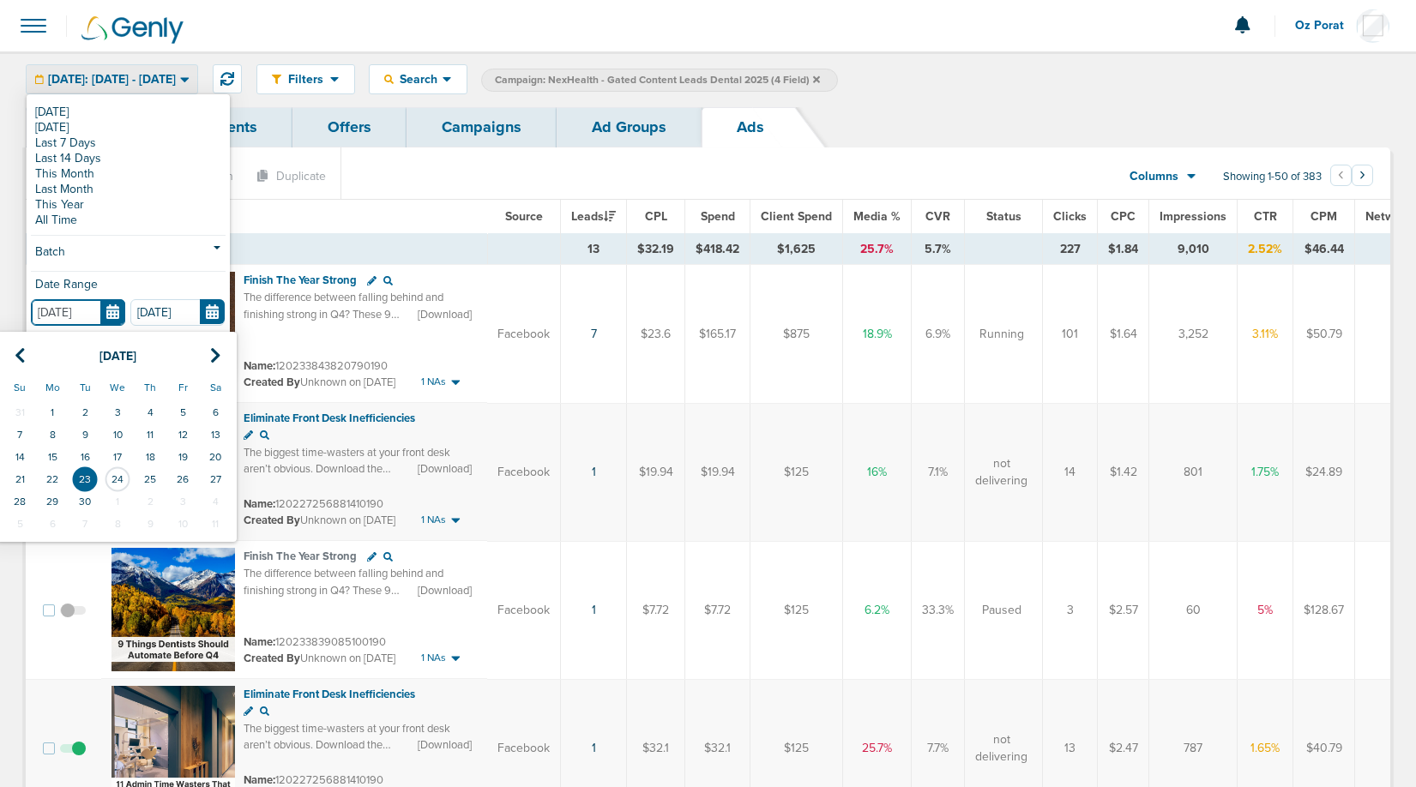
click at [112, 308] on input "[DATE]" at bounding box center [78, 312] width 94 height 27
click at [57, 474] on td "22" at bounding box center [52, 479] width 33 height 22
type input "[DATE]"
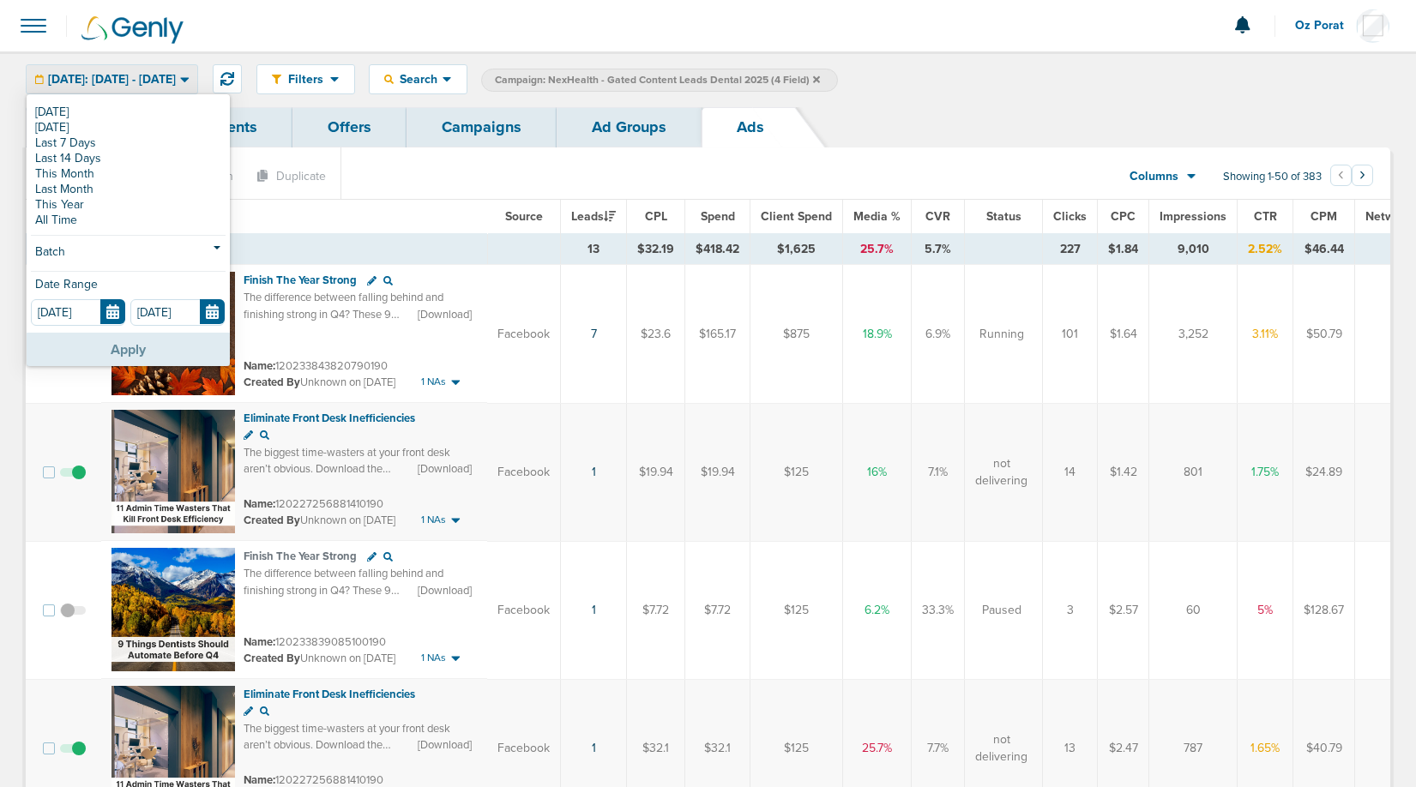
click at [136, 357] on button "Apply" at bounding box center [128, 349] width 203 height 33
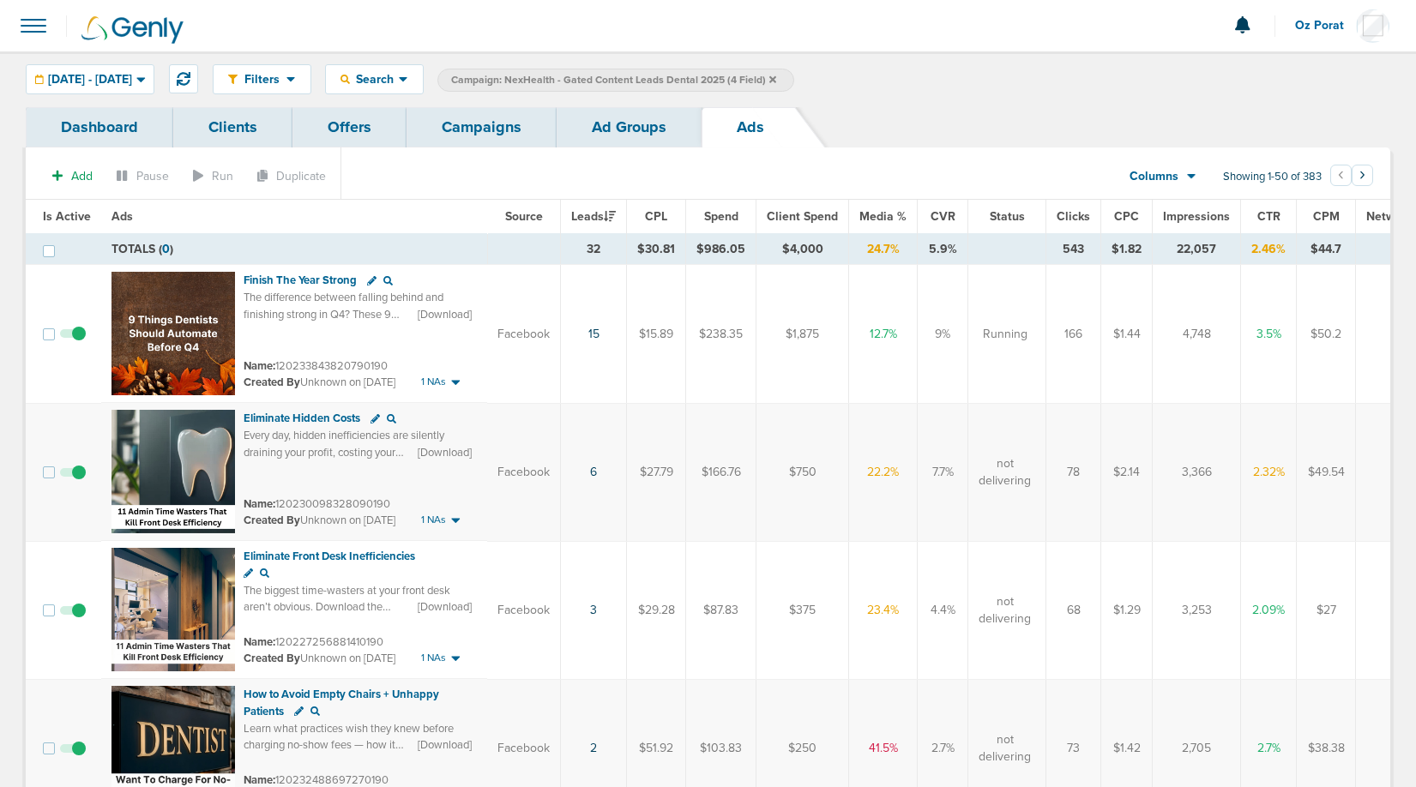
click at [490, 124] on link "Campaigns" at bounding box center [482, 127] width 150 height 40
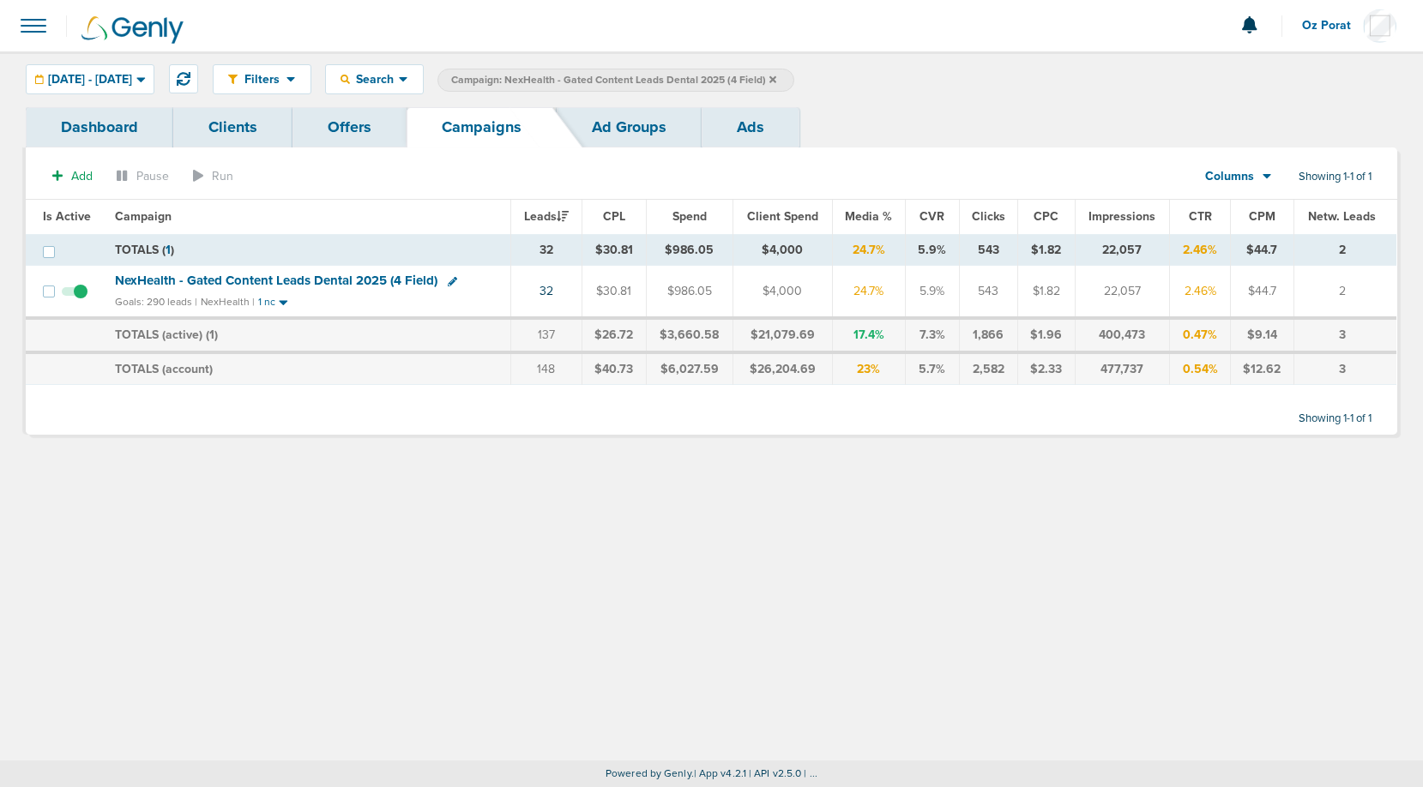
click at [776, 78] on icon at bounding box center [772, 80] width 7 height 10
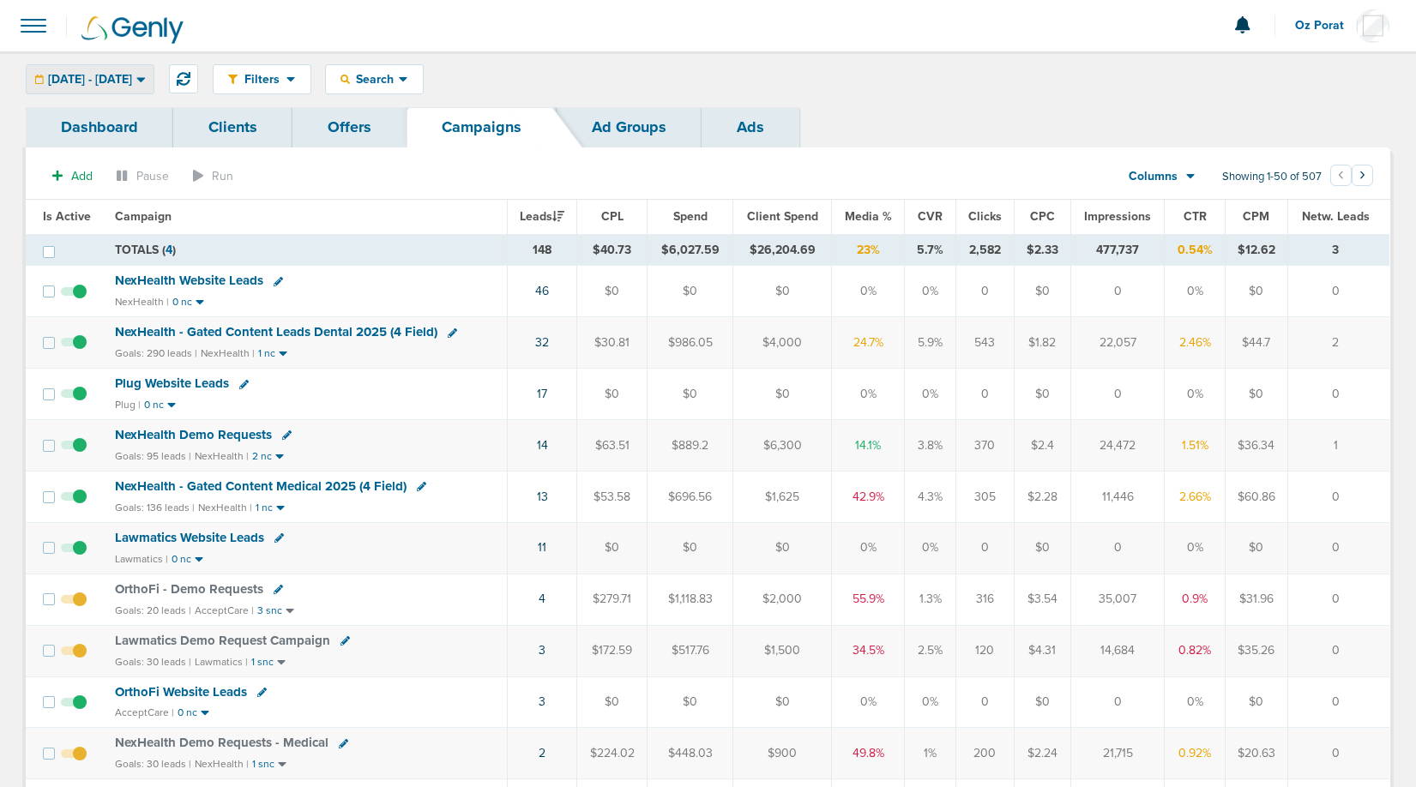
click at [132, 84] on span "[DATE] - [DATE]" at bounding box center [90, 80] width 84 height 12
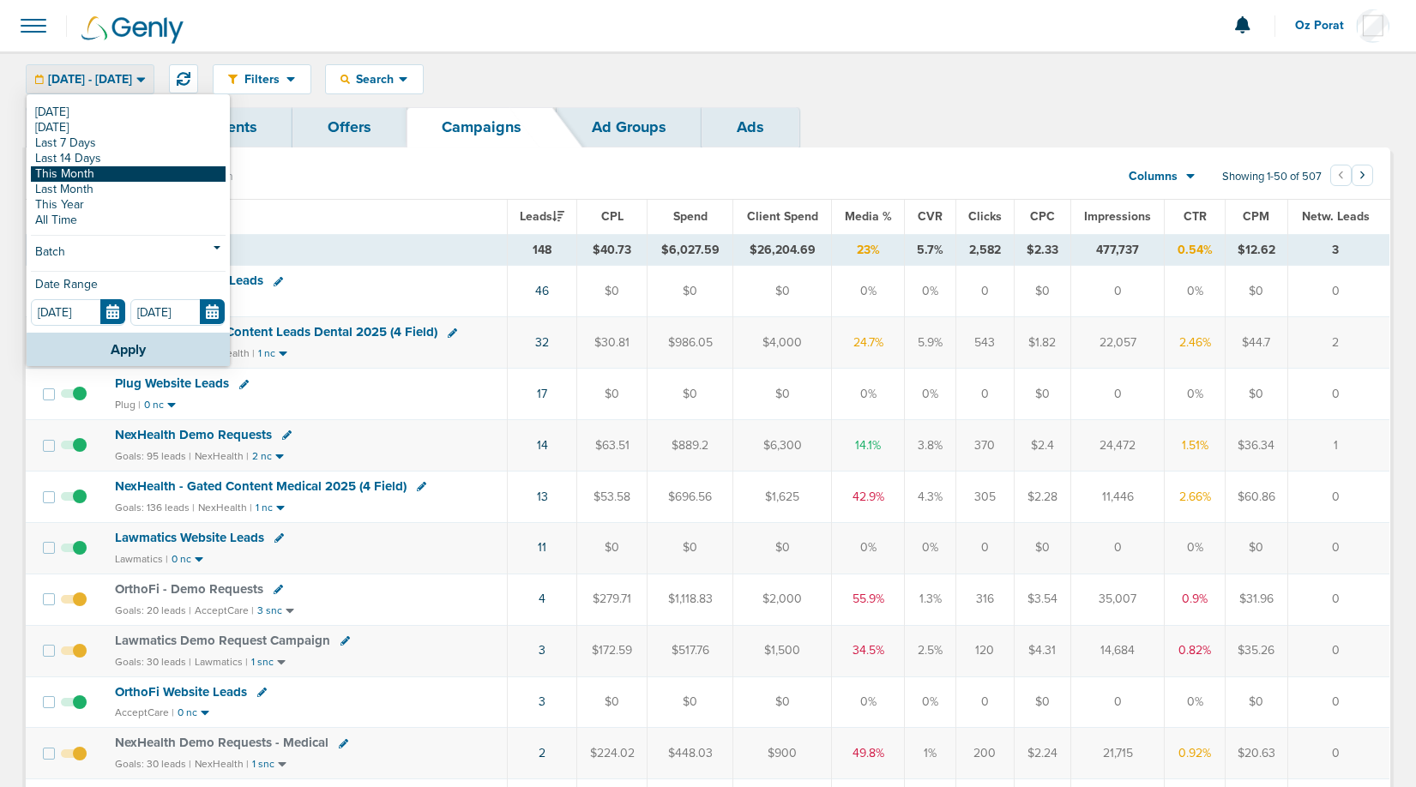
click at [117, 175] on link "This Month" at bounding box center [128, 173] width 195 height 15
